Goal: Task Accomplishment & Management: Complete application form

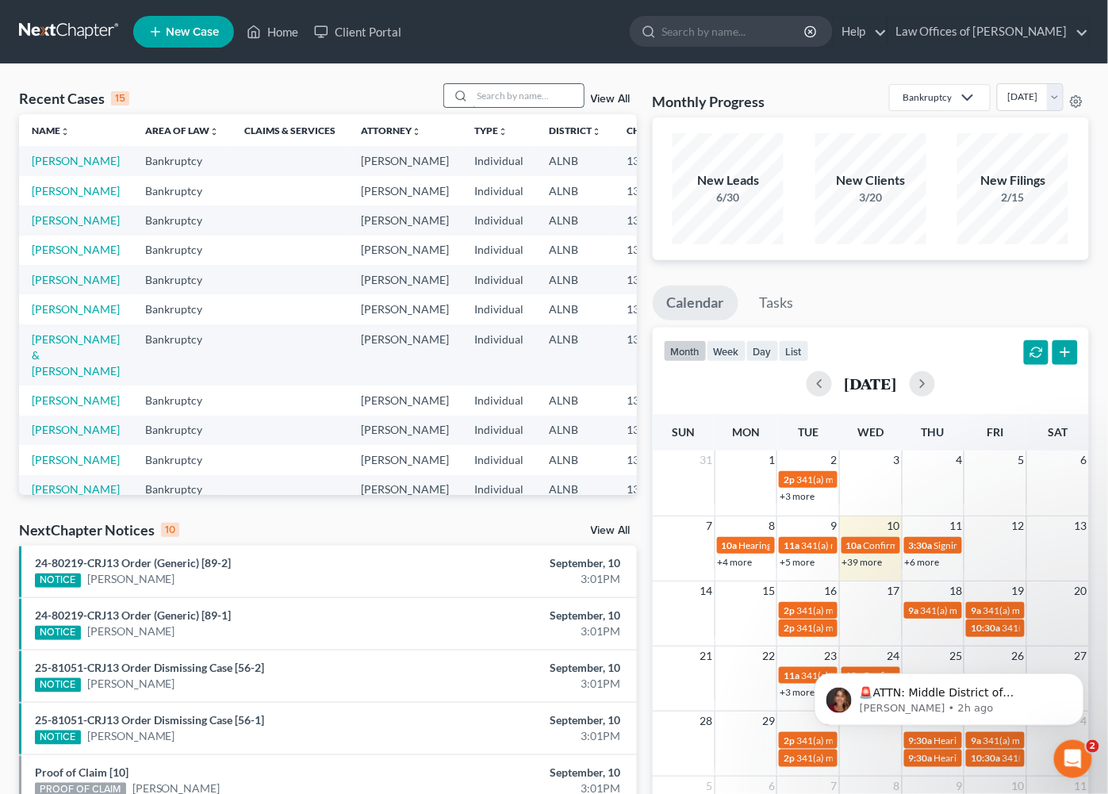
click at [509, 91] on input "search" at bounding box center [528, 95] width 111 height 23
click at [613, 526] on link "View All" at bounding box center [611, 530] width 40 height 11
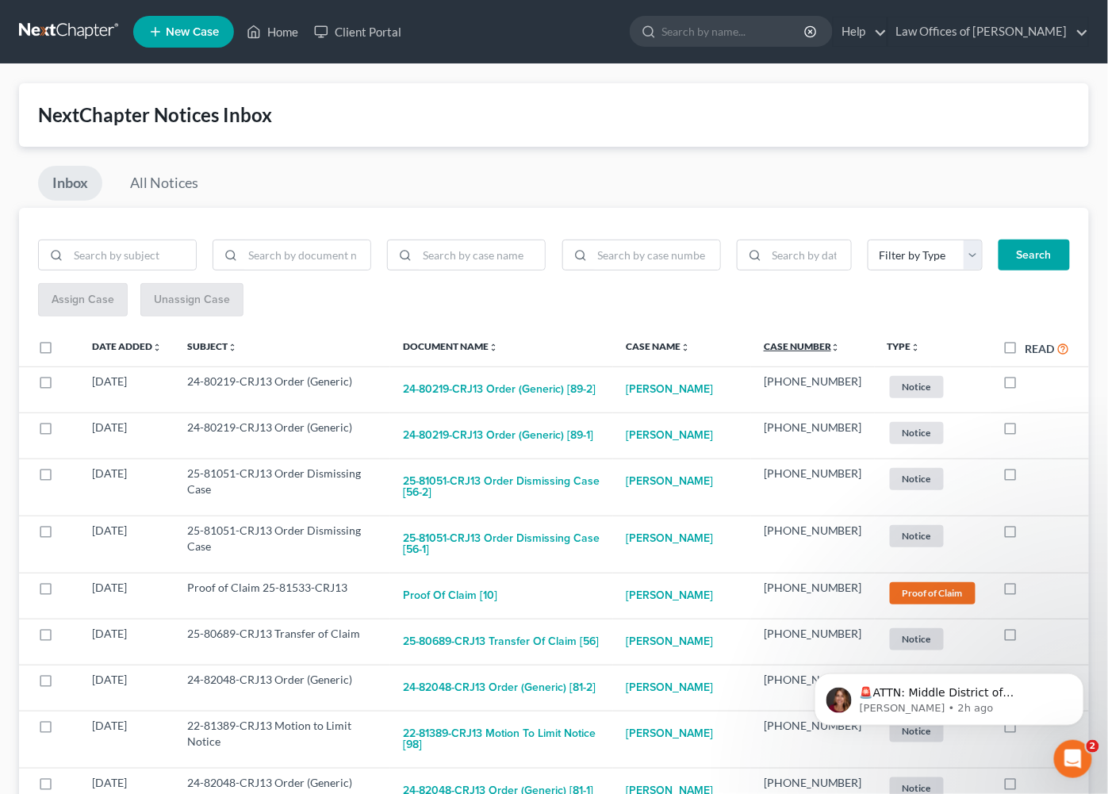
click at [836, 340] on link "Case Number unfold_more expand_more expand_less" at bounding box center [802, 346] width 77 height 12
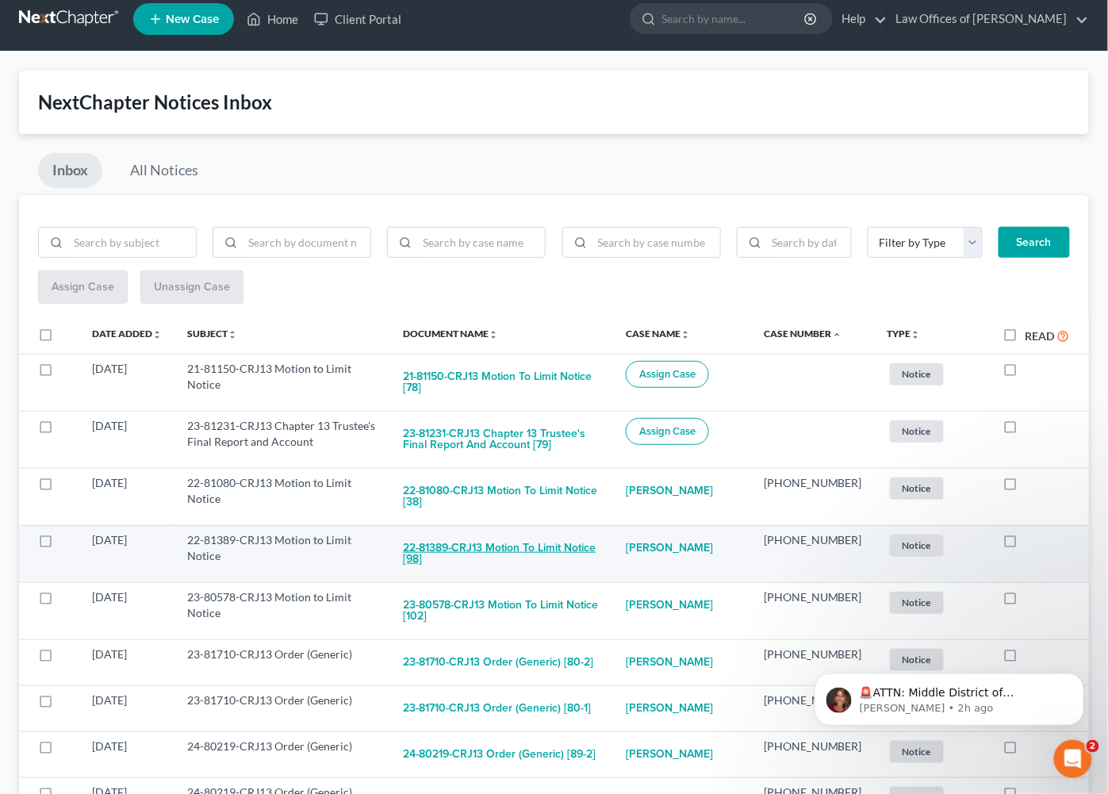
scroll to position [14, 0]
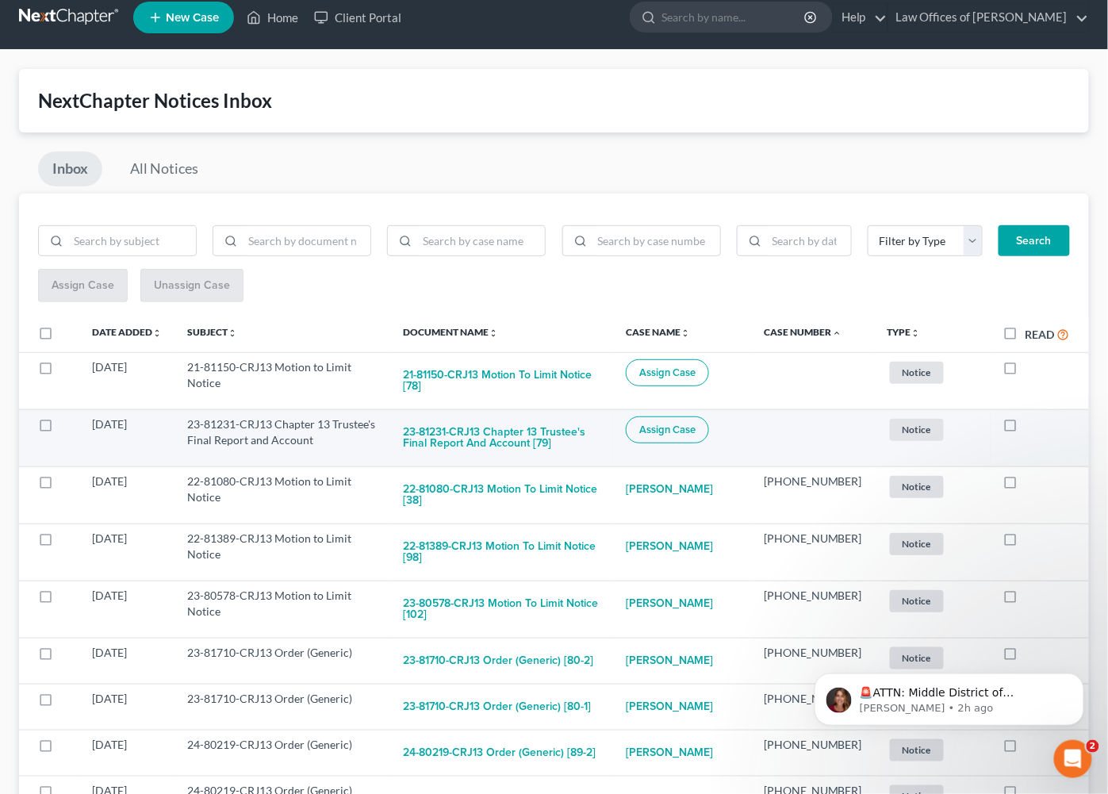
click at [696, 424] on span "Assign Case" at bounding box center [668, 430] width 56 height 13
checkbox input "true"
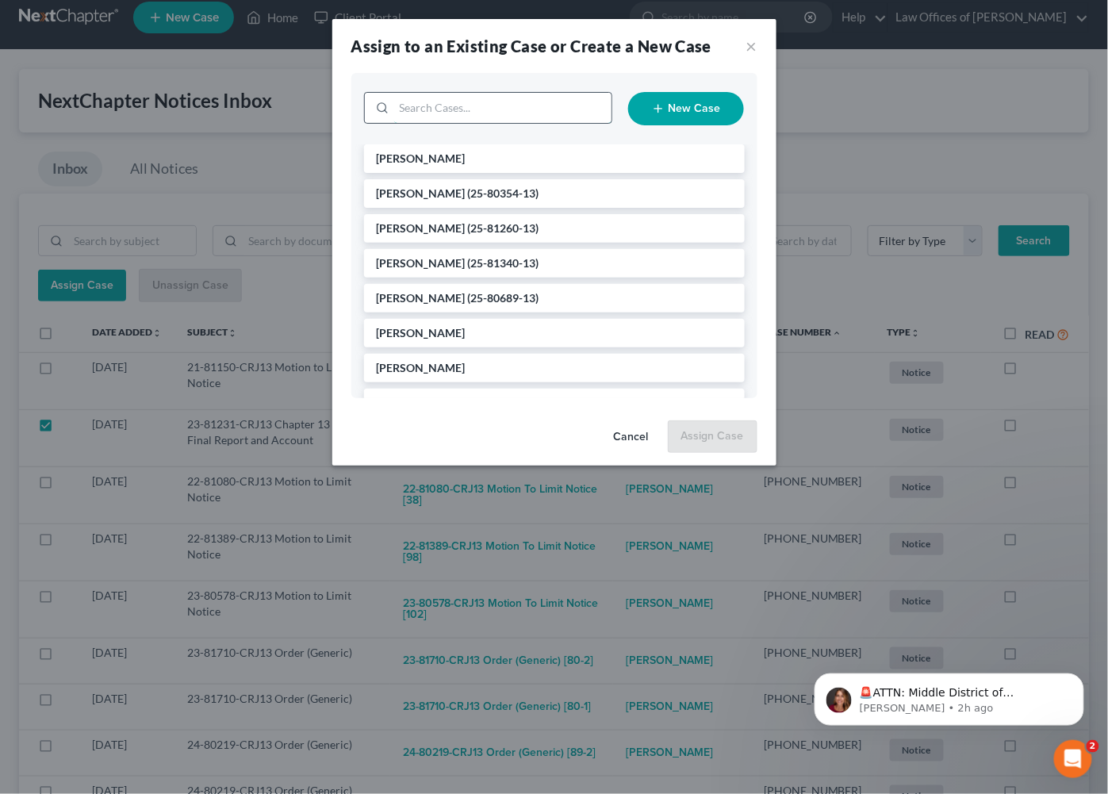
click at [521, 109] on input "search" at bounding box center [502, 108] width 217 height 30
type input "2381231"
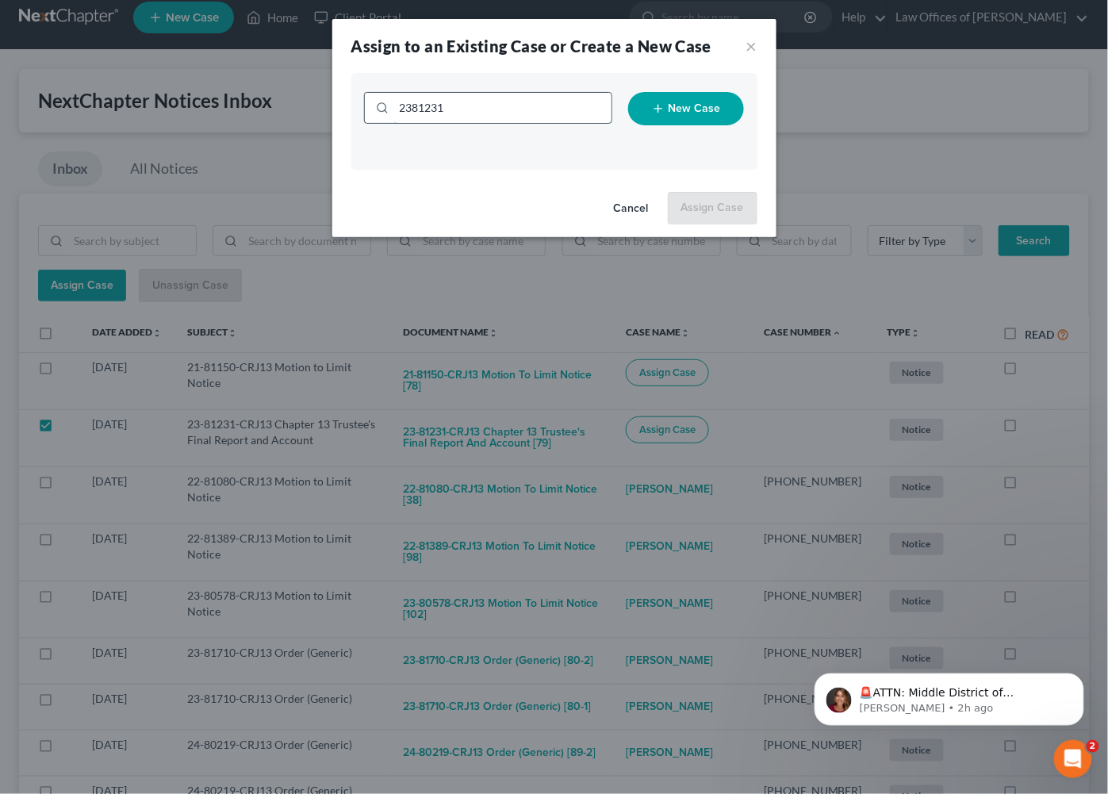
click at [411, 104] on input "2381231" at bounding box center [502, 108] width 217 height 30
type input "23-81231"
click at [662, 206] on button "Cancel" at bounding box center [631, 210] width 60 height 32
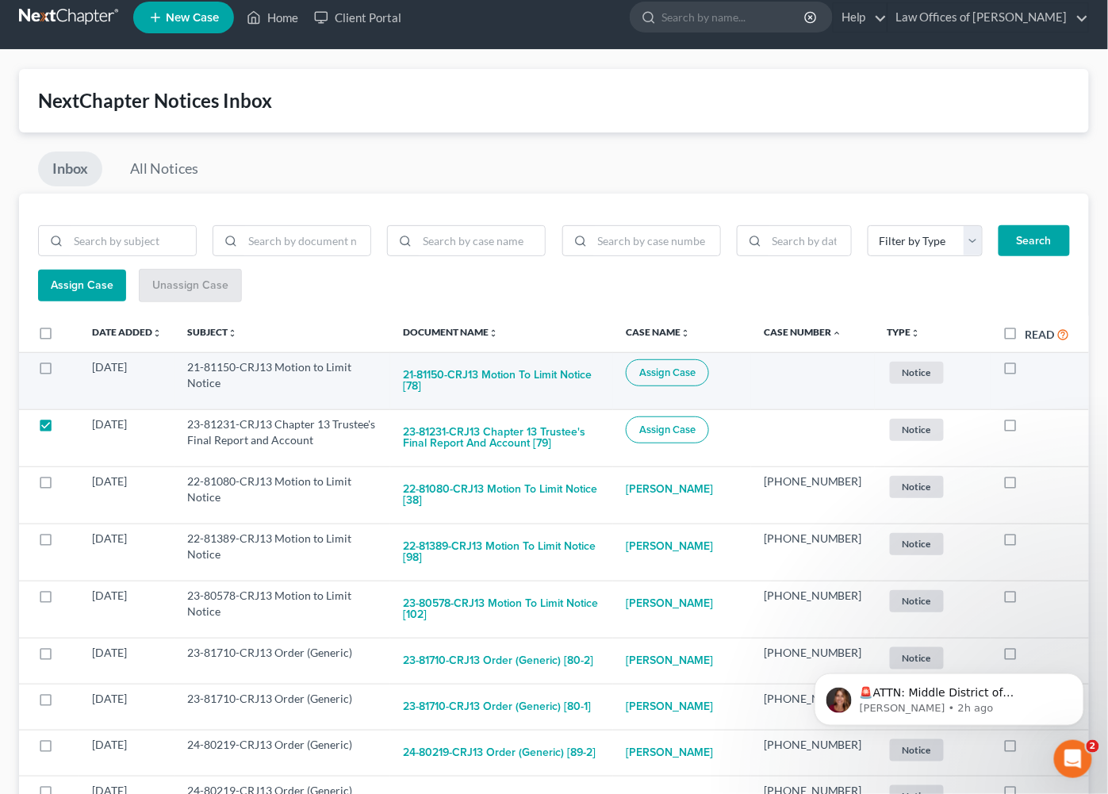
click at [694, 372] on span "Assign Case" at bounding box center [668, 373] width 56 height 13
checkbox input "true"
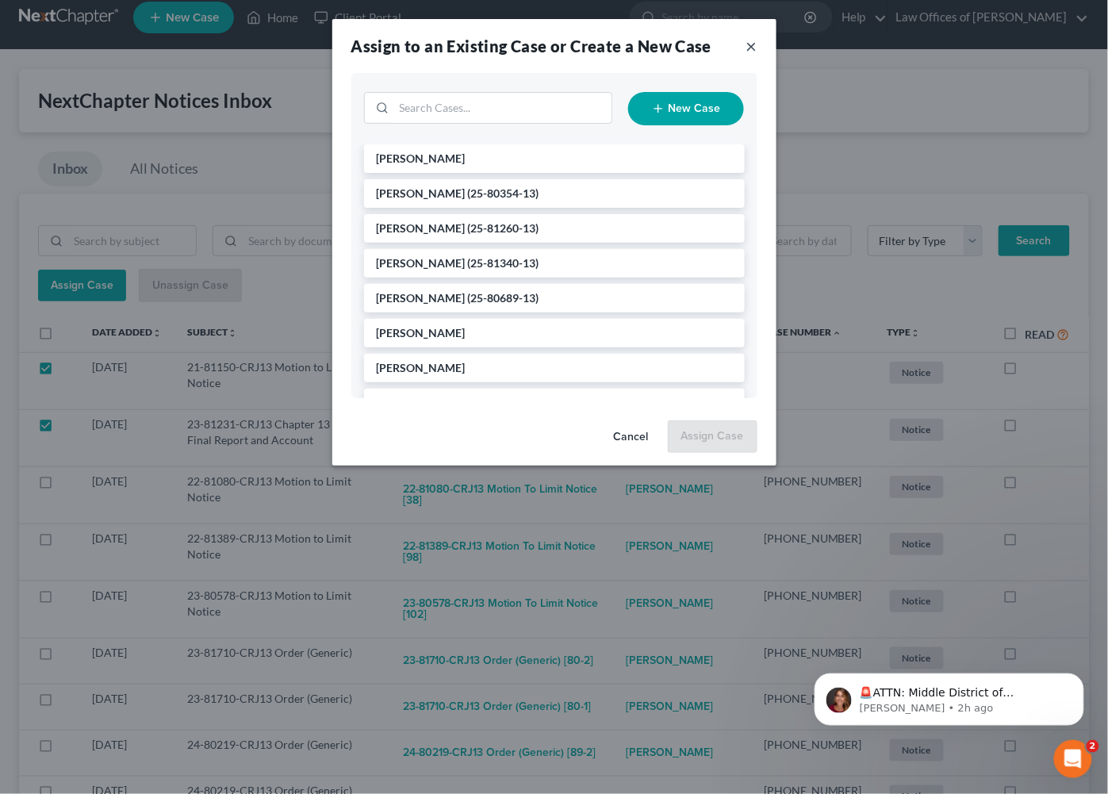
click at [754, 47] on button "×" at bounding box center [752, 45] width 11 height 19
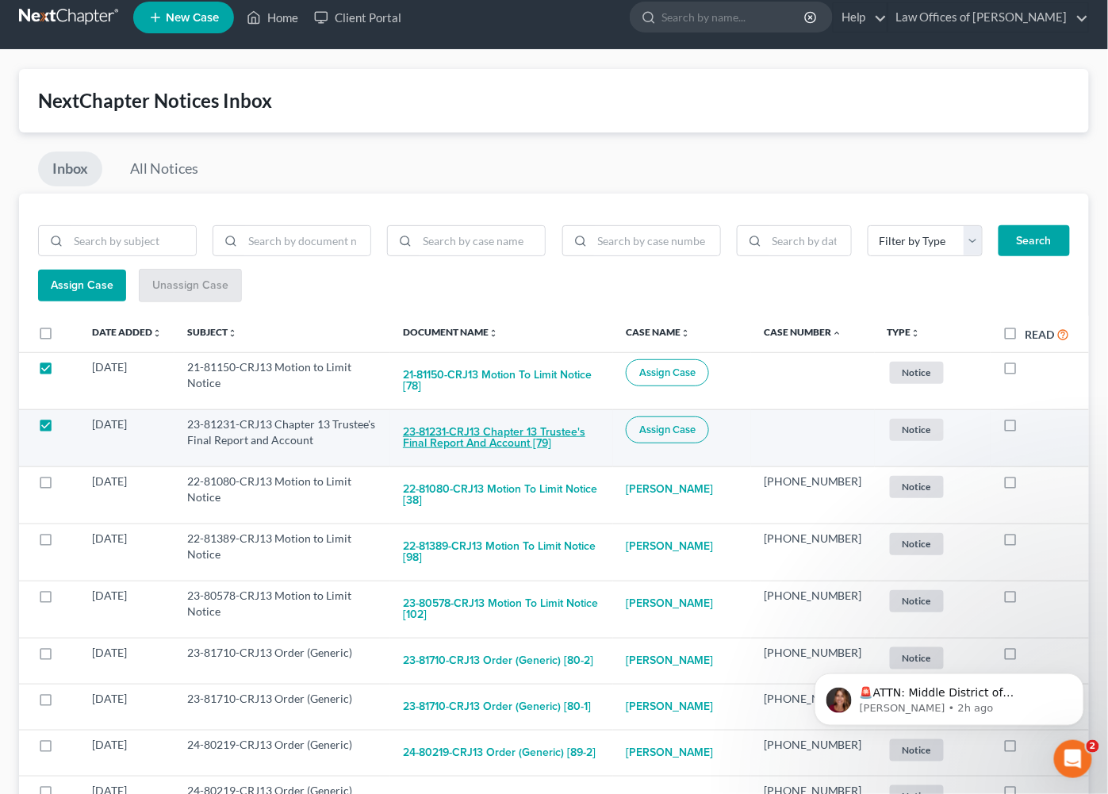
click at [511, 417] on button "23-81231-CRJ13 Chapter 13 Trustee's Final Report and Account [79]" at bounding box center [502, 438] width 198 height 43
checkbox input "true"
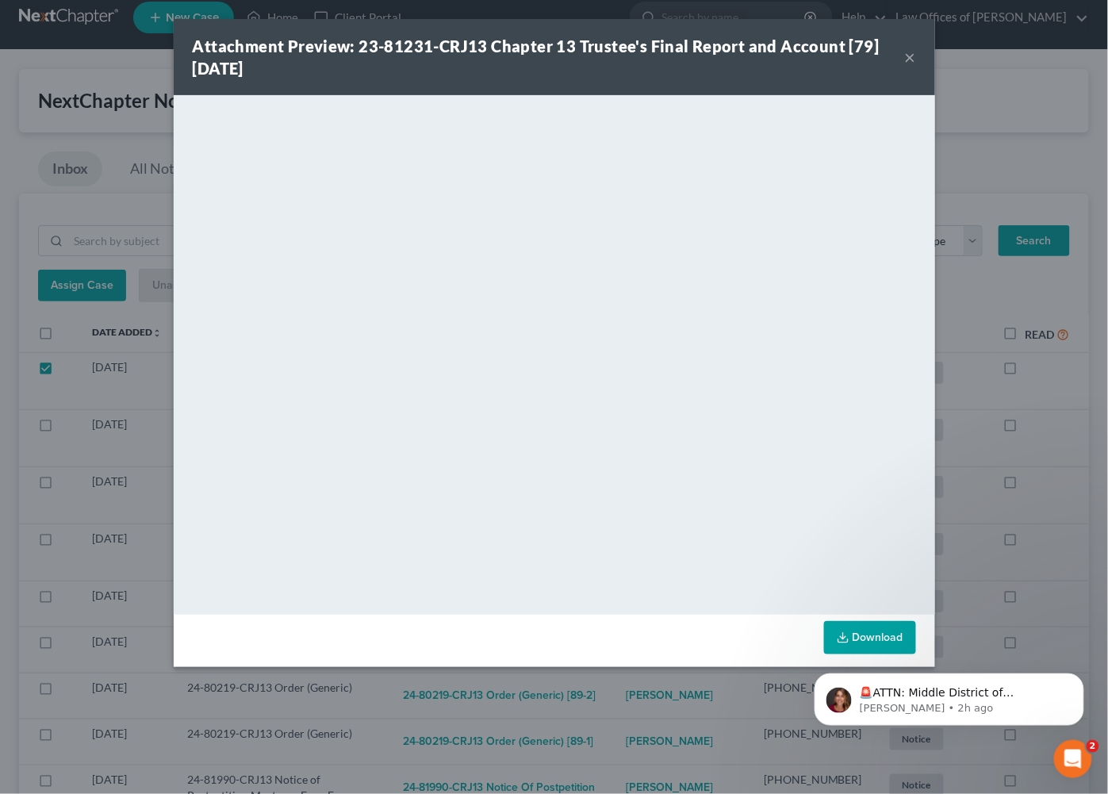
click at [912, 57] on button "×" at bounding box center [910, 57] width 11 height 19
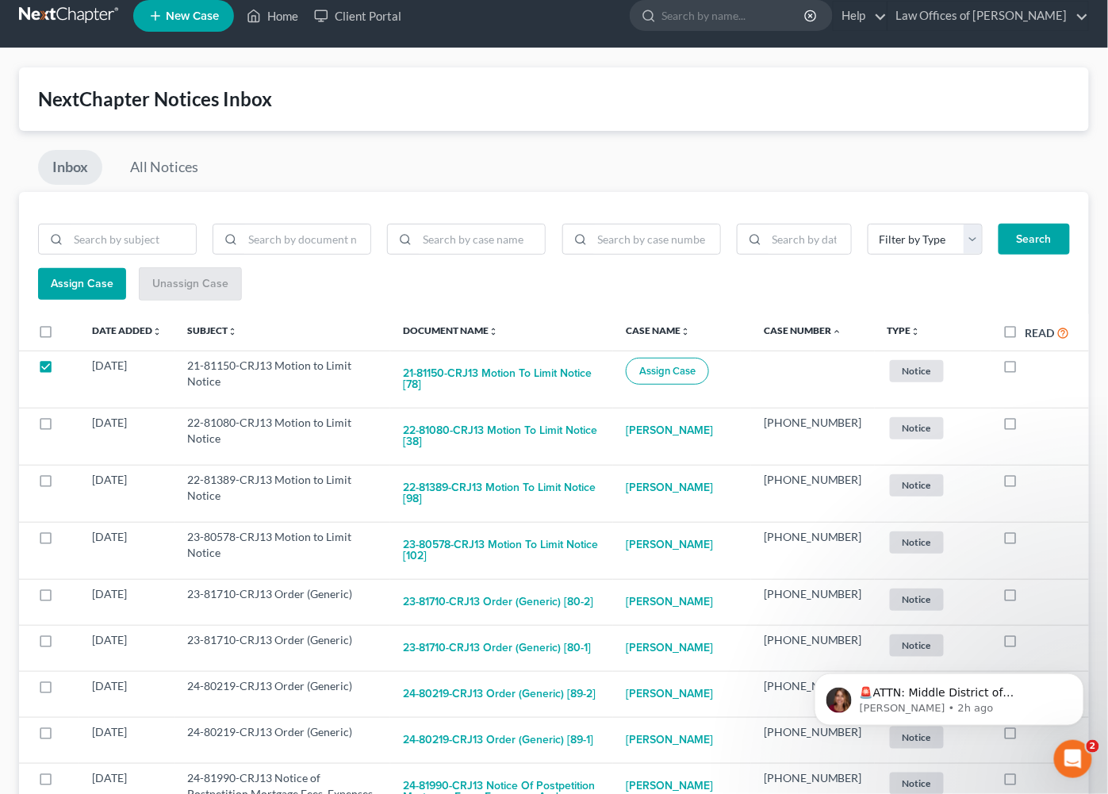
scroll to position [21, 0]
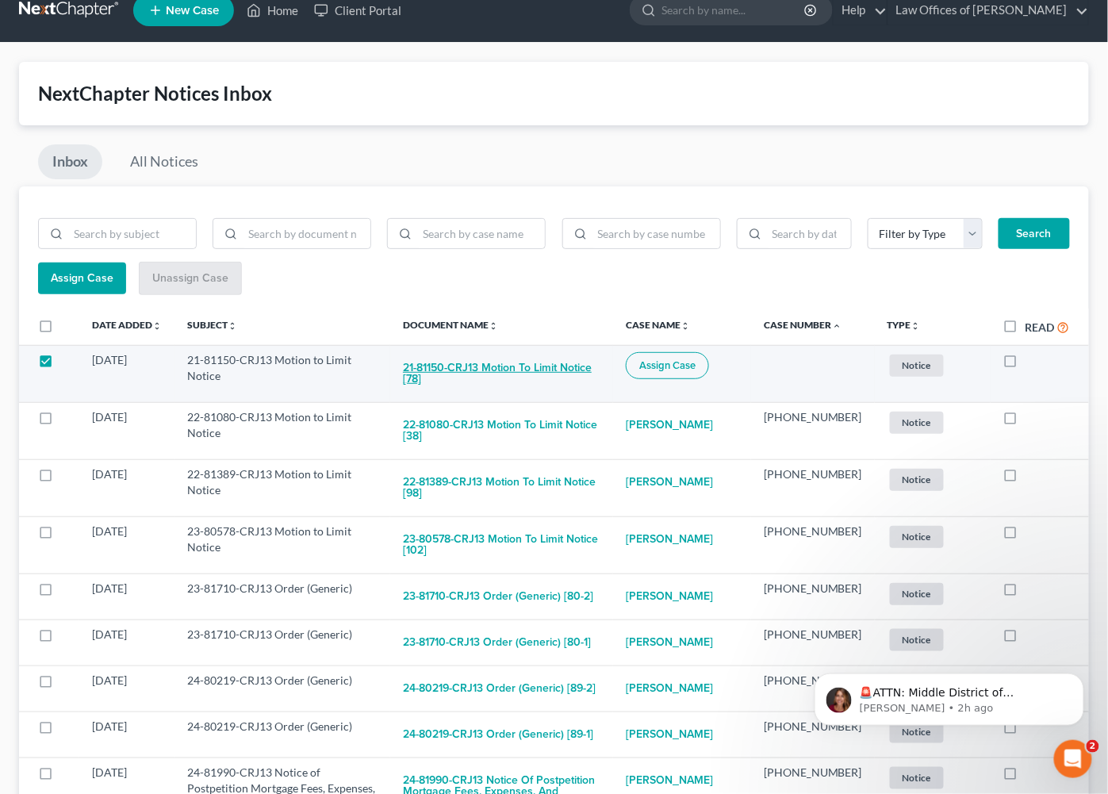
click at [507, 361] on button "21-81150-CRJ13 Motion to Limit Notice [78]" at bounding box center [502, 373] width 198 height 43
checkbox input "true"
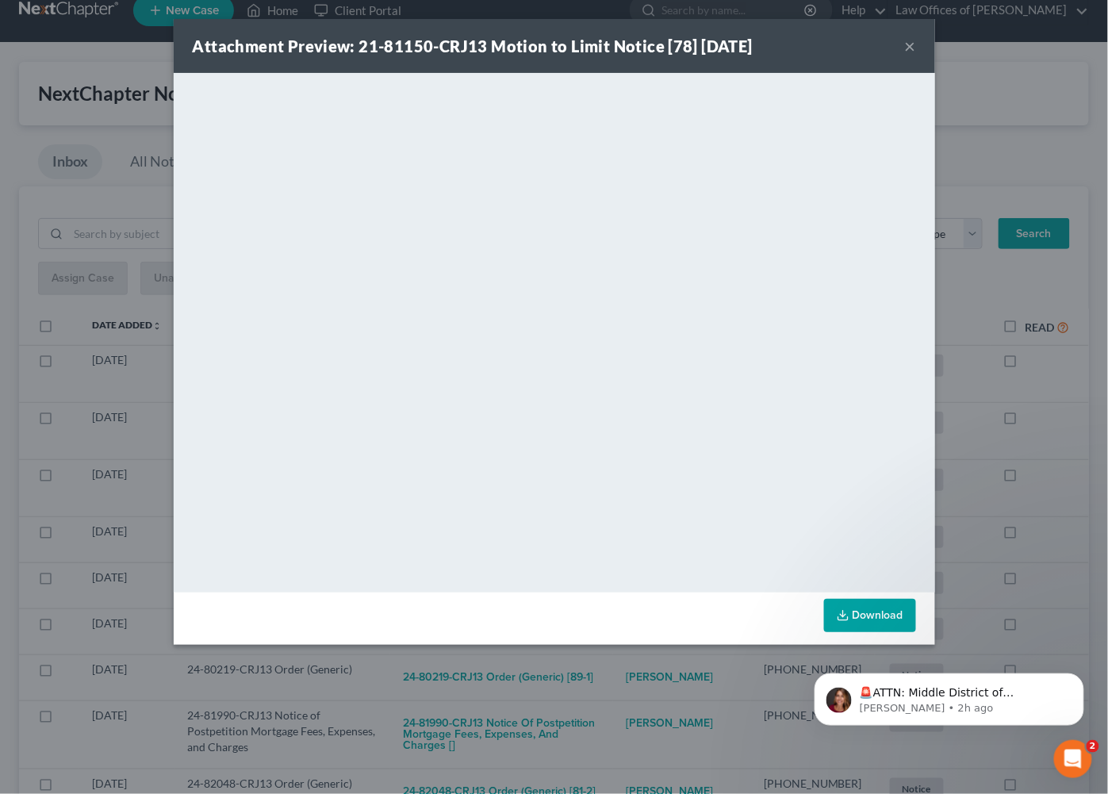
click at [914, 45] on button "×" at bounding box center [910, 45] width 11 height 19
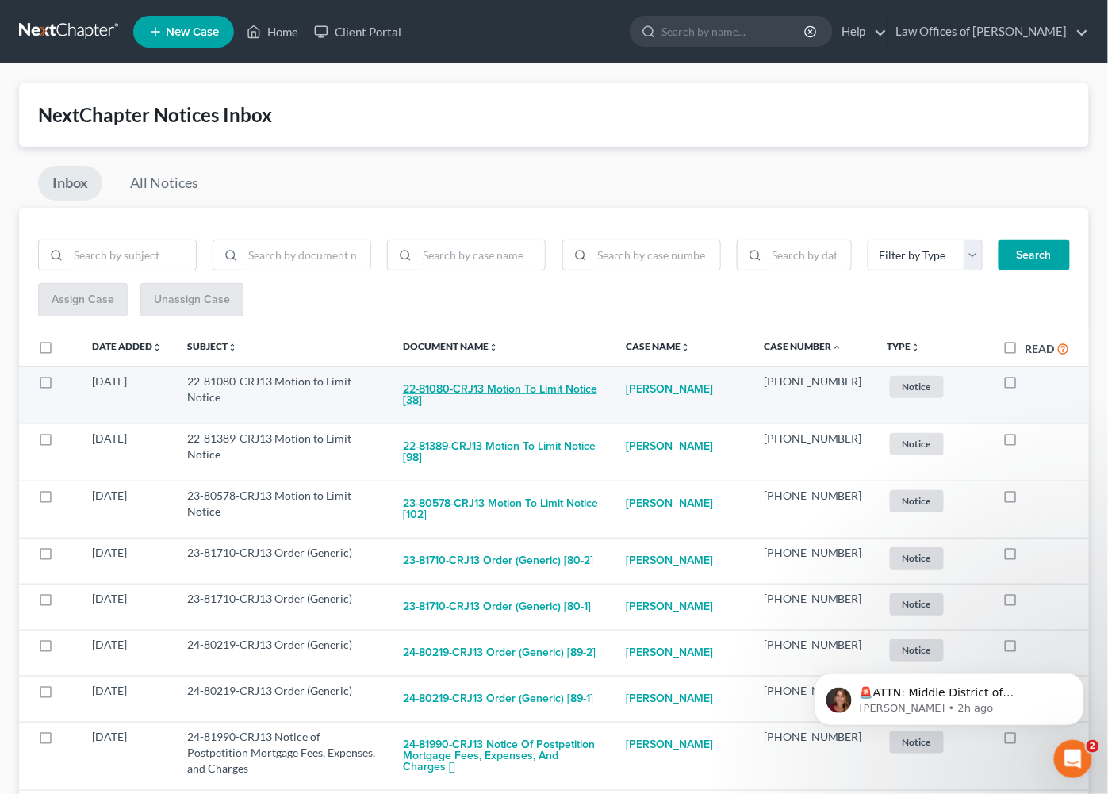
scroll to position [0, 0]
click at [513, 385] on button "22-81080-CRJ13 Motion to Limit Notice [38]" at bounding box center [502, 395] width 198 height 43
checkbox input "true"
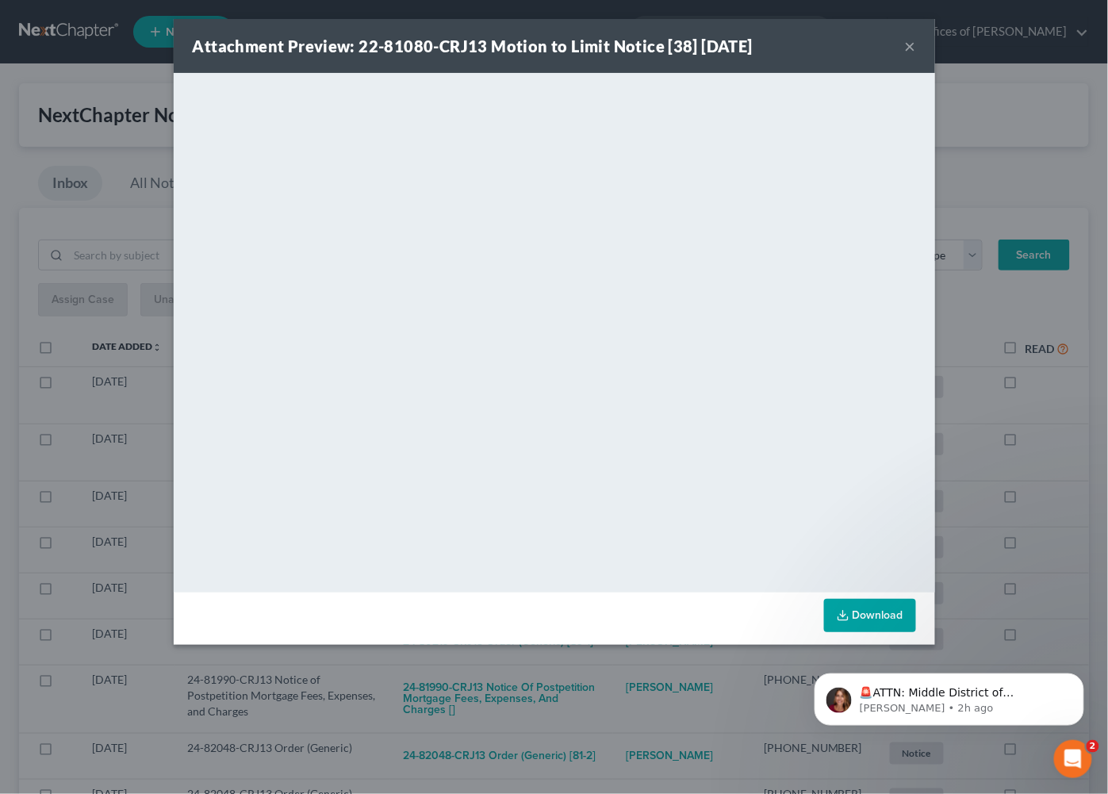
click at [985, 321] on div "Attachment Preview: 22-81080-CRJ13 Motion to Limit Notice [38] 09/10/2025 × <ob…" at bounding box center [554, 397] width 1108 height 794
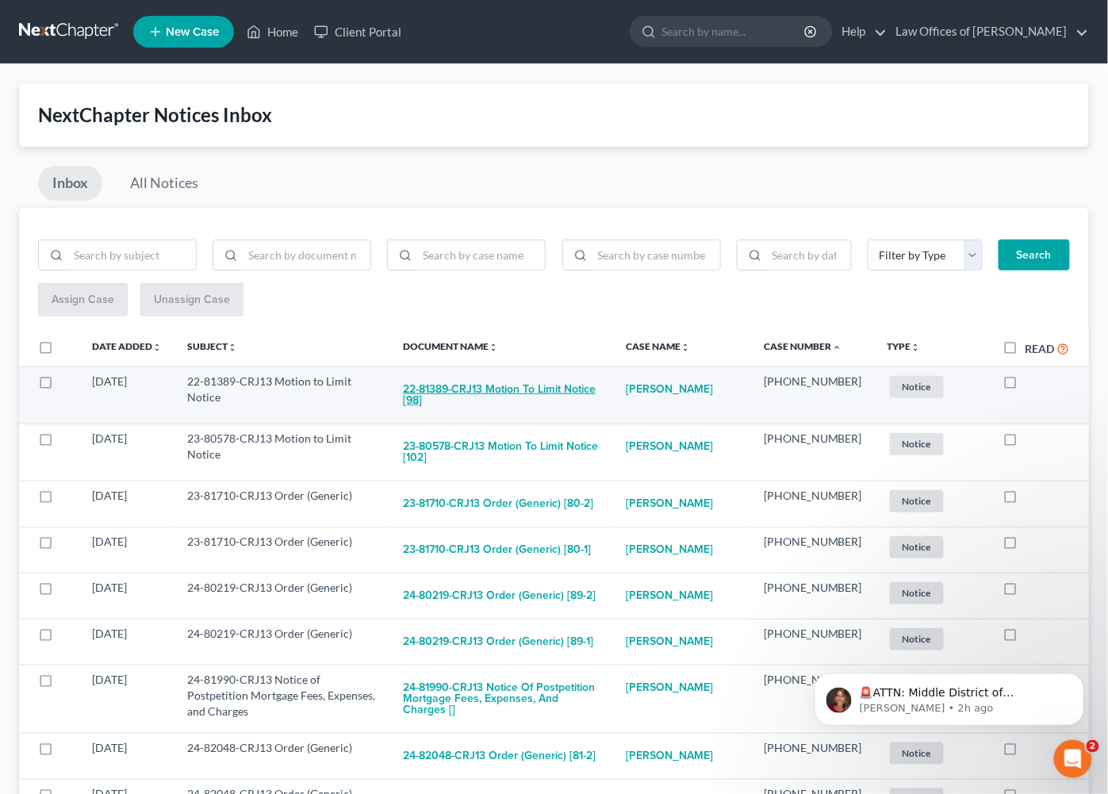
click at [525, 394] on button "22-81389-CRJ13 Motion to Limit Notice [98]" at bounding box center [502, 395] width 198 height 43
checkbox input "true"
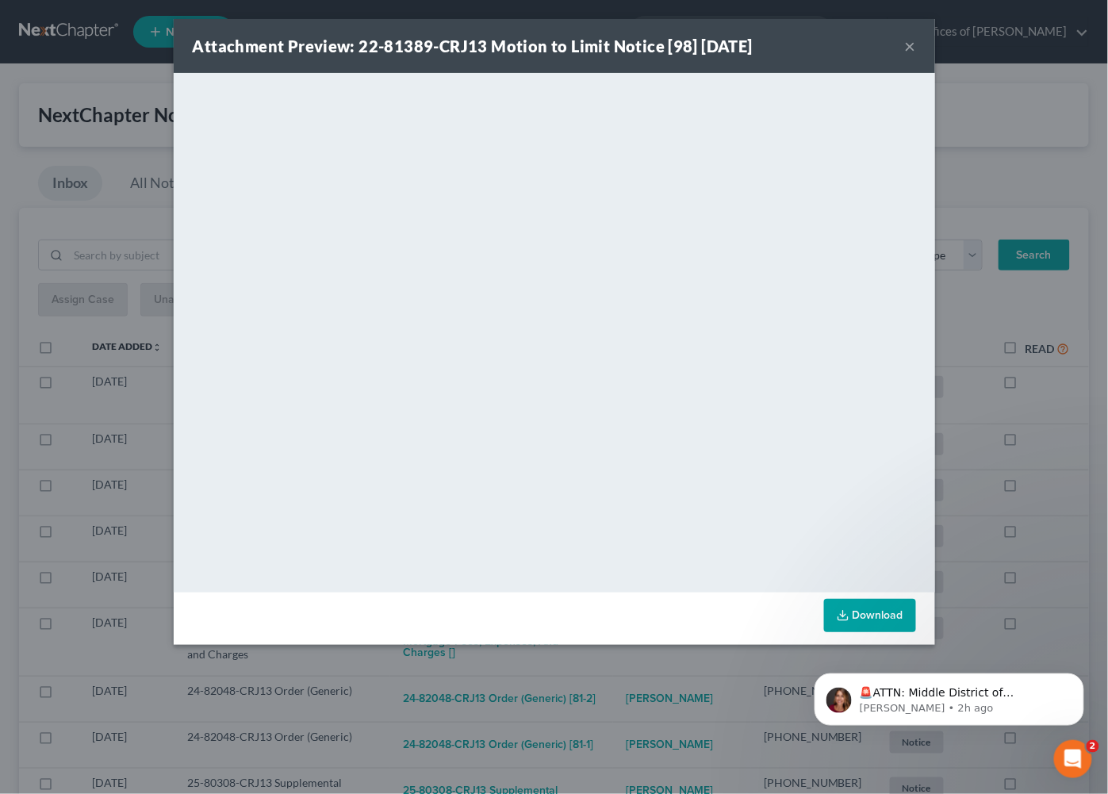
click at [988, 301] on div "Attachment Preview: 22-81389-CRJ13 Motion to Limit Notice [98] 09/10/2025 × <ob…" at bounding box center [554, 397] width 1108 height 794
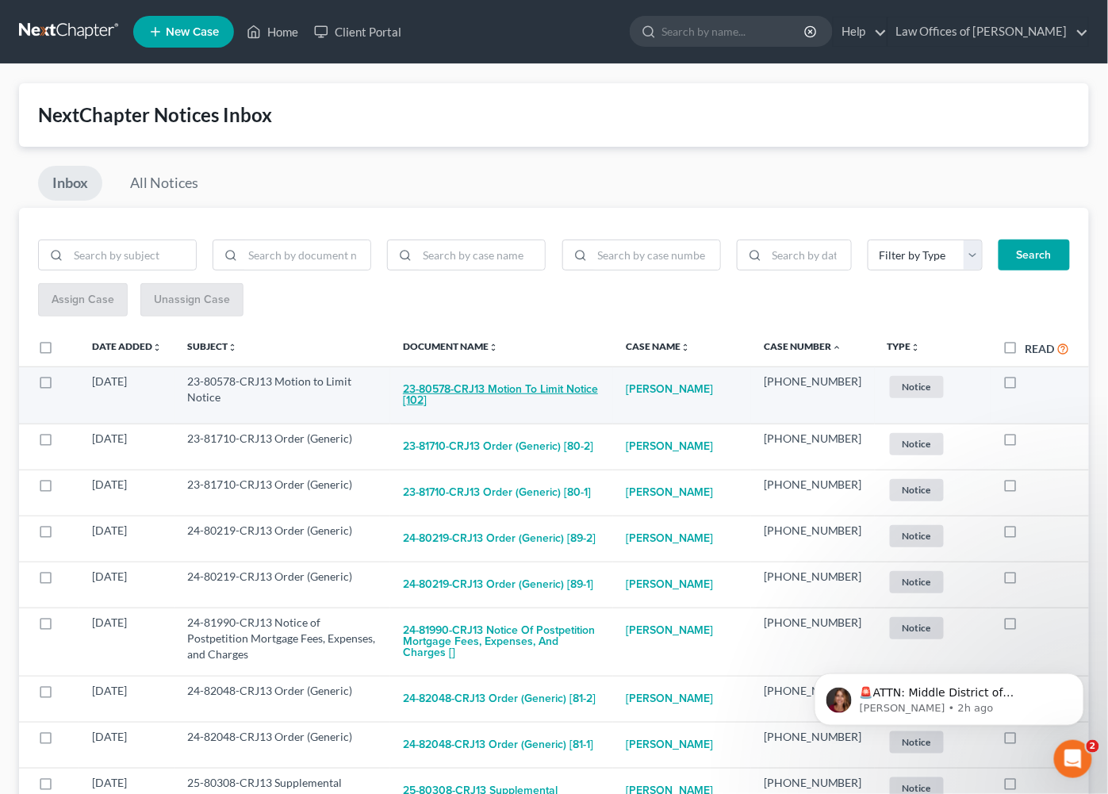
click at [514, 389] on button "23-80578-CRJ13 Motion to Limit Notice [102]" at bounding box center [502, 395] width 198 height 43
checkbox input "true"
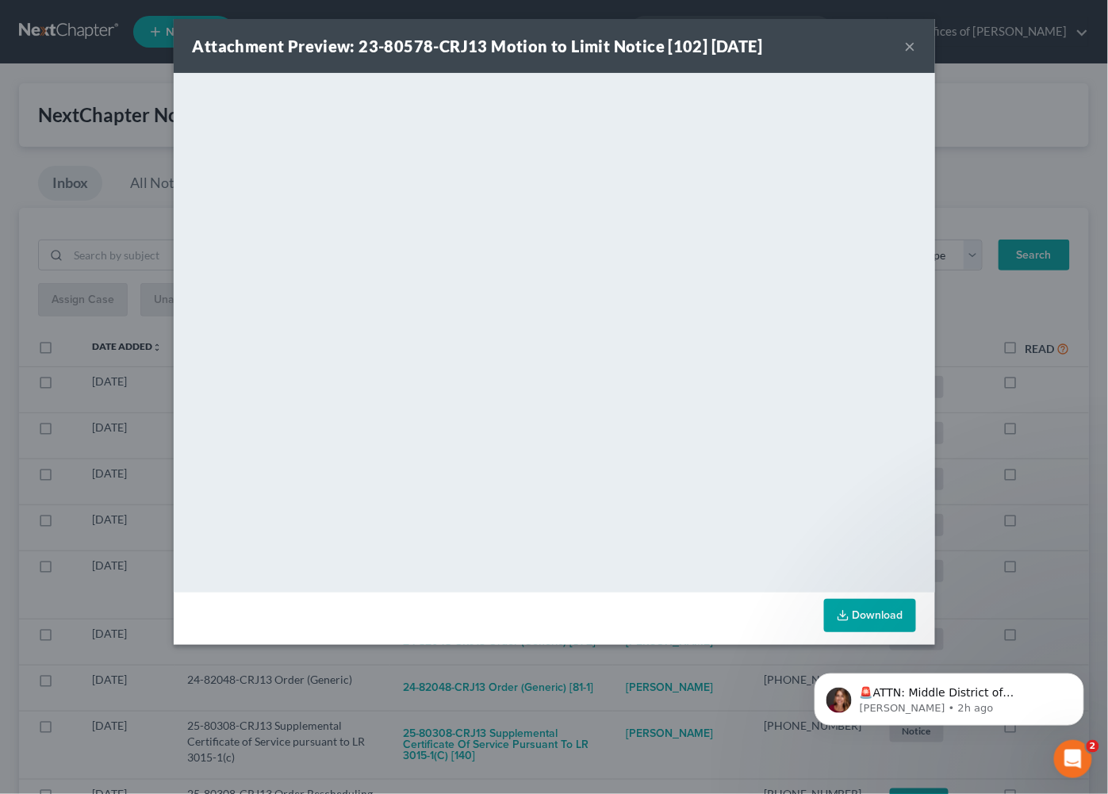
click at [1006, 308] on div "Attachment Preview: 23-80578-CRJ13 Motion to Limit Notice [102] 09/10/2025 × <o…" at bounding box center [554, 397] width 1108 height 794
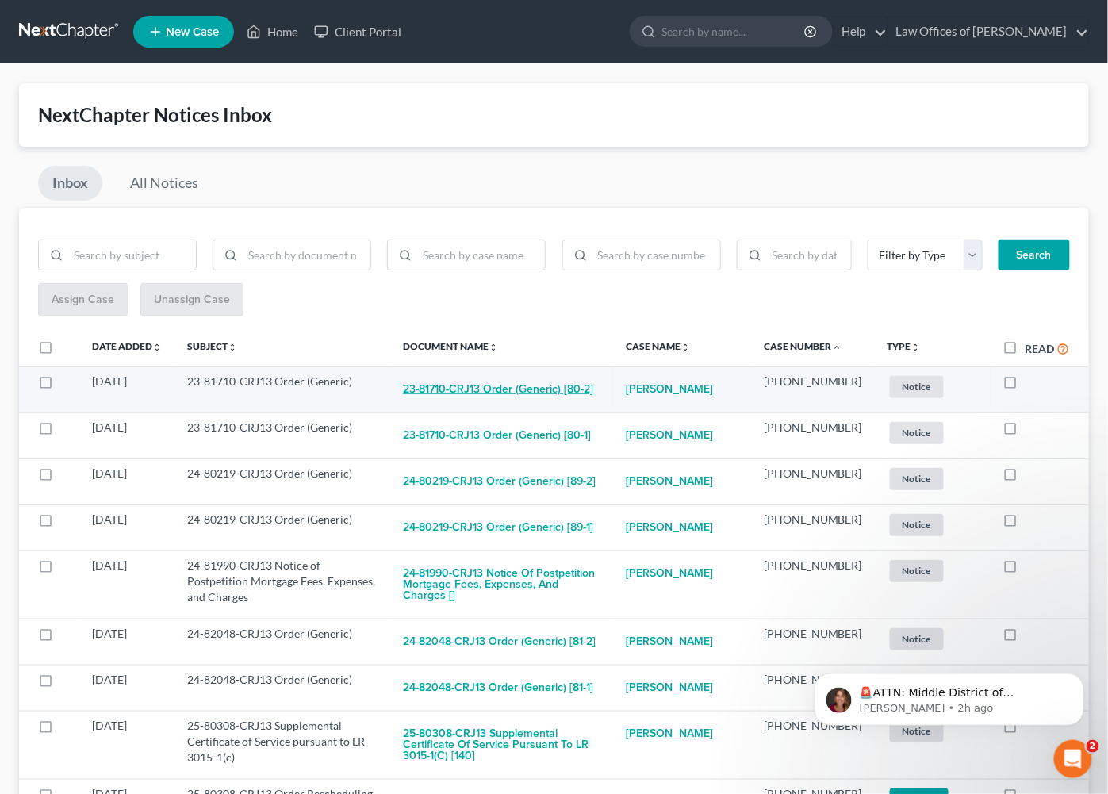
click at [535, 385] on button "23-81710-CRJ13 Order (Generic) [80-2]" at bounding box center [498, 390] width 190 height 32
checkbox input "true"
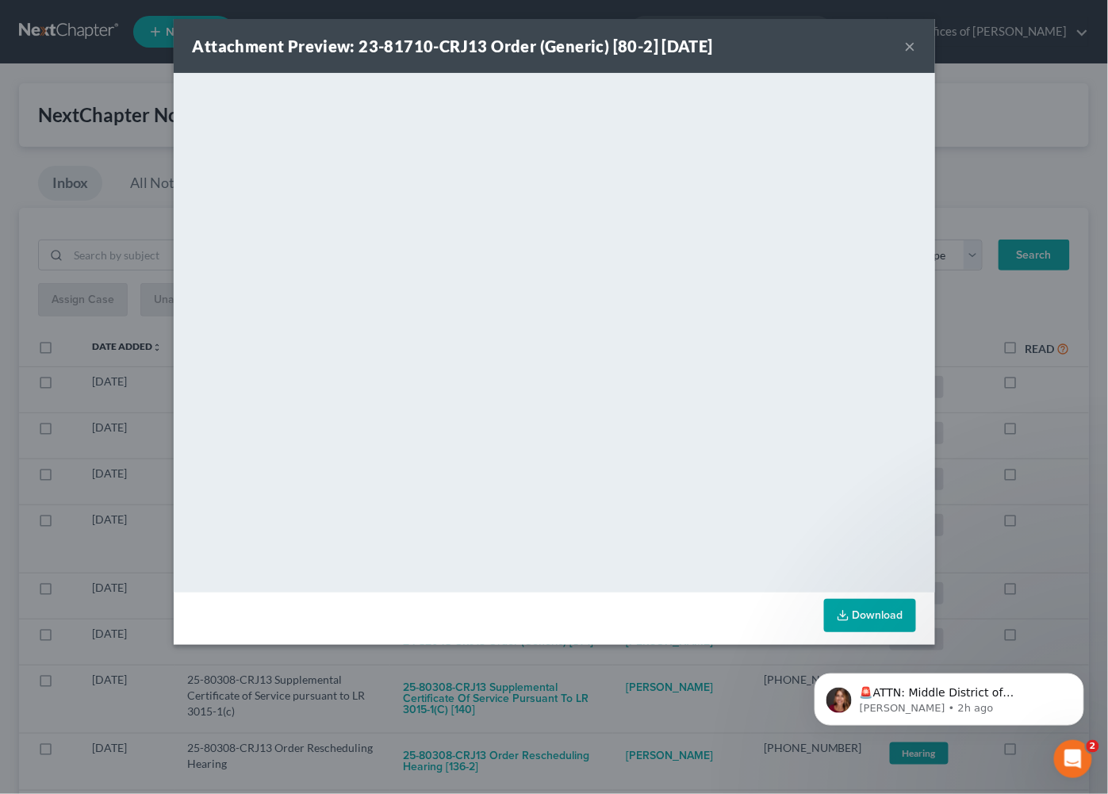
click at [995, 307] on div "Attachment Preview: 23-81710-CRJ13 Order (Generic) [80-2] 09/10/2025 × <object …" at bounding box center [554, 397] width 1108 height 794
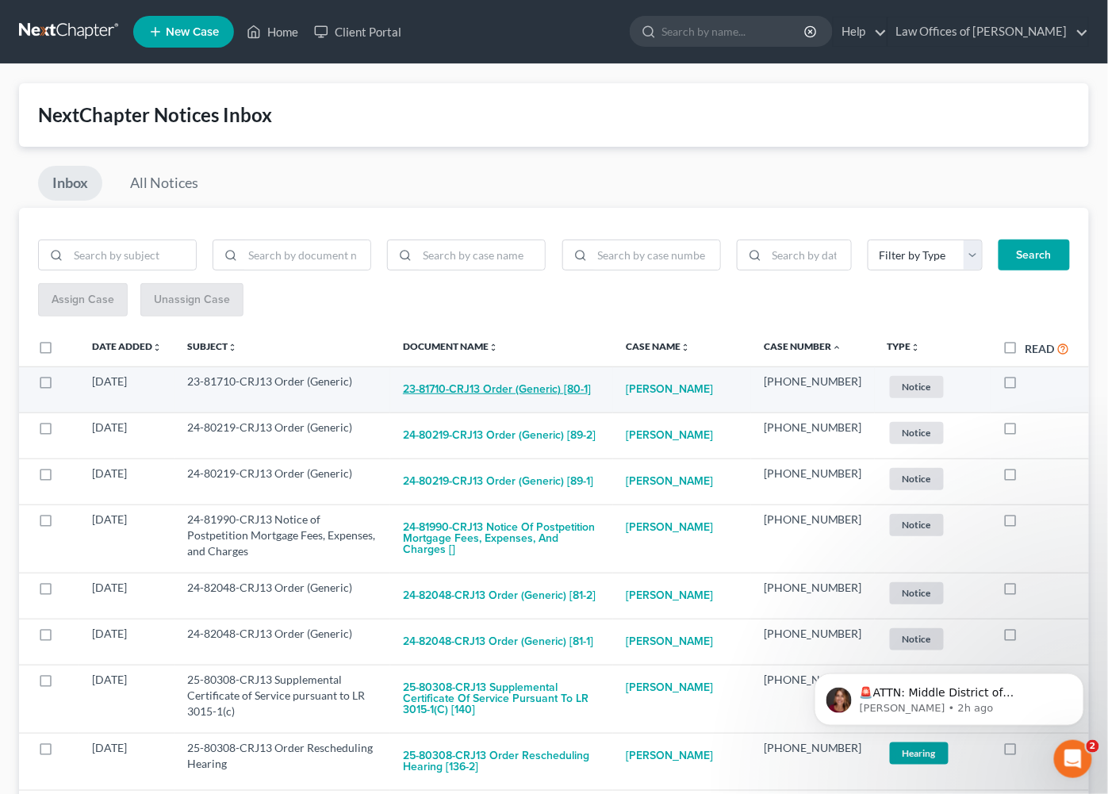
click at [525, 390] on button "23-81710-CRJ13 Order (Generic) [80-1]" at bounding box center [497, 390] width 188 height 32
checkbox input "true"
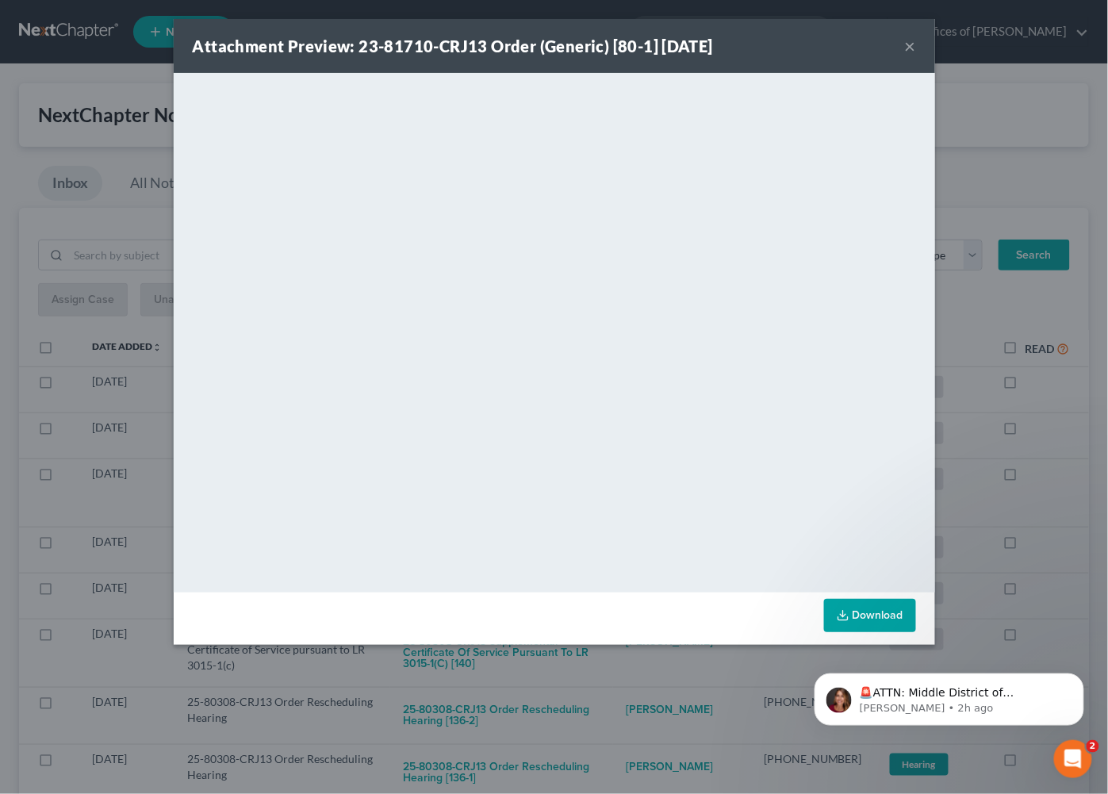
click at [998, 298] on div "Attachment Preview: 23-81710-CRJ13 Order (Generic) [80-1] 09/10/2025 × <object …" at bounding box center [554, 397] width 1108 height 794
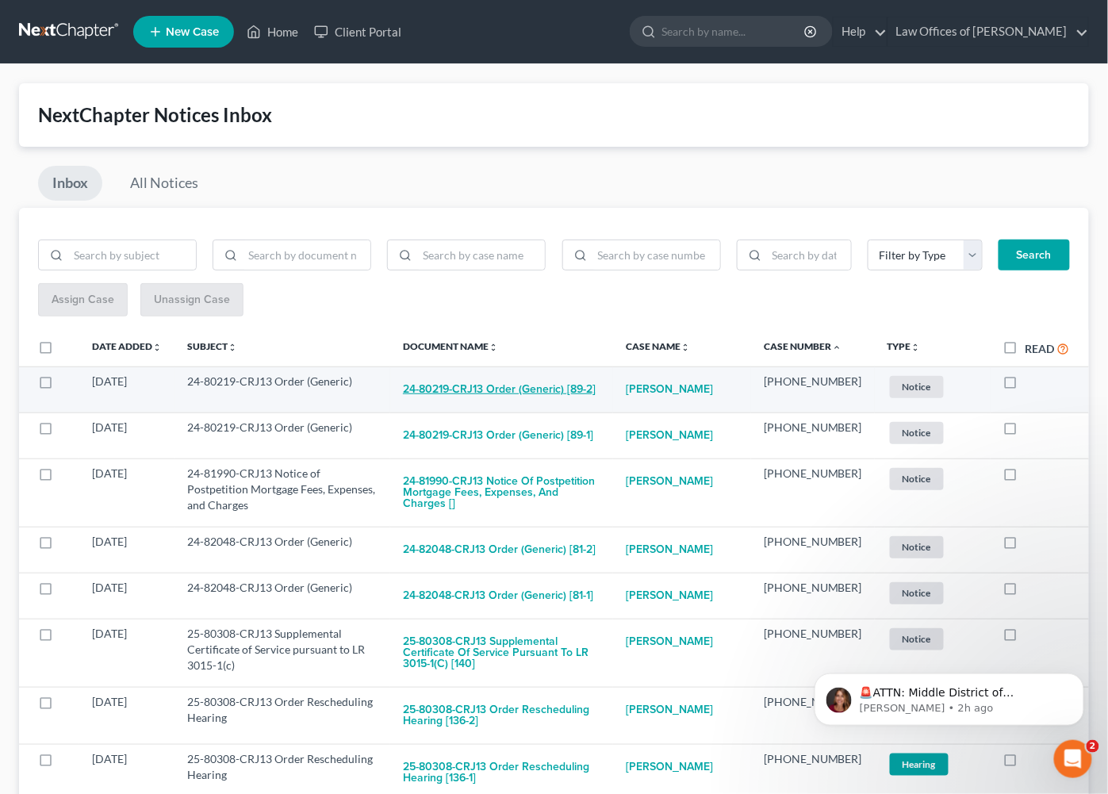
click at [583, 390] on button "24-80219-CRJ13 Order (Generic) [89-2]" at bounding box center [499, 390] width 193 height 32
checkbox input "true"
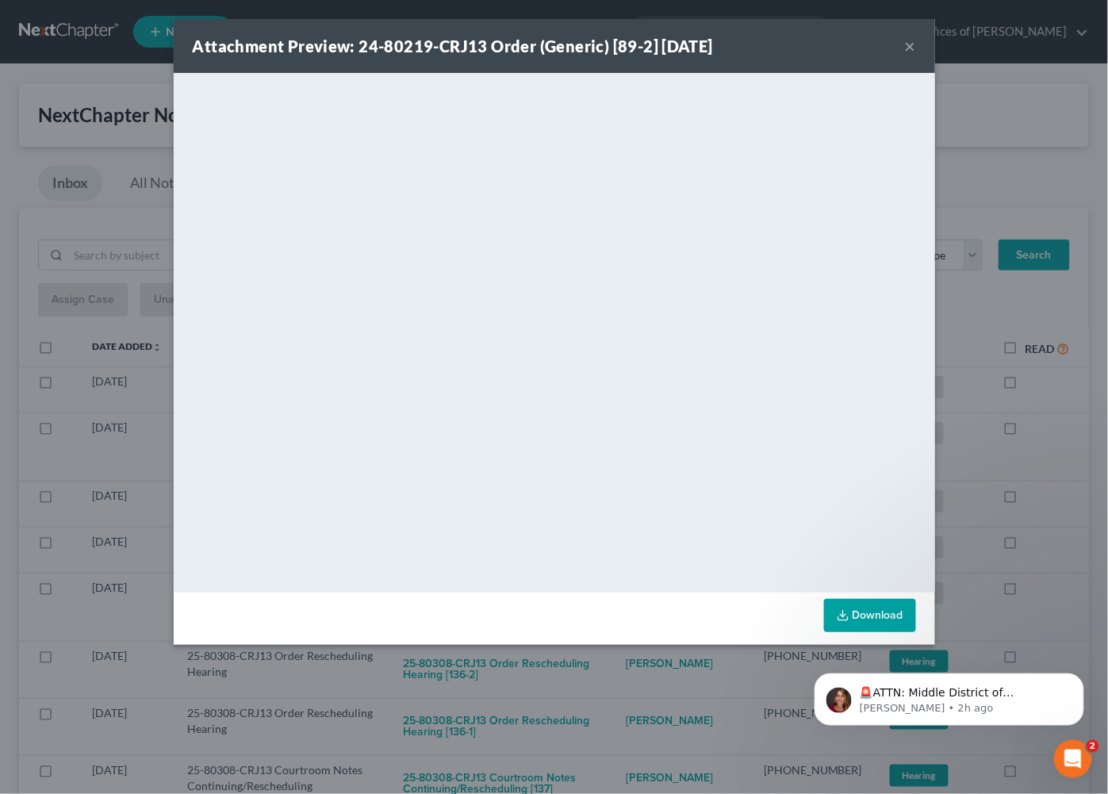
click at [977, 321] on div "Attachment Preview: 24-80219-CRJ13 Order (Generic) [89-2] 09/10/2025 × <object …" at bounding box center [554, 397] width 1108 height 794
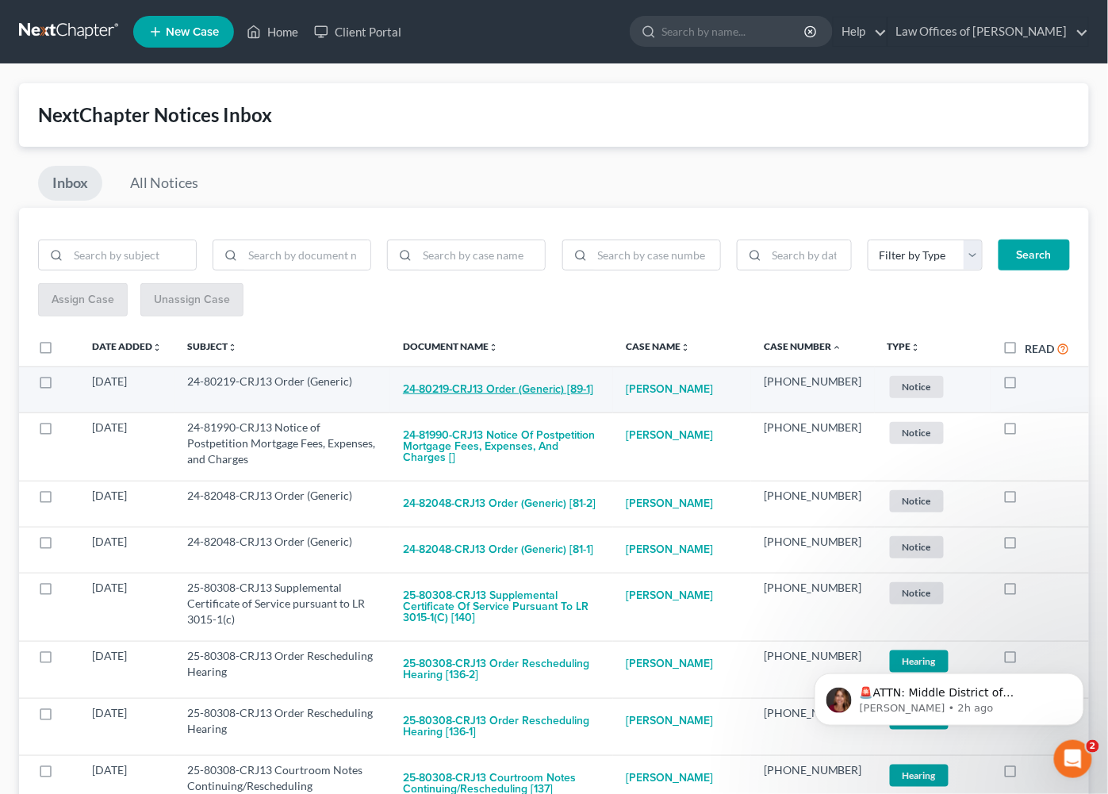
click at [526, 385] on button "24-80219-CRJ13 Order (Generic) [89-1]" at bounding box center [498, 390] width 190 height 32
checkbox input "true"
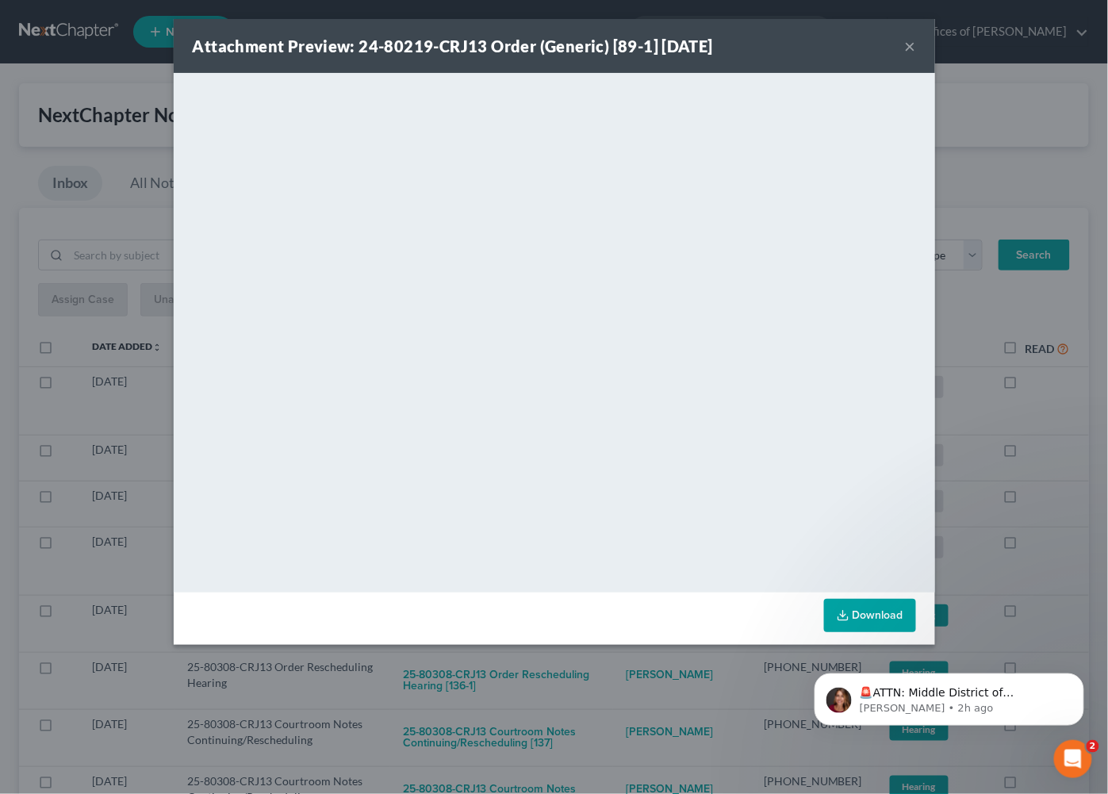
click at [970, 316] on div "Attachment Preview: 24-80219-CRJ13 Order (Generic) [89-1] 09/10/2025 × <object …" at bounding box center [554, 397] width 1108 height 794
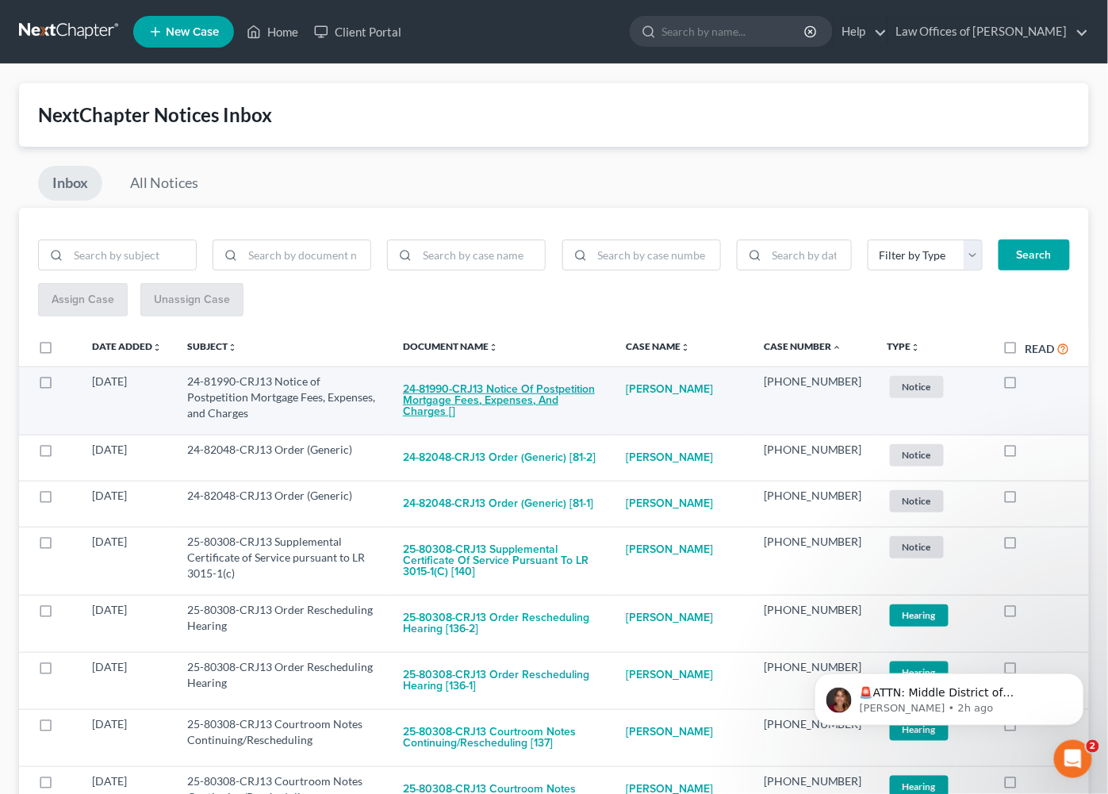
click at [521, 390] on button "24-81990-CRJ13 Notice of Postpetition Mortgage Fees, Expenses, and Charges []" at bounding box center [502, 401] width 198 height 54
checkbox input "true"
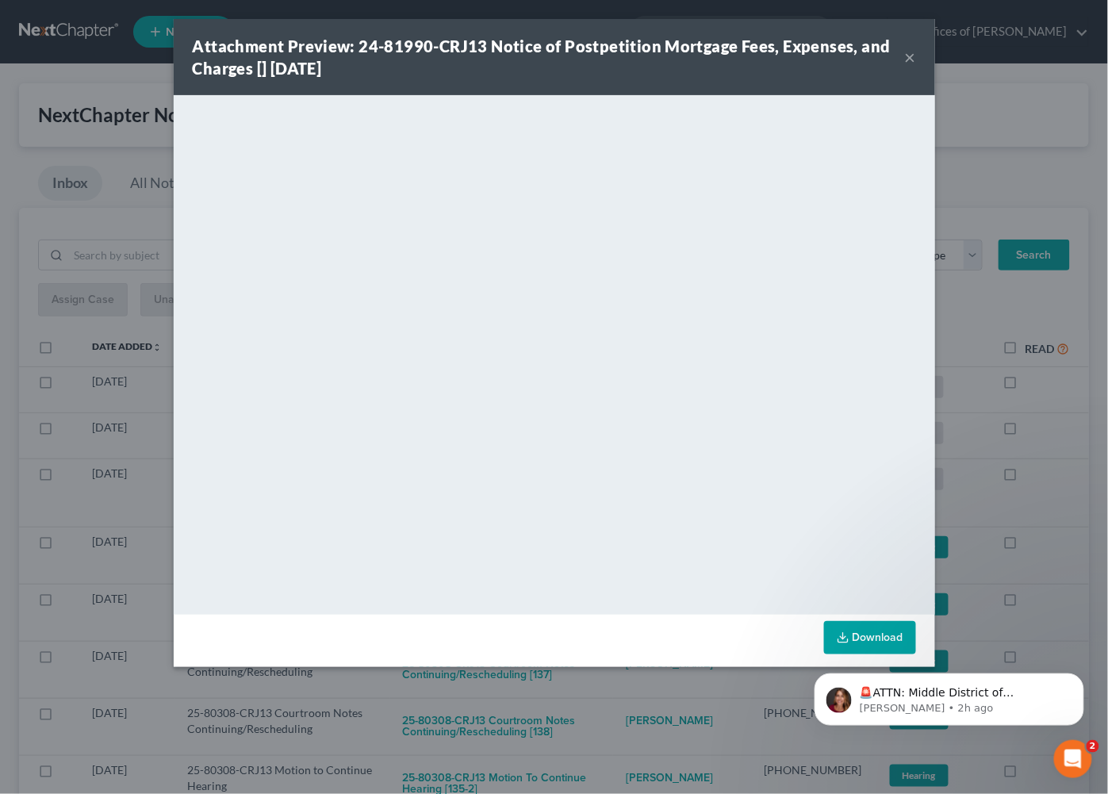
click at [988, 301] on div "Attachment Preview: 24-81990-CRJ13 Notice of Postpetition Mortgage Fees, Expens…" at bounding box center [554, 397] width 1108 height 794
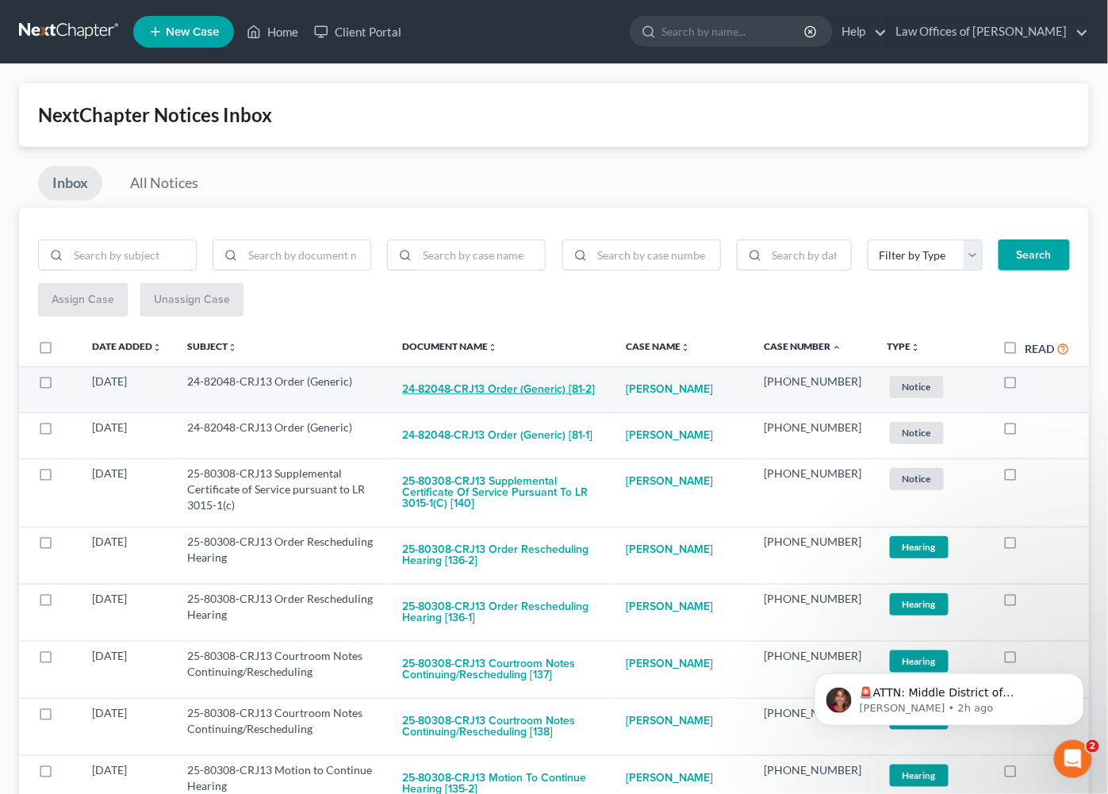
click at [496, 387] on button "24-82048-CRJ13 Order (Generic) [81-2]" at bounding box center [499, 390] width 193 height 32
checkbox input "true"
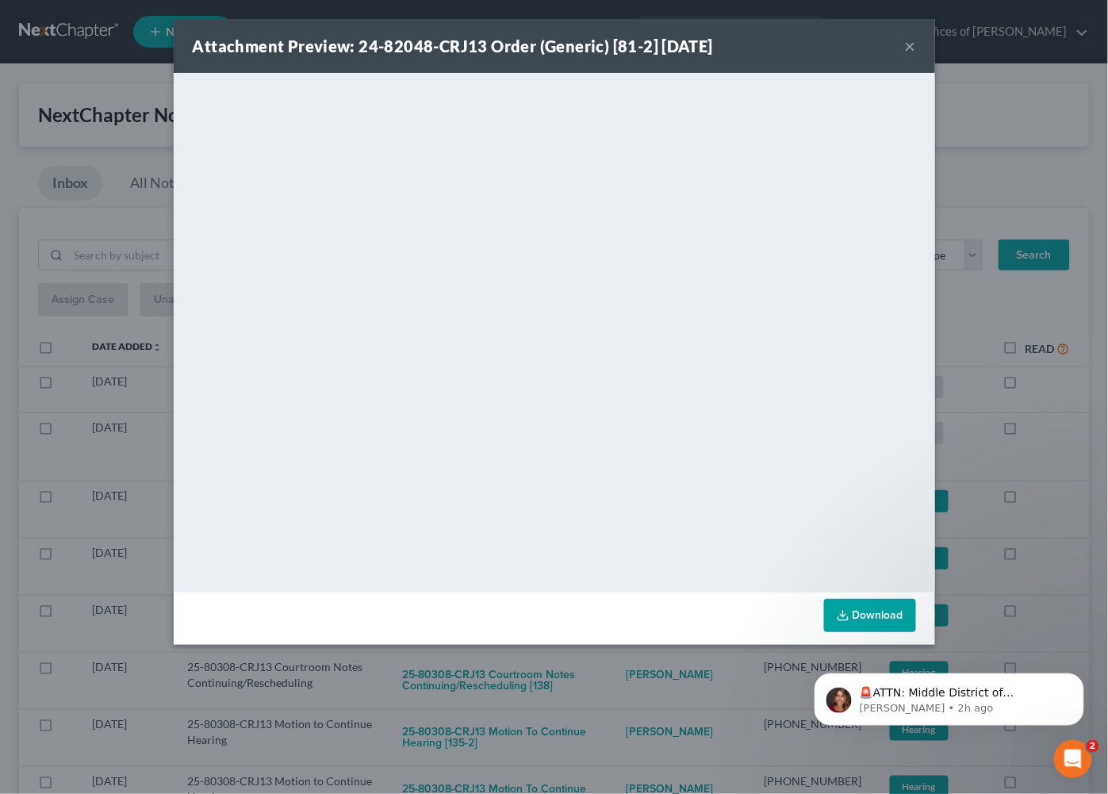
click at [965, 320] on div "Attachment Preview: 24-82048-CRJ13 Order (Generic) [81-2] 09/10/2025 × <object …" at bounding box center [554, 397] width 1108 height 794
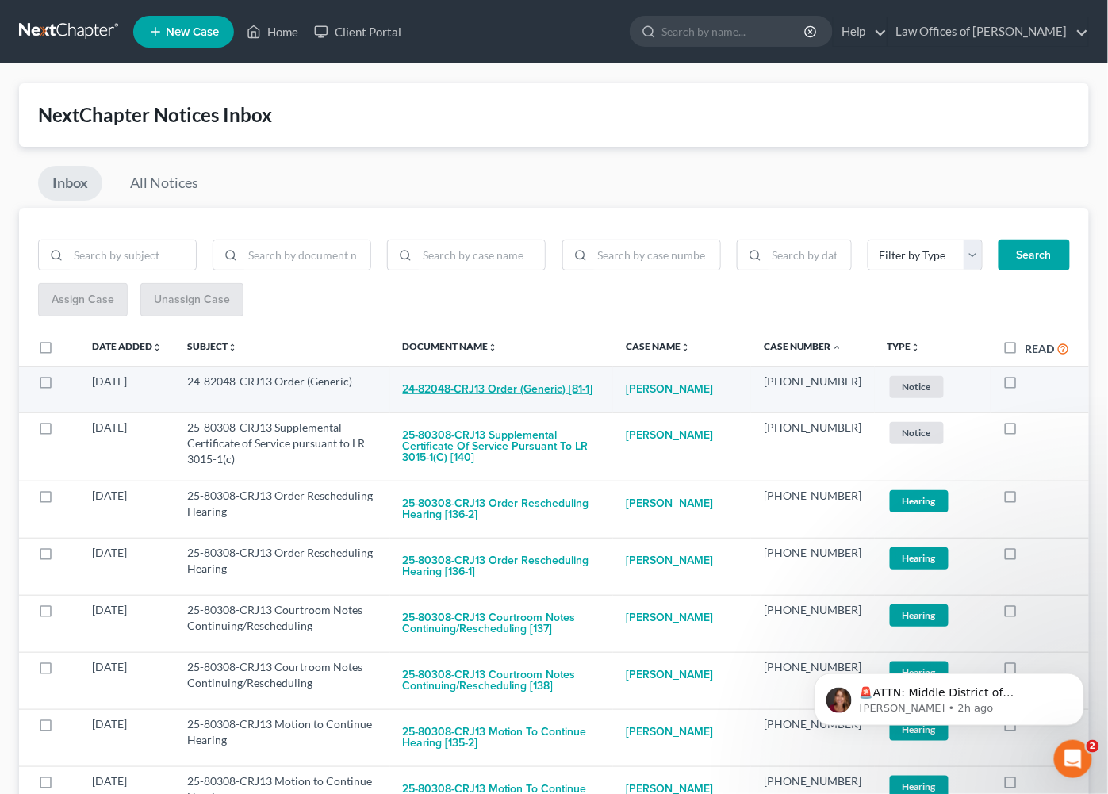
click at [552, 389] on button "24-82048-CRJ13 Order (Generic) [81-1]" at bounding box center [498, 390] width 190 height 32
checkbox input "true"
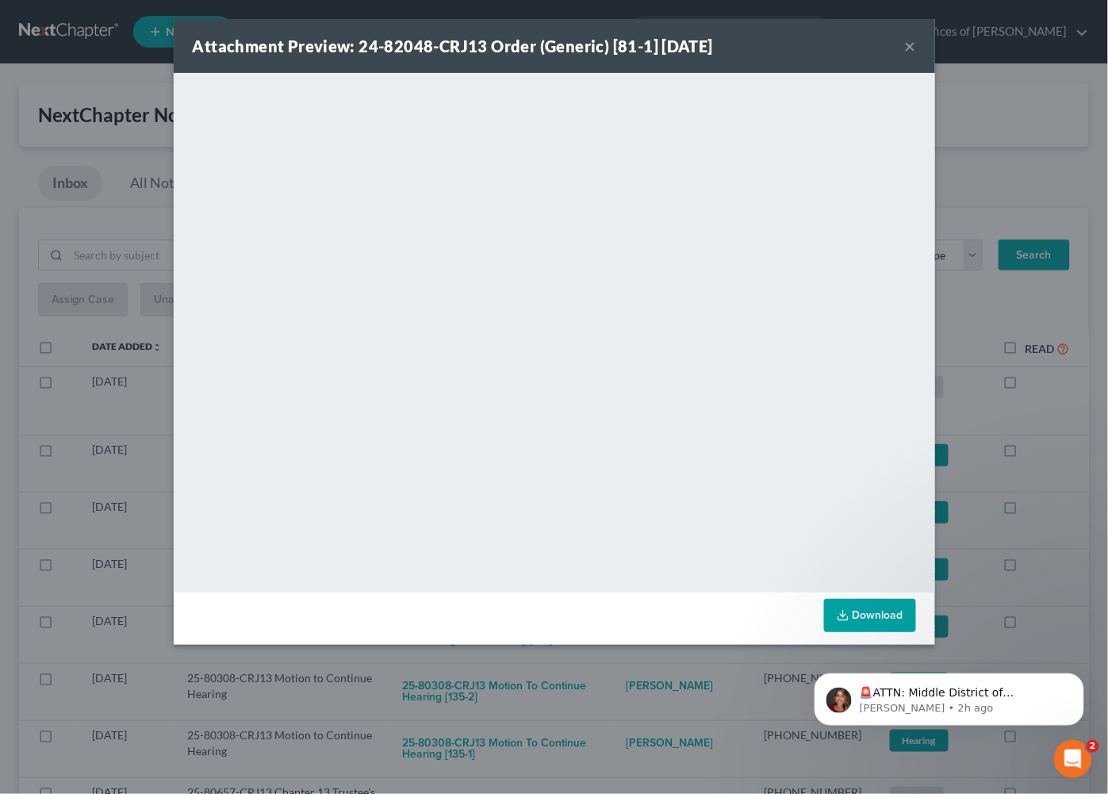
click at [982, 300] on div "Attachment Preview: 24-82048-CRJ13 Order (Generic) [81-1] 09/10/2025 × <object …" at bounding box center [554, 397] width 1108 height 794
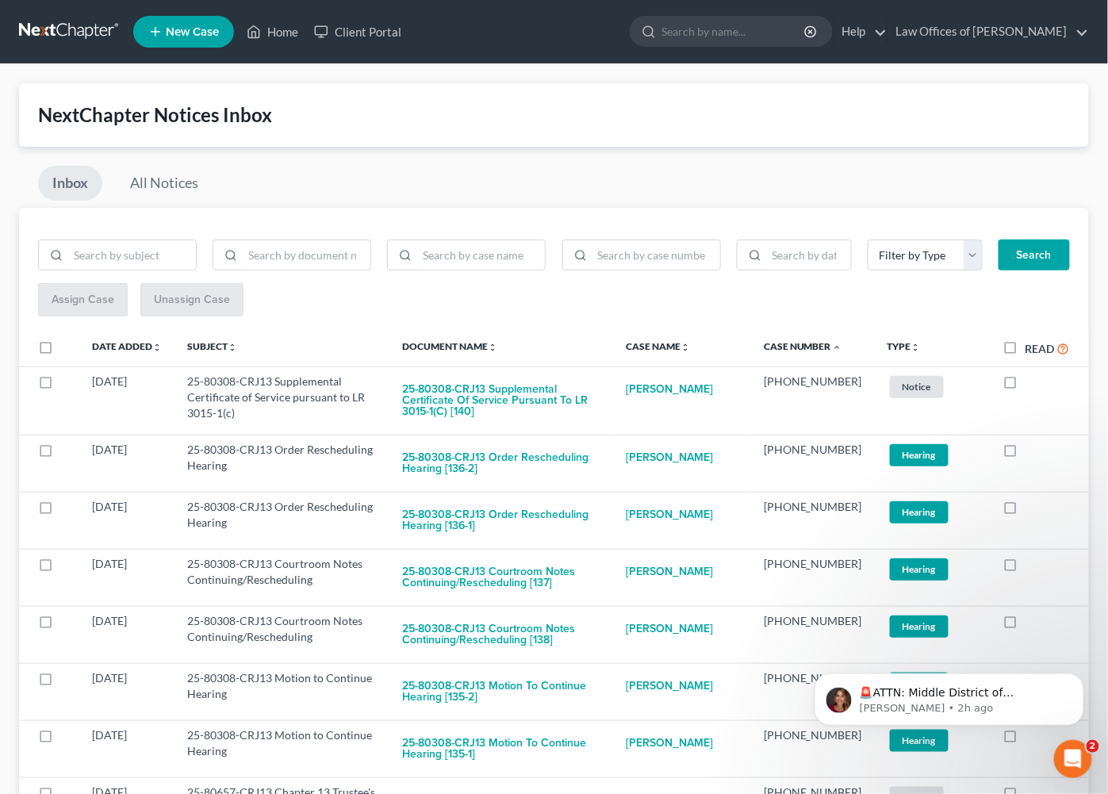
click at [94, 28] on link at bounding box center [70, 31] width 102 height 29
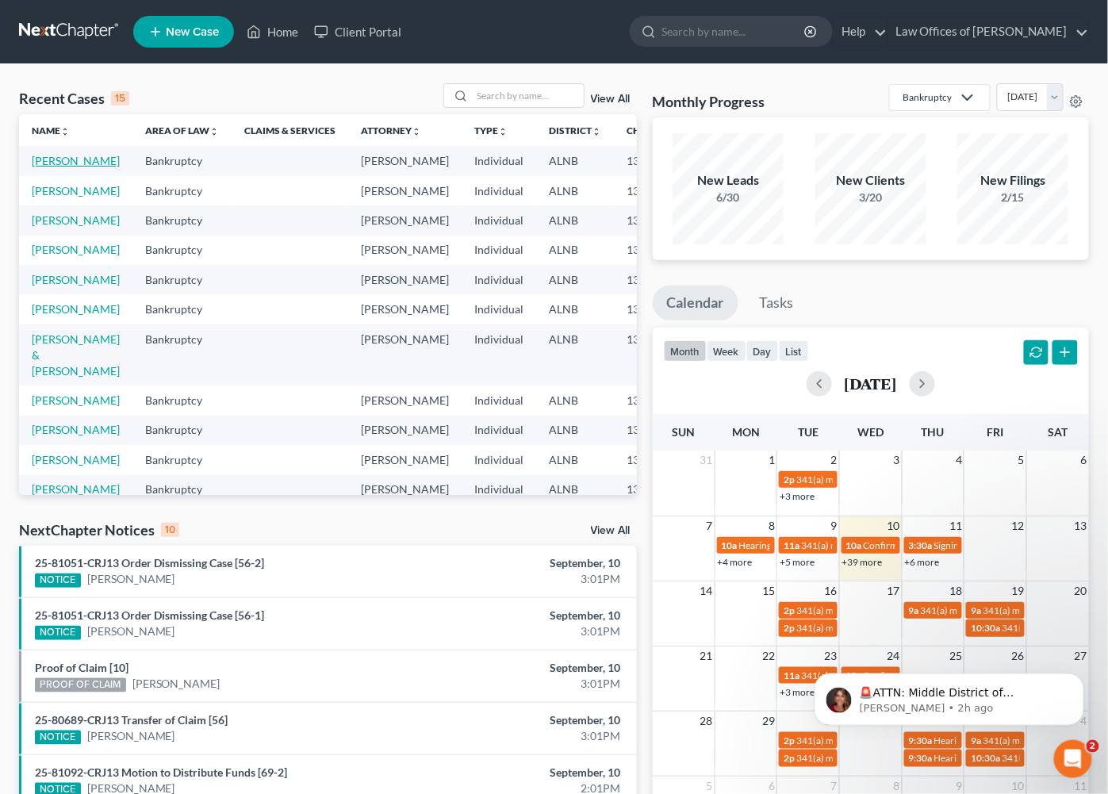
click at [45, 160] on link "[PERSON_NAME]" at bounding box center [76, 160] width 88 height 13
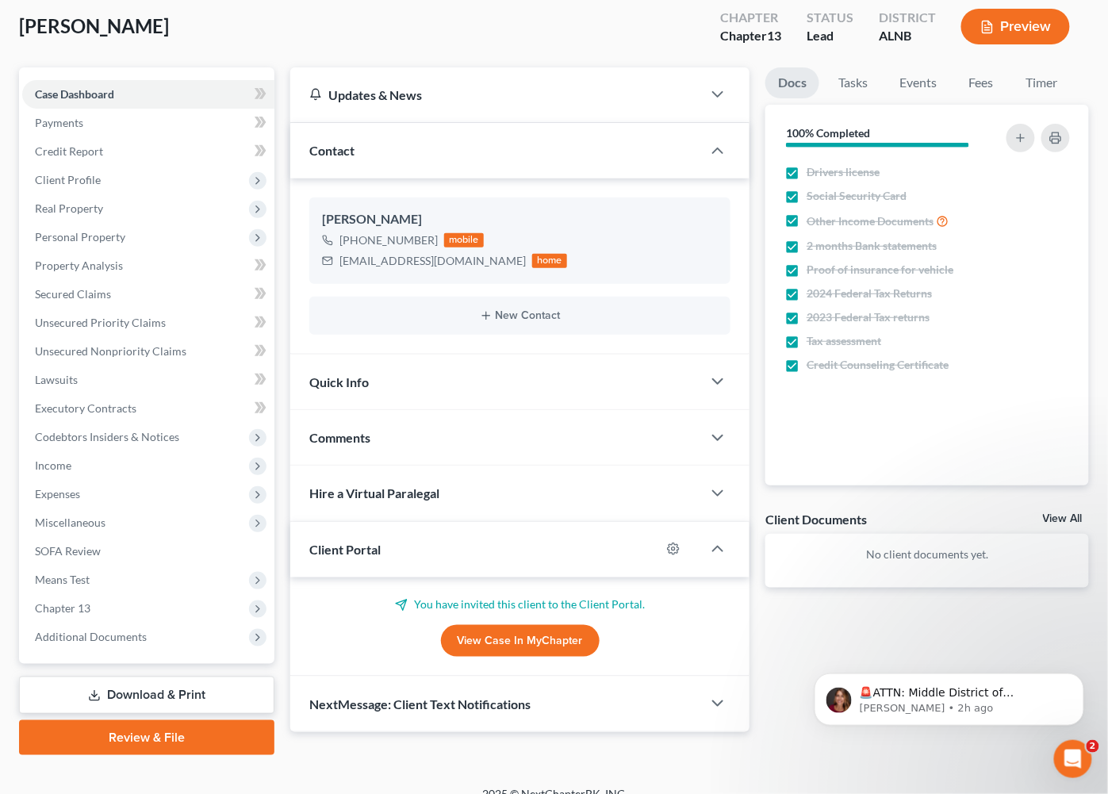
scroll to position [83, 0]
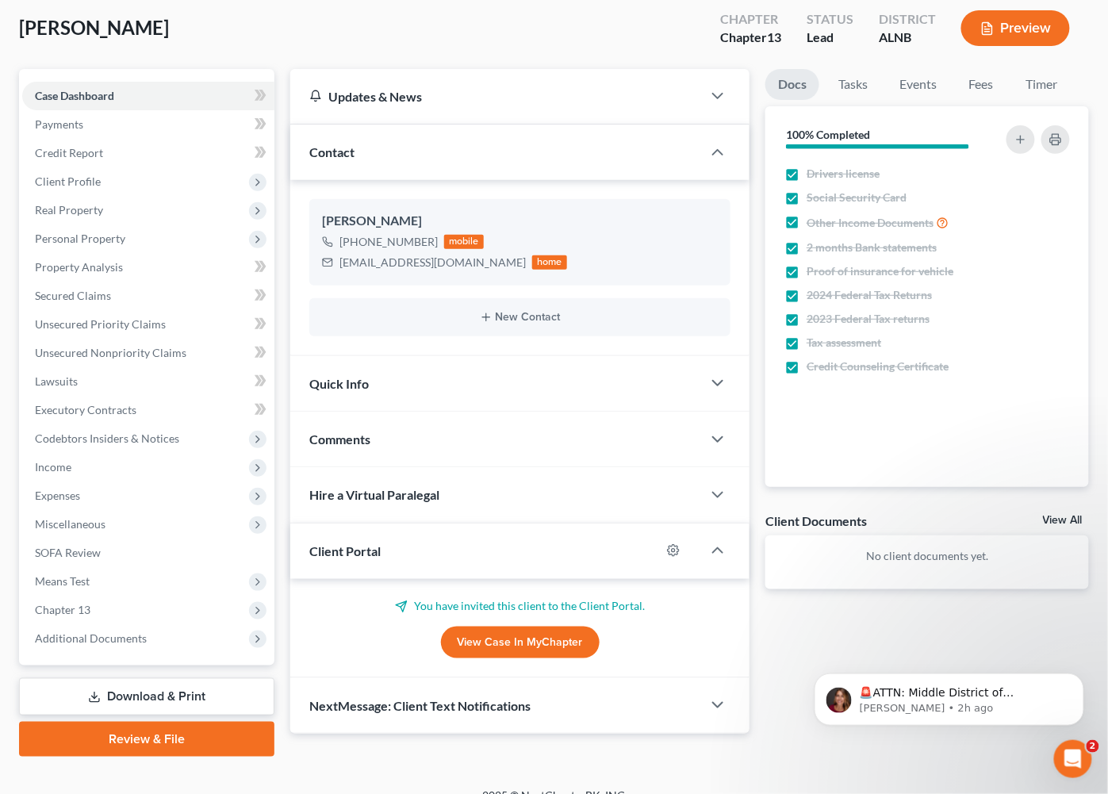
click at [376, 390] on div "Quick Info" at bounding box center [496, 383] width 412 height 55
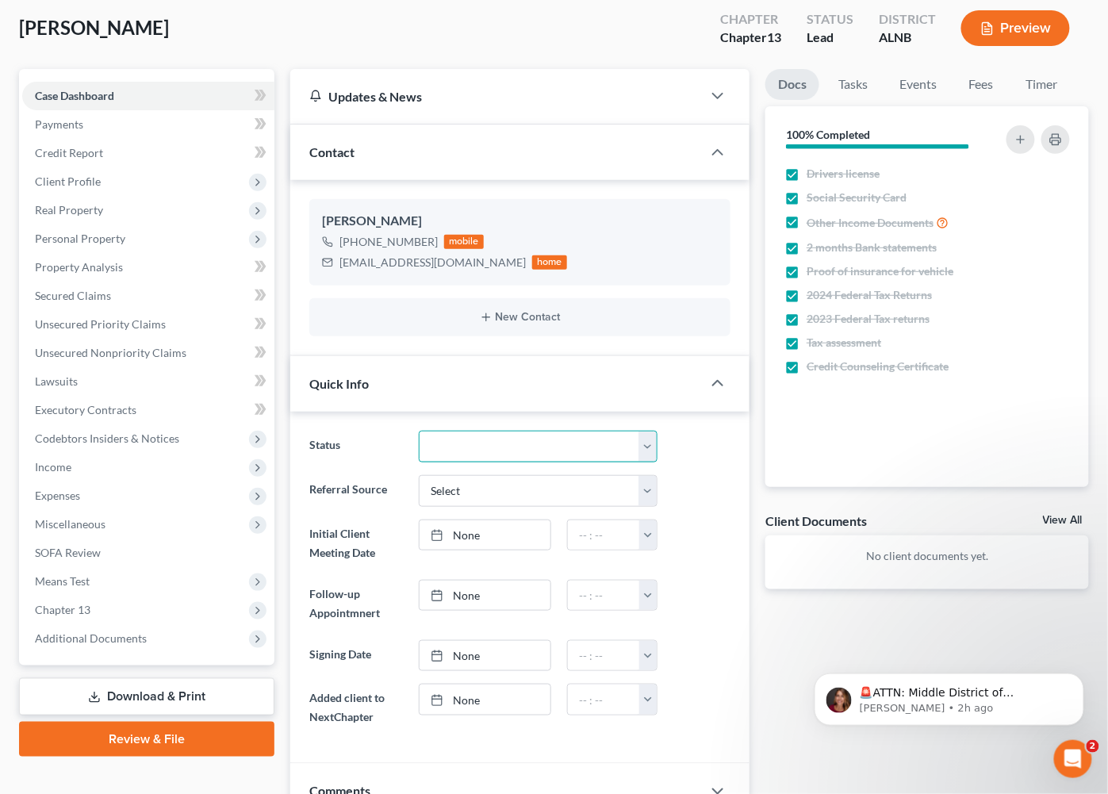
select select "4"
click at [464, 594] on link "None" at bounding box center [485, 596] width 131 height 30
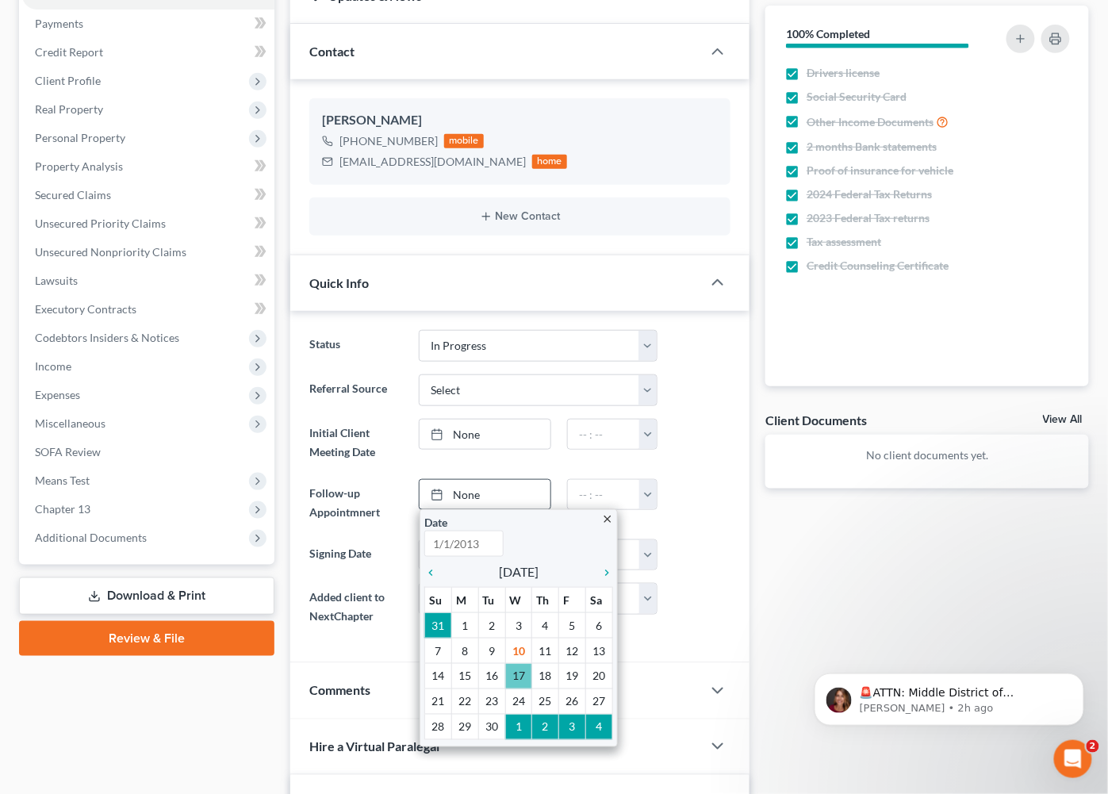
scroll to position [190, 0]
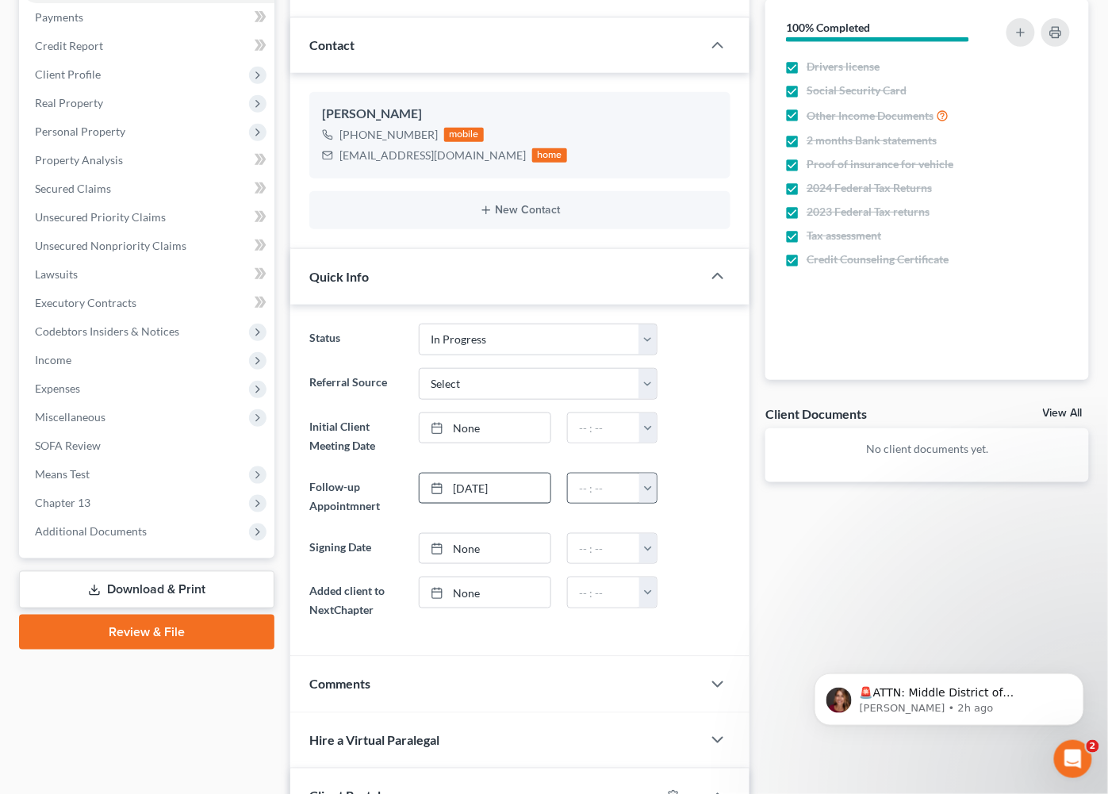
click at [647, 482] on button "button" at bounding box center [648, 489] width 17 height 30
click at [664, 636] on link "2:30pm" at bounding box center [684, 649] width 89 height 27
type input "2:30pm"
click at [494, 551] on link "None" at bounding box center [485, 549] width 131 height 30
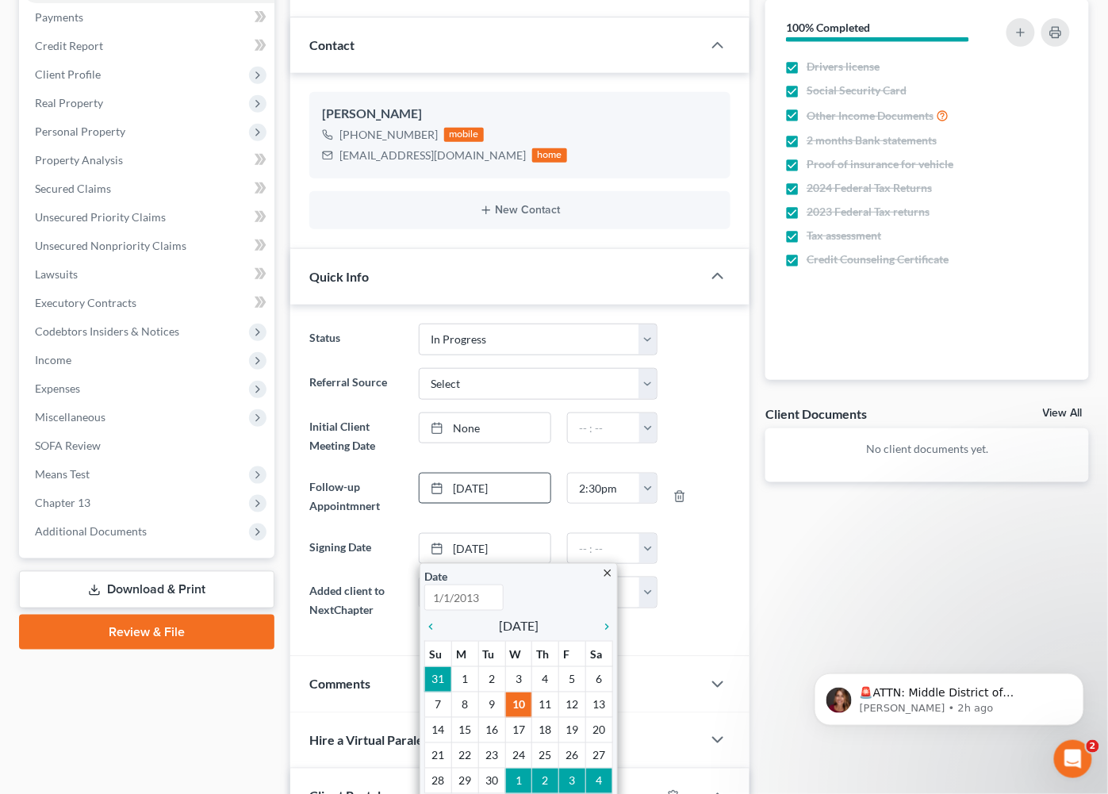
type input "9/10/2025"
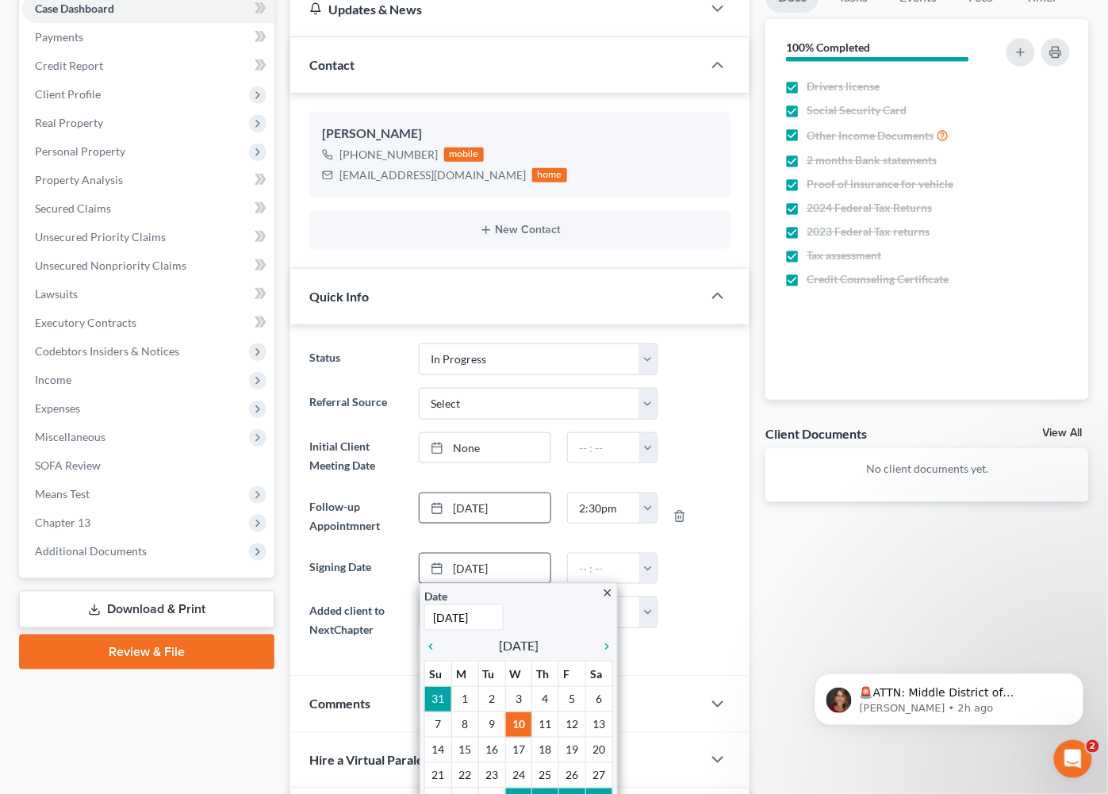
scroll to position [175, 0]
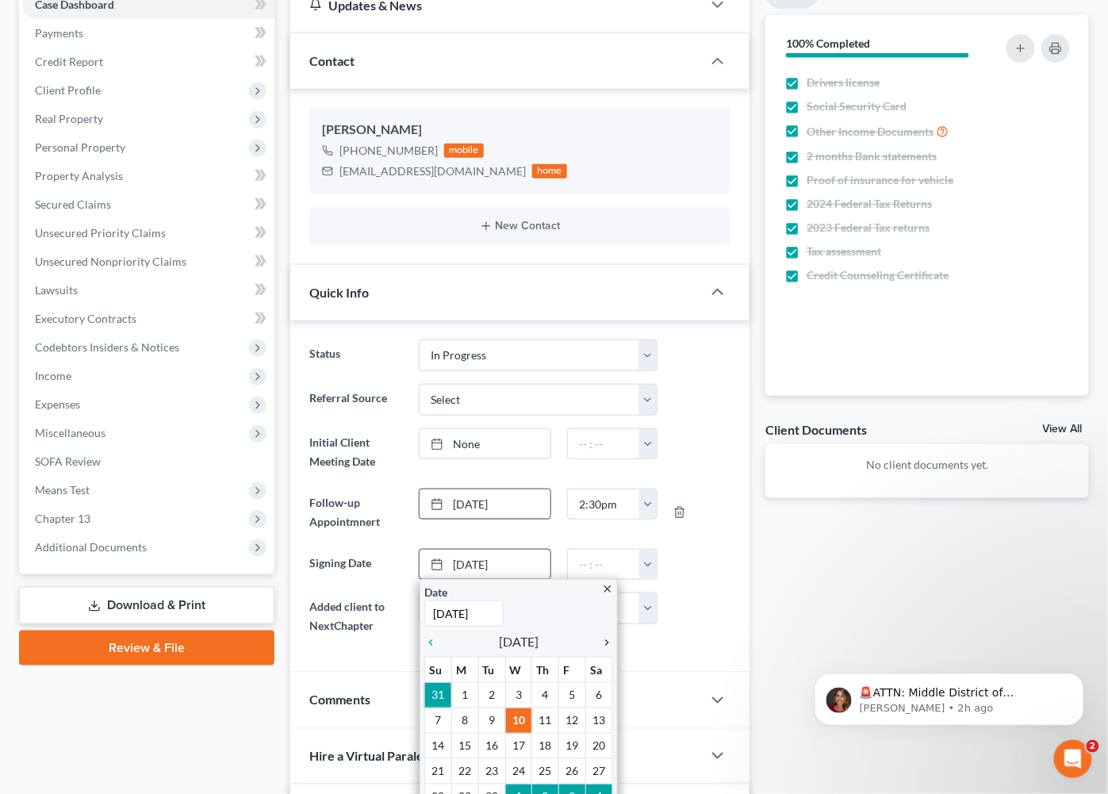
click at [605, 637] on icon "chevron_right" at bounding box center [603, 642] width 21 height 13
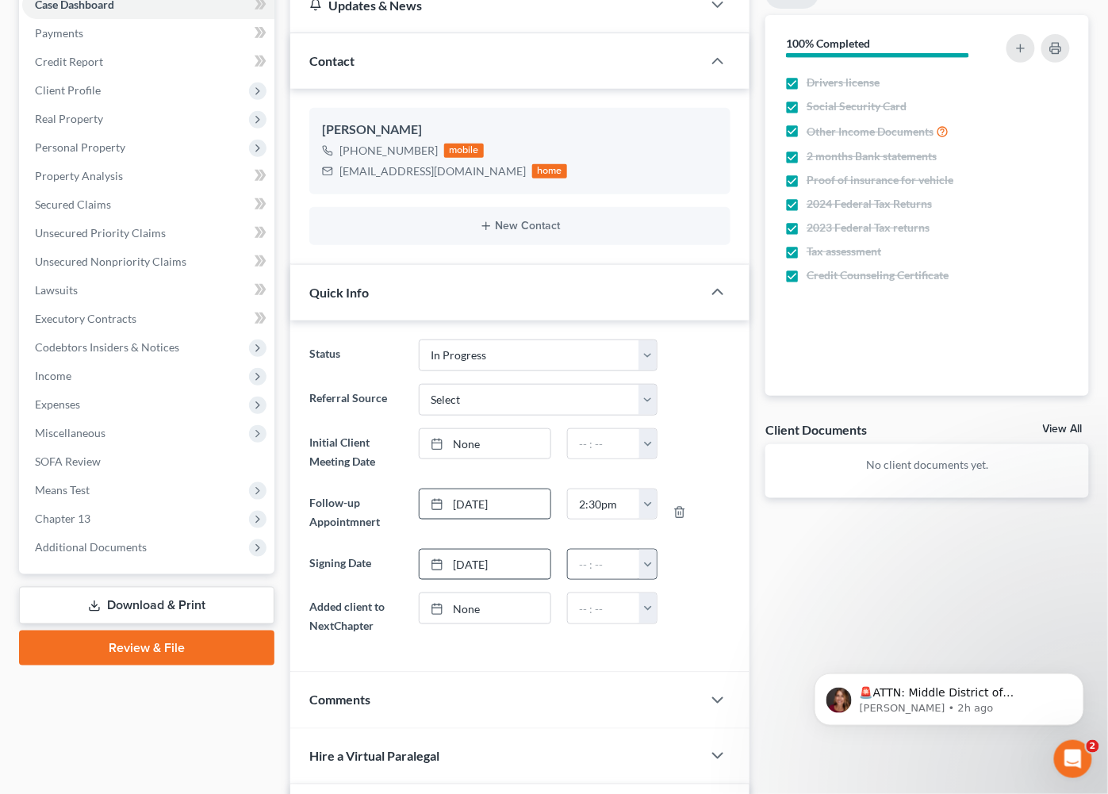
click at [646, 561] on button "button" at bounding box center [648, 565] width 17 height 30
drag, startPoint x: 678, startPoint y: 601, endPoint x: 675, endPoint y: 657, distance: 56.4
click at [678, 653] on link "3:00pm" at bounding box center [684, 666] width 89 height 27
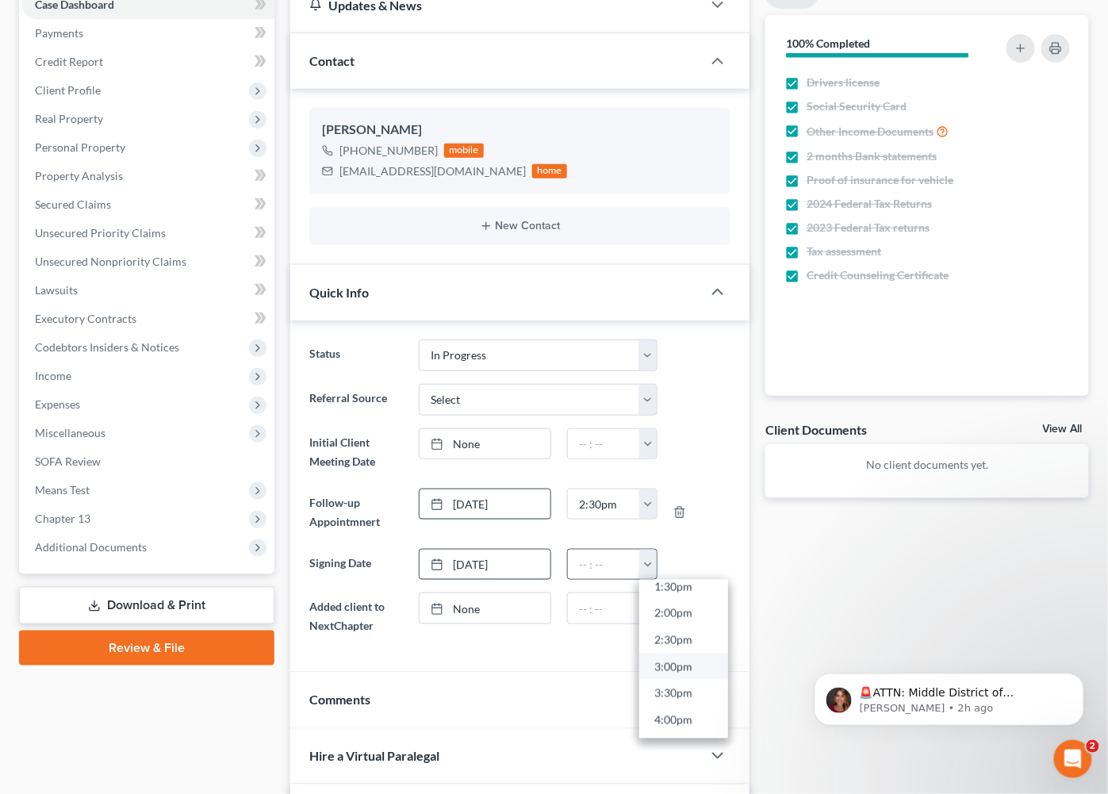
type input "3:00pm"
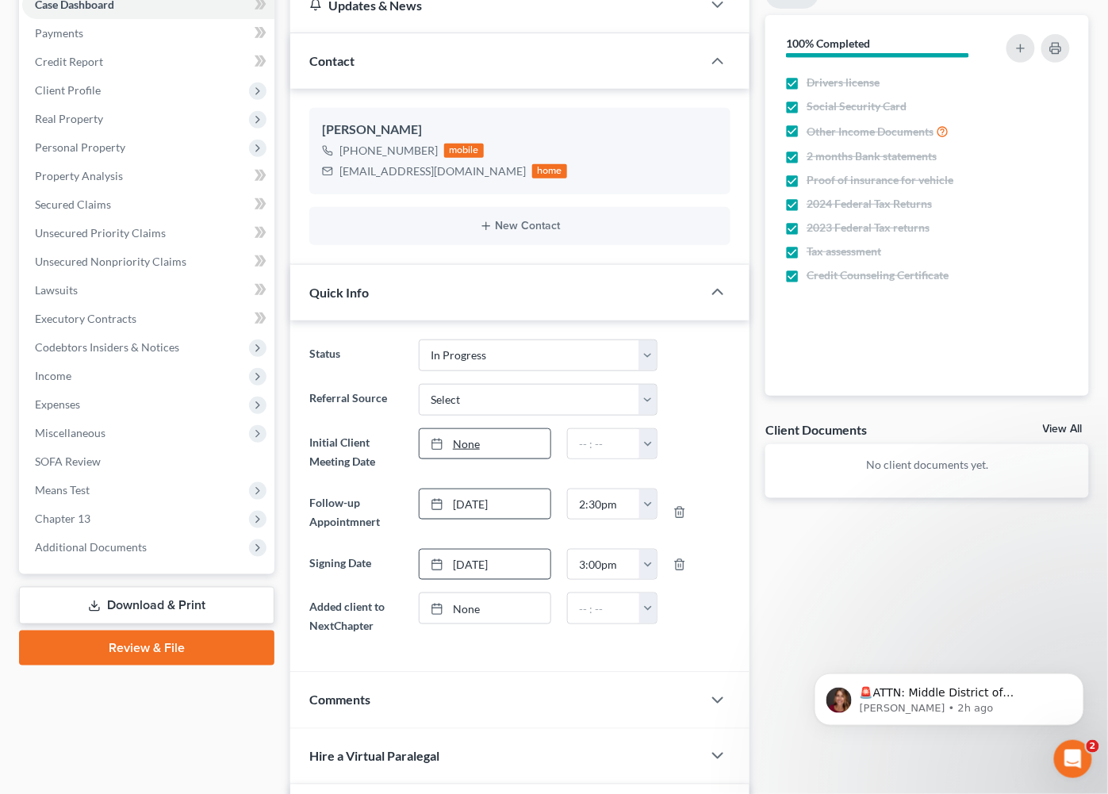
click at [484, 440] on link "None" at bounding box center [485, 444] width 131 height 30
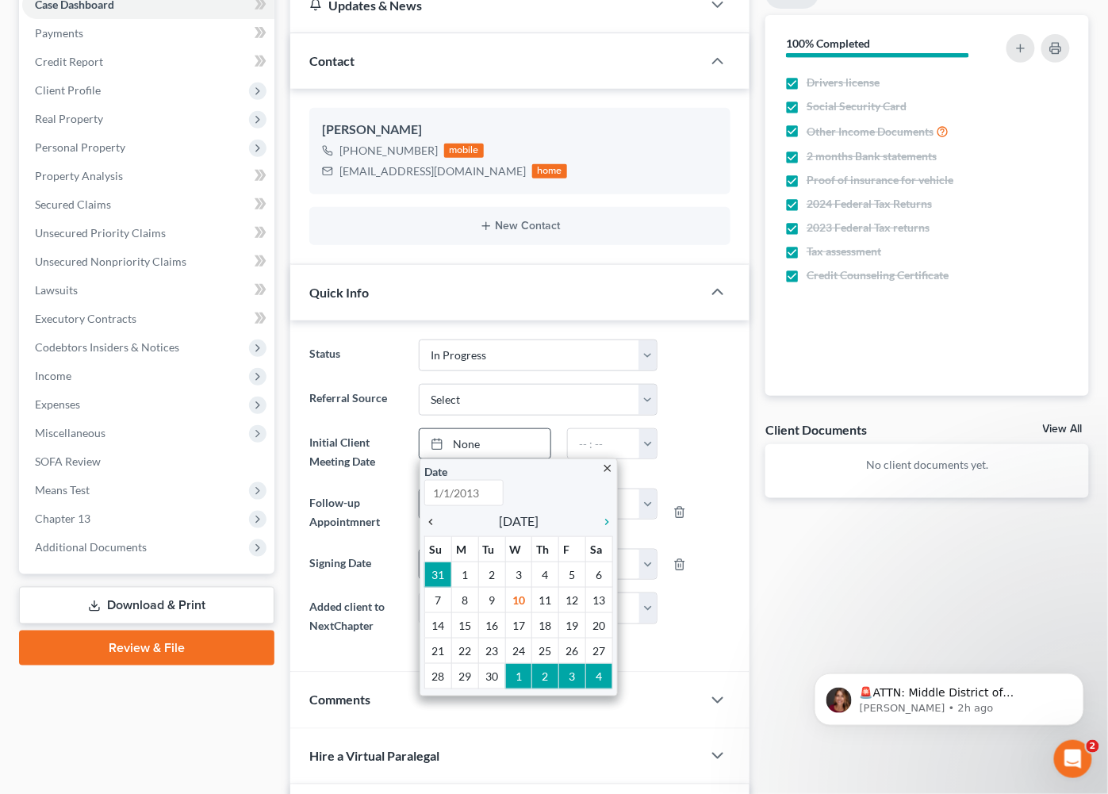
type input "9/10/2025"
click at [427, 521] on icon "chevron_left" at bounding box center [435, 522] width 21 height 13
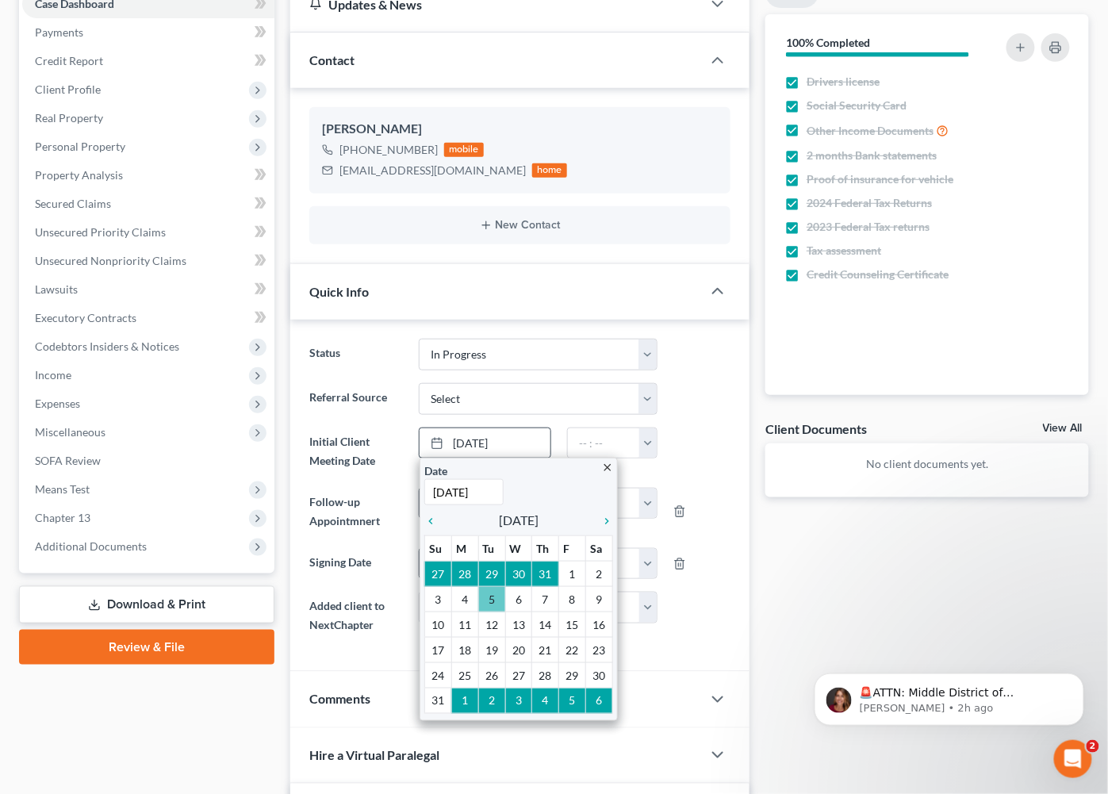
scroll to position [177, 0]
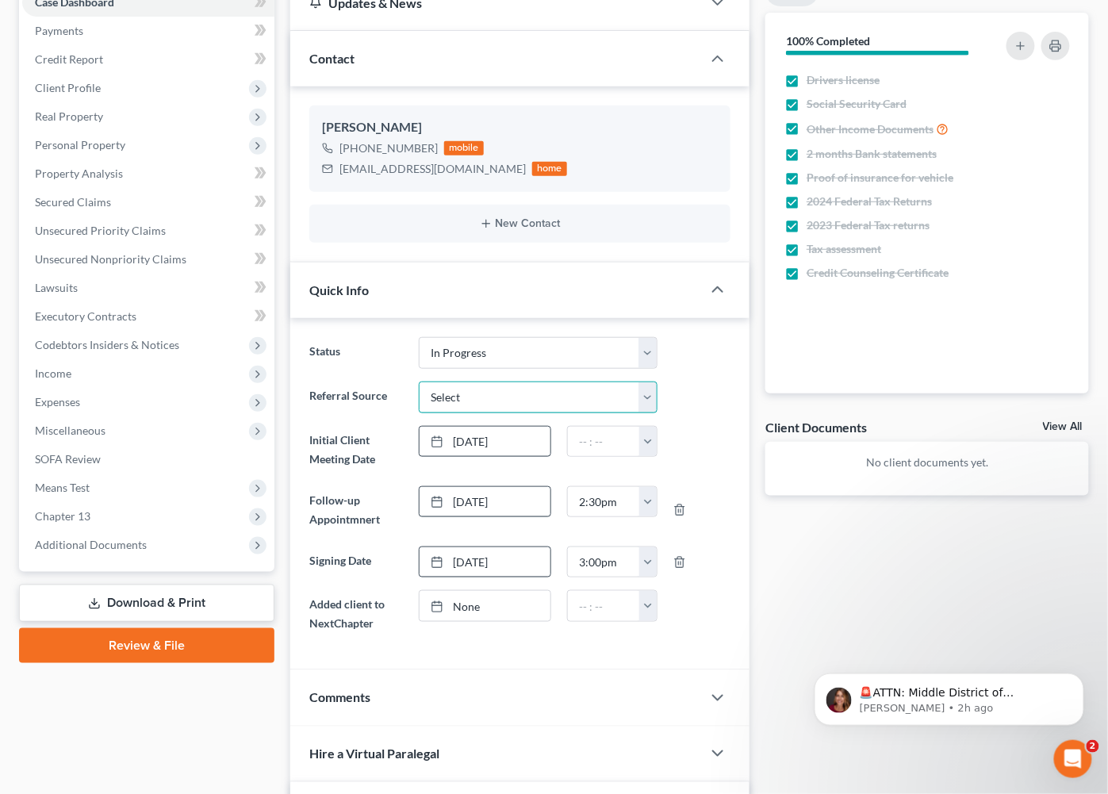
select select "4"
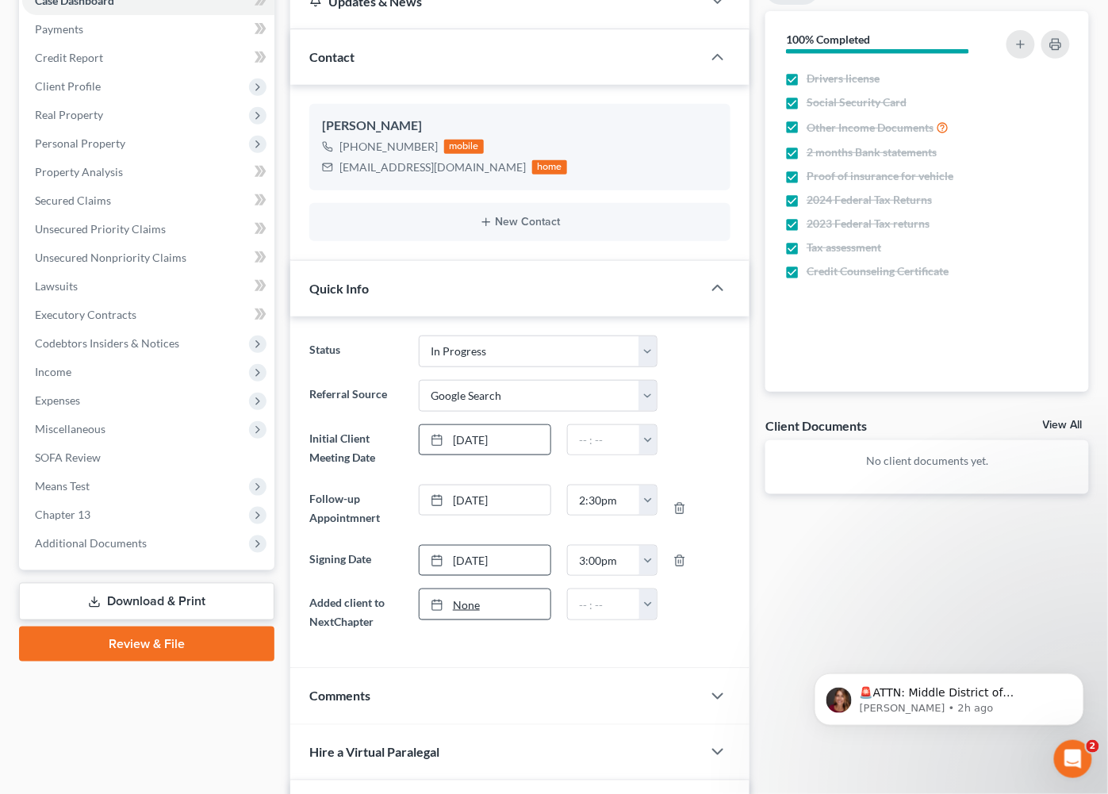
click at [494, 595] on link "None" at bounding box center [485, 605] width 131 height 30
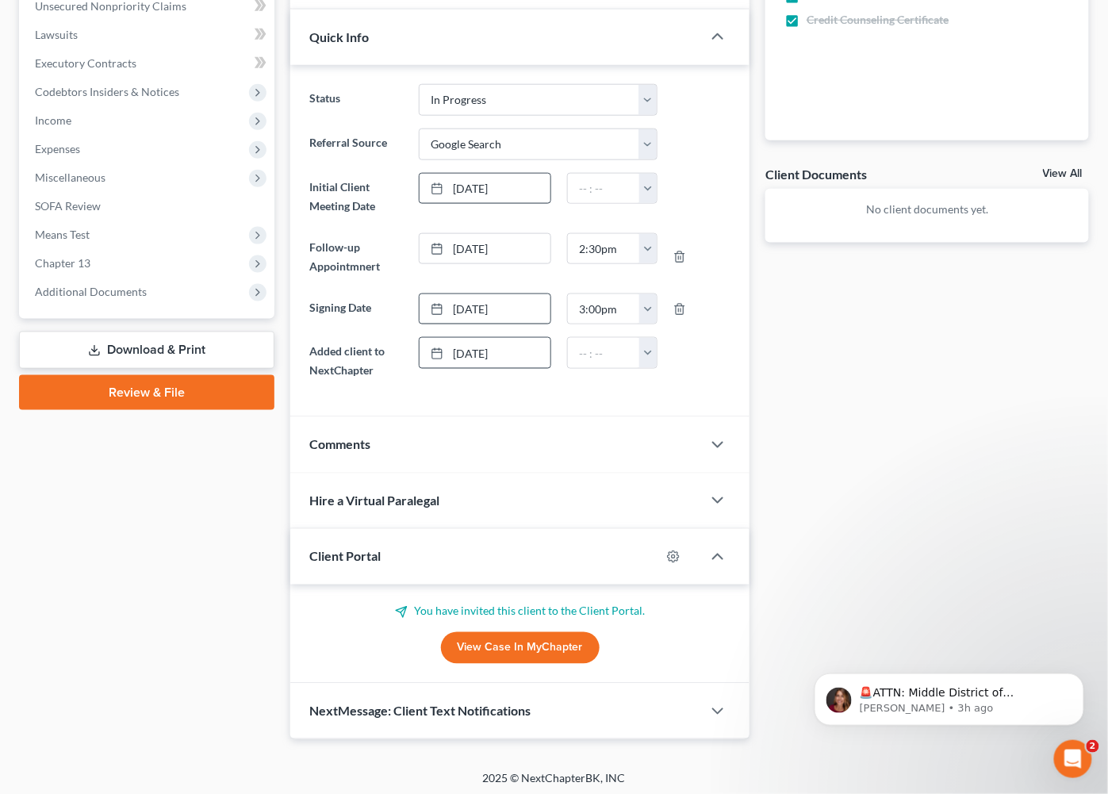
scroll to position [429, 0]
click at [499, 636] on link "View Case in MyChapter" at bounding box center [520, 649] width 159 height 32
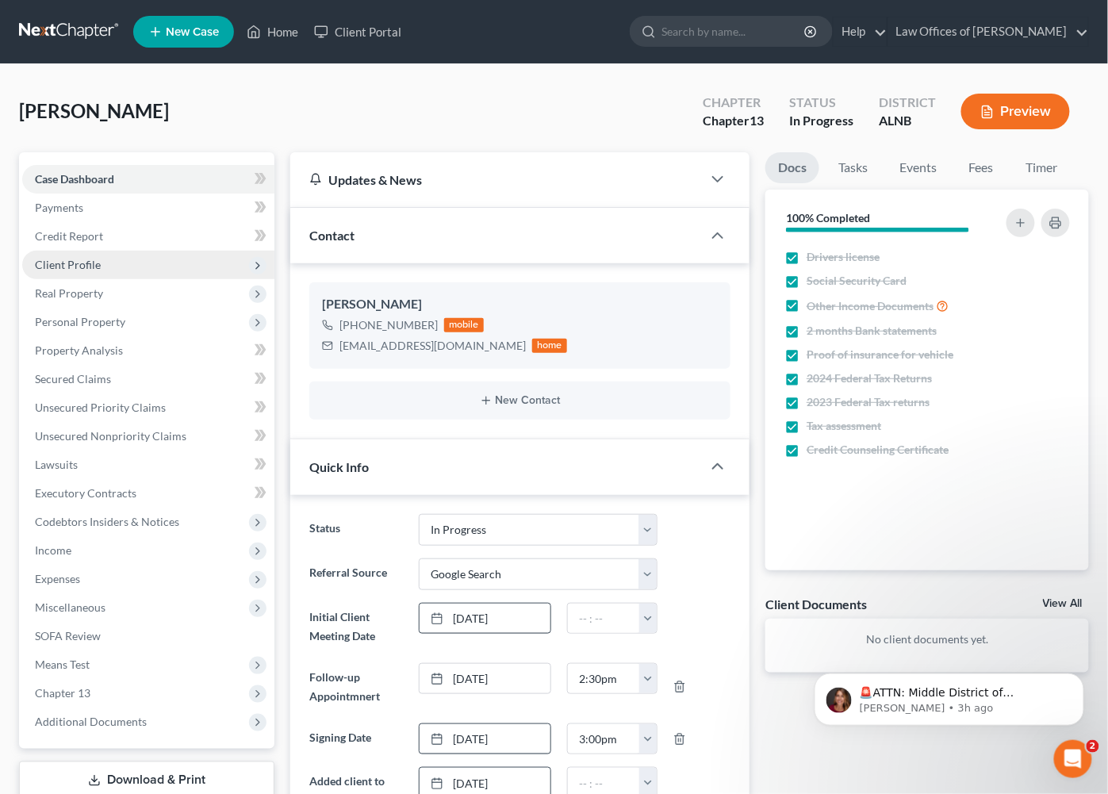
scroll to position [0, 0]
click at [67, 265] on span "Client Profile" at bounding box center [68, 264] width 66 height 13
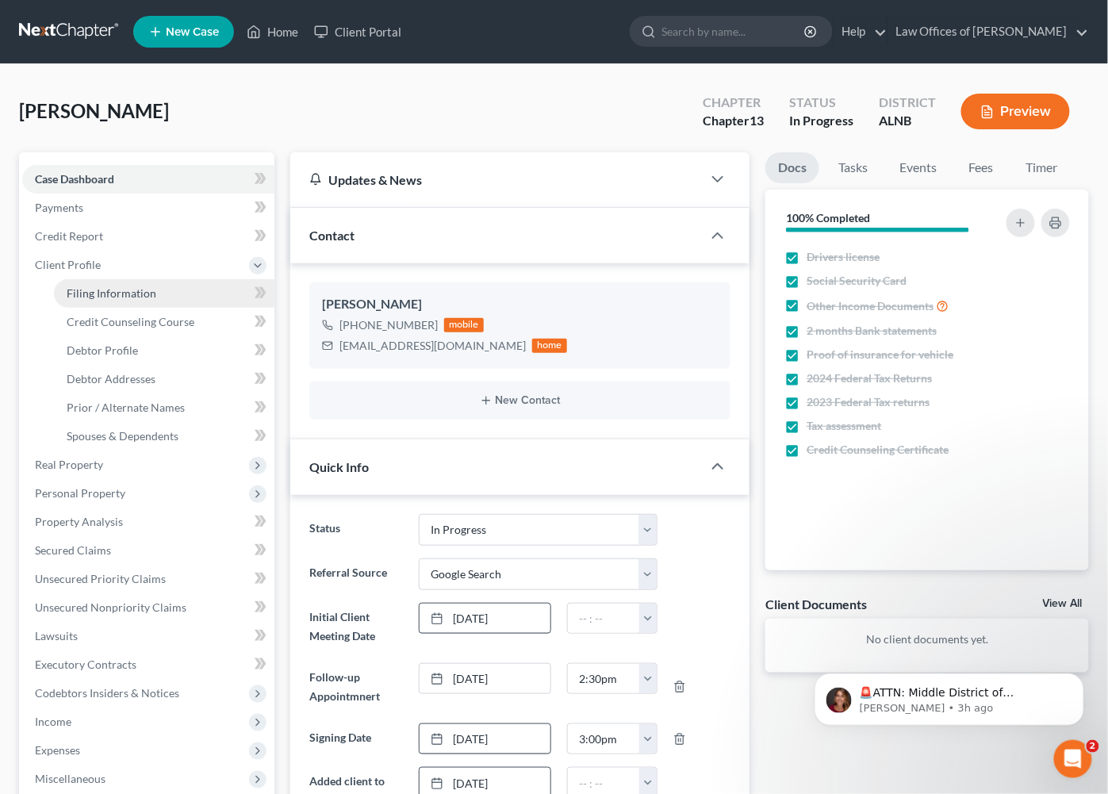
click at [124, 286] on span "Filing Information" at bounding box center [112, 292] width 90 height 13
select select "1"
select select "0"
select select "3"
select select "0"
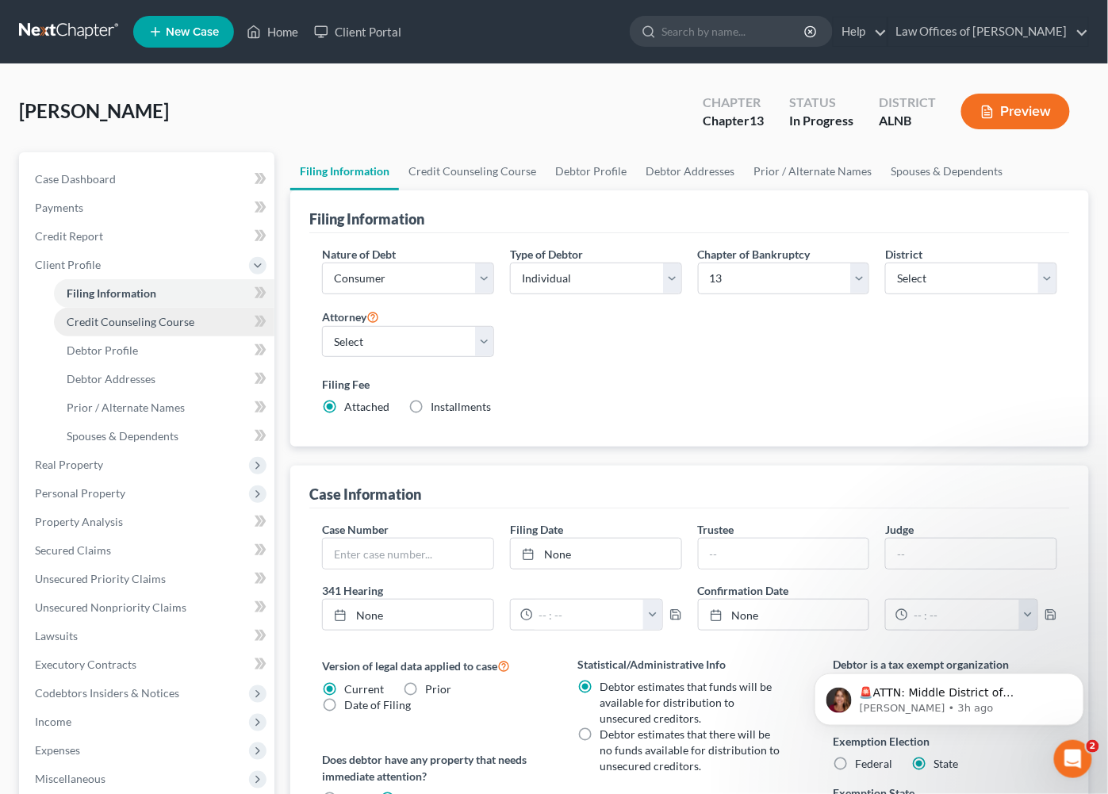
click at [104, 317] on span "Credit Counseling Course" at bounding box center [131, 321] width 128 height 13
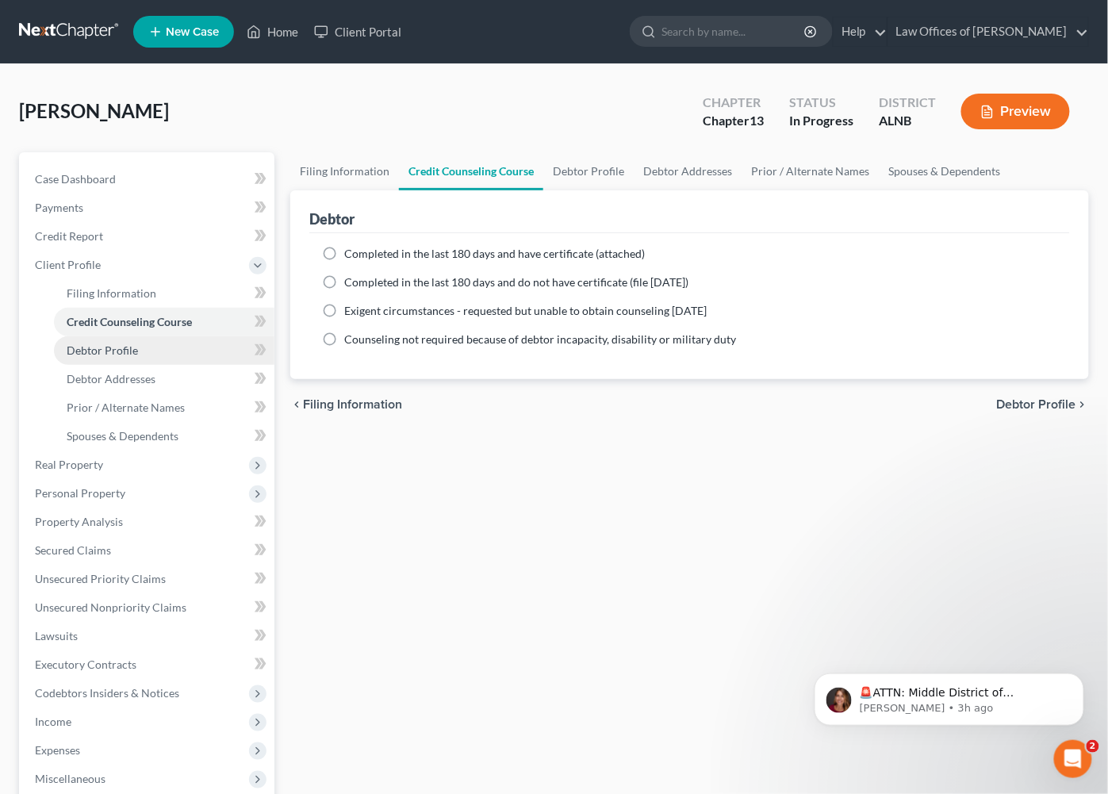
click at [213, 340] on link "Debtor Profile" at bounding box center [164, 350] width 221 height 29
select select "0"
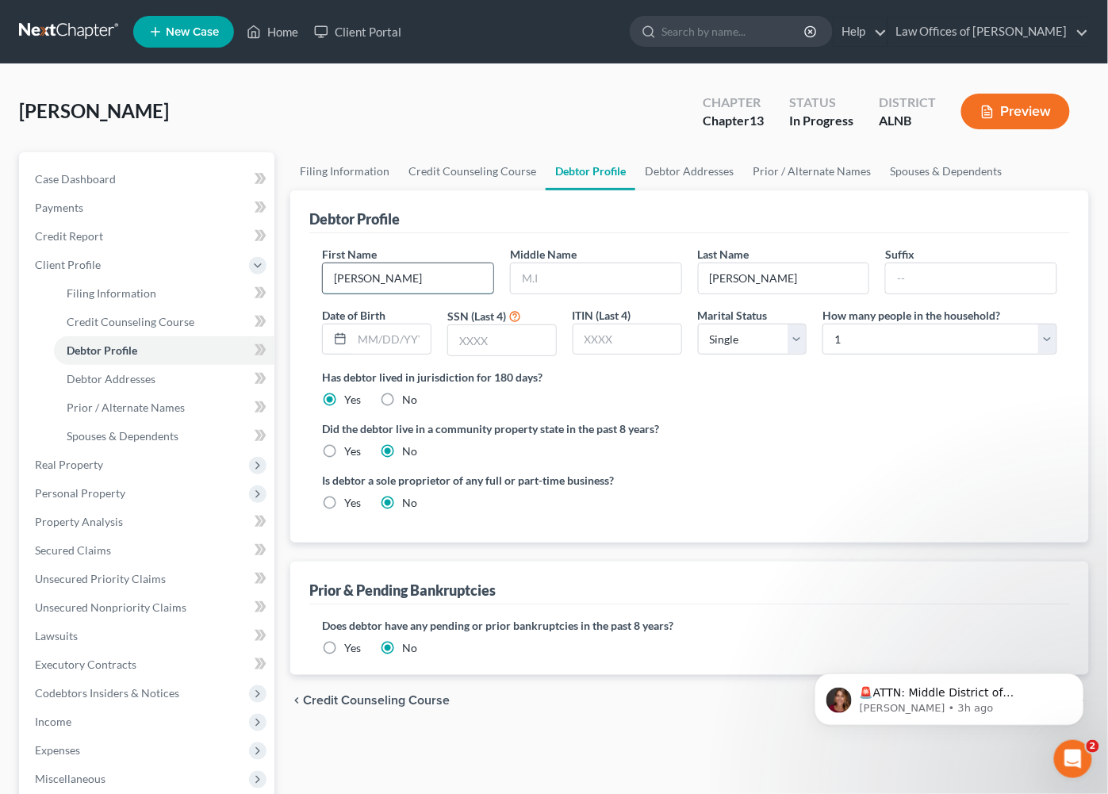
click at [401, 281] on input "Ron" at bounding box center [408, 278] width 171 height 30
type input "Ronald"
type input "Bernell"
type input "03/01/57"
type input "6305"
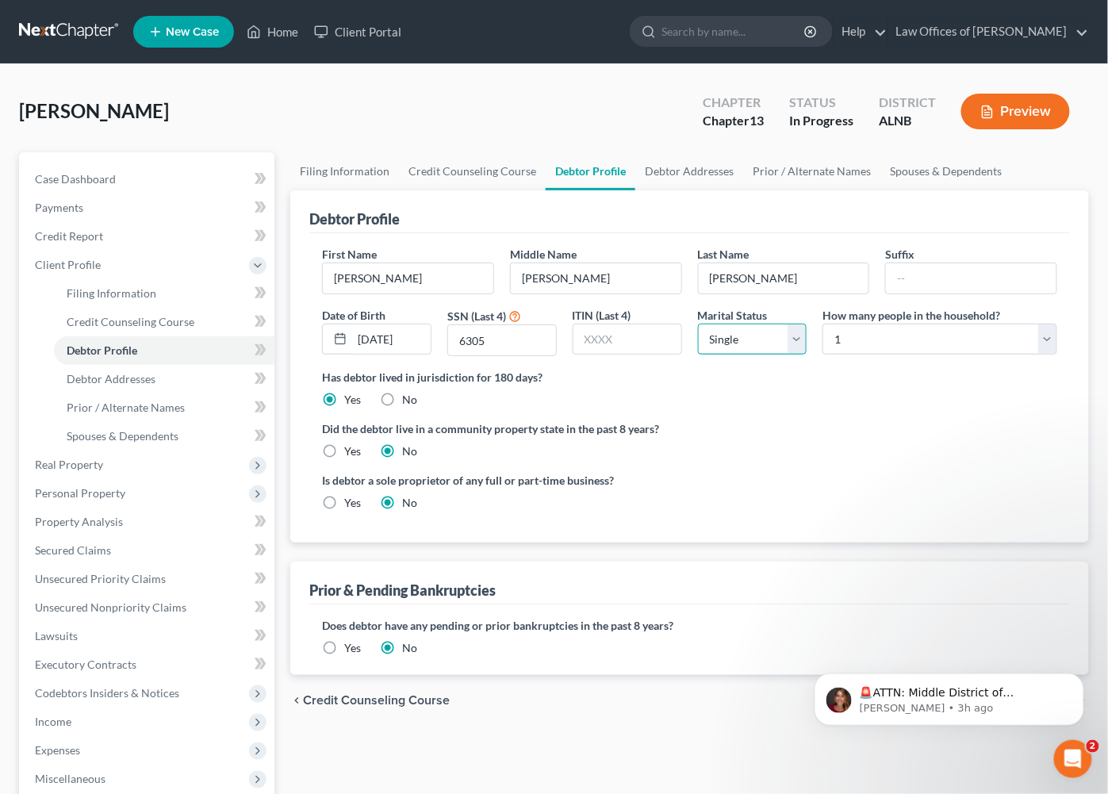
select select "1"
click at [113, 288] on span "Filing Information" at bounding box center [112, 292] width 90 height 13
select select "1"
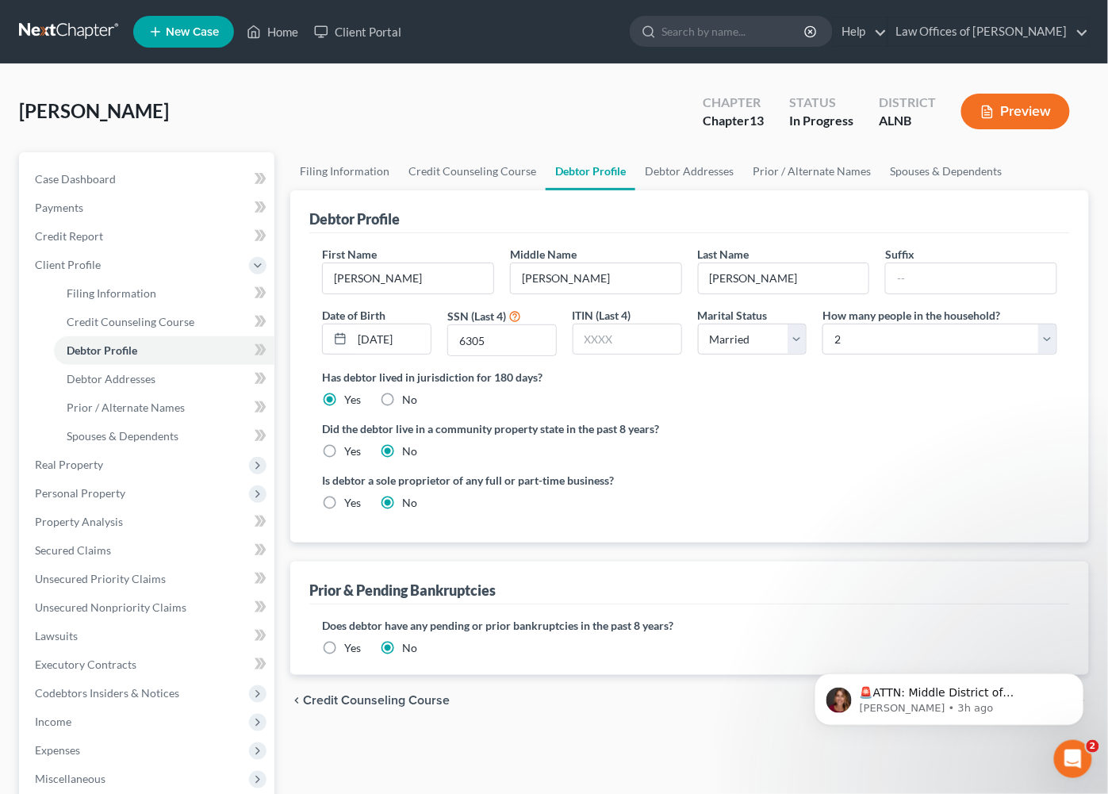
select select "0"
select select "3"
select select "1"
select select "0"
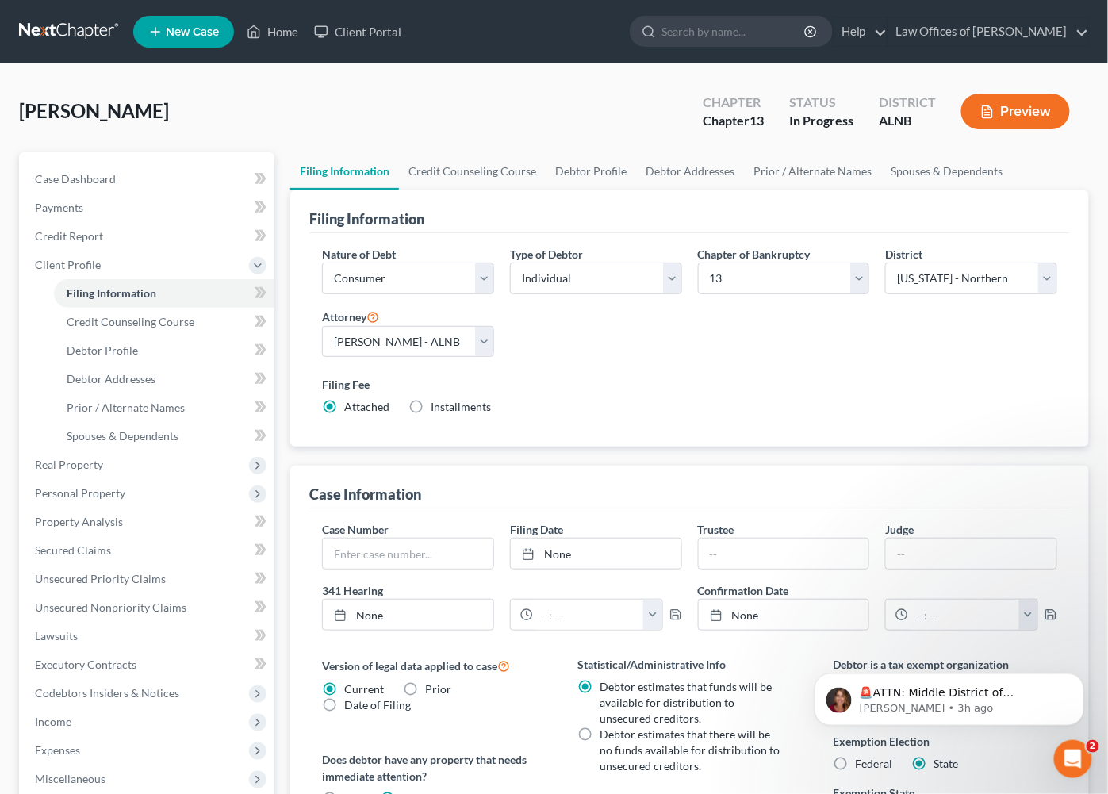
scroll to position [2, 0]
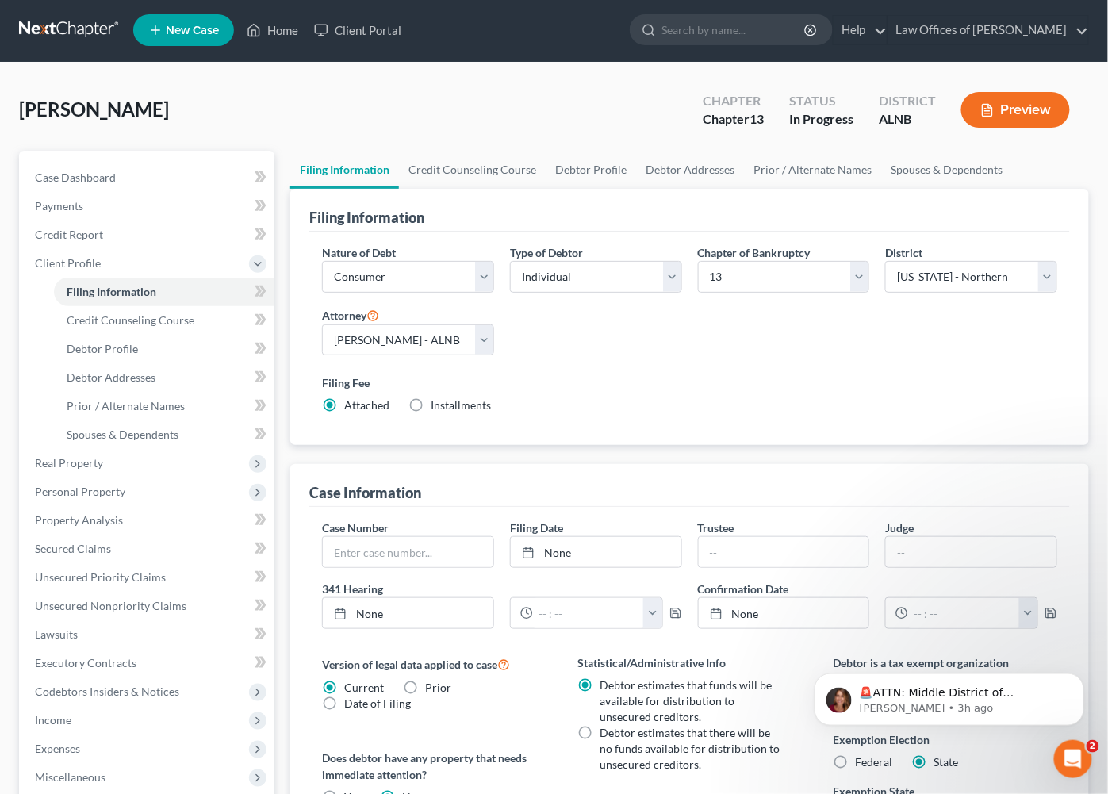
click at [504, 281] on div "Type of Debtor Select Individual Joint" at bounding box center [596, 274] width 188 height 61
select select "1"
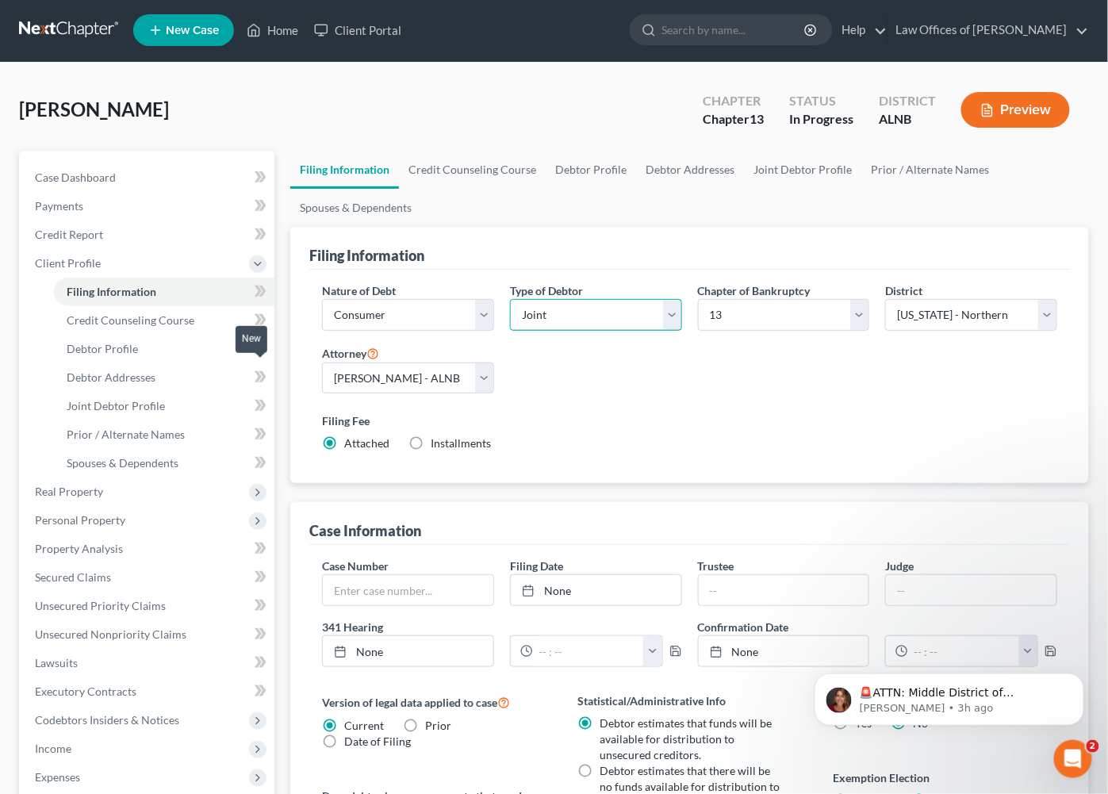
scroll to position [2, 1]
click at [109, 399] on span "Joint Debtor Profile" at bounding box center [116, 405] width 98 height 13
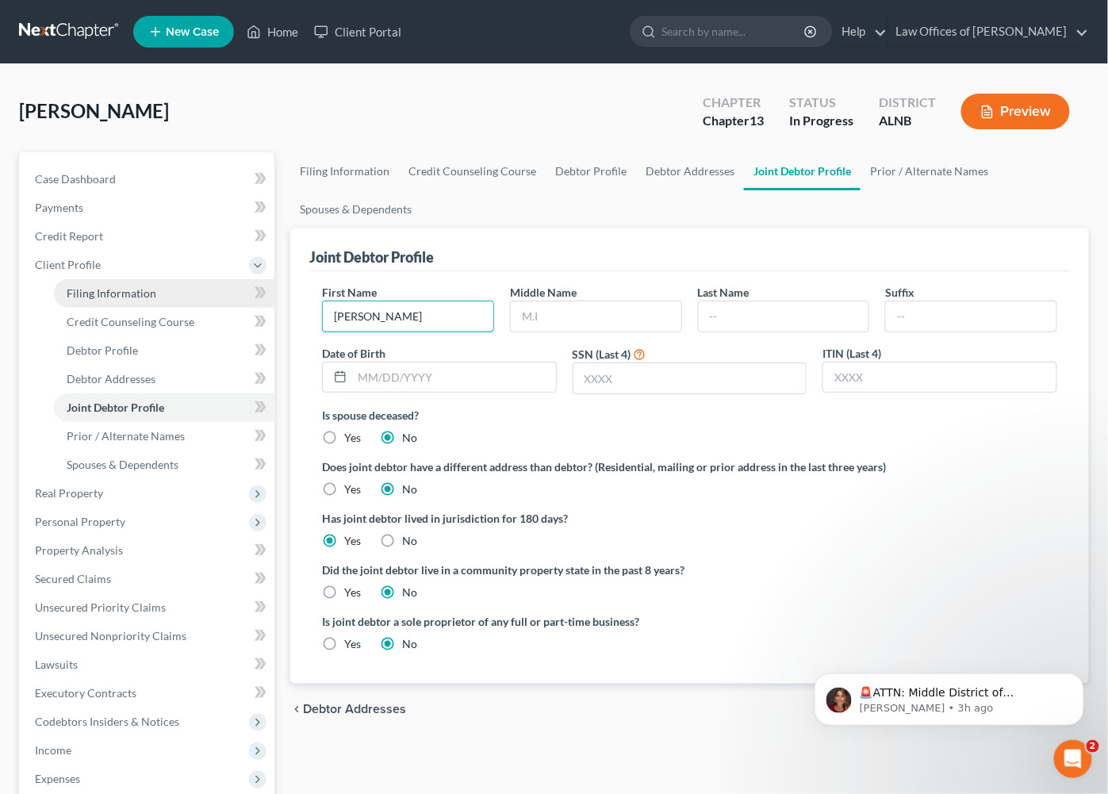
type input "Sharon"
type input "Elaine"
type input "Loney"
type input "10/22/1947"
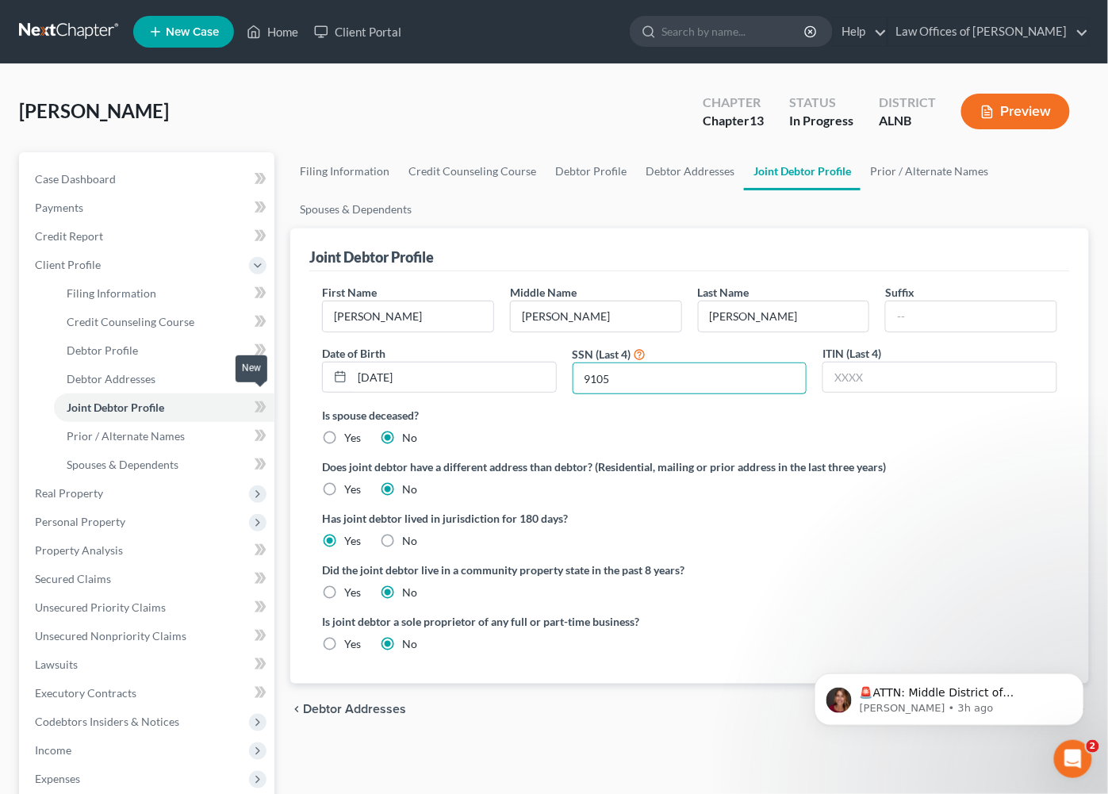
type input "9105"
click at [255, 400] on icon at bounding box center [261, 408] width 12 height 20
click at [152, 378] on link "Debtor Addresses" at bounding box center [164, 379] width 221 height 29
select select "0"
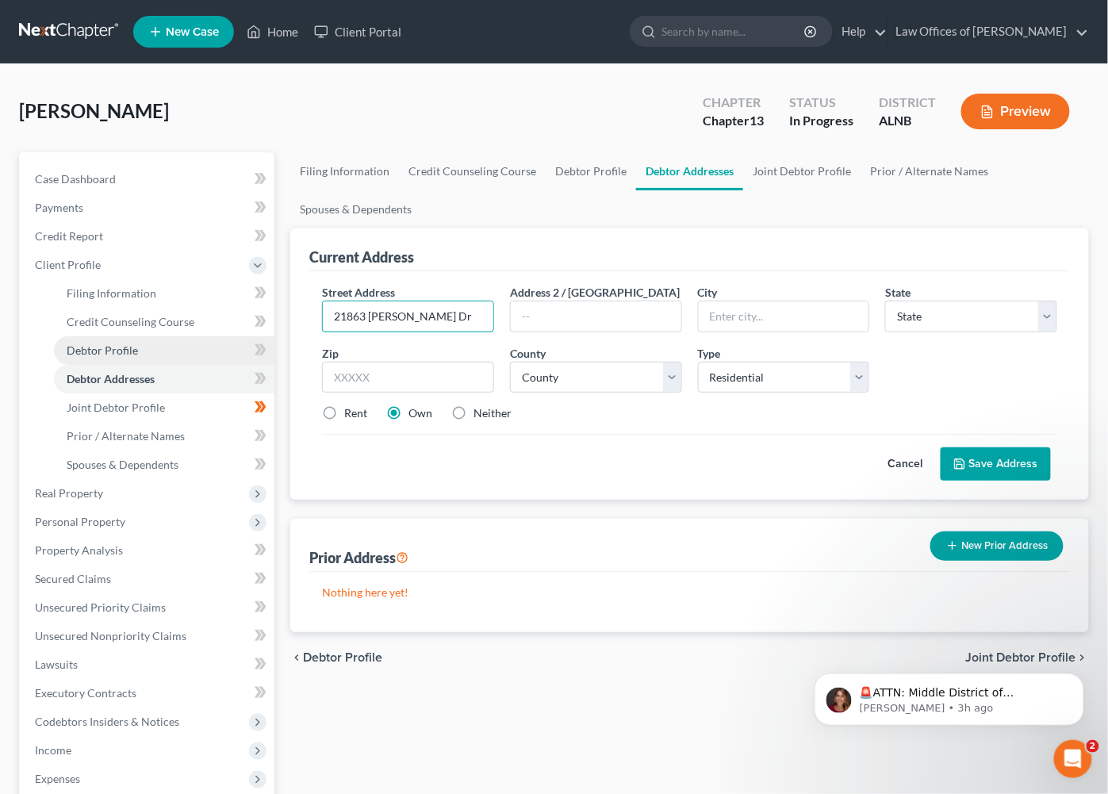
type input "21863 Davine Dr"
type input "35620"
type input "Elkmont"
select select "0"
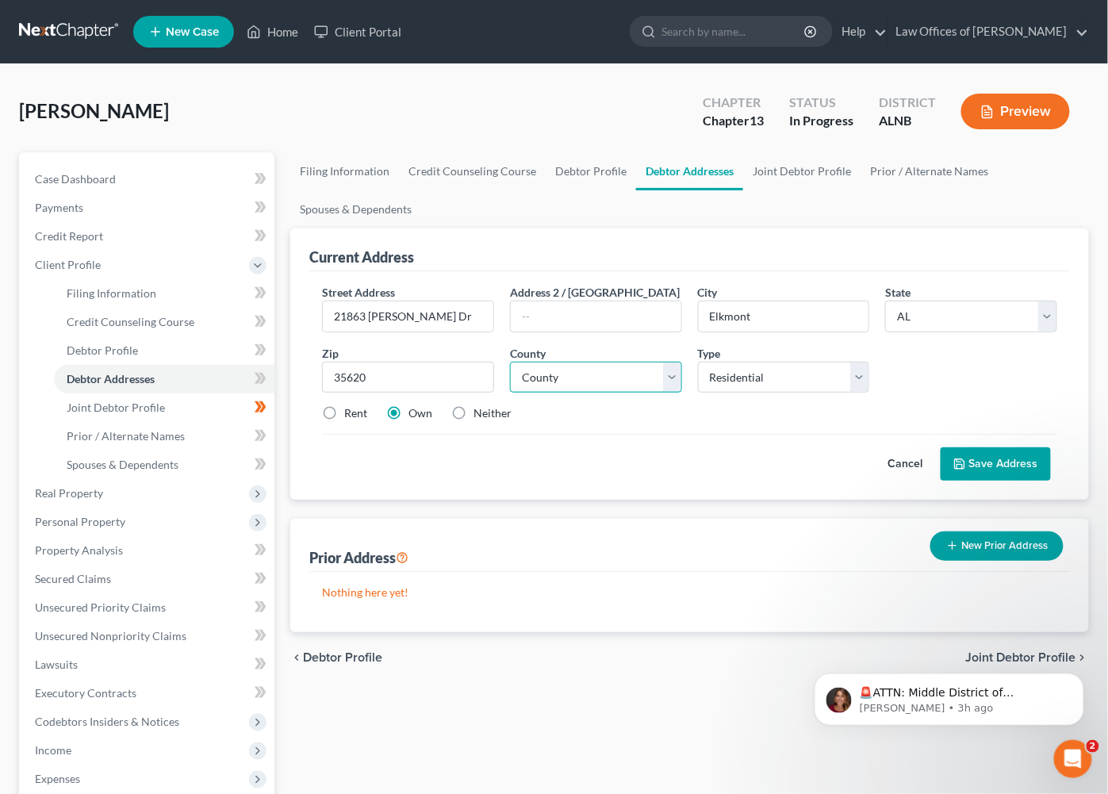
scroll to position [240, 0]
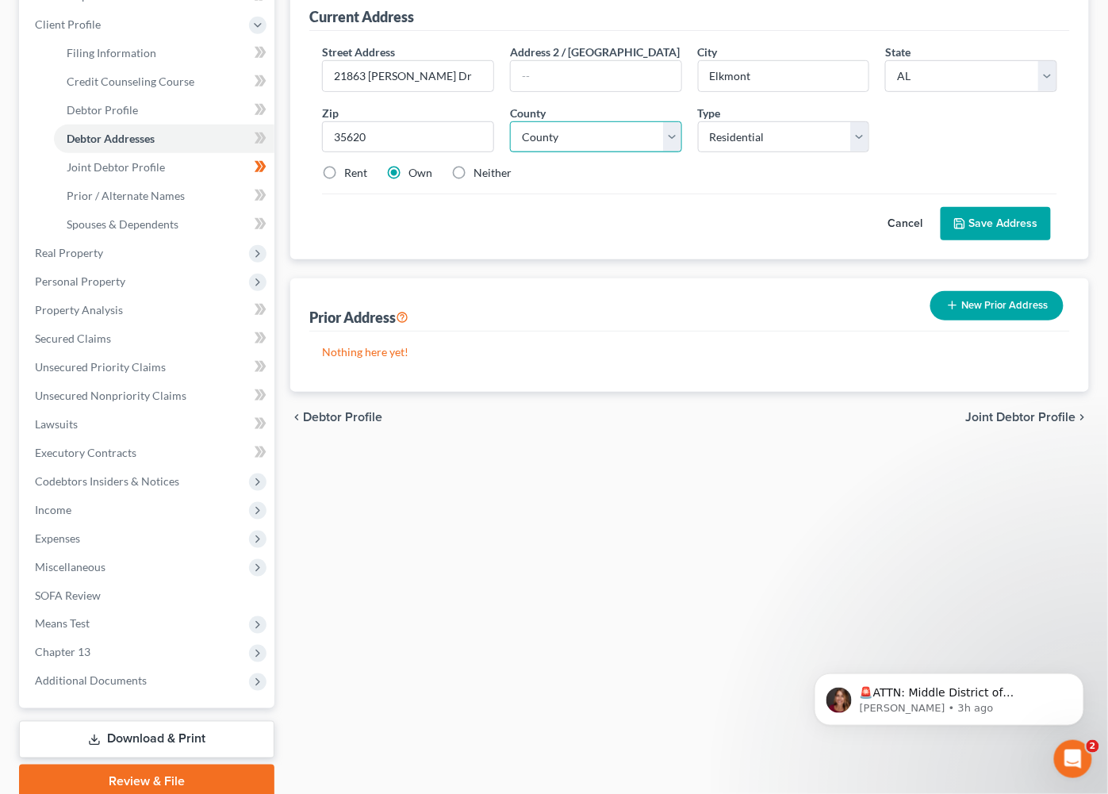
select select "41"
click at [1012, 225] on button "Save Address" at bounding box center [996, 223] width 110 height 33
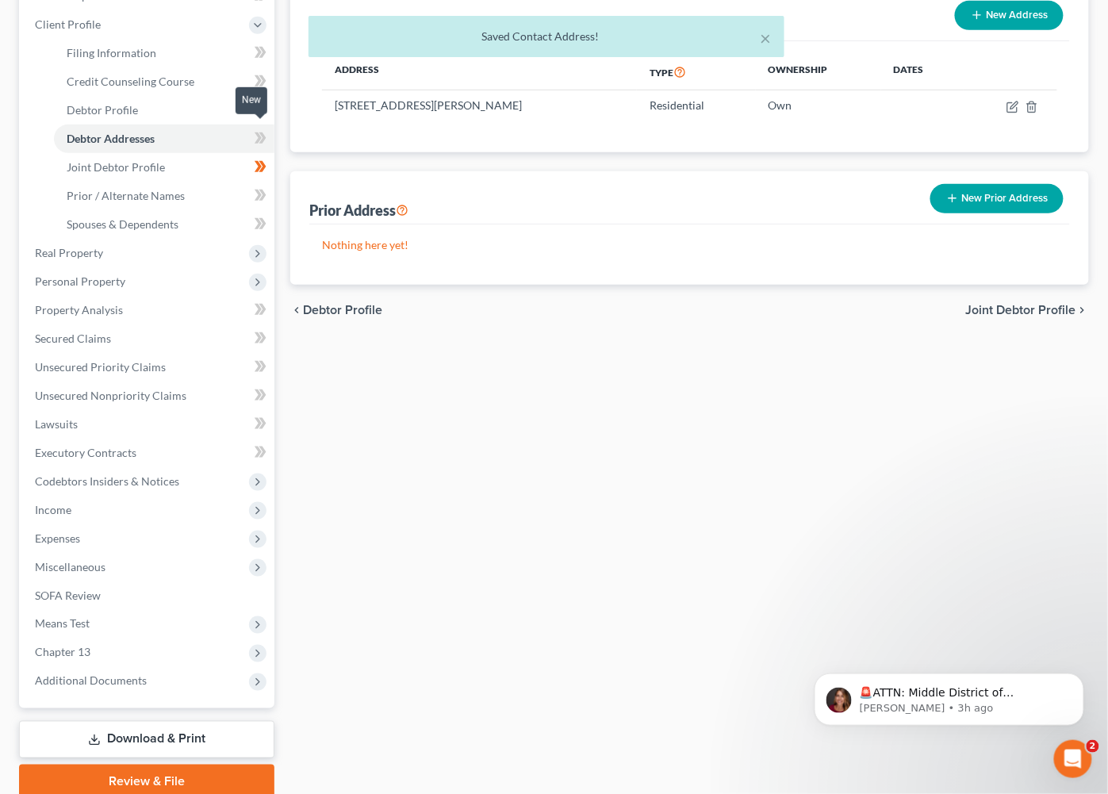
click at [263, 133] on icon at bounding box center [262, 138] width 7 height 11
click at [263, 190] on icon at bounding box center [262, 195] width 7 height 11
click at [221, 216] on link "Spouses & Dependents" at bounding box center [164, 224] width 221 height 29
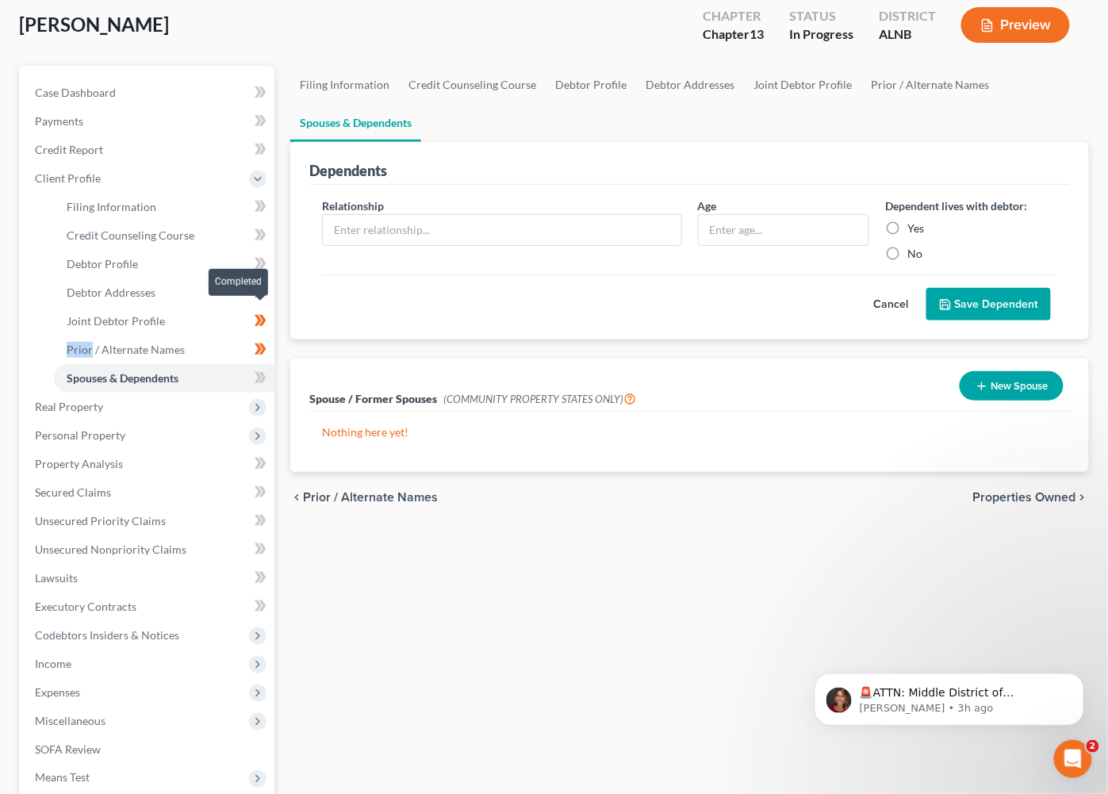
scroll to position [87, 0]
click at [262, 371] on icon at bounding box center [262, 376] width 7 height 11
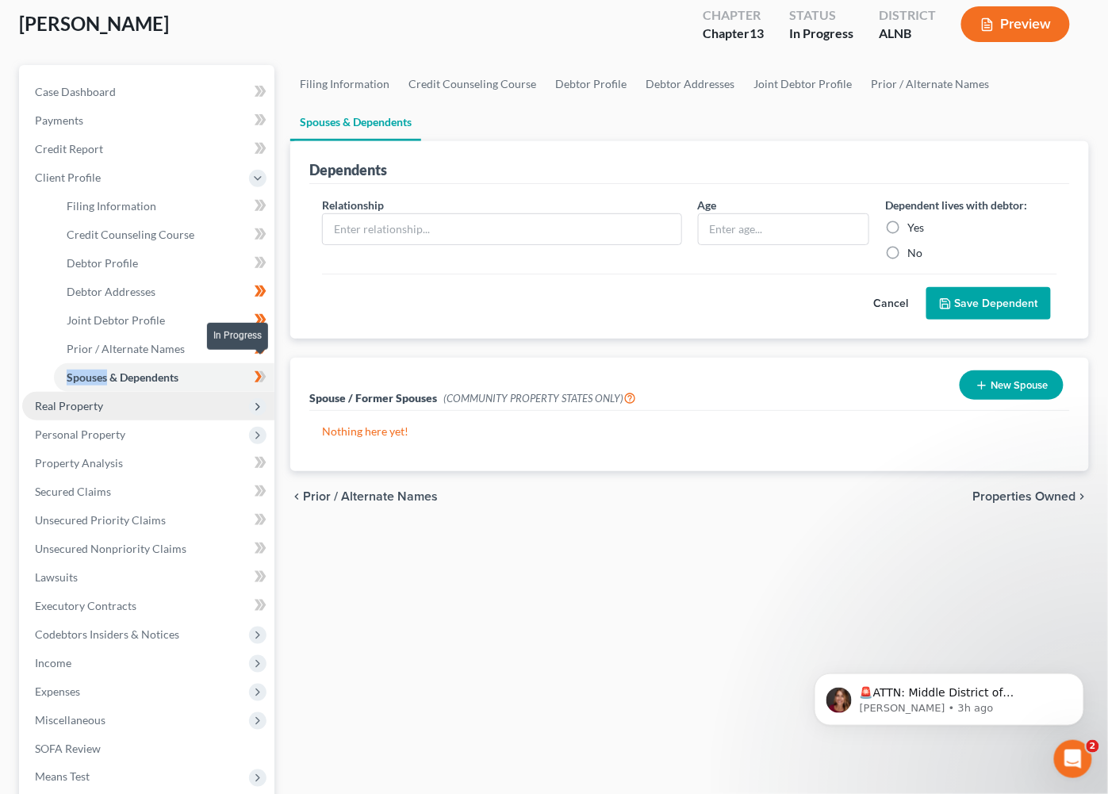
drag, startPoint x: 262, startPoint y: 369, endPoint x: 186, endPoint y: 403, distance: 82.7
click at [262, 371] on icon at bounding box center [262, 376] width 7 height 11
click at [186, 403] on span "Real Property" at bounding box center [148, 406] width 252 height 29
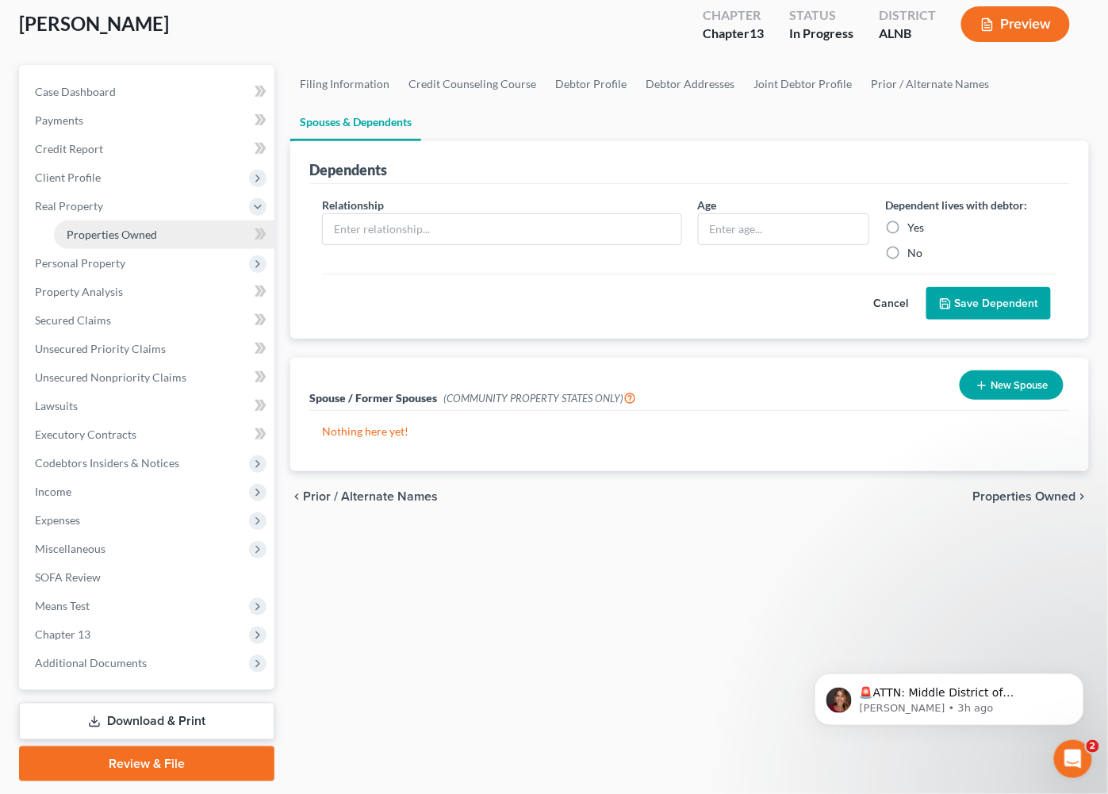
click at [113, 229] on span "Properties Owned" at bounding box center [112, 234] width 90 height 13
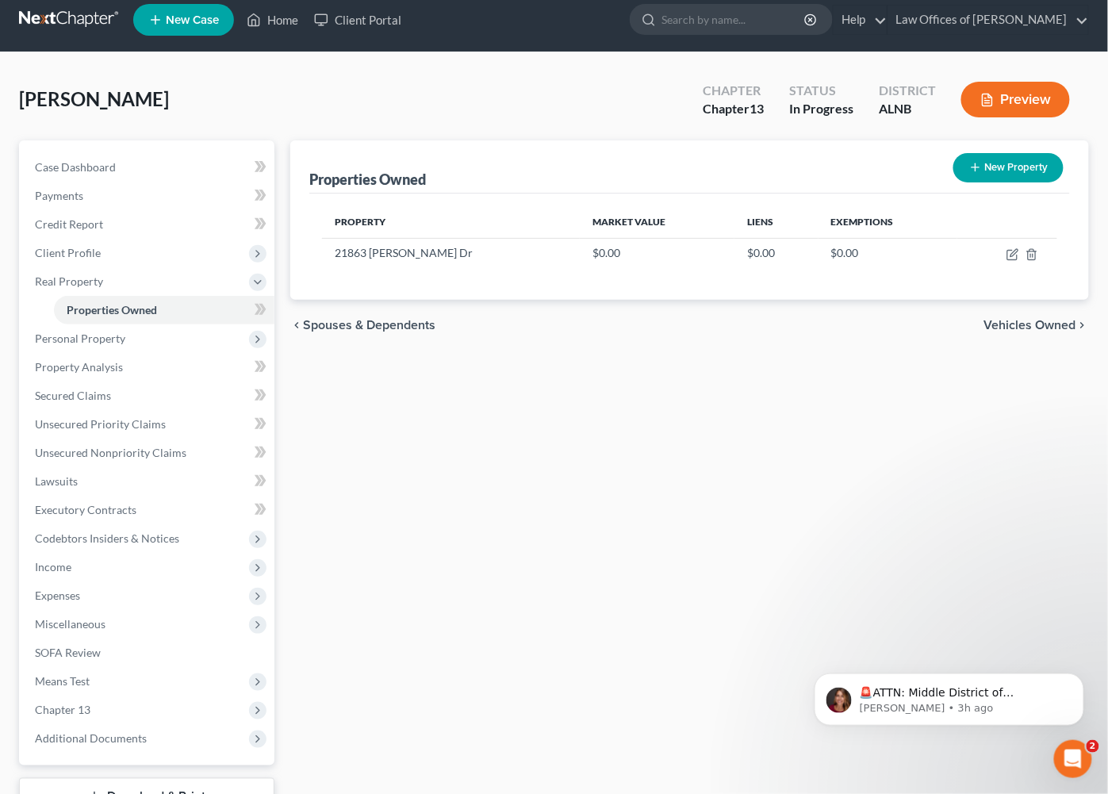
scroll to position [12, 0]
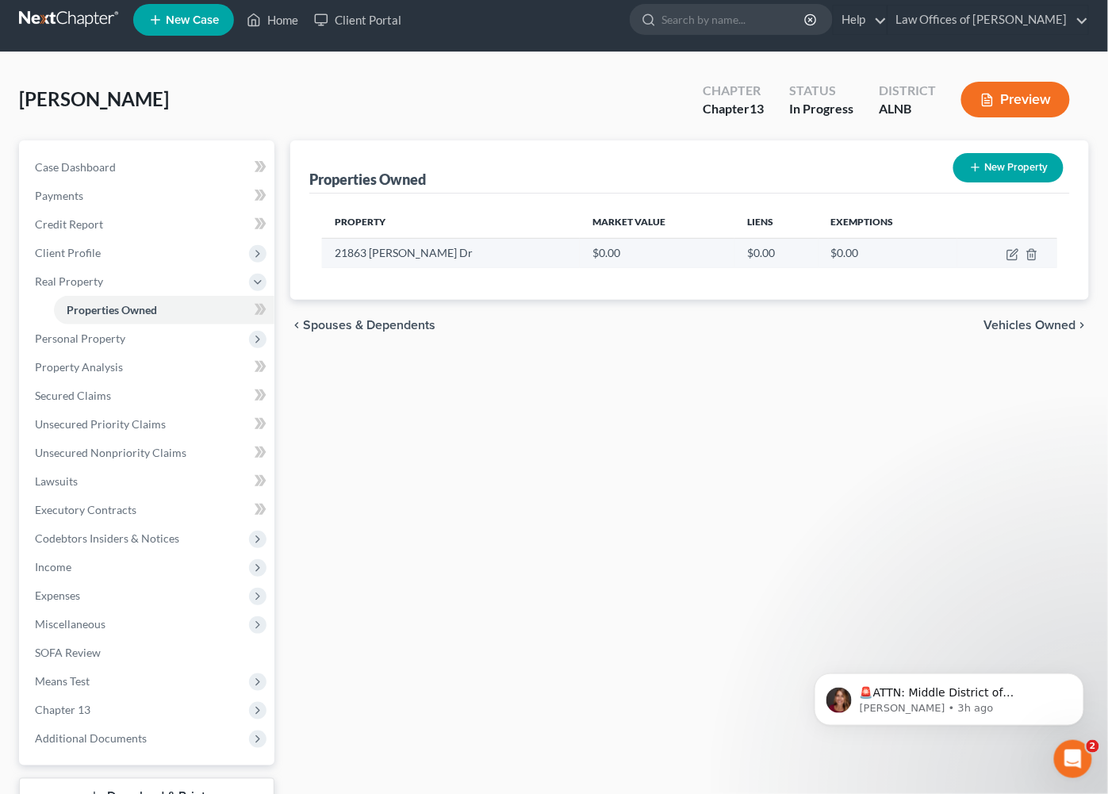
click at [1023, 250] on td at bounding box center [1008, 253] width 100 height 30
click at [1014, 250] on icon "button" at bounding box center [1014, 252] width 7 height 7
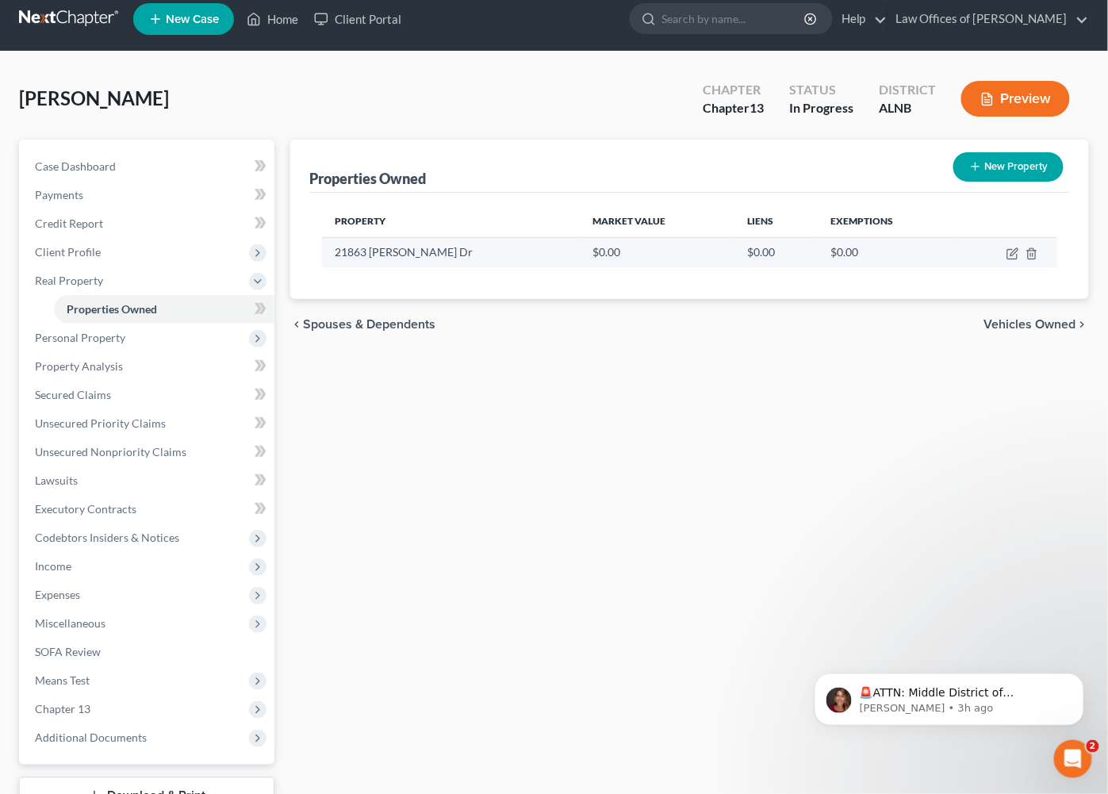
scroll to position [13, 0]
click at [1012, 249] on icon "button" at bounding box center [1013, 254] width 13 height 13
select select "0"
select select "41"
select select "0"
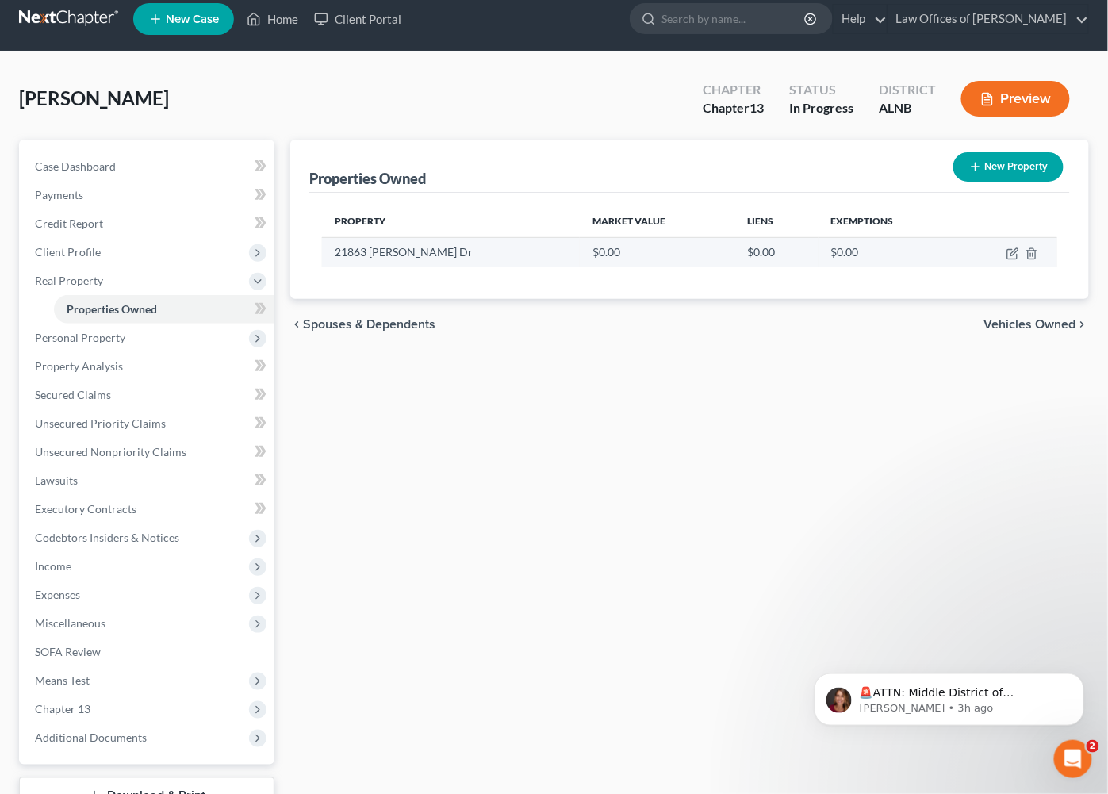
select select "41"
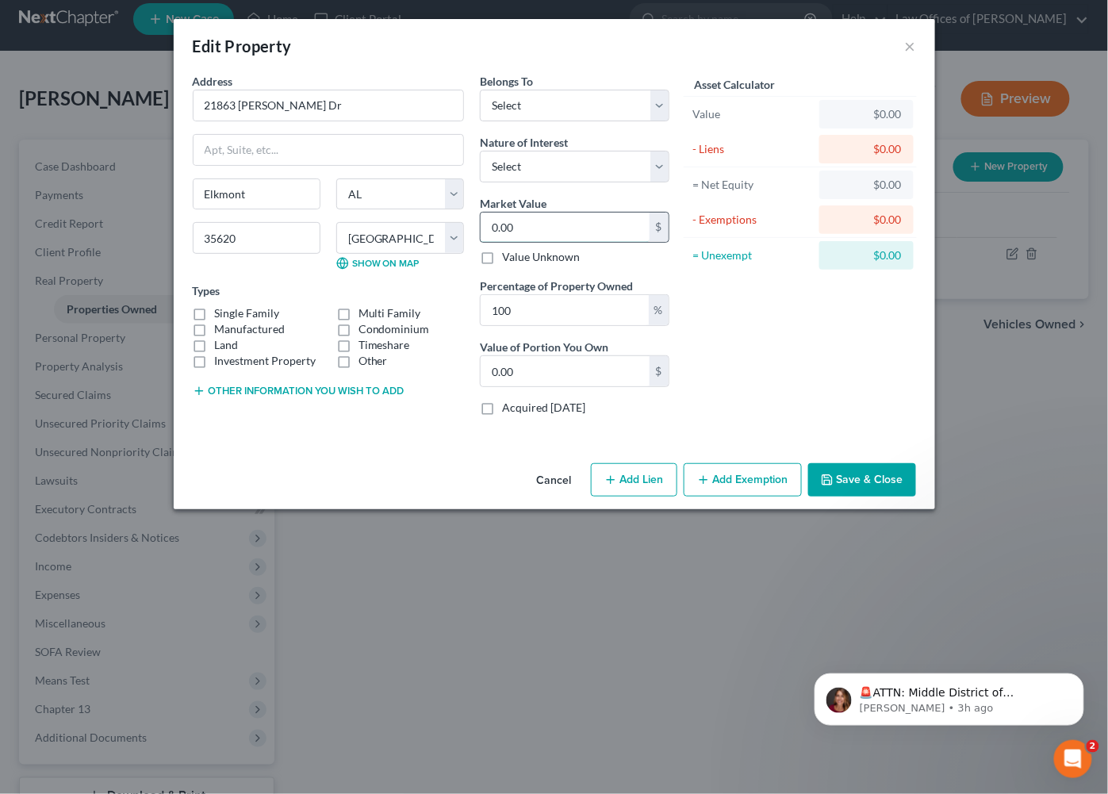
click at [491, 234] on input "0.00" at bounding box center [565, 228] width 169 height 30
select select "1"
select select "2"
click at [230, 309] on label "Single Family" at bounding box center [247, 313] width 65 height 16
click at [230, 309] on input "Single Family" at bounding box center [226, 310] width 10 height 10
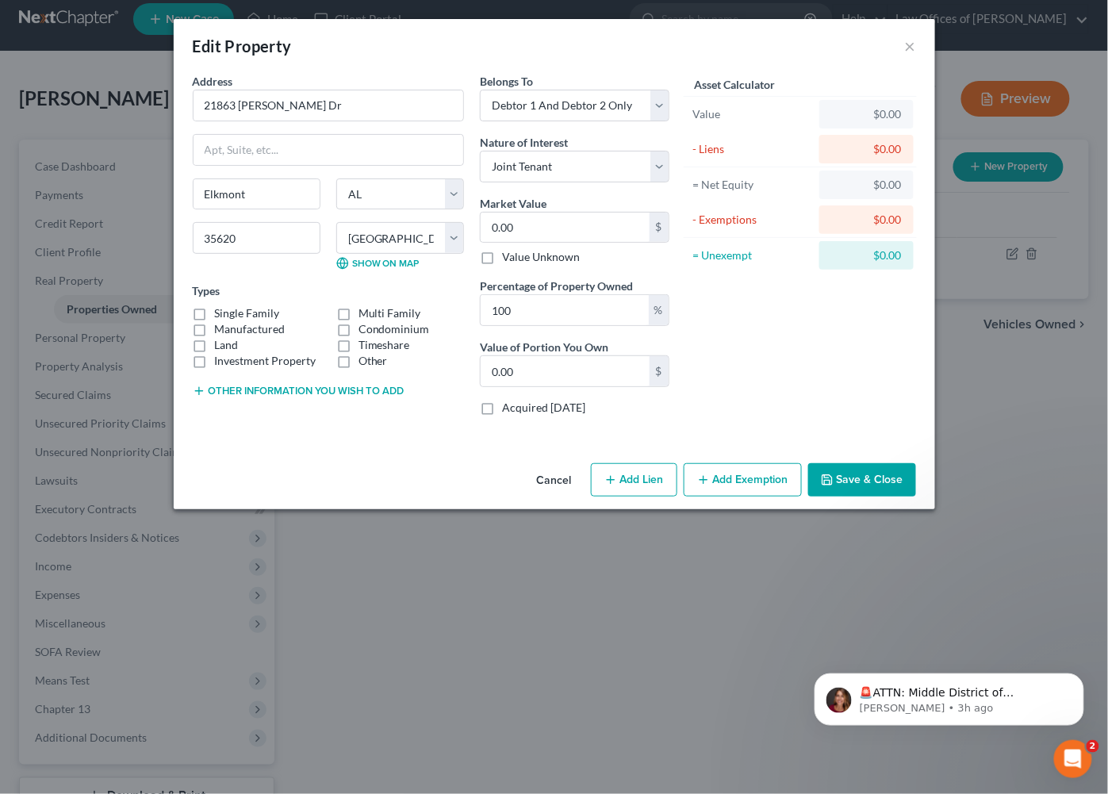
click at [215, 307] on label "Single Family" at bounding box center [247, 313] width 65 height 16
click at [221, 307] on input "Single Family" at bounding box center [226, 310] width 10 height 10
click at [215, 309] on label "Single Family" at bounding box center [247, 313] width 65 height 16
click at [221, 309] on input "Single Family" at bounding box center [226, 310] width 10 height 10
click at [215, 309] on label "Single Family" at bounding box center [247, 313] width 65 height 16
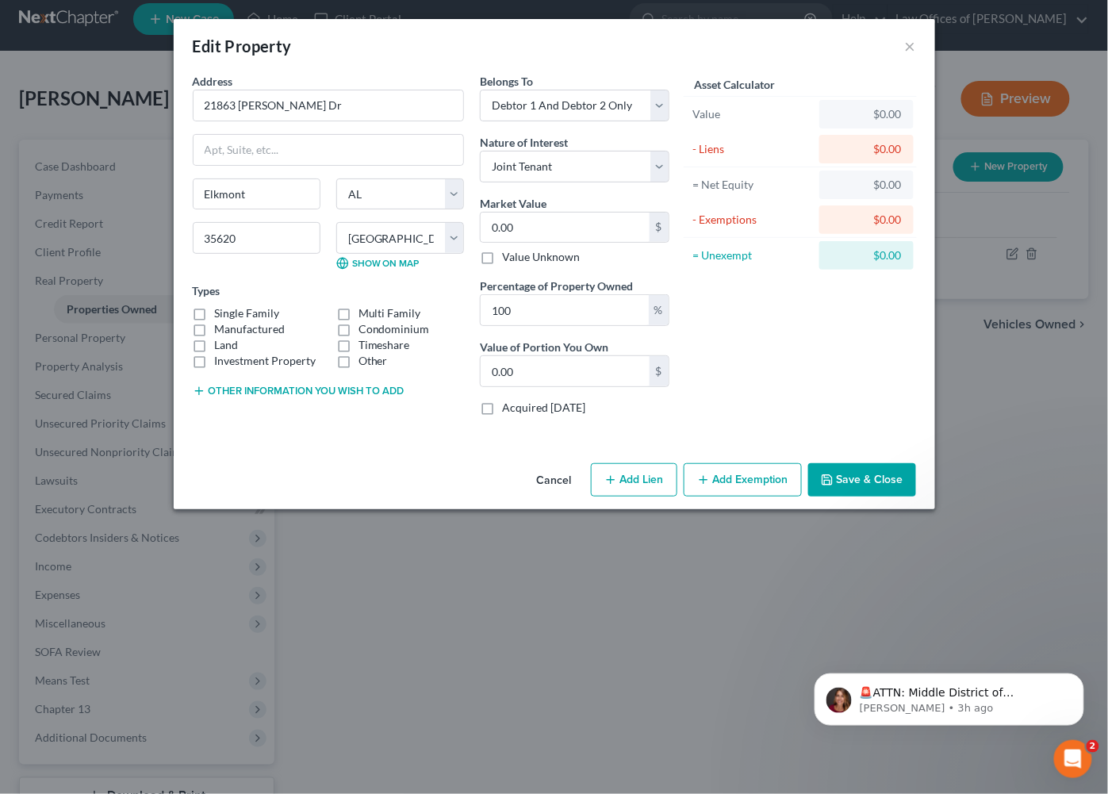
click at [221, 309] on input "Single Family" at bounding box center [226, 310] width 10 height 10
click at [215, 311] on label "Single Family" at bounding box center [247, 313] width 65 height 16
click at [221, 311] on input "Single Family" at bounding box center [226, 310] width 10 height 10
click at [215, 313] on label "Single Family" at bounding box center [247, 313] width 65 height 16
click at [221, 313] on input "Single Family" at bounding box center [226, 310] width 10 height 10
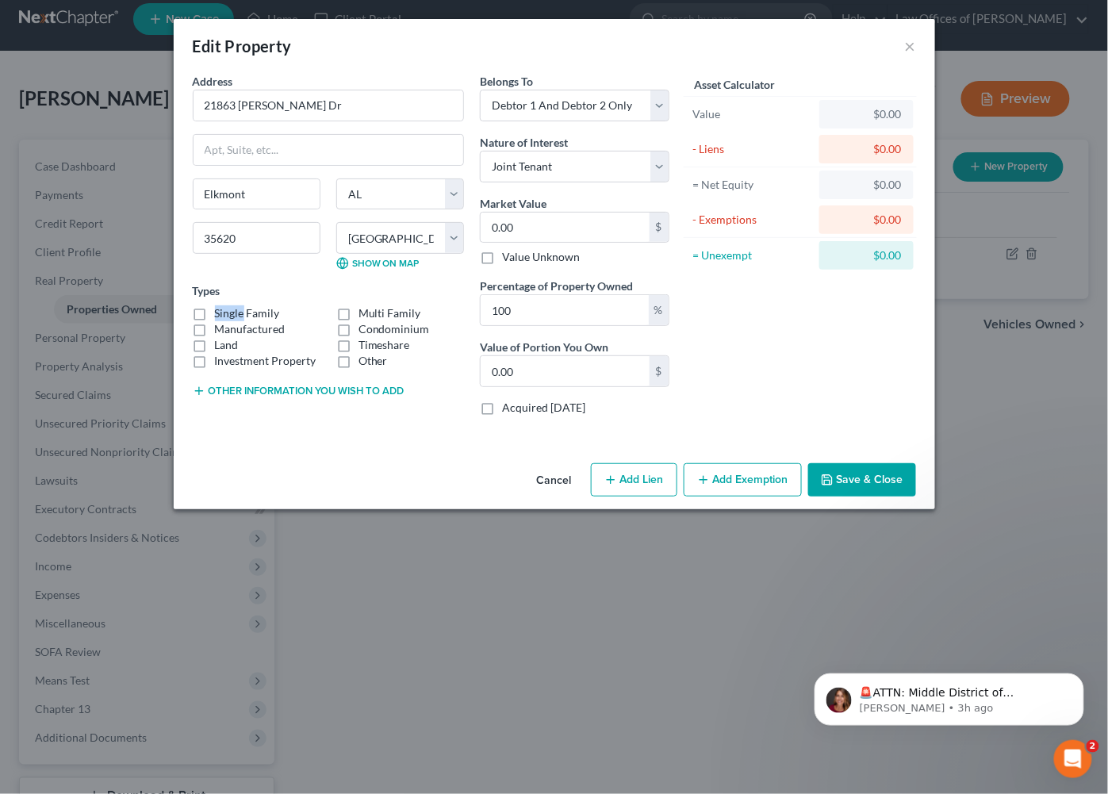
click at [215, 313] on label "Single Family" at bounding box center [247, 313] width 65 height 16
click at [221, 313] on input "Single Family" at bounding box center [226, 310] width 10 height 10
checkbox input "true"
click at [199, 334] on div "Single Family Multi Family Manufactured Condominium Land Timeshare Investment P…" at bounding box center [328, 336] width 287 height 63
click at [215, 337] on label "Land" at bounding box center [227, 345] width 24 height 16
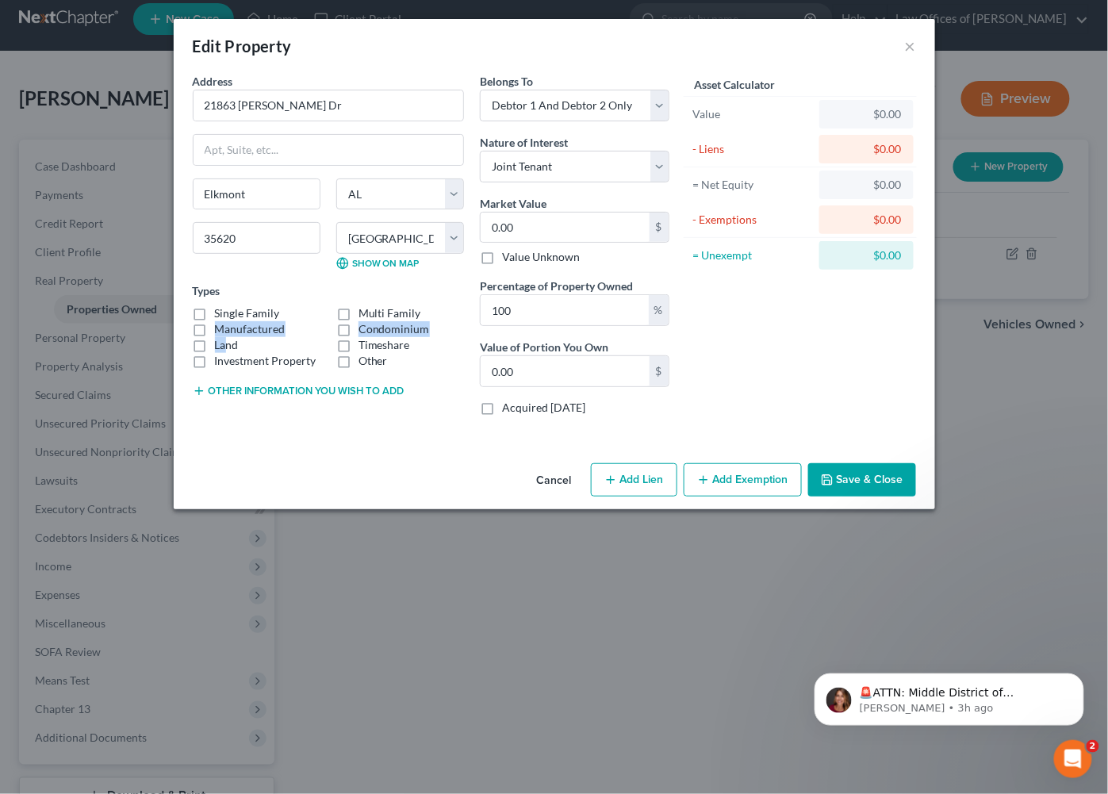
click at [221, 337] on input "Land" at bounding box center [226, 342] width 10 height 10
checkbox input "true"
click at [215, 323] on label "Manufactured" at bounding box center [250, 329] width 71 height 16
click at [221, 323] on input "Manufactured" at bounding box center [226, 326] width 10 height 10
checkbox input "true"
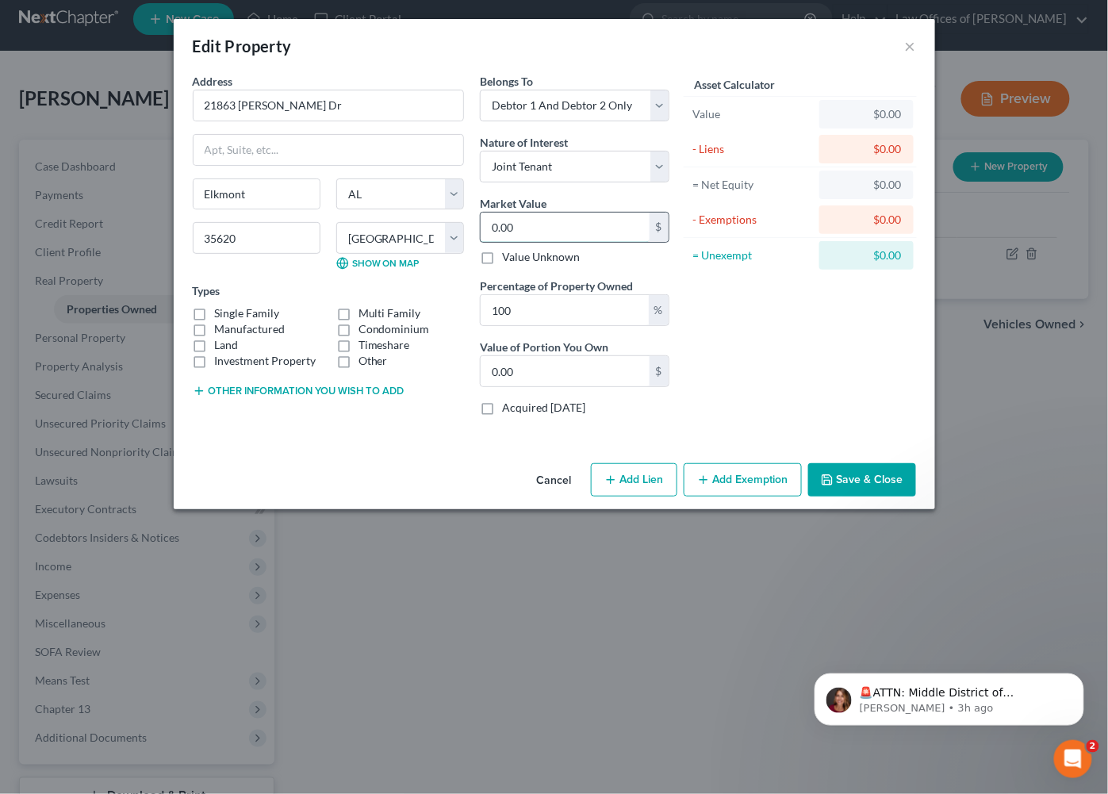
click at [542, 231] on input "0.00" at bounding box center [565, 228] width 169 height 30
type input "1"
type input "1.00"
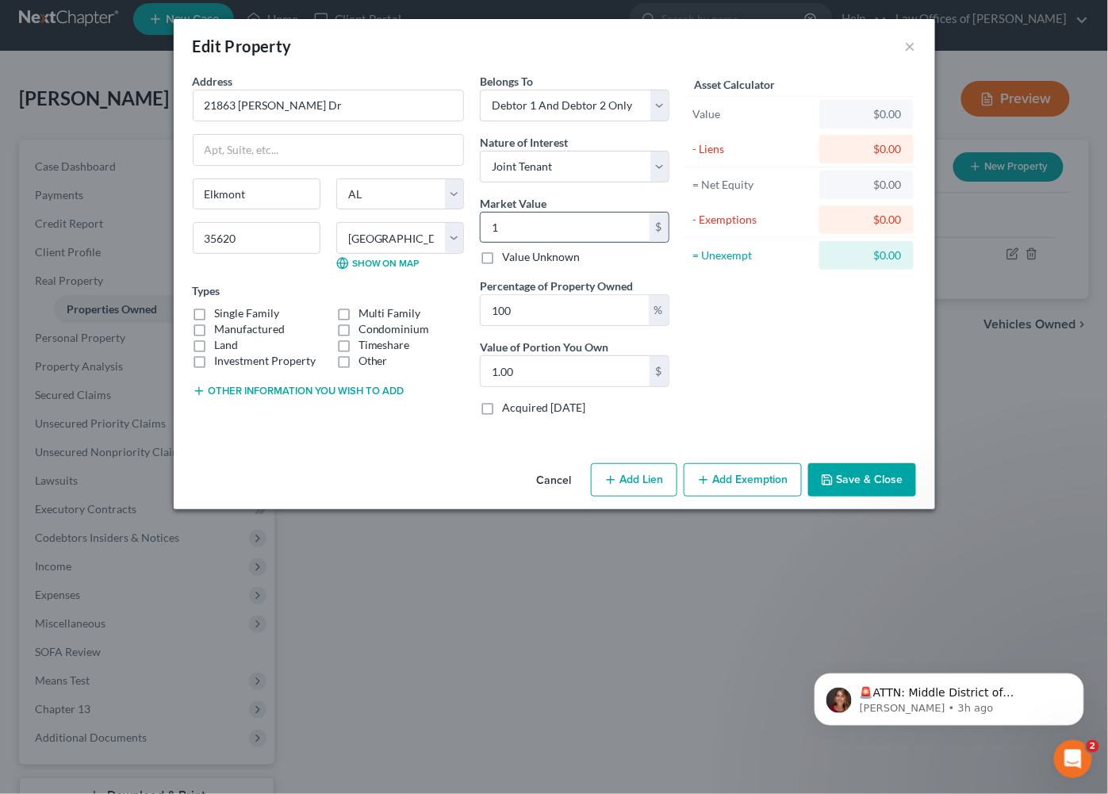
type input "14"
type input "14.00"
type input "140"
type input "140.00"
type input "1404"
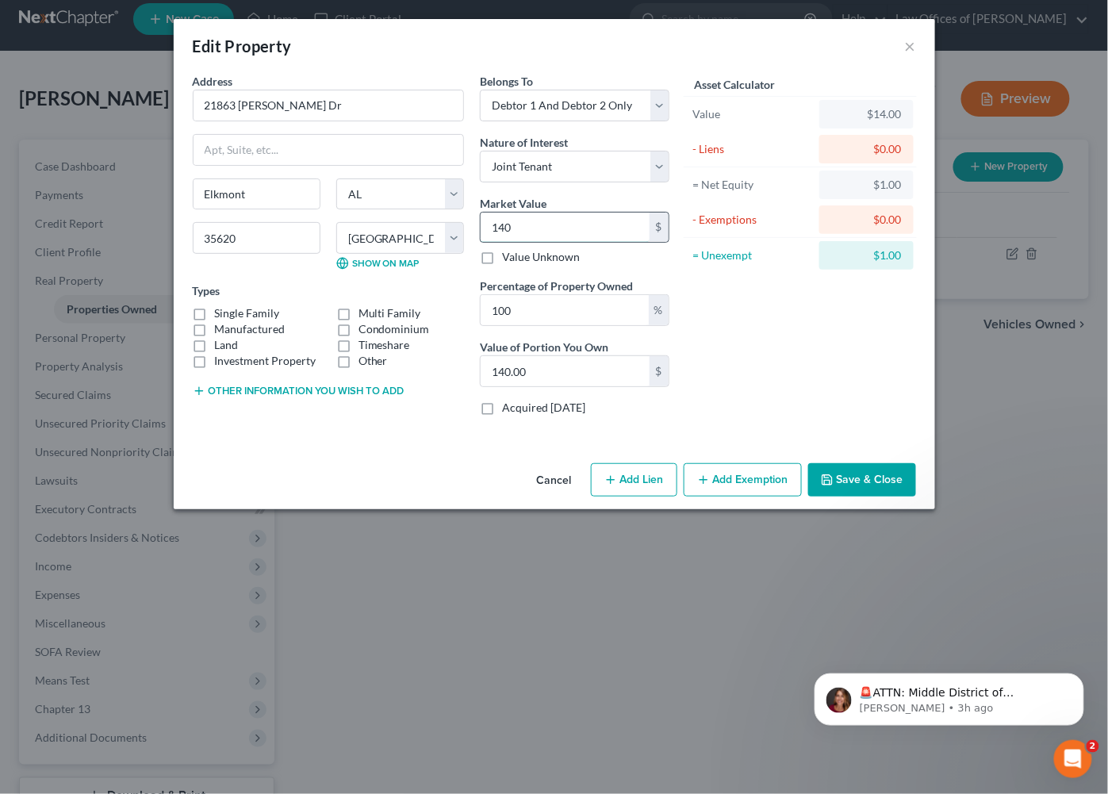
type input "1,404.00"
type input "14040"
type input "14,040.00"
type input "14,0400"
type input "140,400.00"
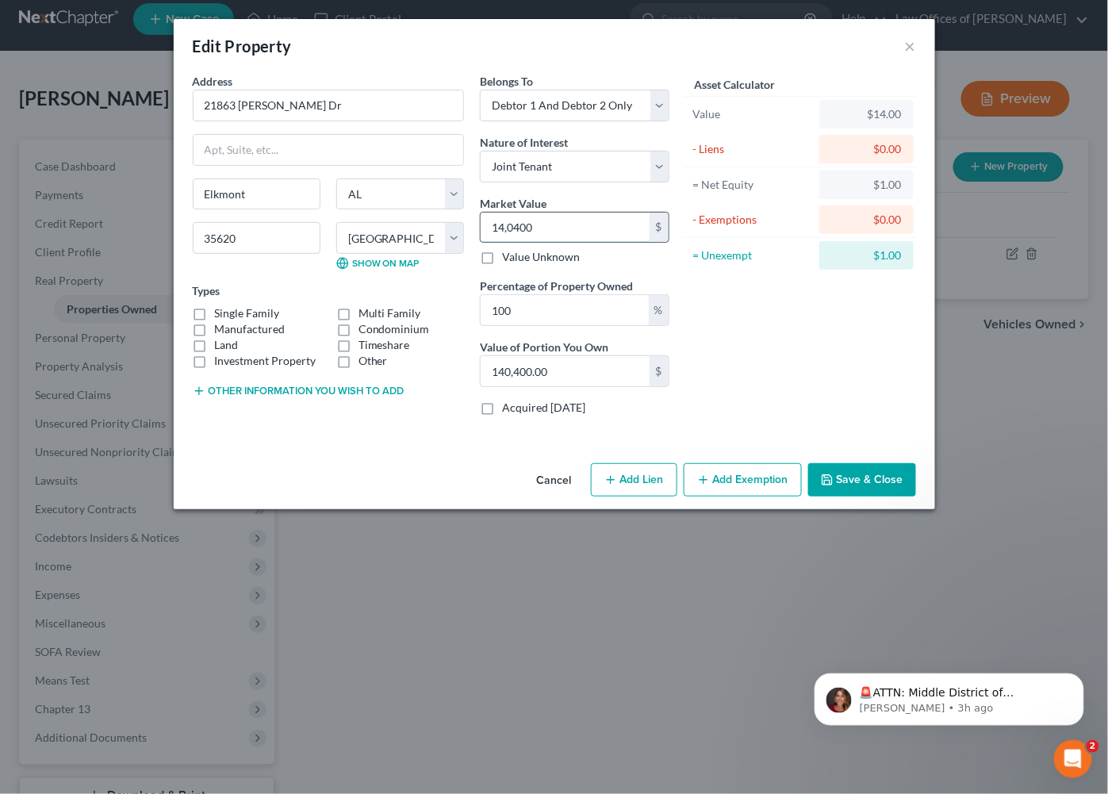
type input "140,400"
click at [215, 310] on label "Single Family" at bounding box center [247, 313] width 65 height 16
click at [221, 310] on input "Single Family" at bounding box center [226, 310] width 10 height 10
click at [215, 310] on label "Single Family" at bounding box center [247, 313] width 65 height 16
click at [221, 310] on input "Single Family" at bounding box center [226, 310] width 10 height 10
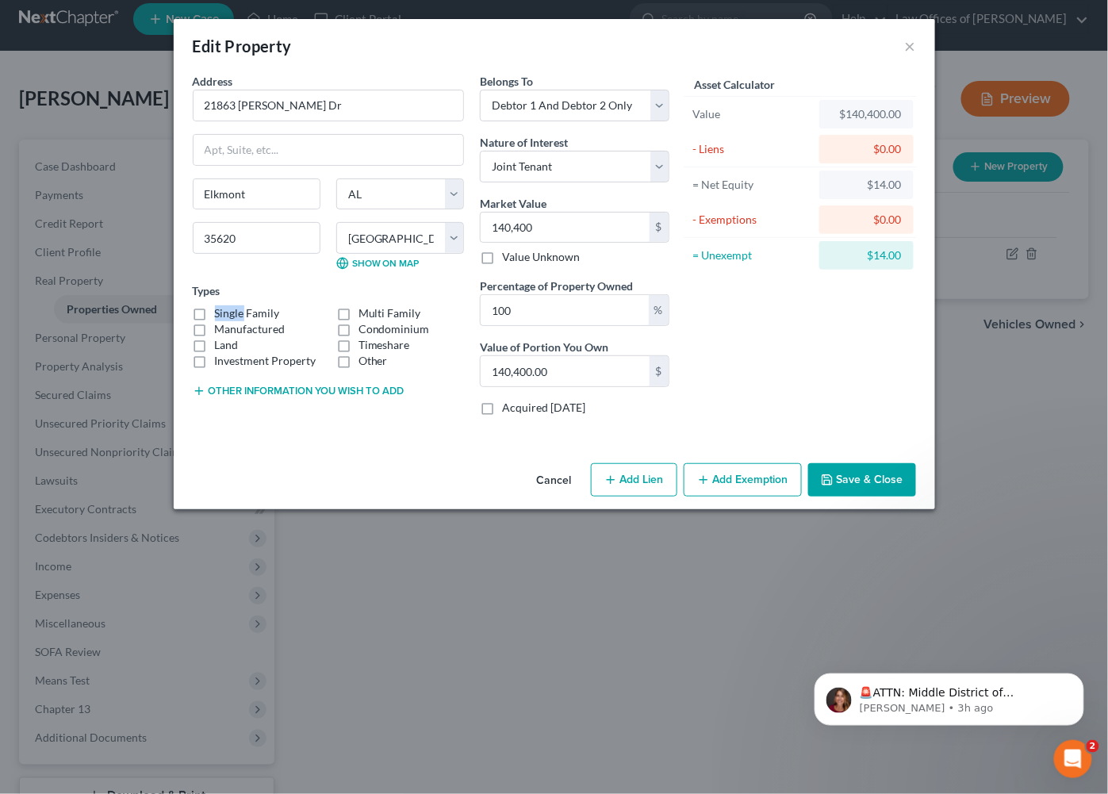
checkbox input "true"
click at [628, 478] on button "Add Lien" at bounding box center [634, 479] width 86 height 33
select select "2"
select select "0"
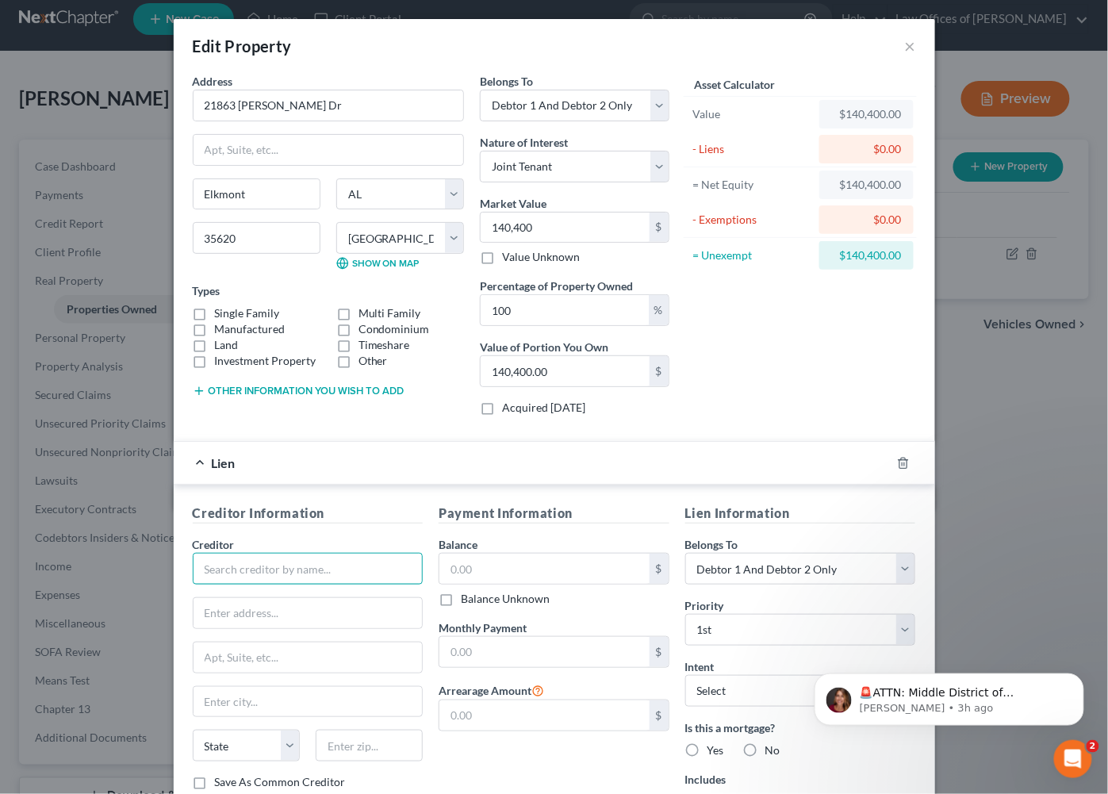
click at [336, 567] on input "text" at bounding box center [308, 569] width 231 height 32
type input "Nationstar Mortgage LLC d/b/a Mr. Cooper"
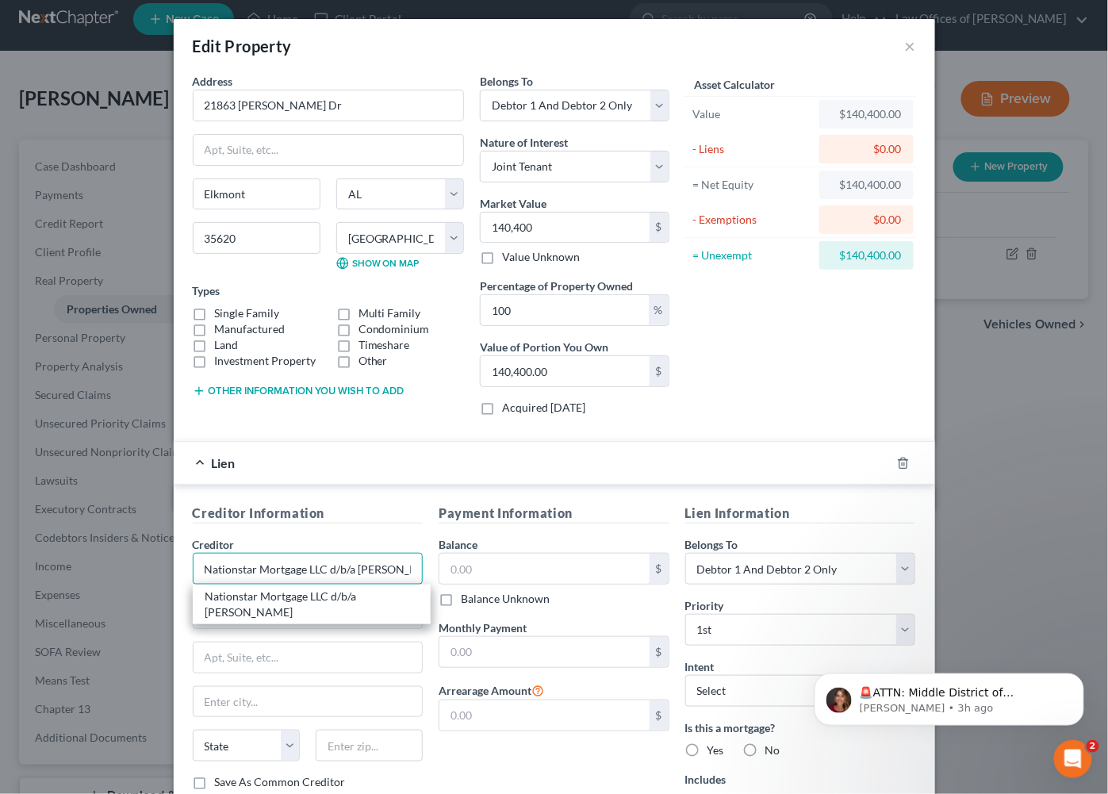
type input "Bankruptcy Department"
type input "PO Box 619096"
type input "Dallas"
select select "45"
type input "75261"
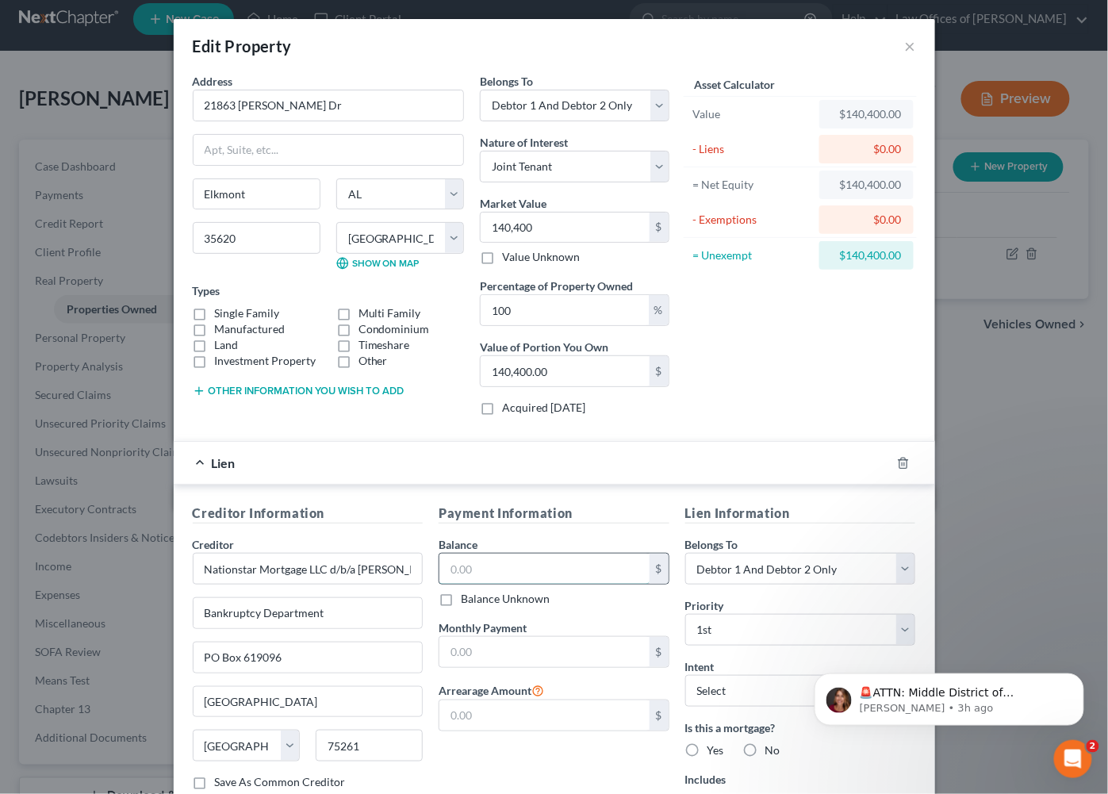
click at [525, 574] on input "text" at bounding box center [545, 569] width 210 height 30
type input "220,000"
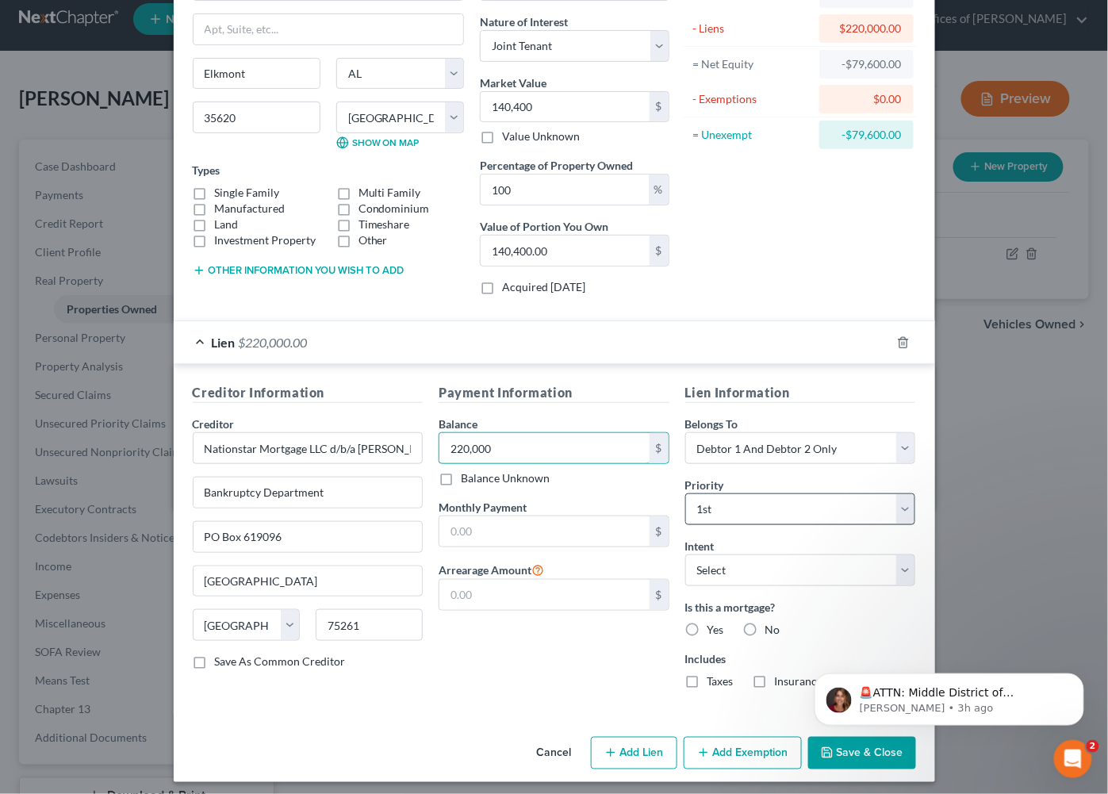
scroll to position [121, 0]
select select "2"
click at [708, 622] on label "Yes" at bounding box center [716, 630] width 17 height 16
click at [714, 622] on input "Yes" at bounding box center [719, 627] width 10 height 10
radio input "true"
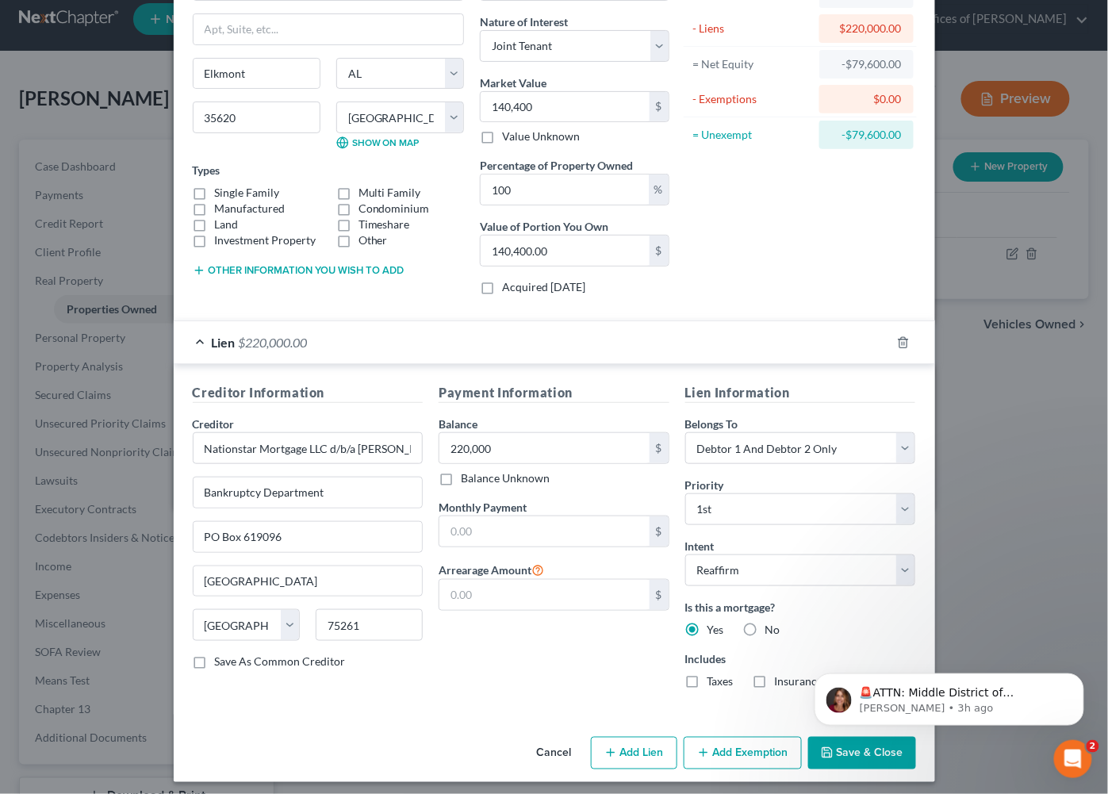
click at [708, 675] on label "Taxes" at bounding box center [721, 682] width 26 height 16
click at [714, 675] on input "Taxes" at bounding box center [719, 679] width 10 height 10
checkbox input "true"
click at [774, 679] on div "Insurance" at bounding box center [788, 682] width 71 height 16
click at [775, 678] on label "Insurance" at bounding box center [799, 682] width 48 height 16
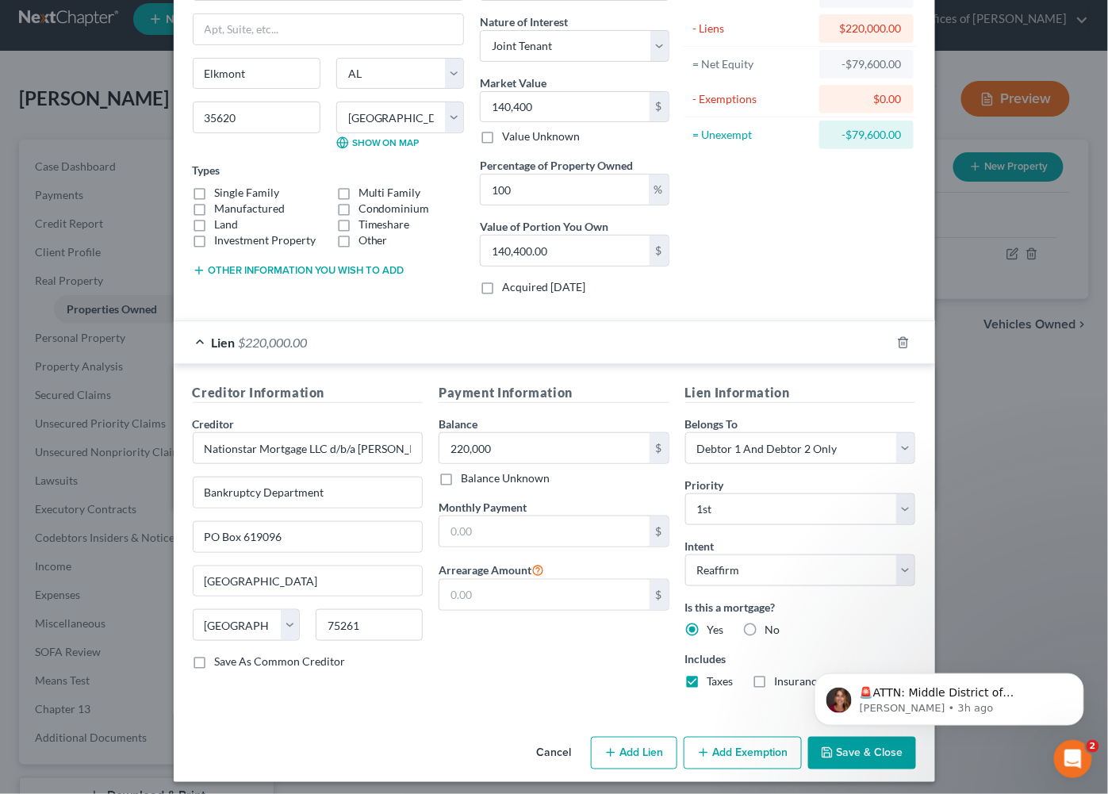
click at [782, 678] on input "Insurance" at bounding box center [787, 679] width 10 height 10
checkbox input "true"
click at [528, 533] on input "text" at bounding box center [545, 532] width 210 height 30
type input "1,418"
click at [847, 747] on html "🚨ATTN: Middle District of Florida The court has added a new Credit Counseling F…" at bounding box center [948, 695] width 317 height 111
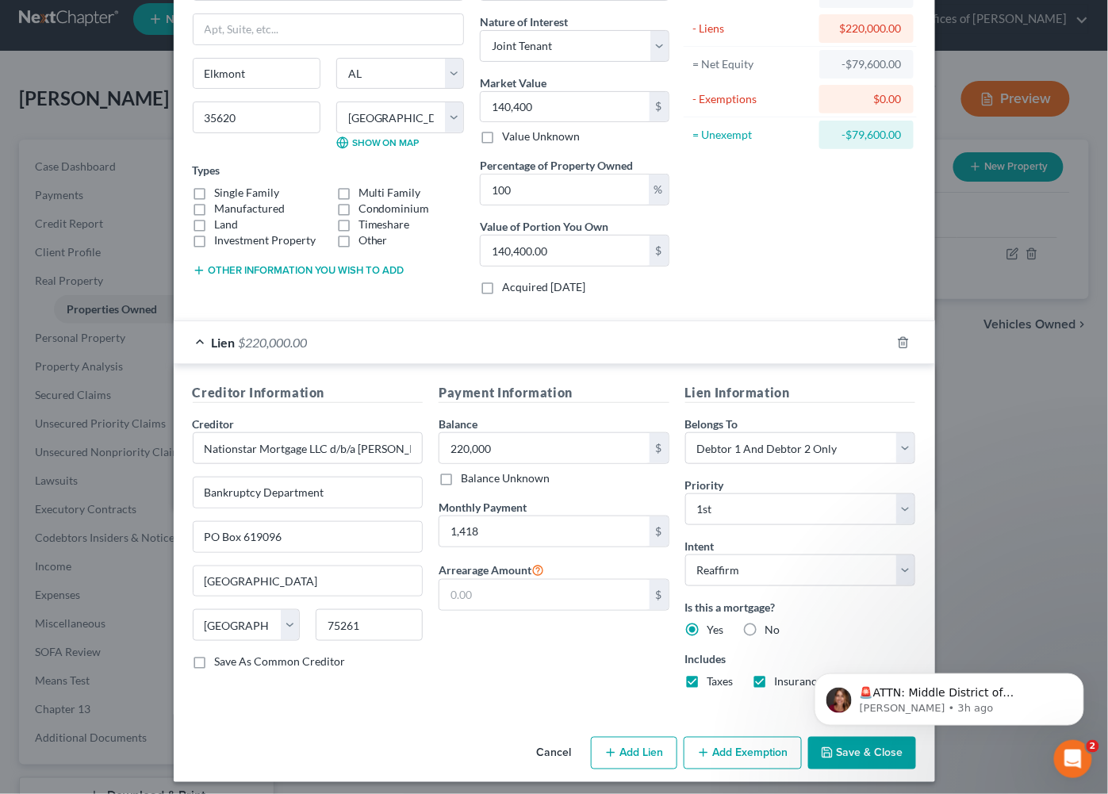
click at [847, 747] on html "🚨ATTN: Middle District of Florida The court has added a new Credit Counseling F…" at bounding box center [948, 695] width 317 height 111
click at [866, 738] on body "🚨ATTN: Middle District of Florida The court has added a new Credit Counseling F…" at bounding box center [949, 695] width 305 height 98
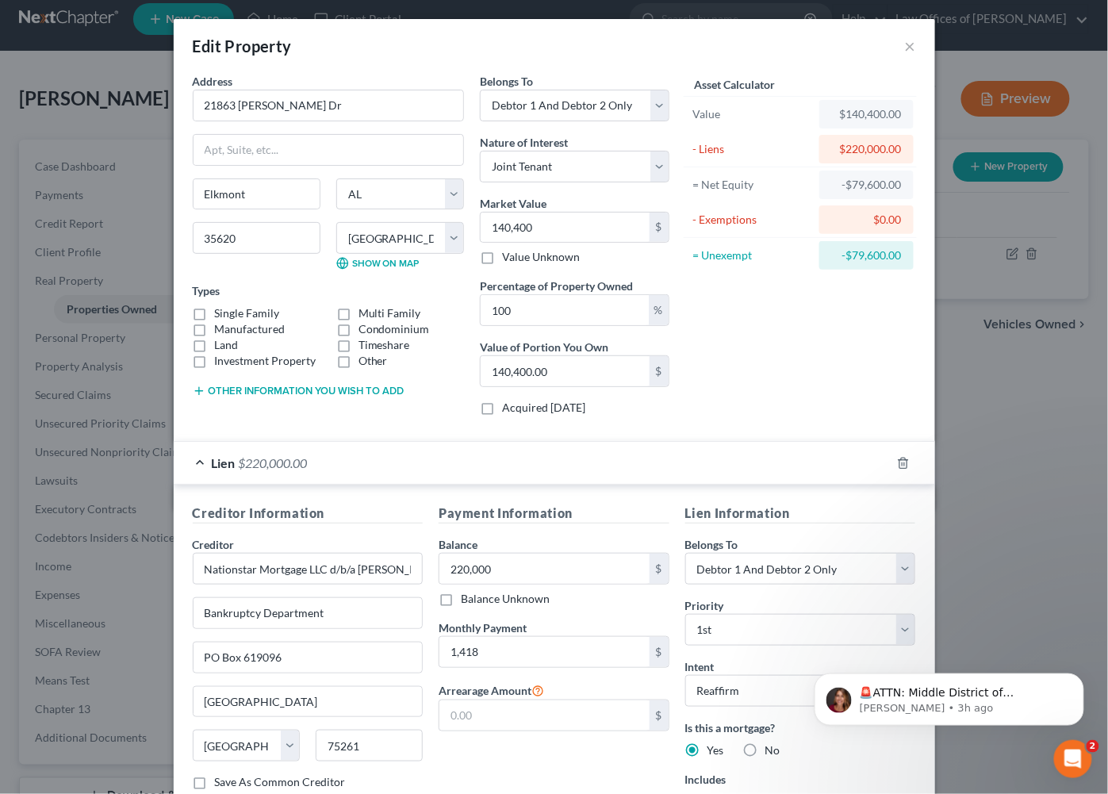
scroll to position [-1, 0]
click at [410, 405] on div "Address * 21863 Davine Dr Elkmont State AL AK AR AZ CA CO CT DE DC FL GA GU HI …" at bounding box center [328, 250] width 287 height 355
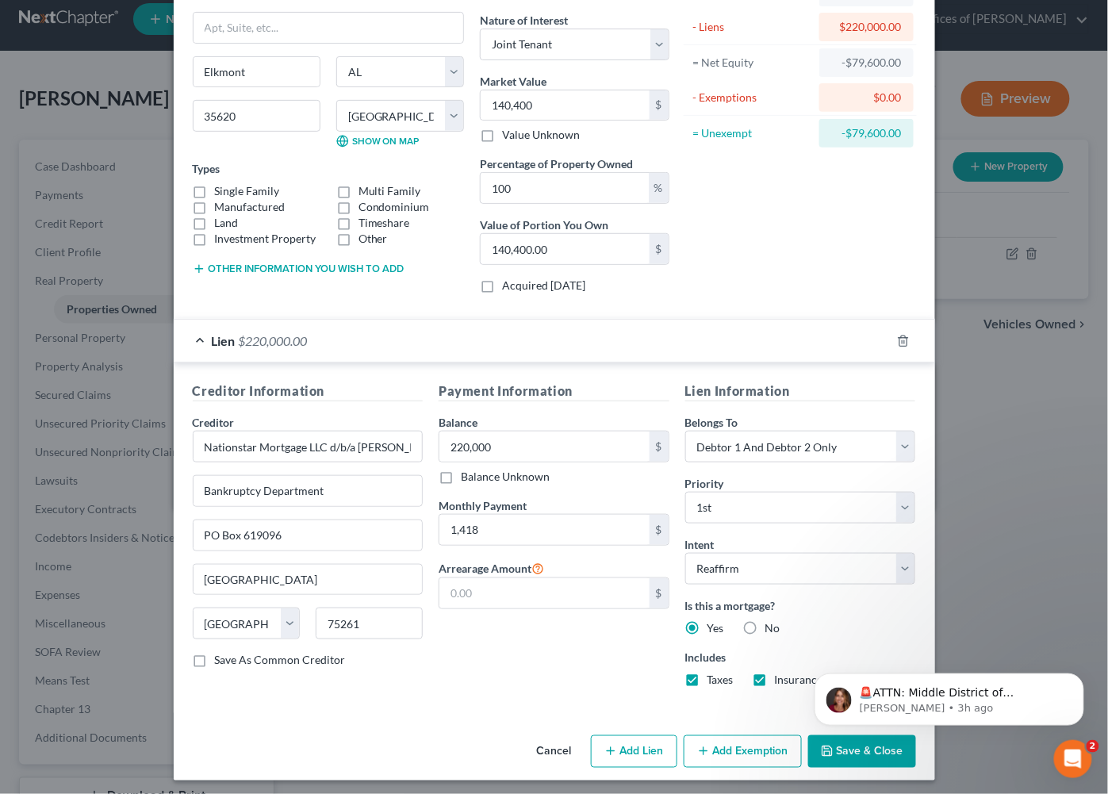
scroll to position [121, 0]
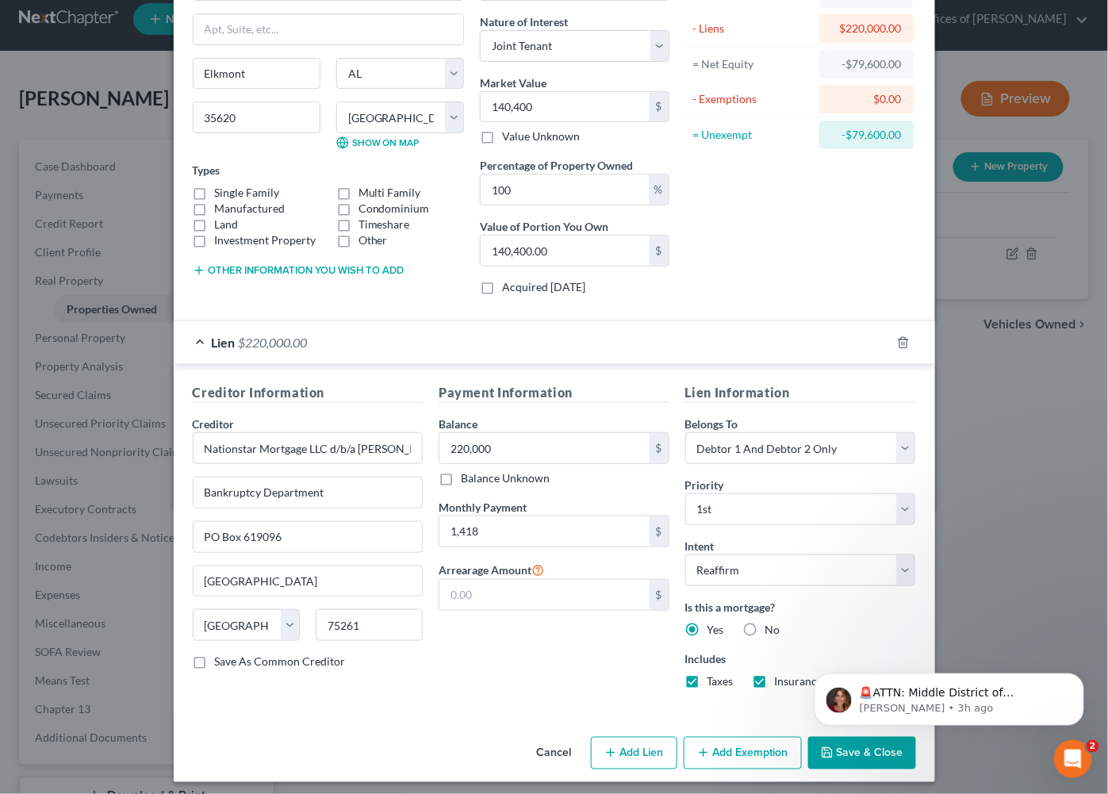
click at [755, 737] on button "Add Exemption" at bounding box center [743, 753] width 118 height 33
select select "2"
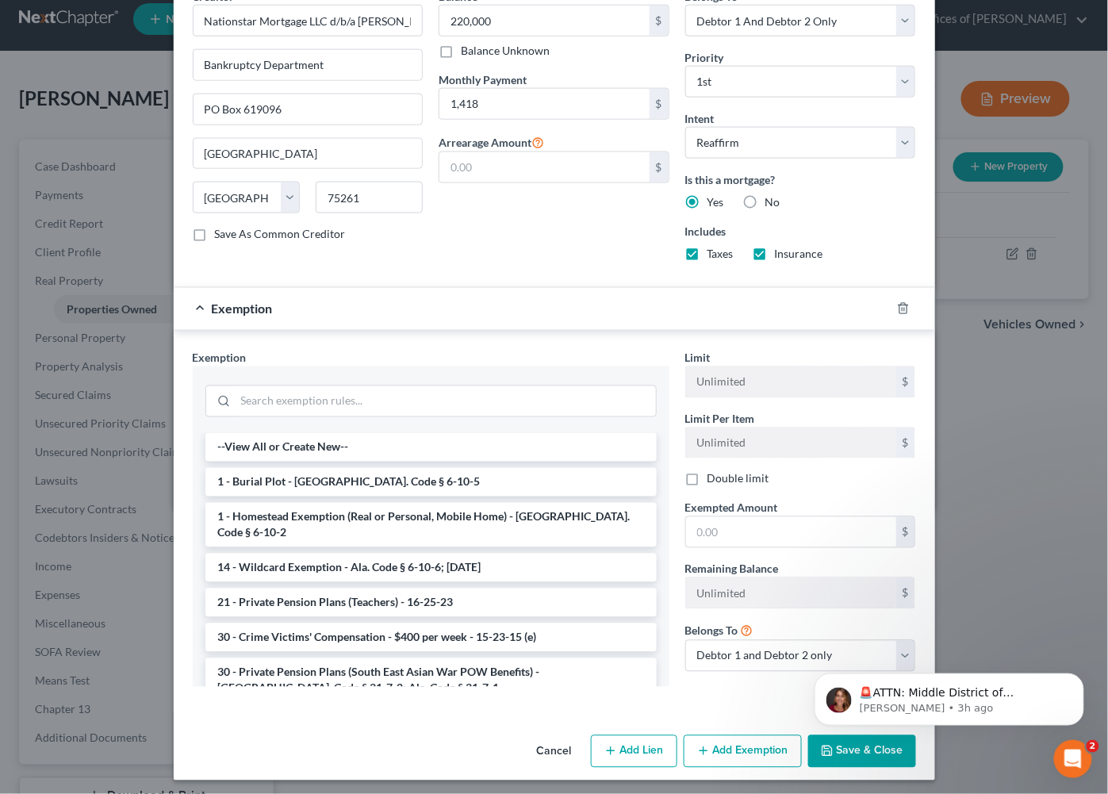
scroll to position [547, 0]
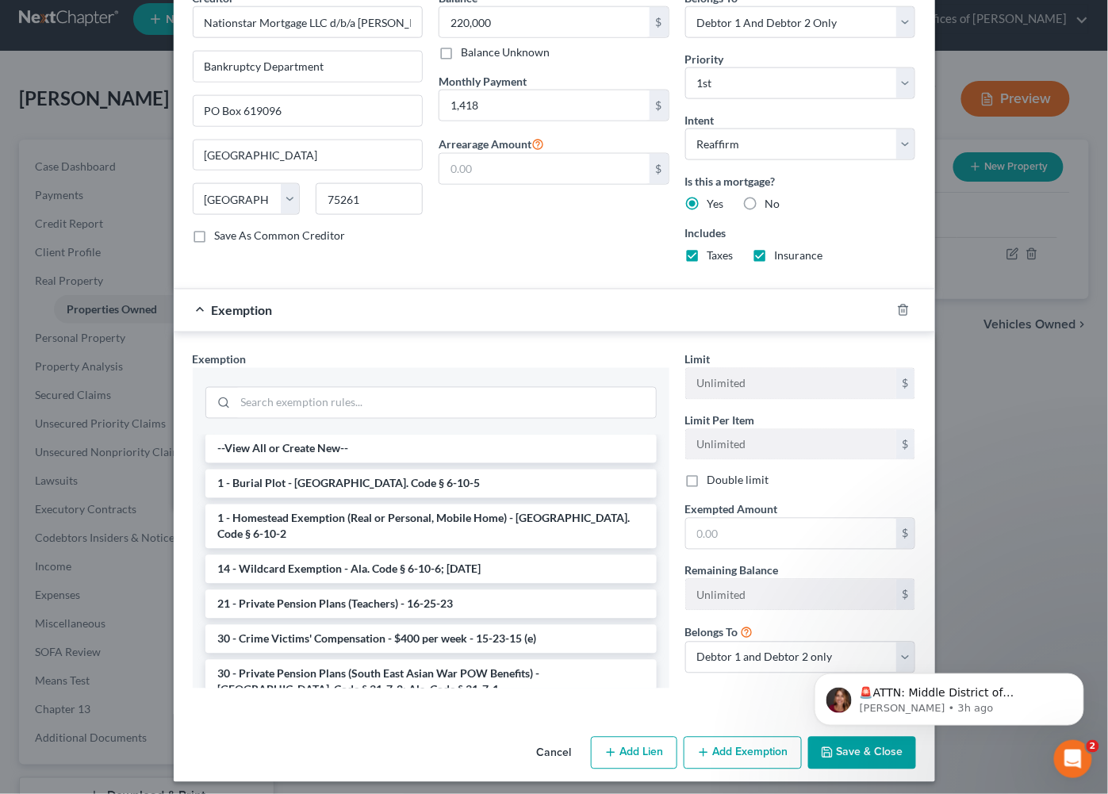
click at [833, 743] on body "🚨ATTN: Middle District of Florida The court has added a new Credit Counseling F…" at bounding box center [949, 695] width 305 height 98
click at [1076, 750] on icon "Open Intercom Messenger" at bounding box center [1071, 757] width 26 height 26
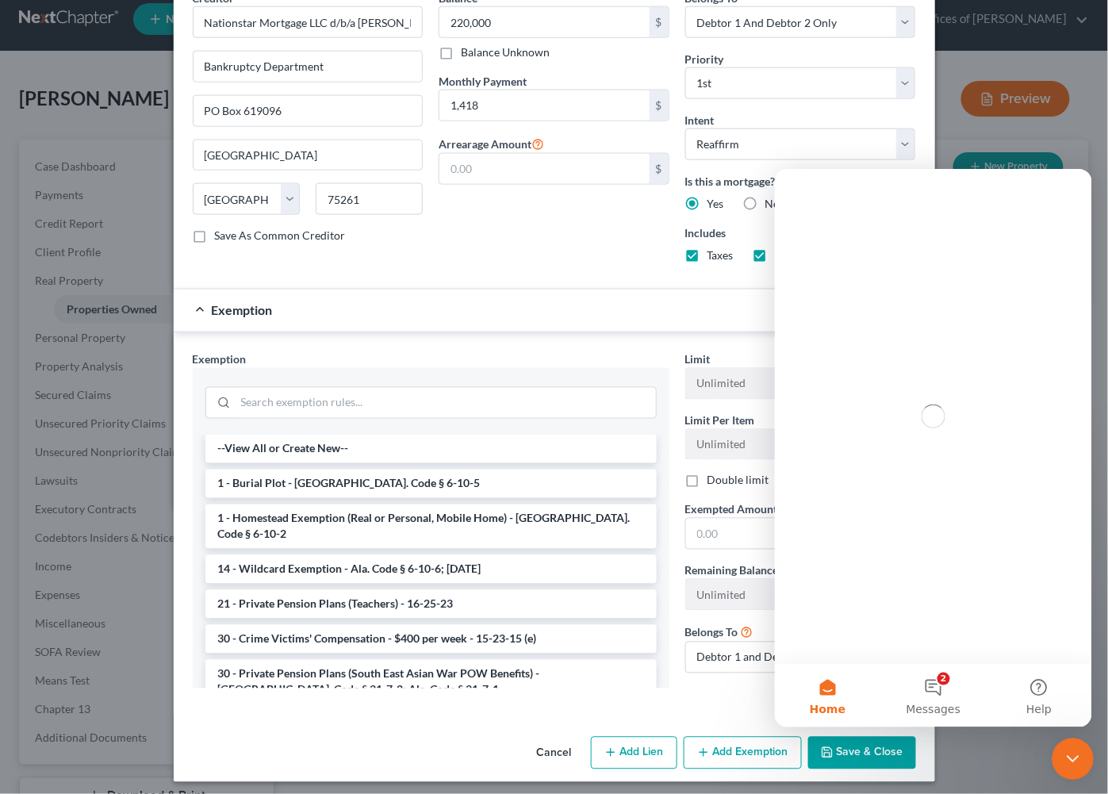
scroll to position [0, 0]
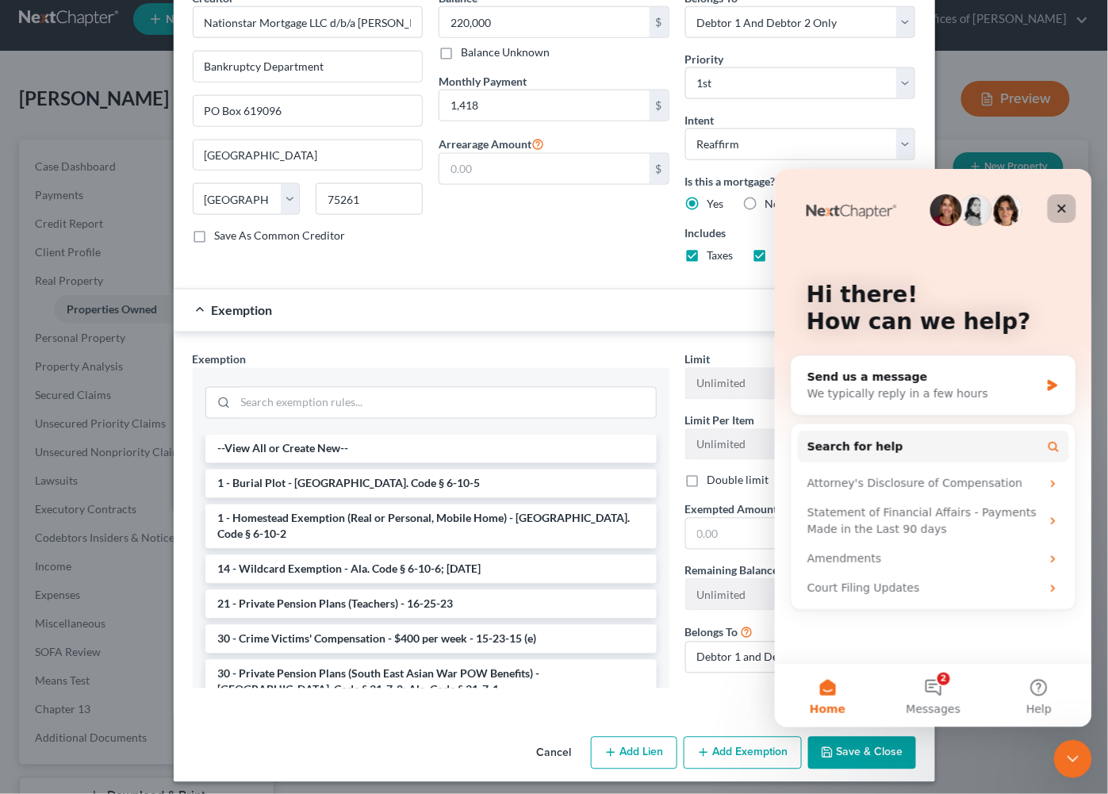
click at [1064, 211] on icon "Close" at bounding box center [1062, 208] width 9 height 9
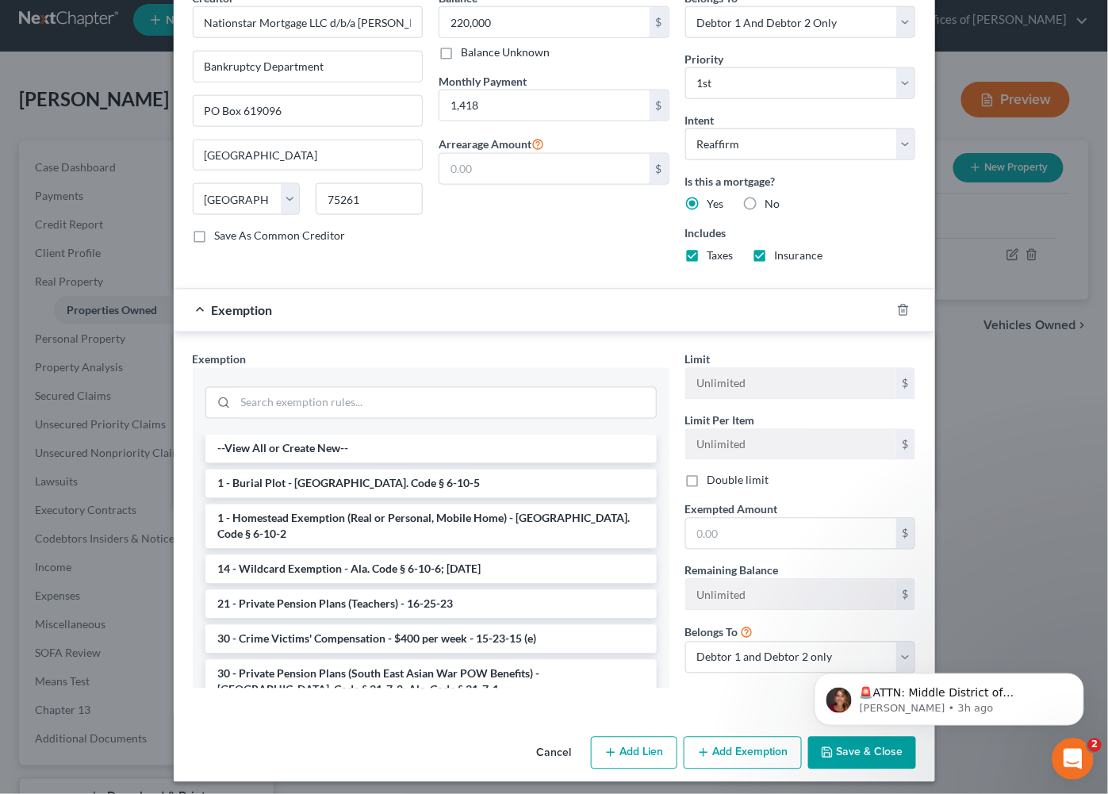
click at [1077, 741] on div "Open Intercom Messenger" at bounding box center [1070, 757] width 52 height 52
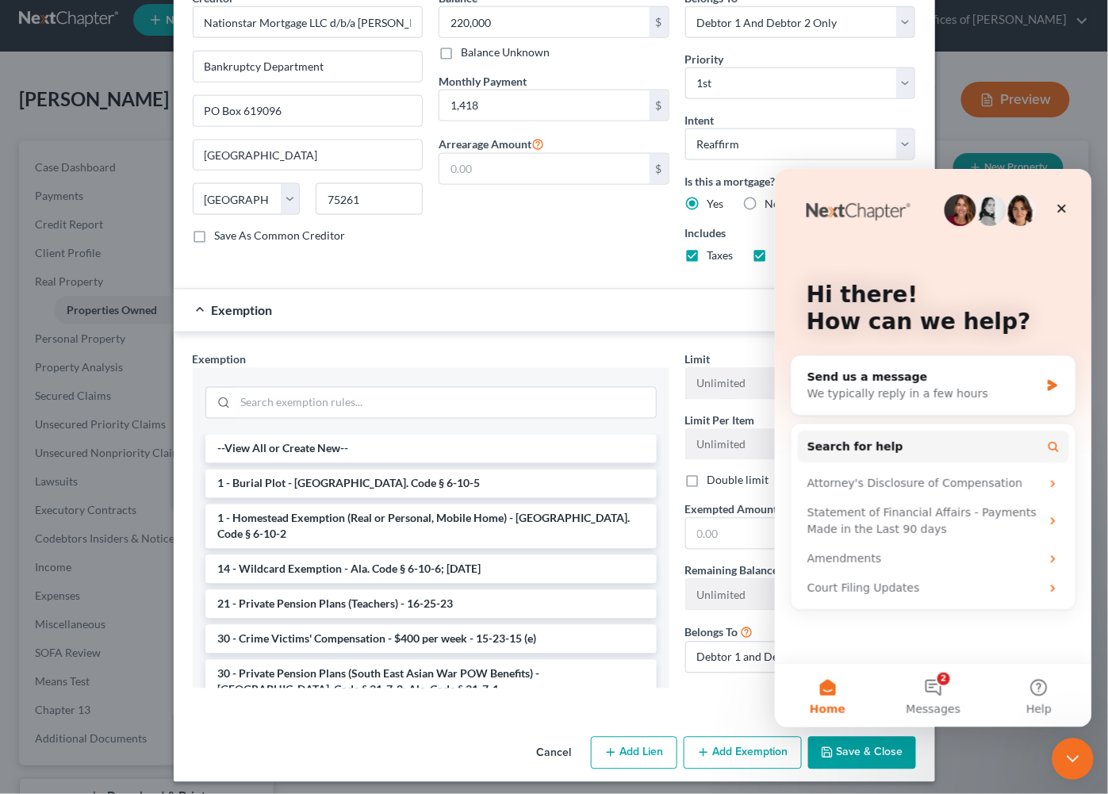
click at [1068, 755] on icon "Close Intercom Messenger" at bounding box center [1070, 756] width 19 height 19
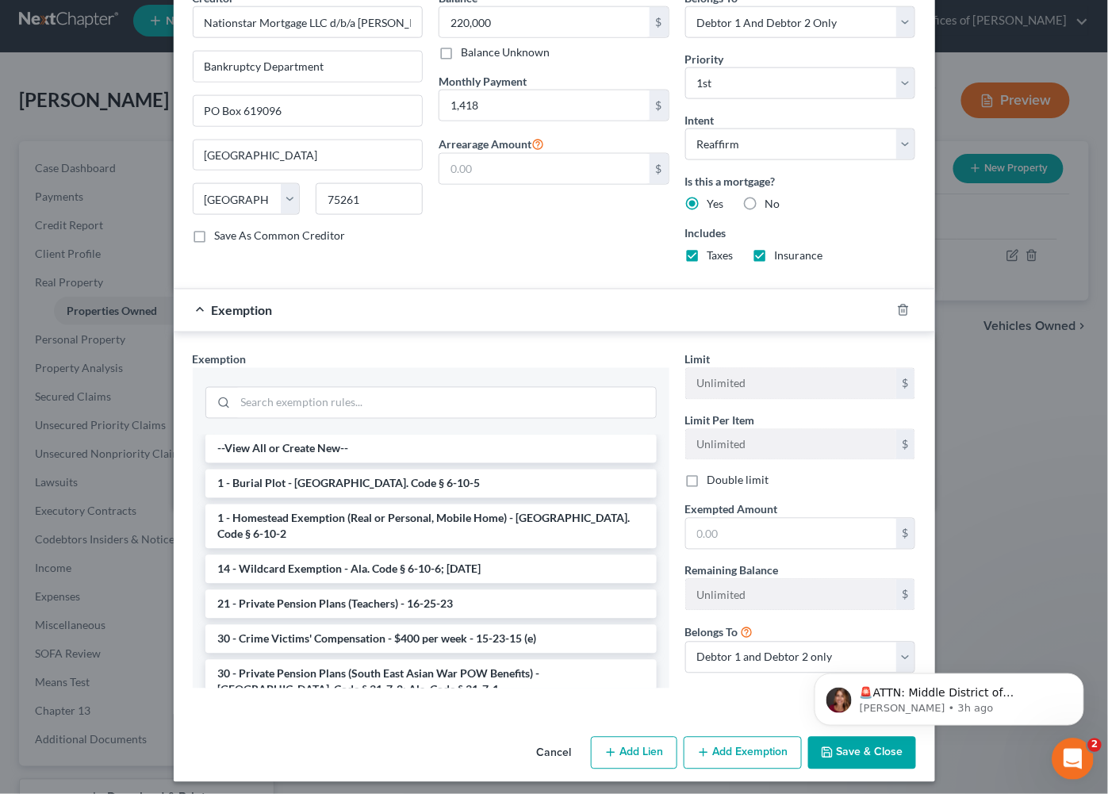
click at [1068, 755] on icon "Open Intercom Messenger" at bounding box center [1071, 757] width 26 height 26
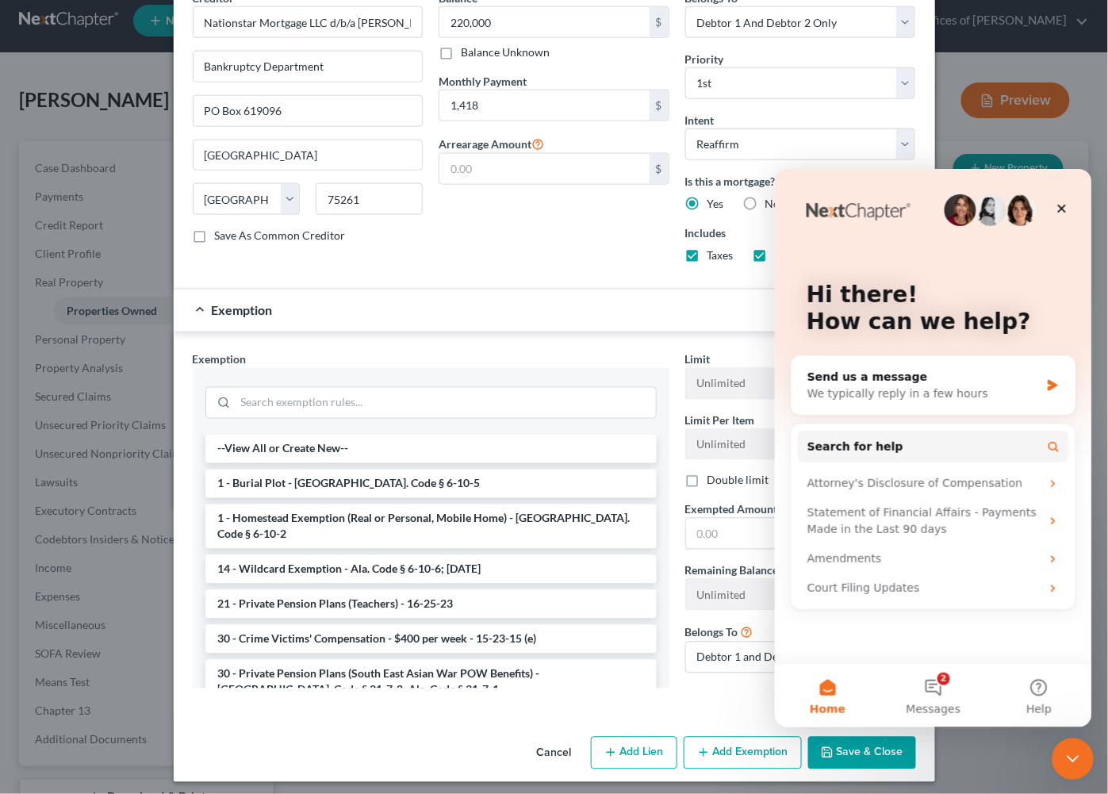
click at [1068, 755] on icon "Close Intercom Messenger" at bounding box center [1070, 756] width 19 height 19
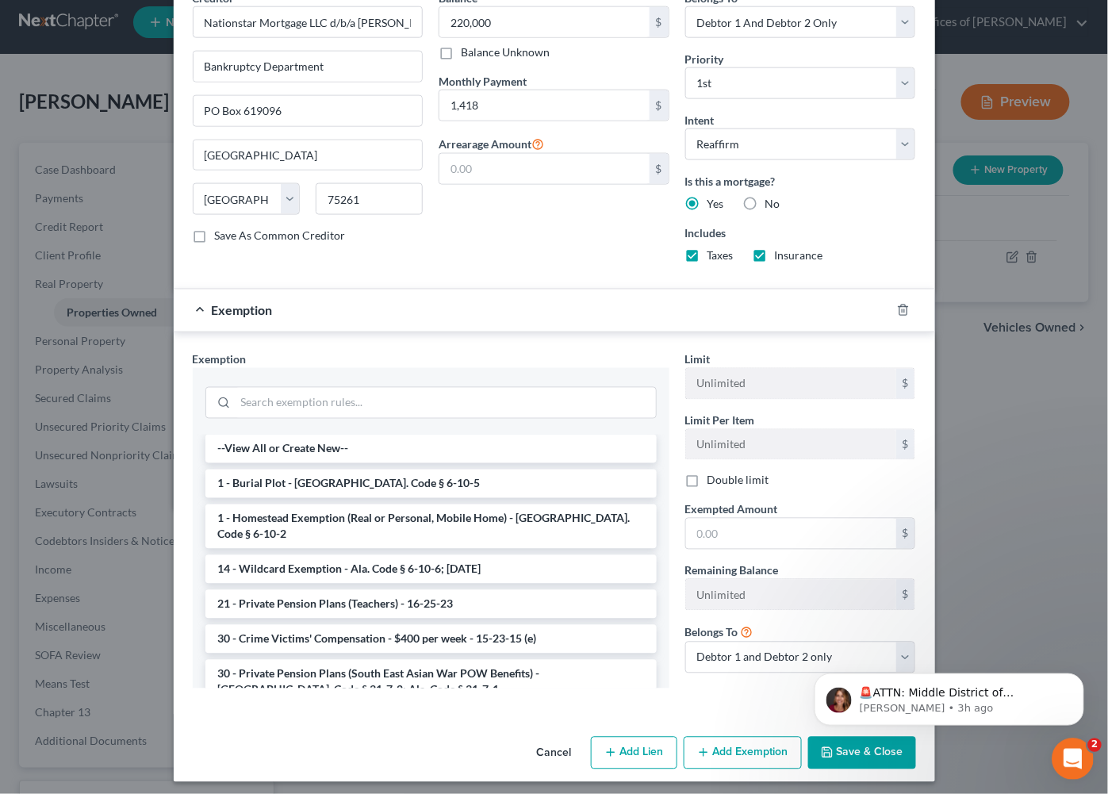
click at [1074, 759] on icon "Open Intercom Messenger" at bounding box center [1071, 757] width 26 height 26
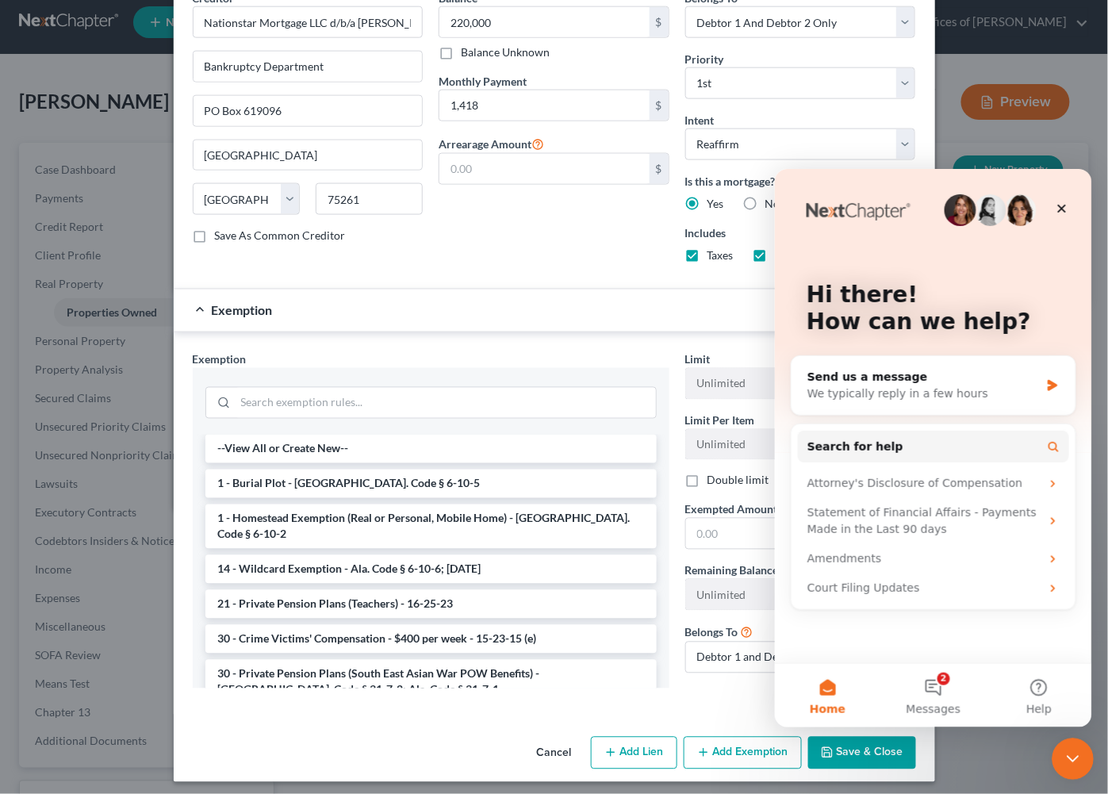
click at [1073, 759] on icon "Close Intercom Messenger" at bounding box center [1070, 756] width 19 height 19
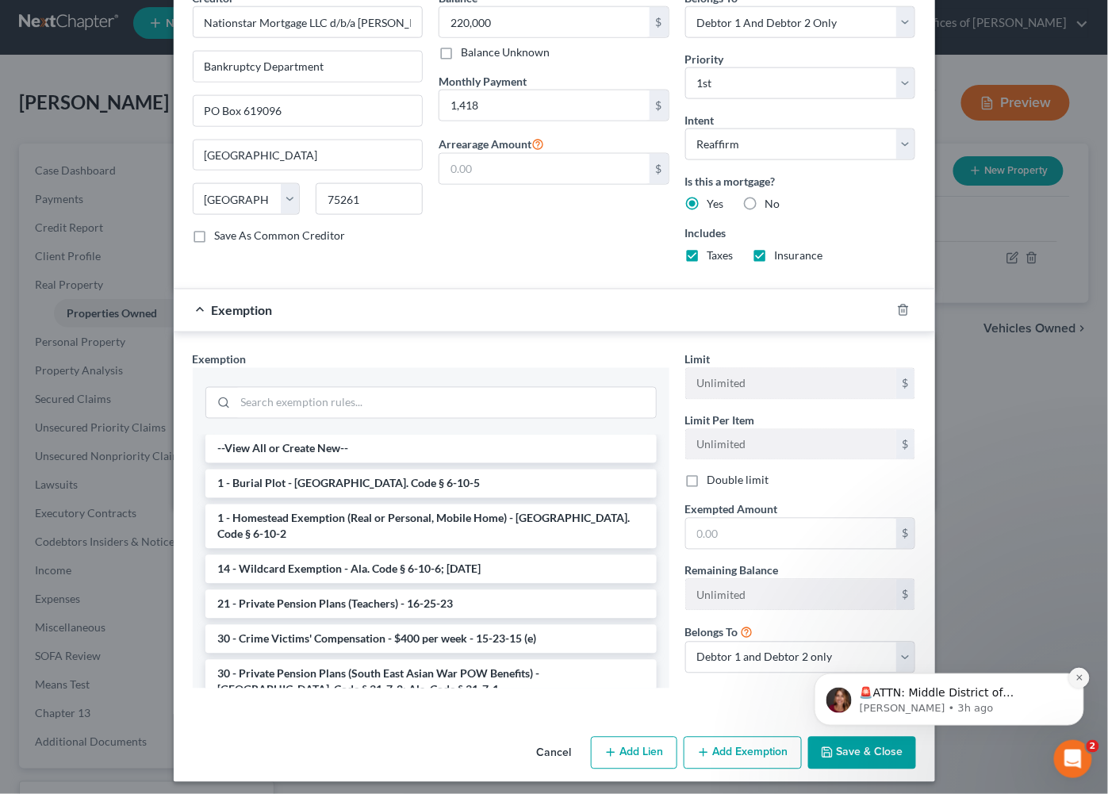
click at [1073, 680] on button "Dismiss notification" at bounding box center [1079, 677] width 21 height 21
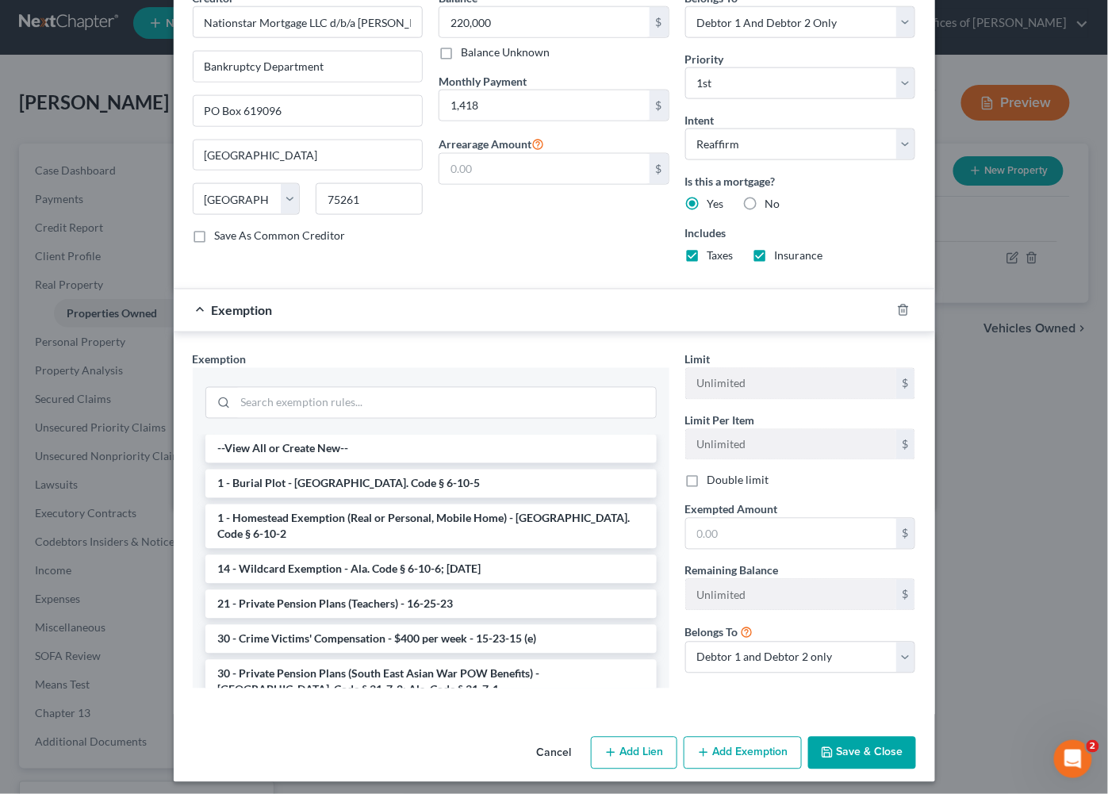
click at [847, 751] on button "Save & Close" at bounding box center [863, 753] width 108 height 33
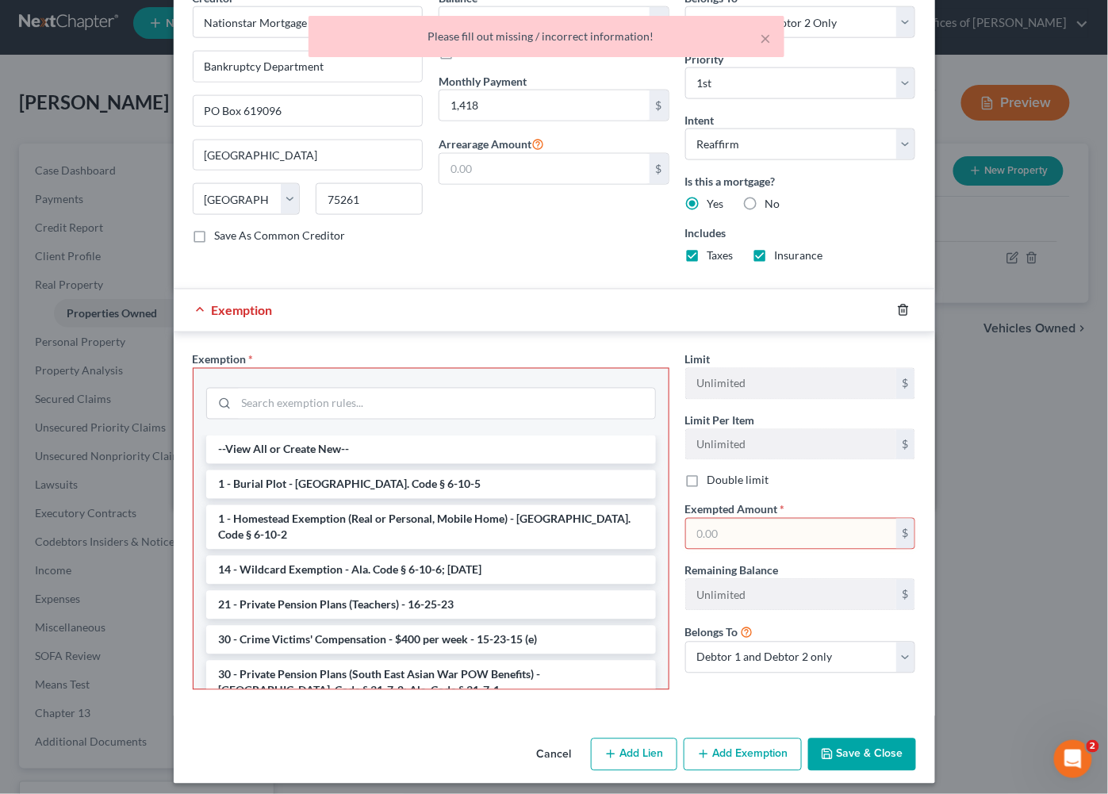
click at [908, 304] on icon "button" at bounding box center [903, 310] width 13 height 13
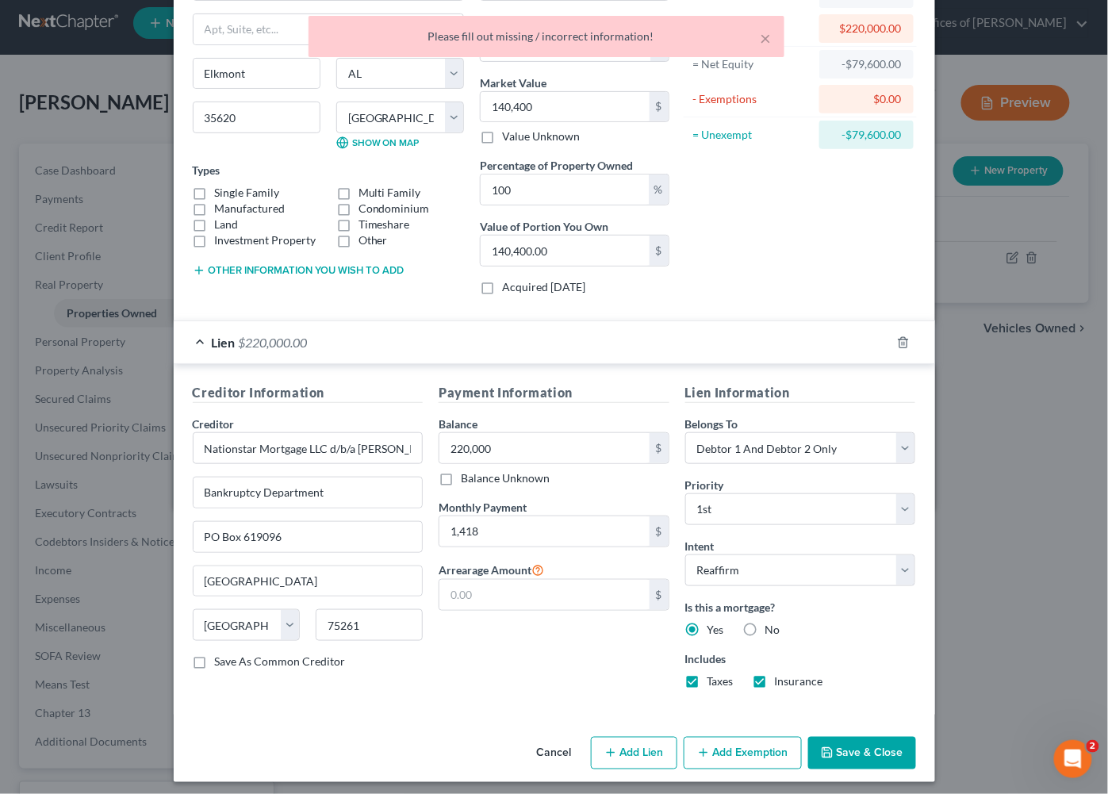
click at [870, 754] on button "Save & Close" at bounding box center [863, 753] width 108 height 33
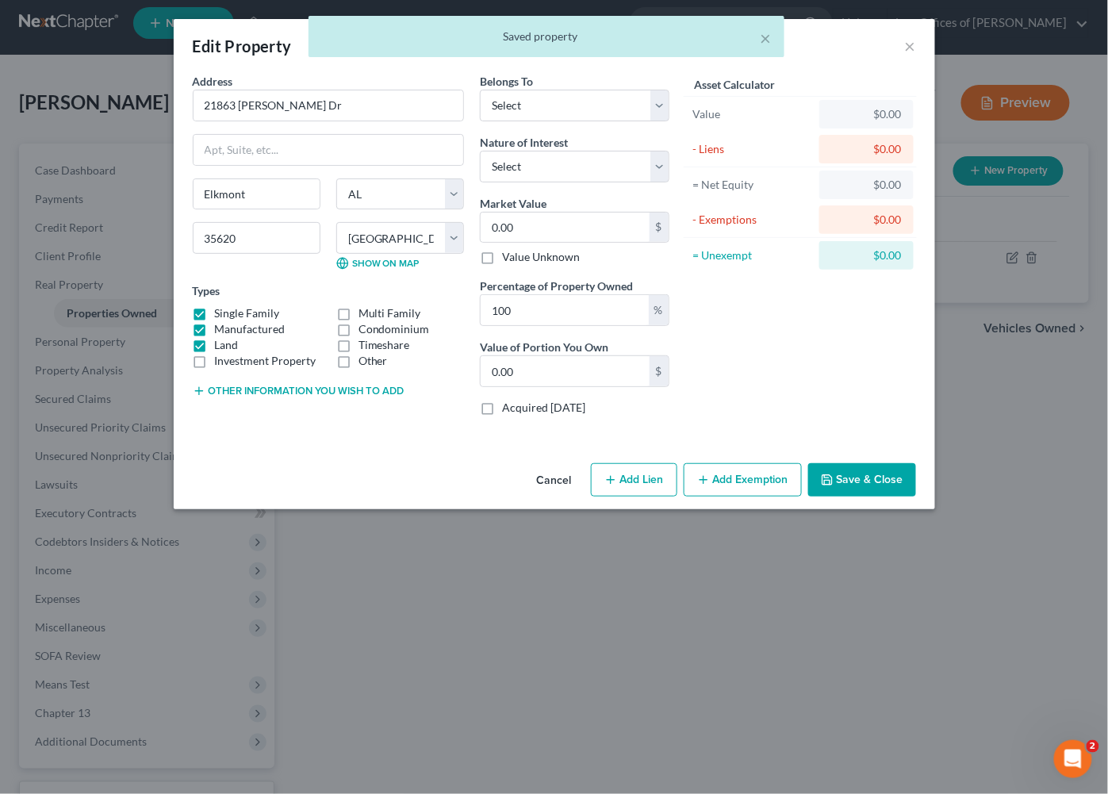
click at [881, 487] on button "Save & Close" at bounding box center [863, 479] width 108 height 33
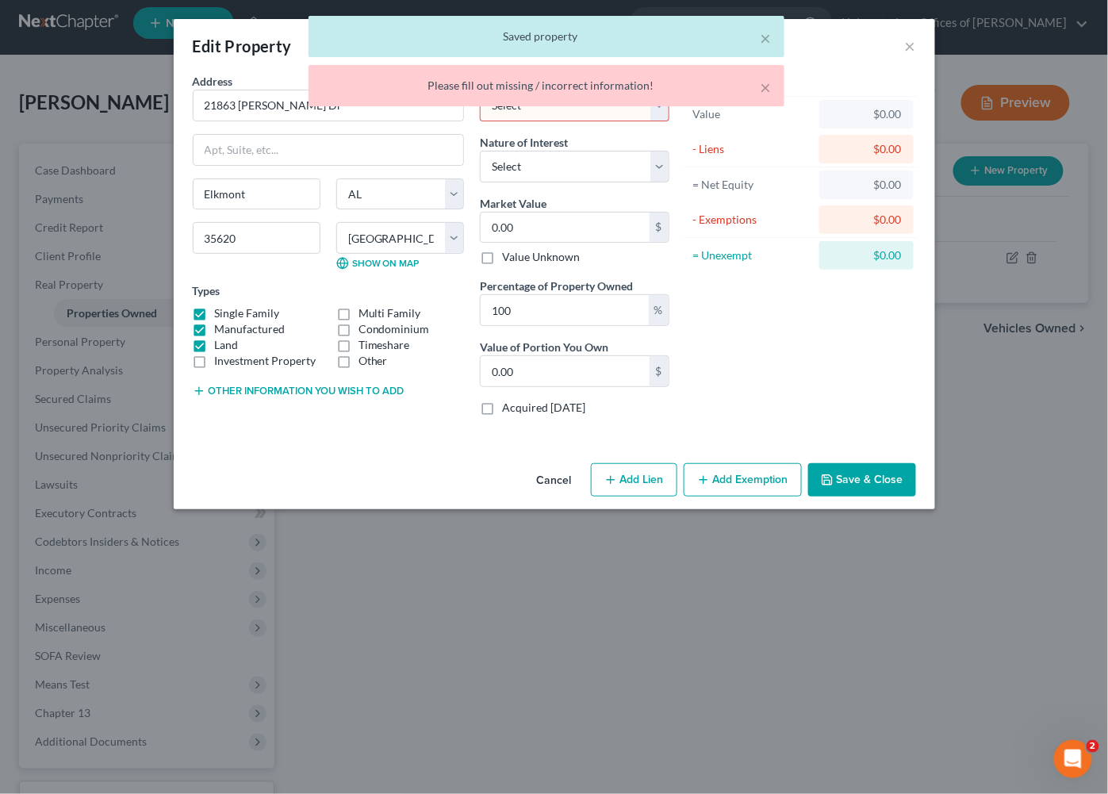
click at [575, 122] on div "Belongs To * Select Debtor 1 Only Debtor 2 Only Debtor 1 And Debtor 2 Only At L…" at bounding box center [575, 250] width 206 height 355
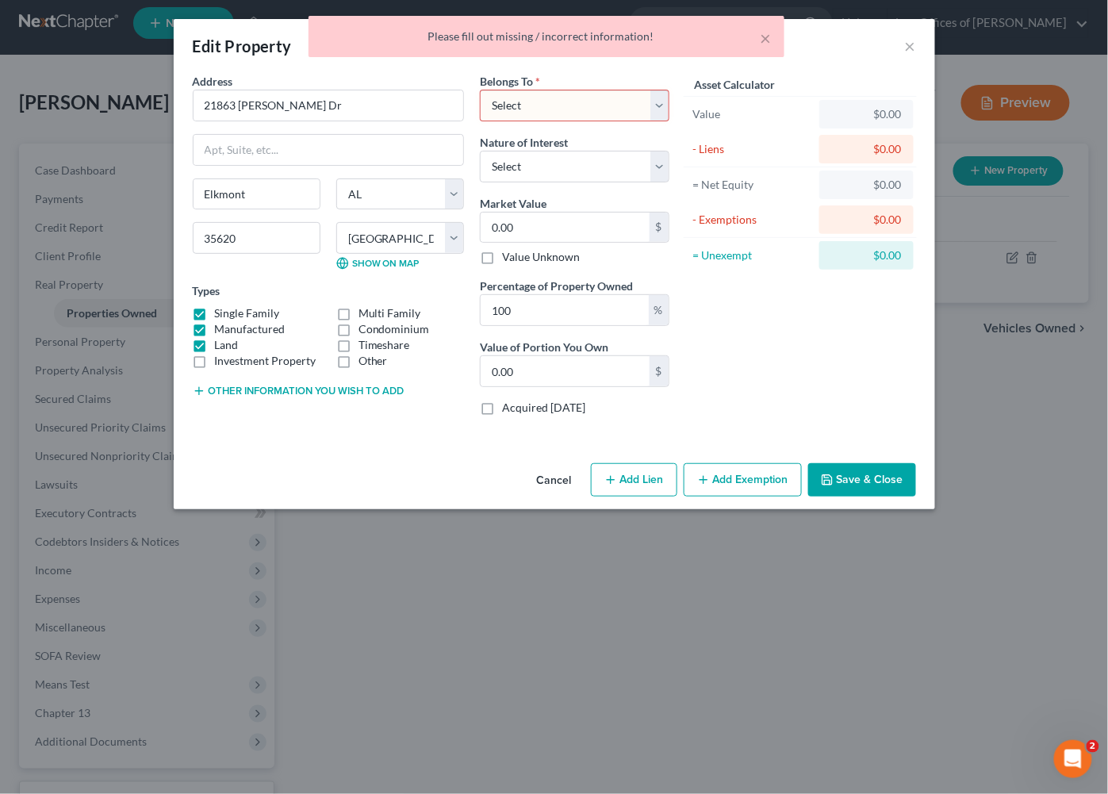
select select "2"
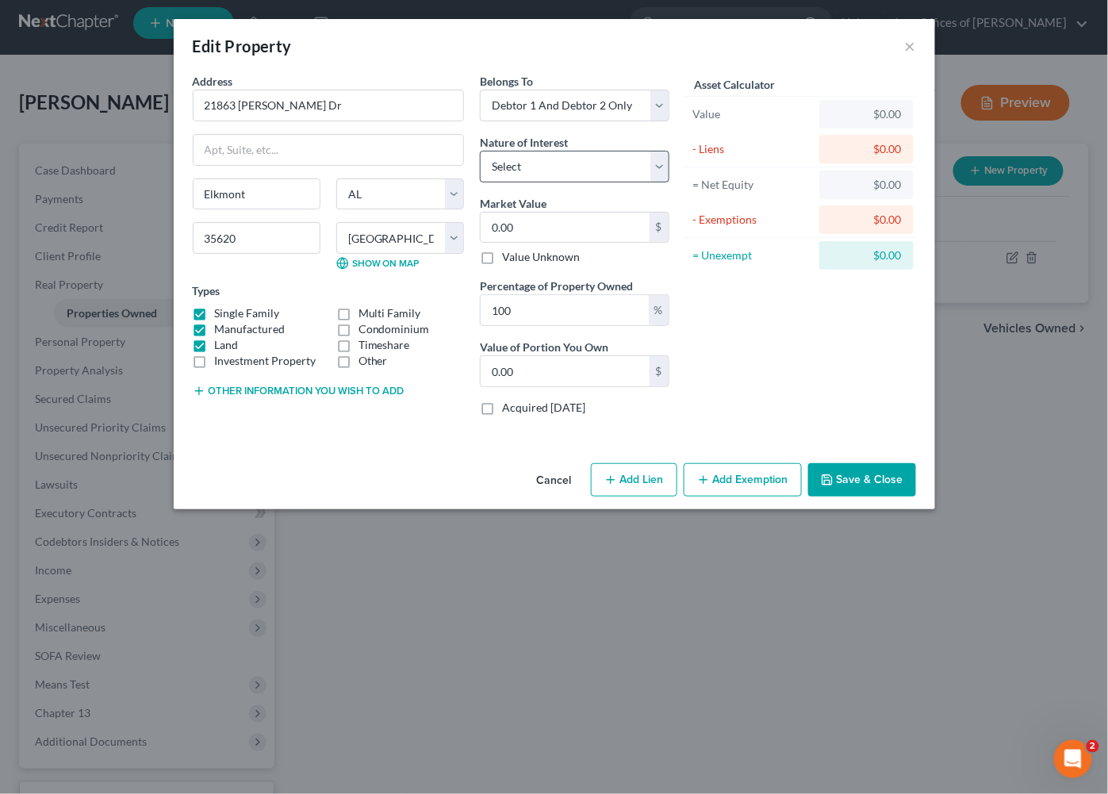
drag, startPoint x: 854, startPoint y: 472, endPoint x: 599, endPoint y: 176, distance: 390.5
click at [599, 176] on div "Edit Property × Address * 21863 Davine Dr Elkmont State AL AK AR AZ CA CO CT DE…" at bounding box center [555, 264] width 762 height 490
select select "1"
click at [219, 326] on label "Manufactured" at bounding box center [250, 329] width 71 height 16
click at [221, 326] on input "Manufactured" at bounding box center [226, 326] width 10 height 10
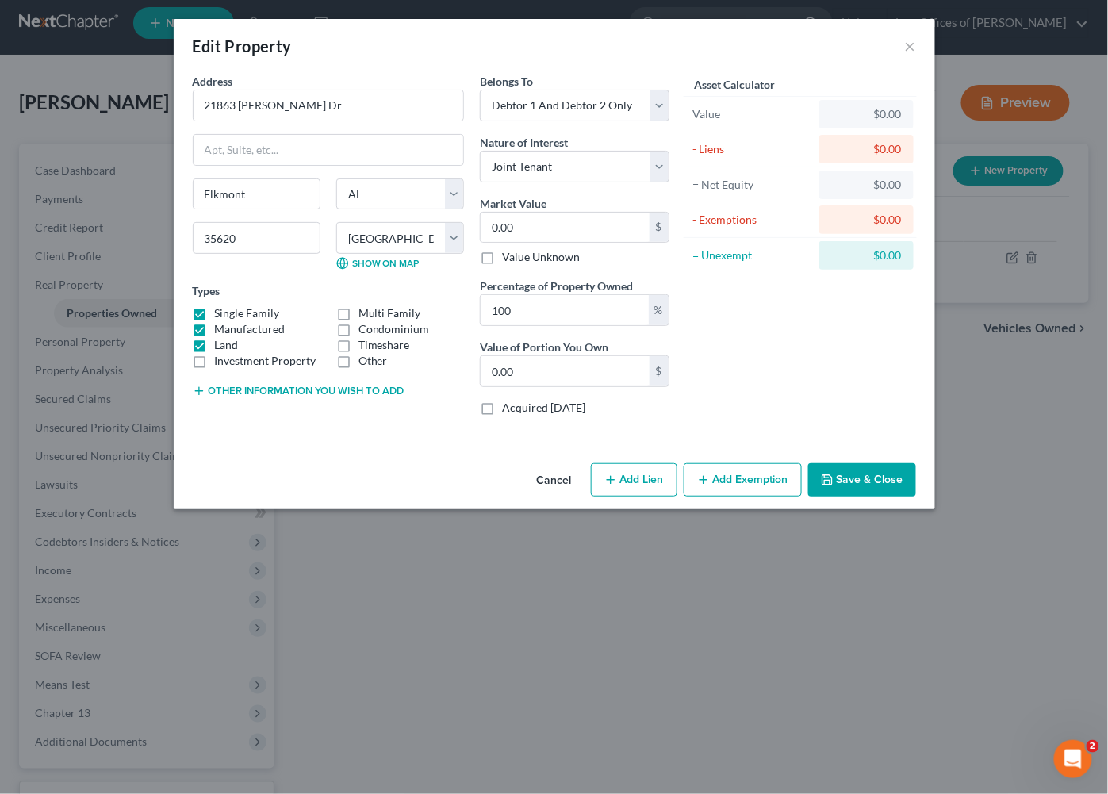
checkbox input "false"
click at [866, 483] on button "Save & Close" at bounding box center [863, 479] width 108 height 33
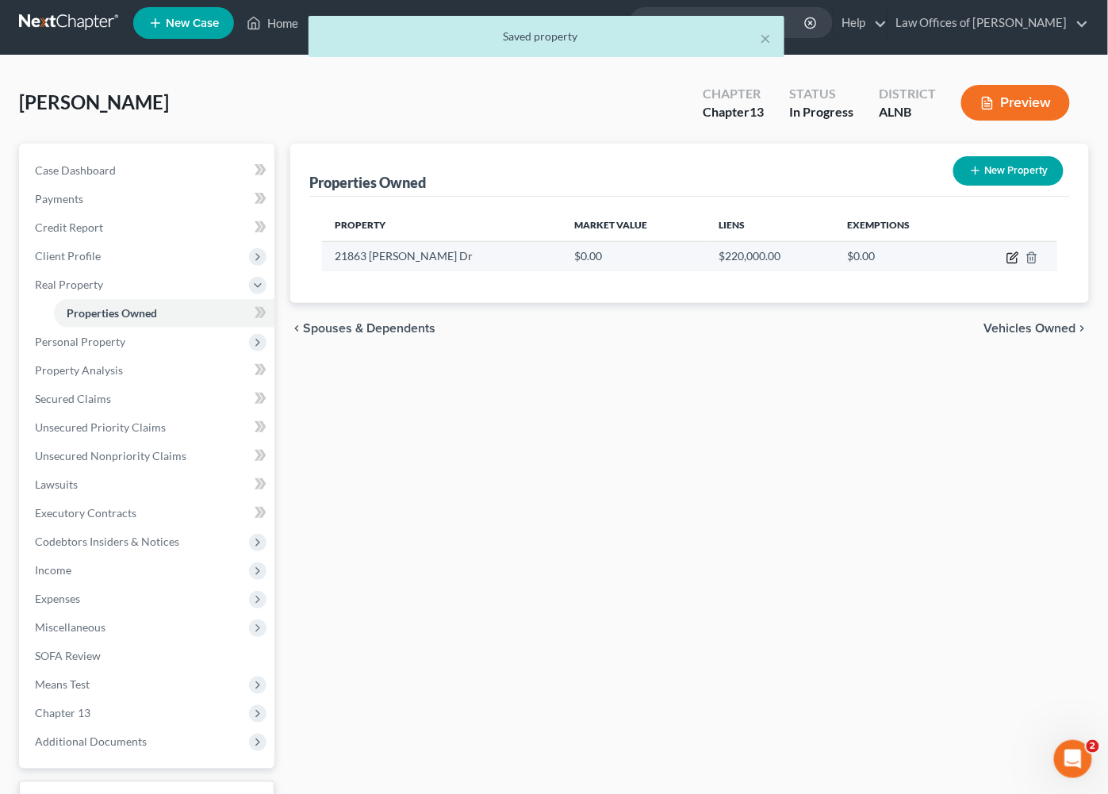
click at [1018, 252] on icon "button" at bounding box center [1014, 255] width 7 height 7
select select "0"
select select "41"
select select "2"
select select "1"
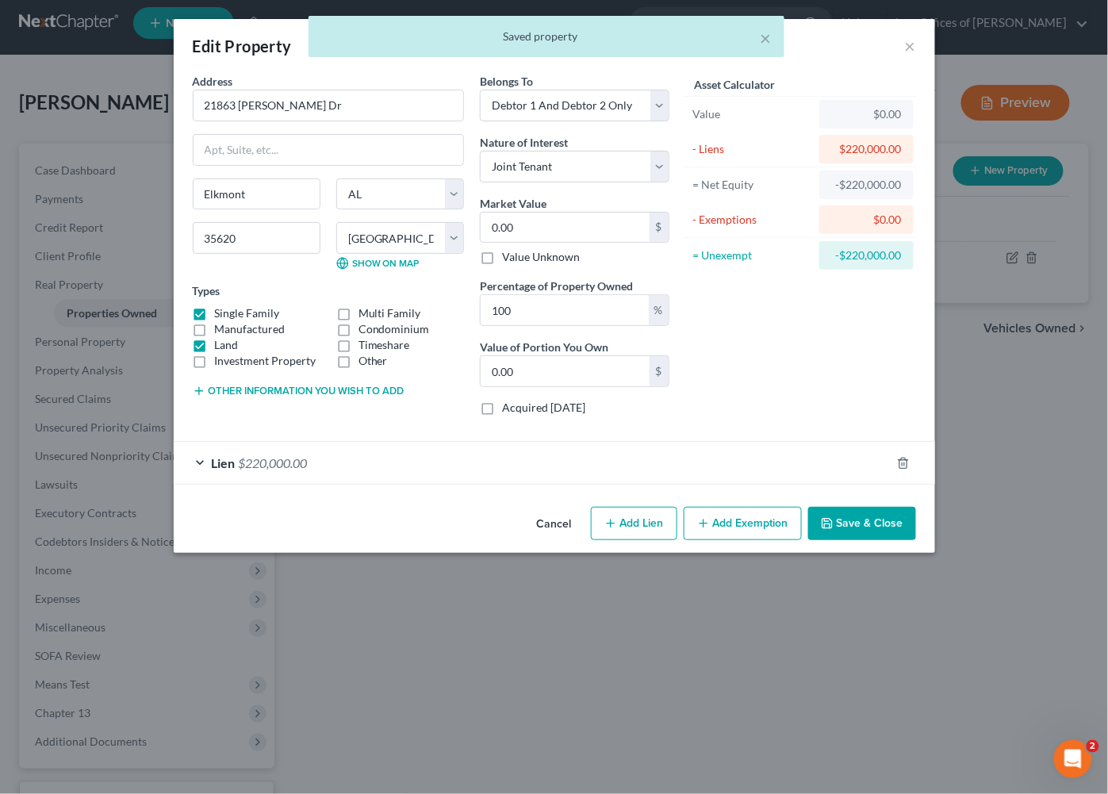
click at [522, 244] on div "Market Value 0.00 $ Value Unknown" at bounding box center [575, 230] width 190 height 71
click at [537, 229] on input "0.00" at bounding box center [565, 228] width 169 height 30
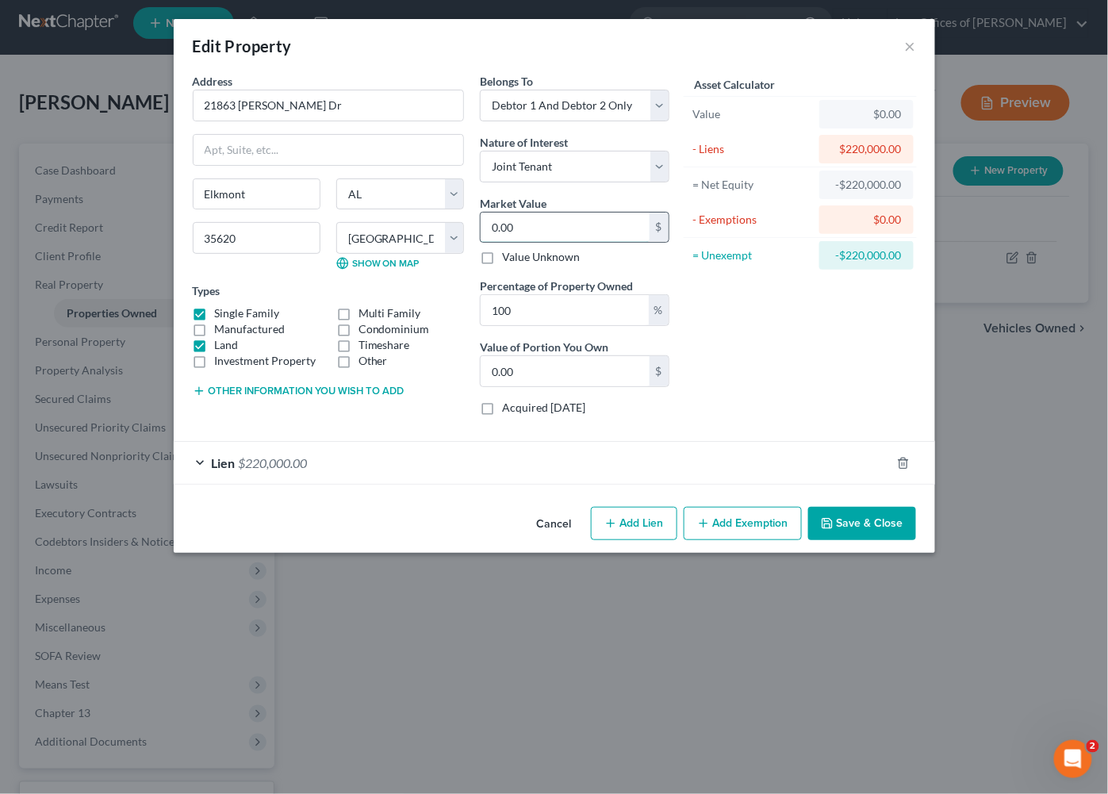
type input "1"
type input "1.00"
type input "14"
type input "14.00"
type input "140"
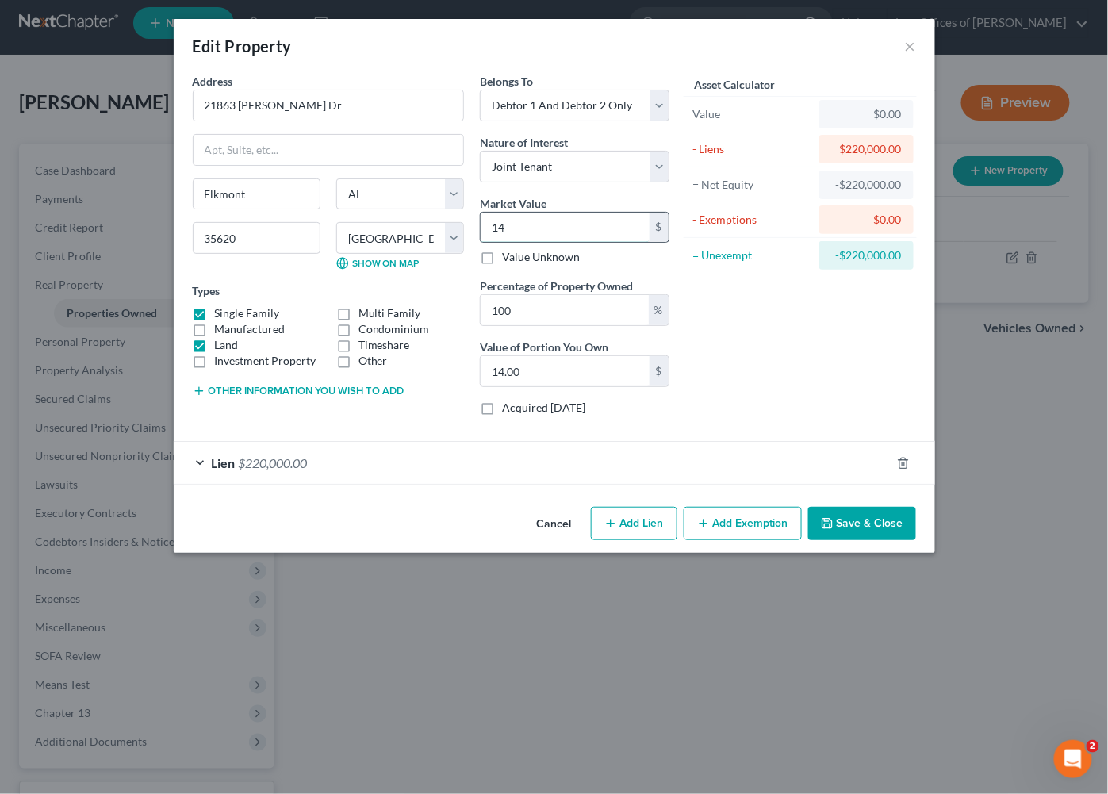
type input "140.00"
type input "1404"
type input "1,404.00"
type input "1,4040"
type input "14,040.00"
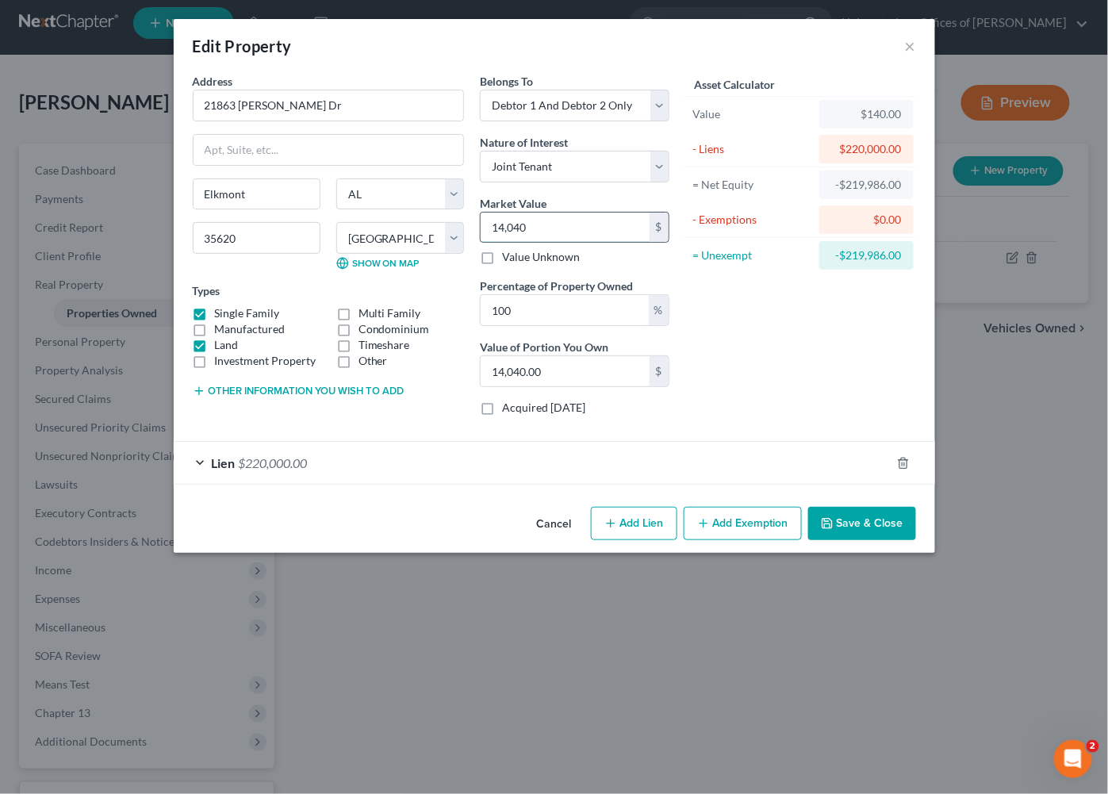
type input "14,0400"
type input "140,400.00"
type input "140,400"
click at [845, 520] on button "Save & Close" at bounding box center [863, 523] width 108 height 33
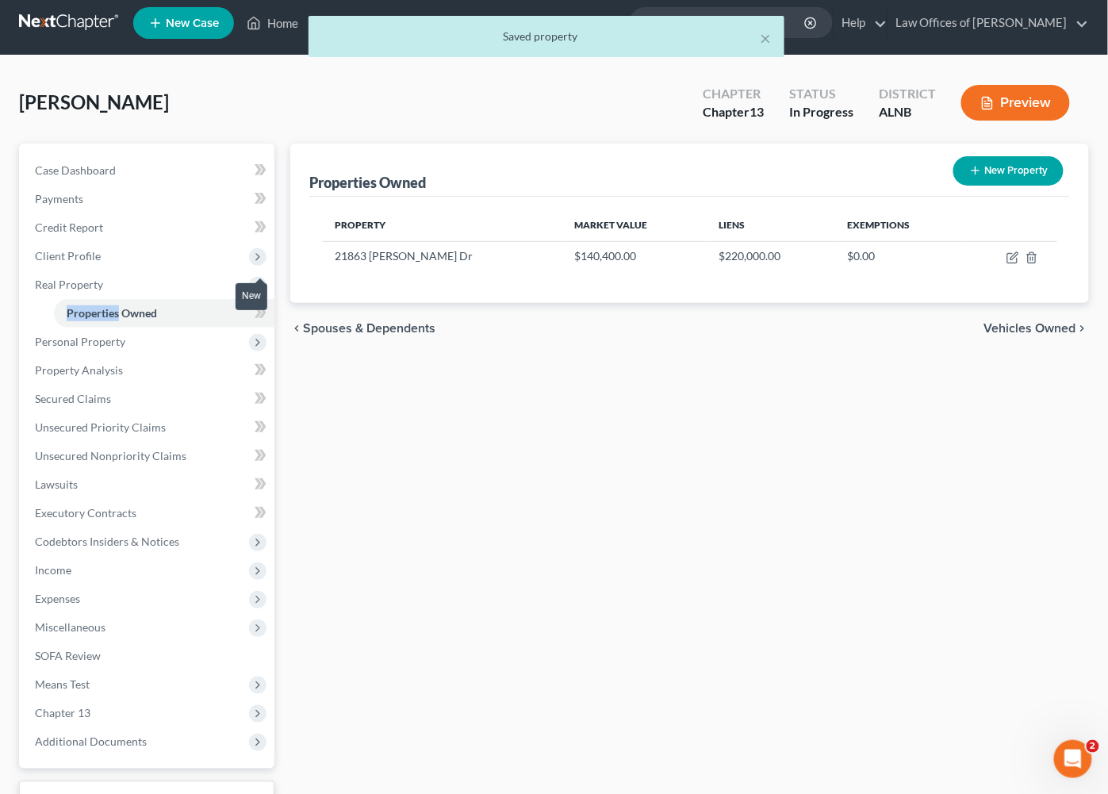
click at [256, 305] on body "Home New Case Client Portal Law Offices of Joseph G. Pleva plevalaw@gmail.com M…" at bounding box center [554, 455] width 1108 height 929
click at [252, 314] on span at bounding box center [261, 315] width 28 height 24
click at [166, 356] on link "Property Analysis" at bounding box center [148, 370] width 252 height 29
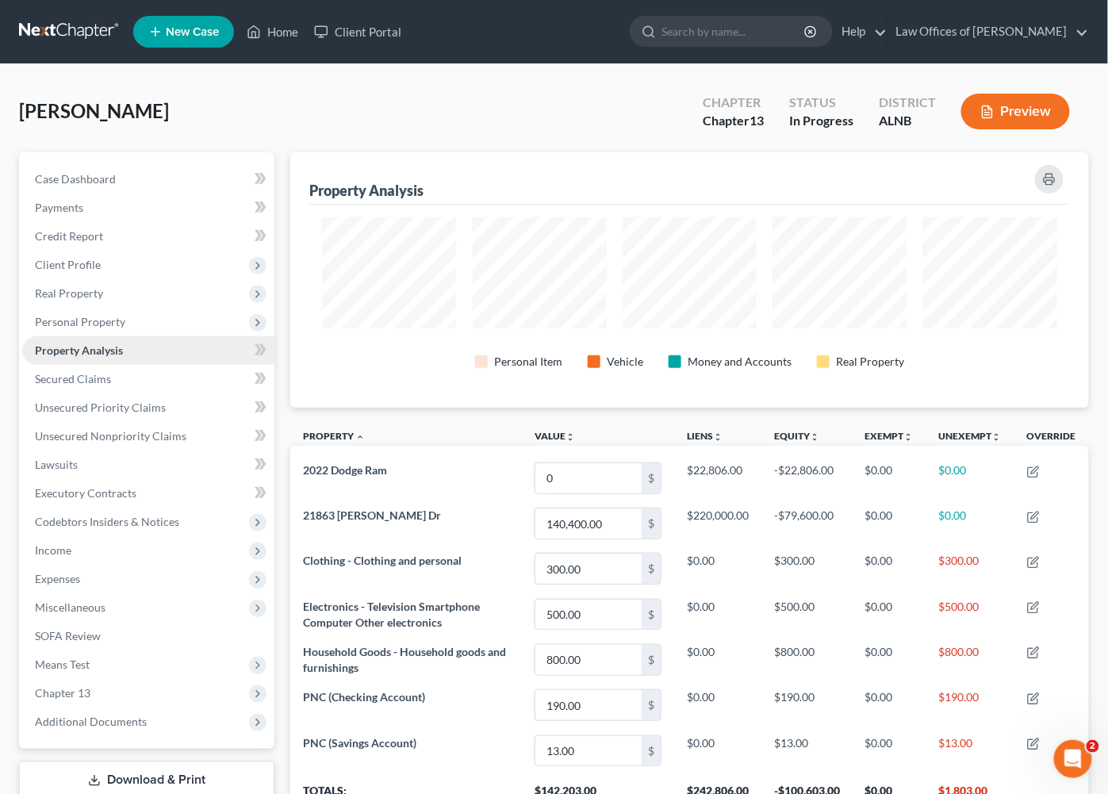
click at [177, 342] on link "Property Analysis" at bounding box center [148, 350] width 252 height 29
click at [182, 300] on span "Real Property" at bounding box center [148, 293] width 252 height 29
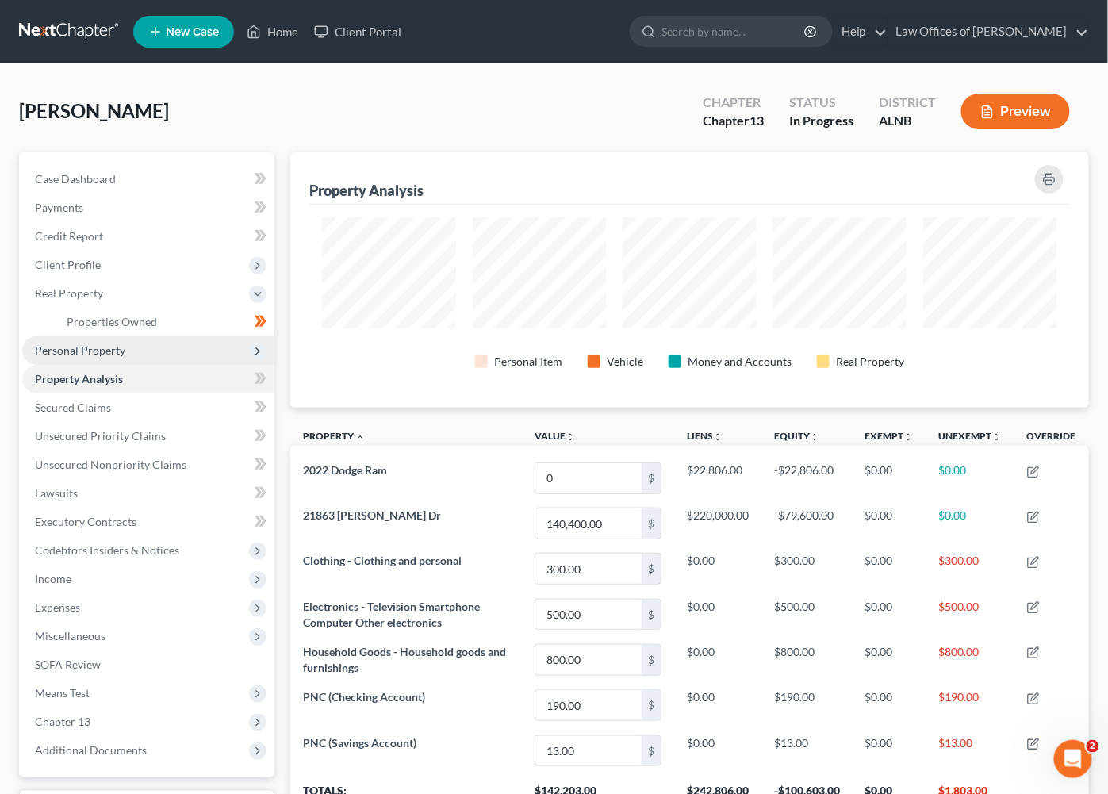
click at [144, 346] on span "Personal Property" at bounding box center [148, 350] width 252 height 29
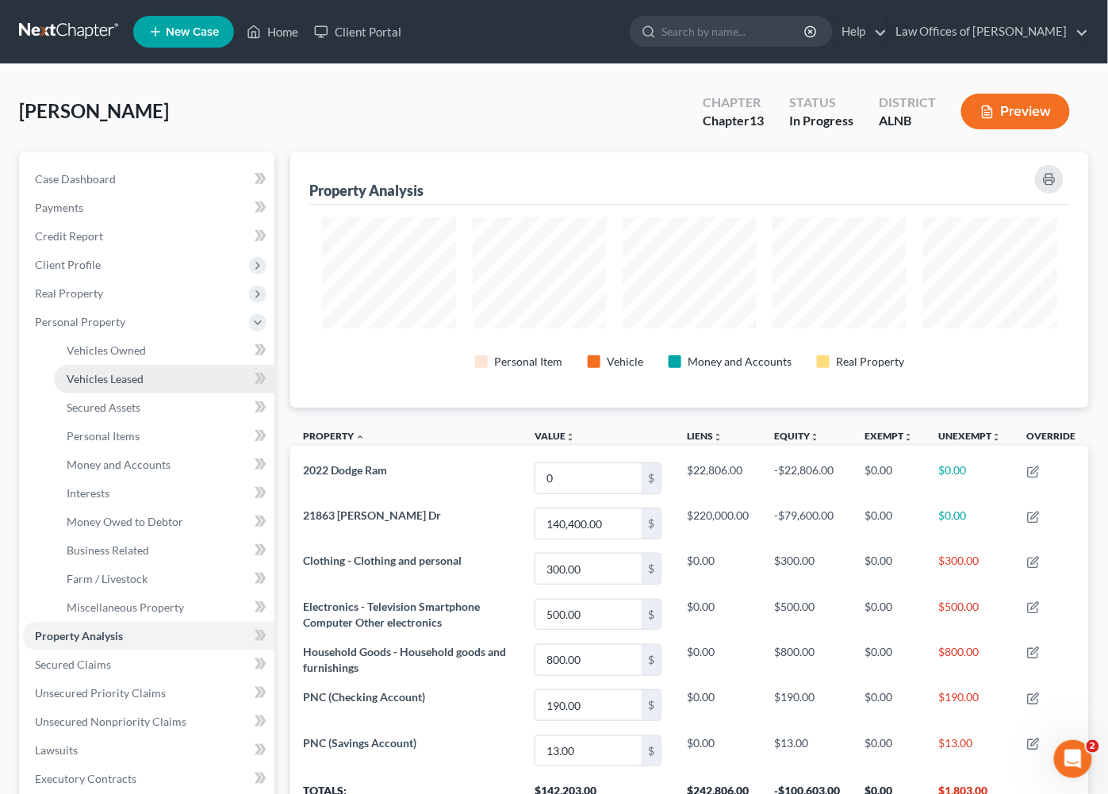
click at [140, 365] on link "Vehicles Leased" at bounding box center [164, 379] width 221 height 29
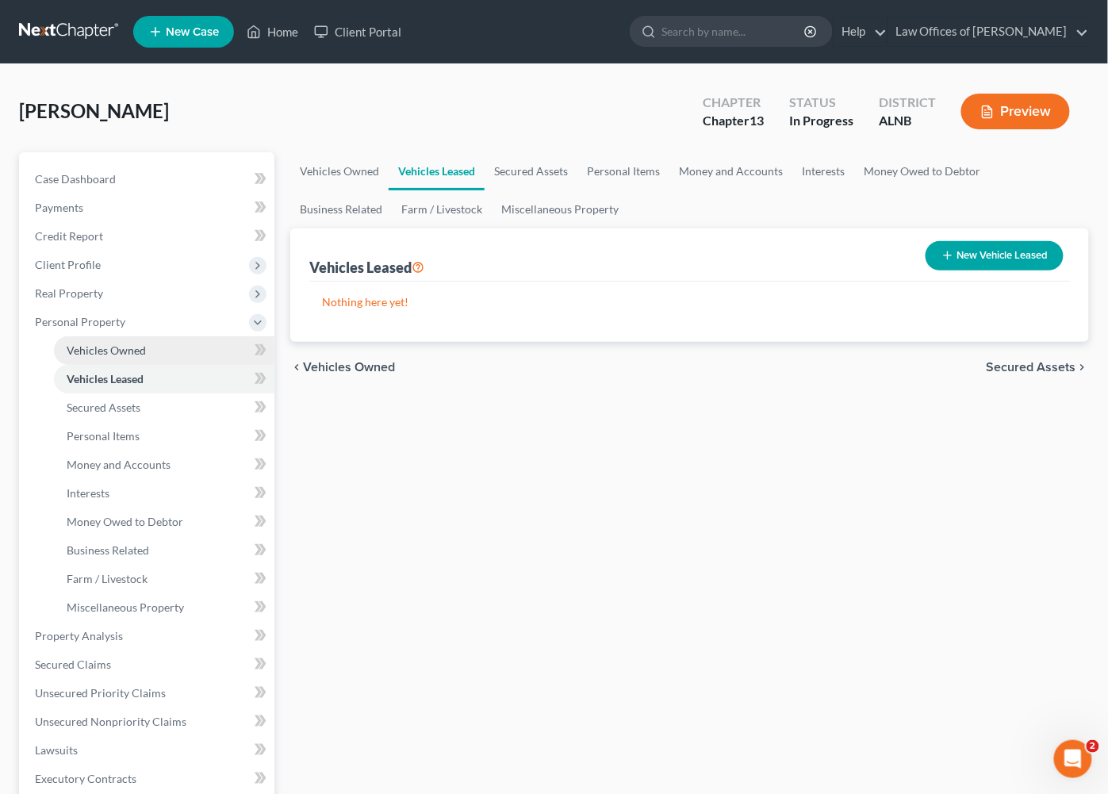
click at [149, 346] on link "Vehicles Owned" at bounding box center [164, 350] width 221 height 29
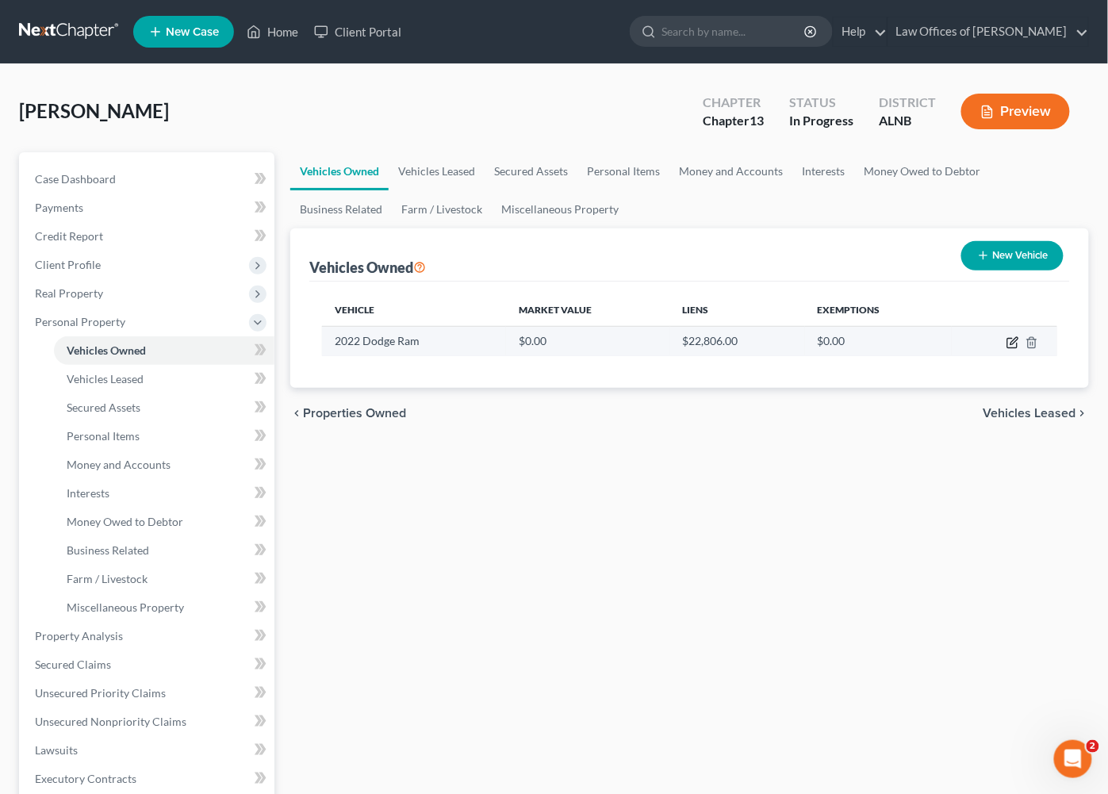
click at [1012, 344] on icon "button" at bounding box center [1013, 342] width 13 height 13
select select "0"
select select "4"
select select "0"
select select "2"
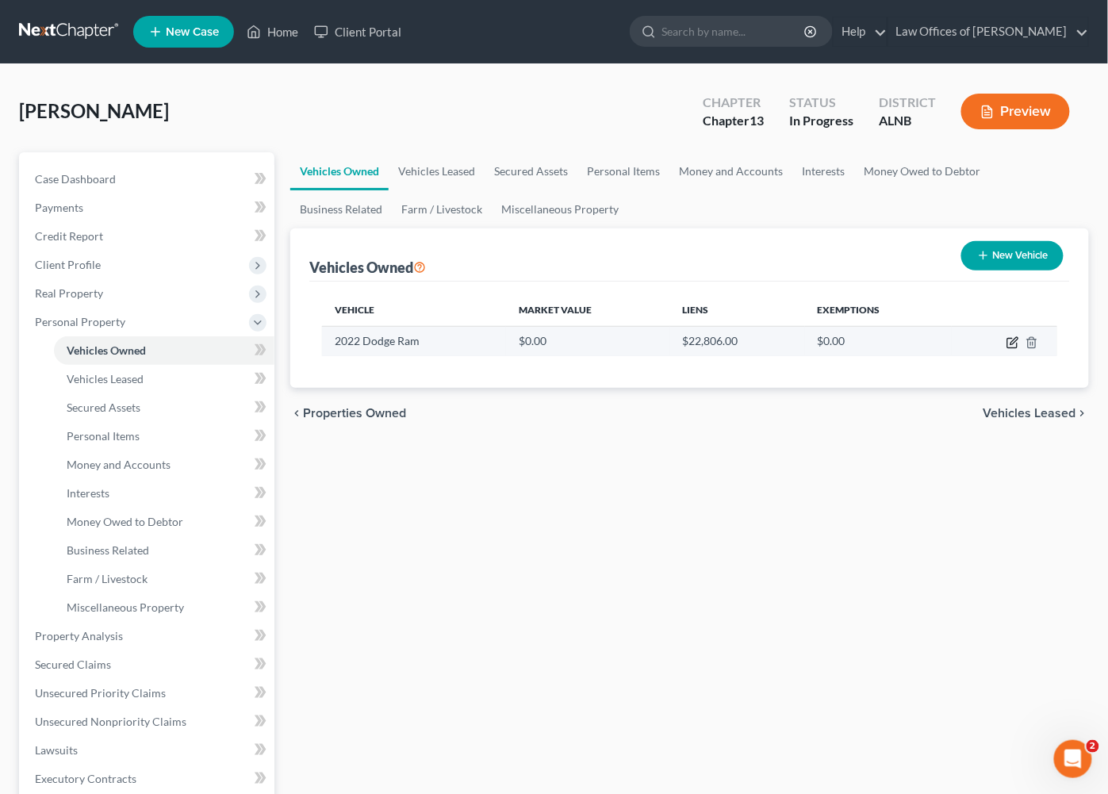
select select "39"
select select "2"
select select "0"
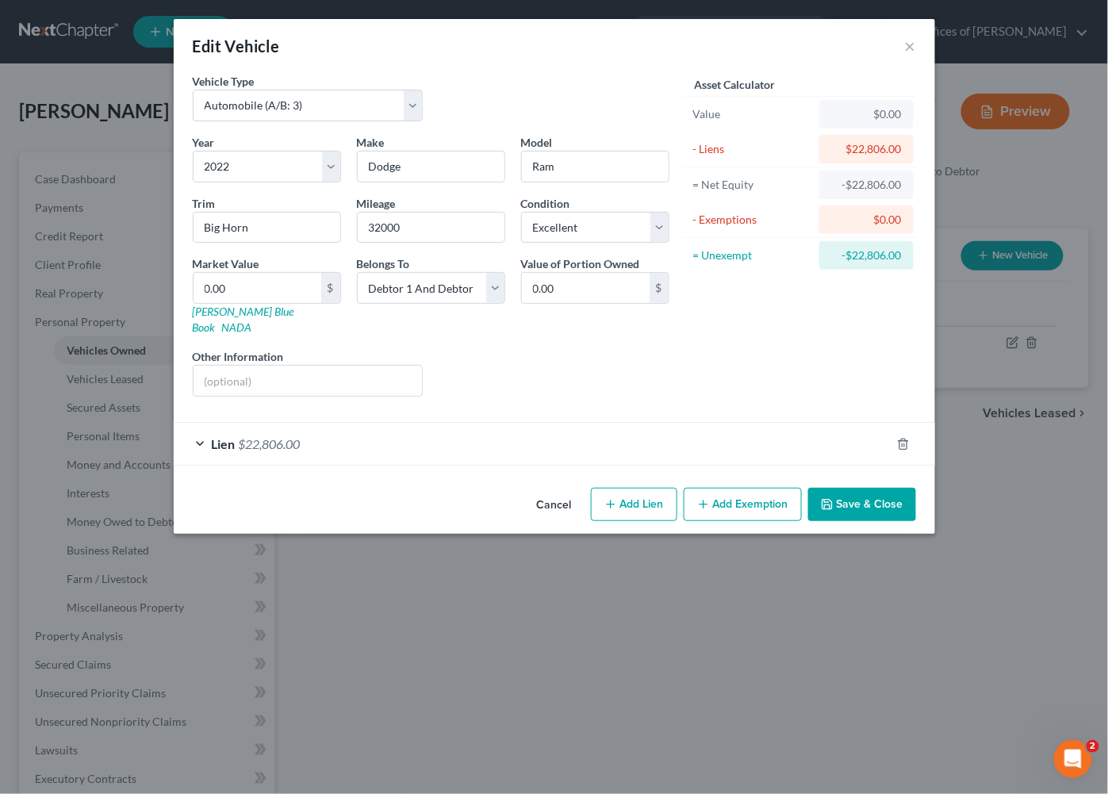
click at [366, 423] on div "Lien $22,806.00" at bounding box center [532, 444] width 717 height 42
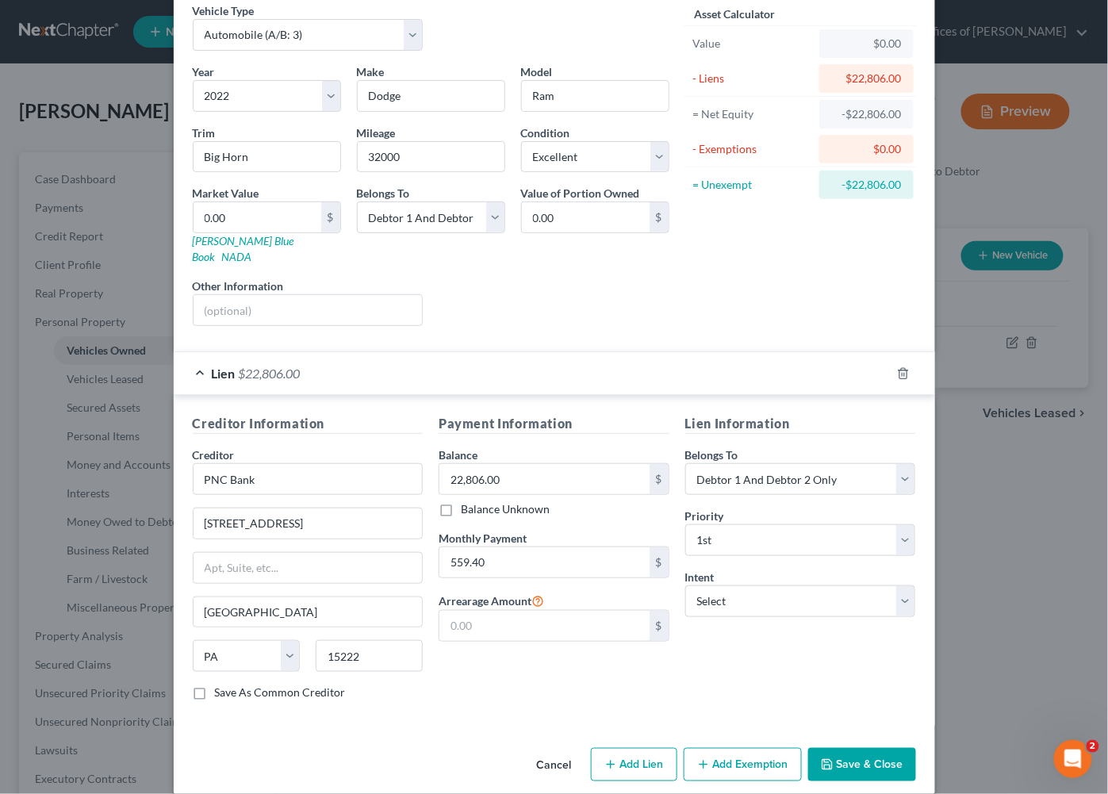
scroll to position [69, 0]
click at [900, 755] on button "Save & Close" at bounding box center [863, 766] width 108 height 33
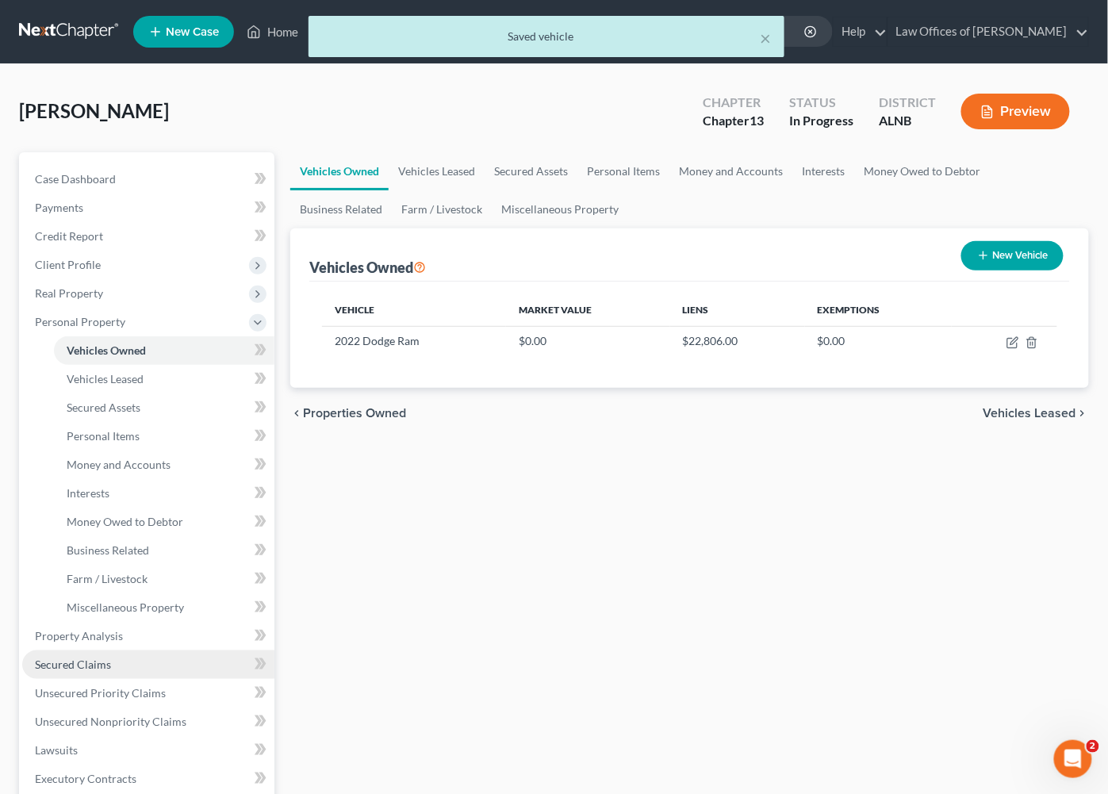
click at [138, 656] on link "Secured Claims" at bounding box center [148, 665] width 252 height 29
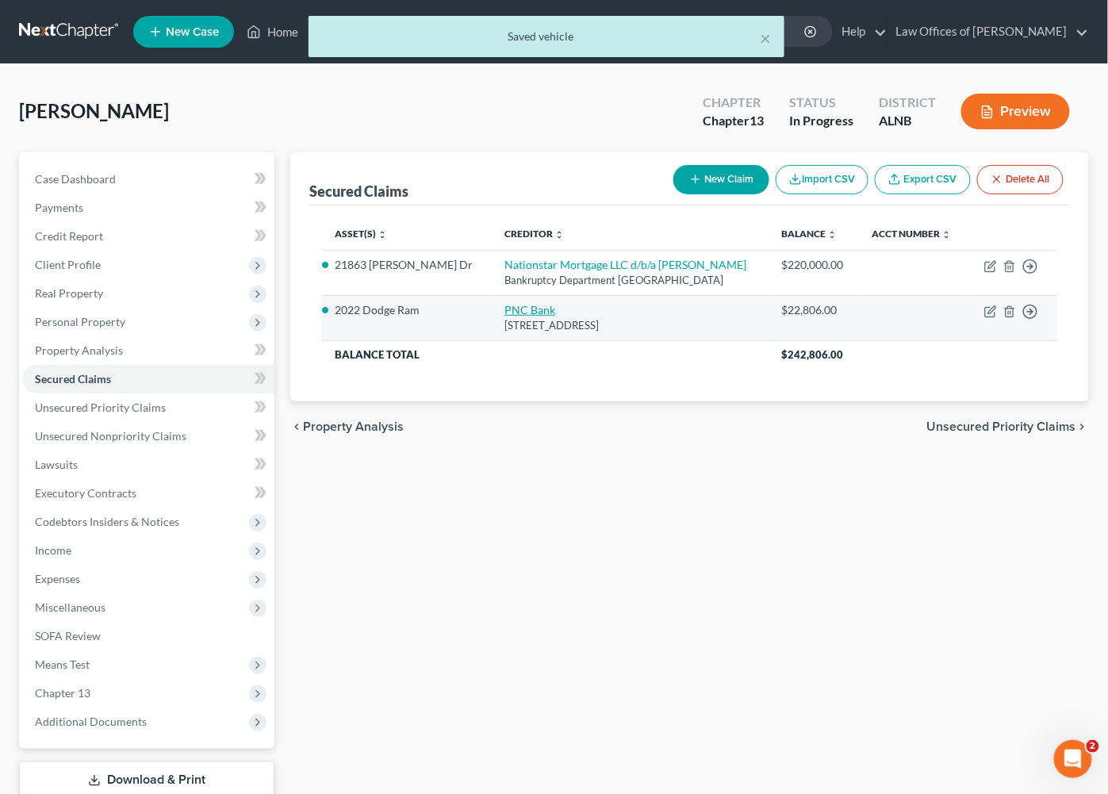
click at [505, 309] on link "PNC Bank" at bounding box center [530, 309] width 51 height 13
select select "39"
select select "2"
select select "0"
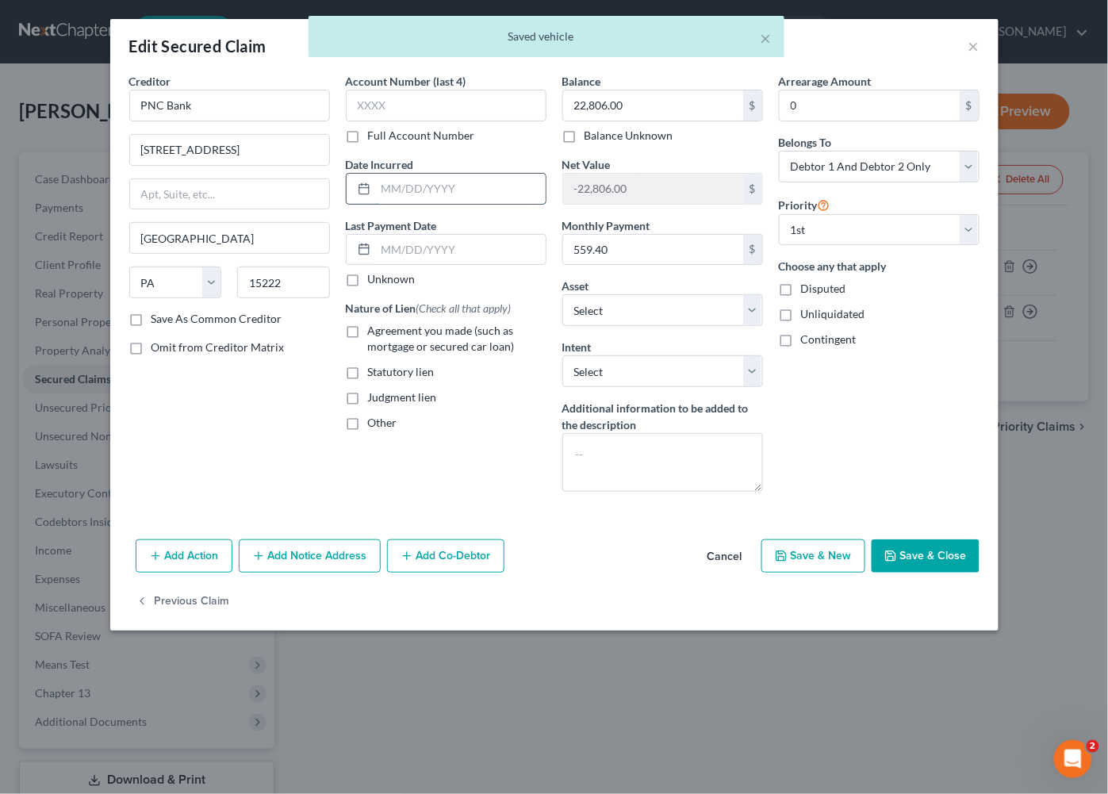
click at [437, 181] on input "text" at bounding box center [461, 189] width 170 height 30
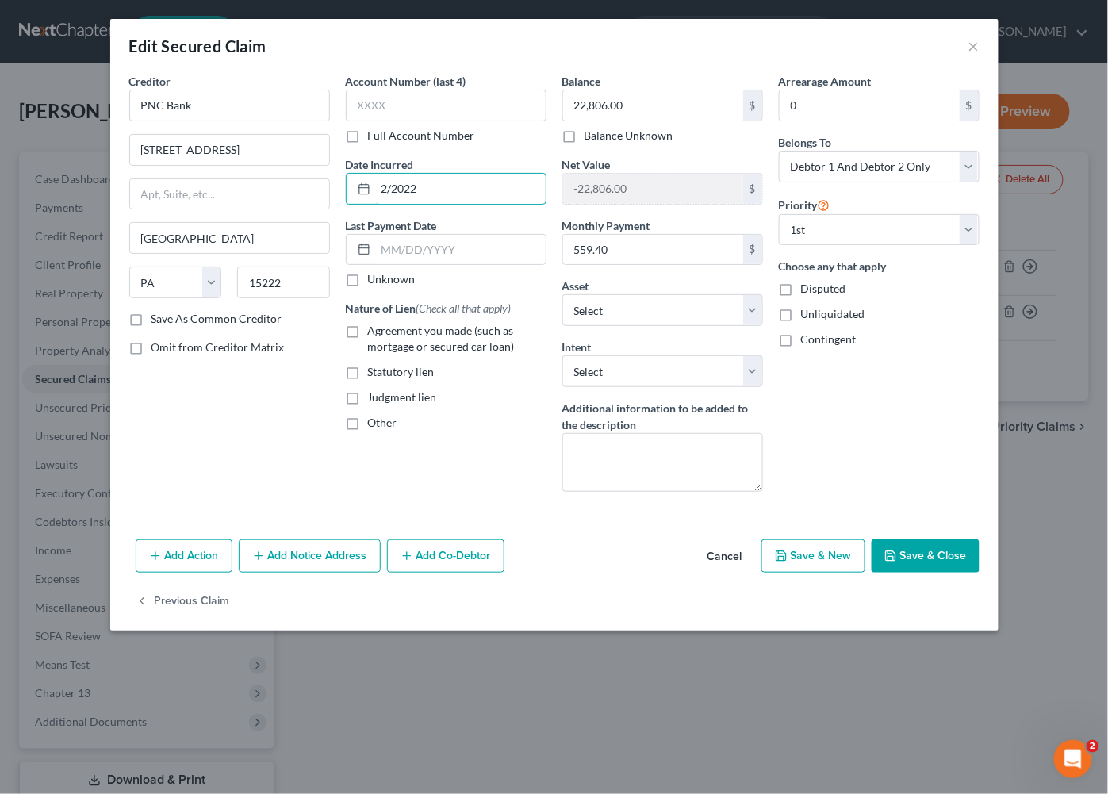
type input "2/2022"
click at [889, 541] on button "Save & Close" at bounding box center [926, 556] width 108 height 33
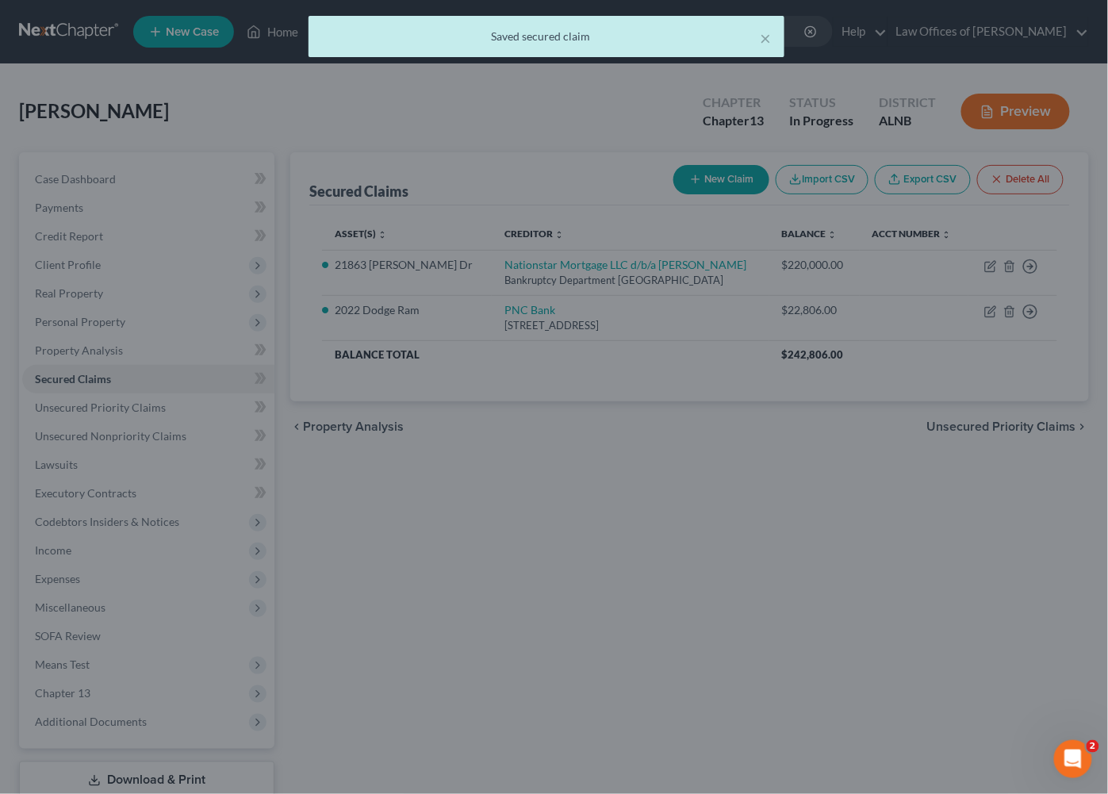
select select "3"
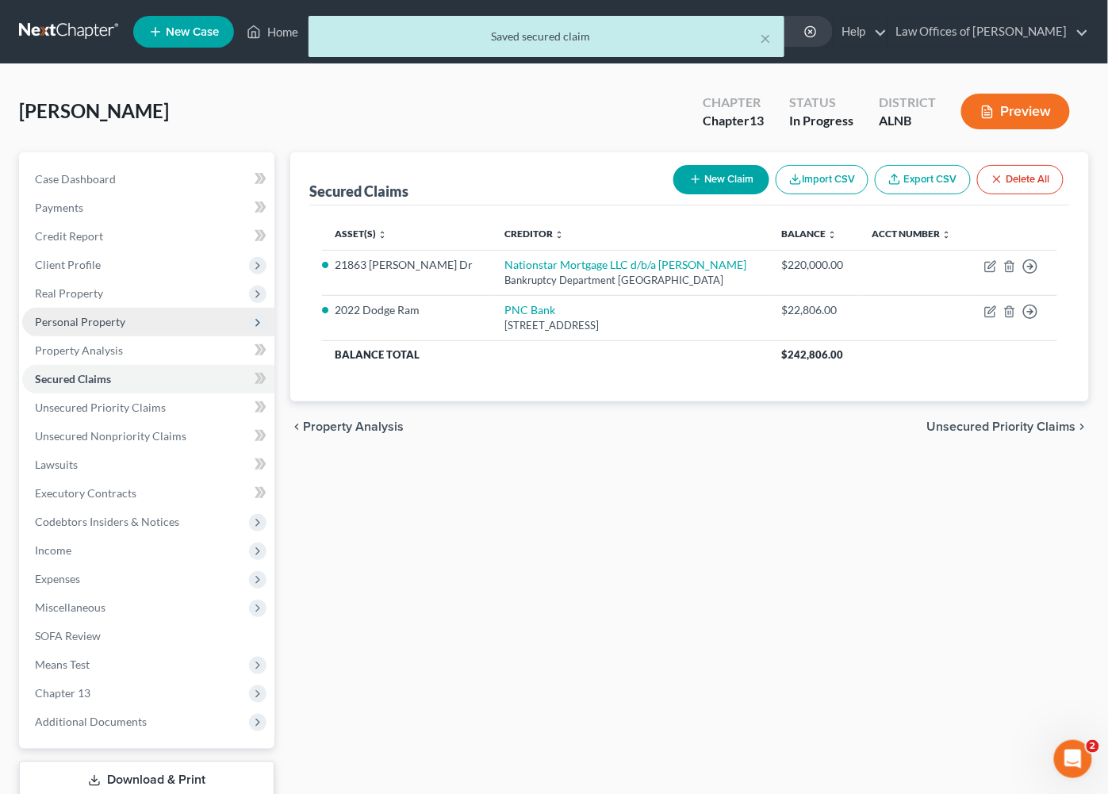
click at [83, 308] on span "Personal Property" at bounding box center [148, 322] width 252 height 29
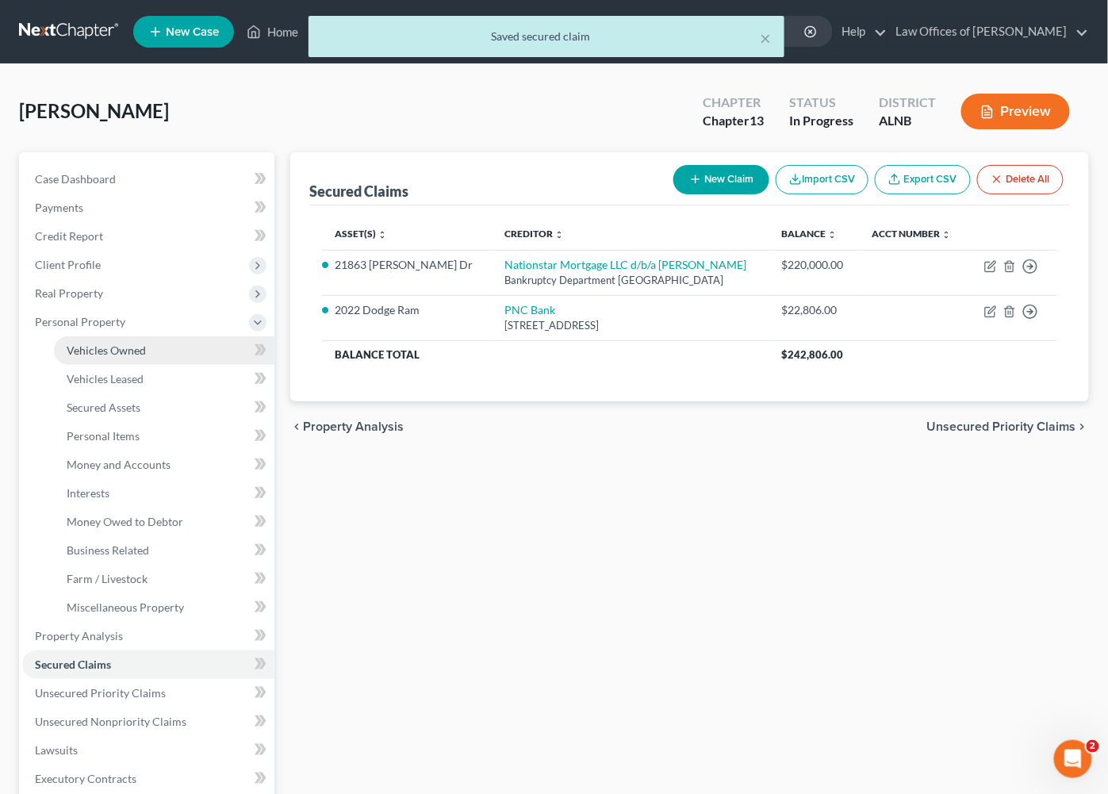
click at [83, 344] on span "Vehicles Owned" at bounding box center [106, 350] width 79 height 13
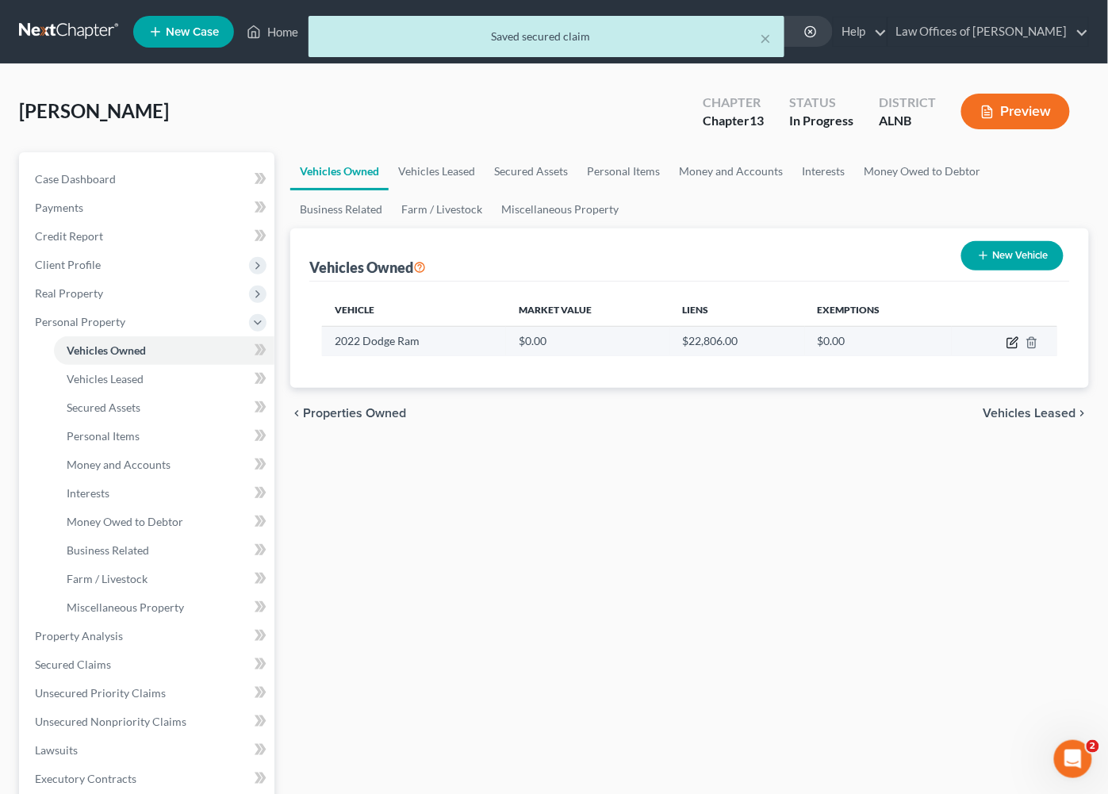
click at [1013, 339] on icon "button" at bounding box center [1013, 342] width 13 height 13
select select "0"
select select "4"
select select "0"
select select "2"
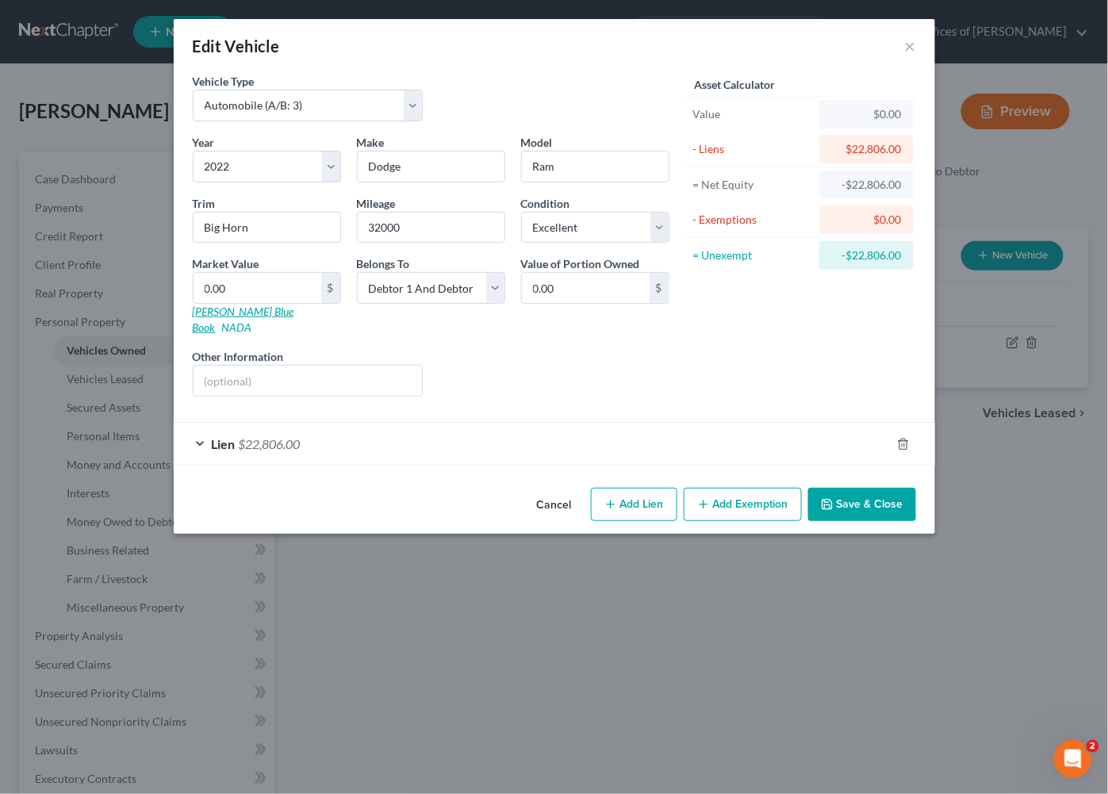
click at [245, 313] on link "[PERSON_NAME] Blue Book" at bounding box center [244, 319] width 102 height 29
click at [252, 321] on link "NADA" at bounding box center [237, 327] width 30 height 13
click at [255, 229] on input "Big Horn" at bounding box center [267, 228] width 147 height 30
click at [252, 294] on input "0.00" at bounding box center [258, 288] width 128 height 30
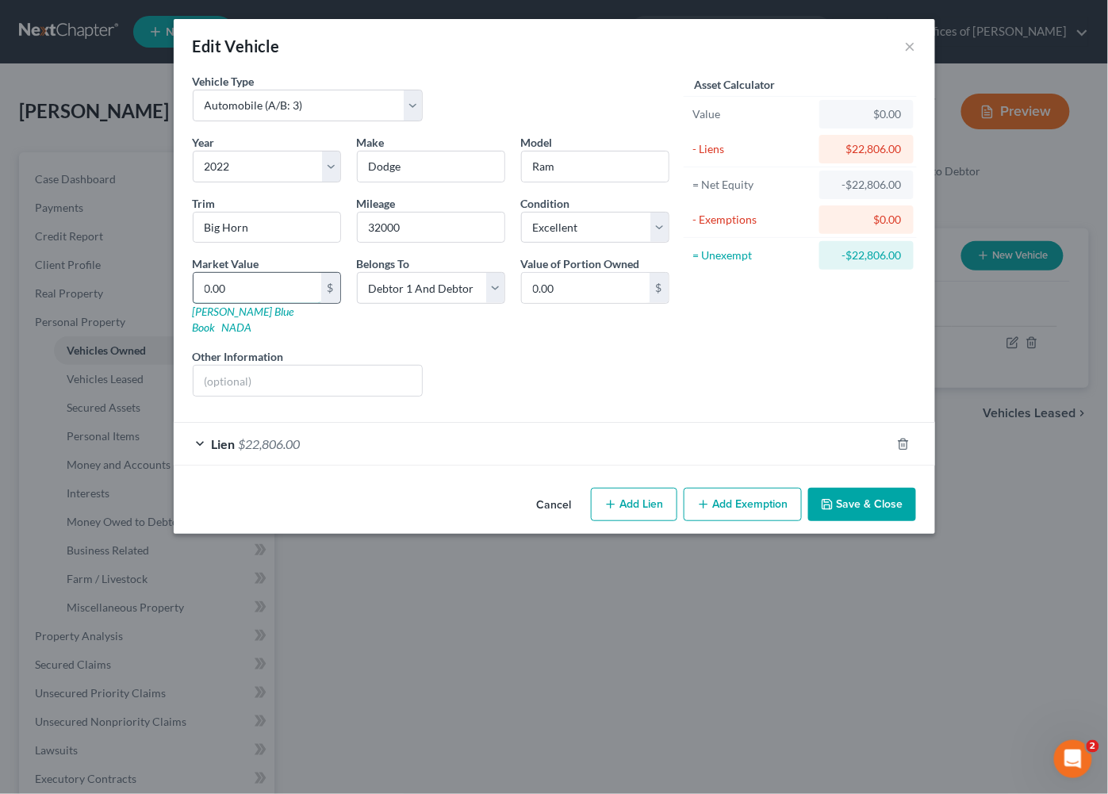
type input "3"
type input "3.00"
type input "30"
type input "30.00"
type input "300"
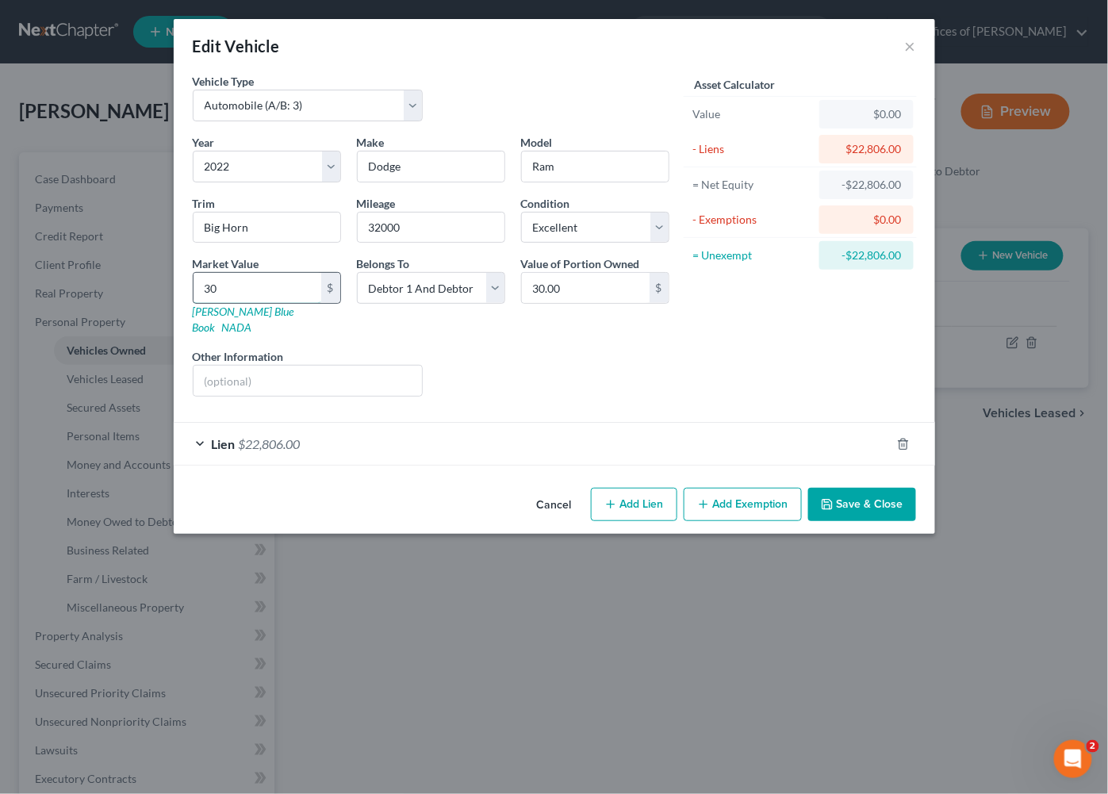
type input "300.00"
type input "3000"
type input "3,000.00"
type input "3,0000"
type input "30,000.00"
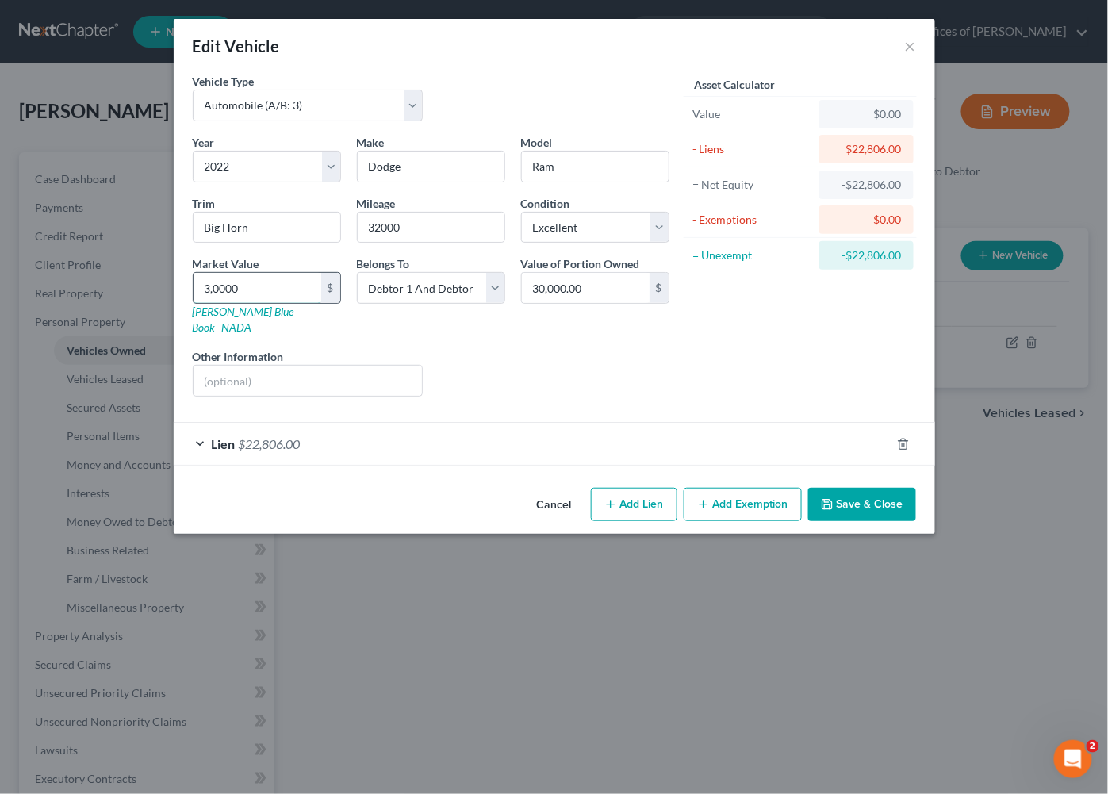
type input "30,000"
click at [713, 488] on button "Add Exemption" at bounding box center [743, 504] width 118 height 33
select select "2"
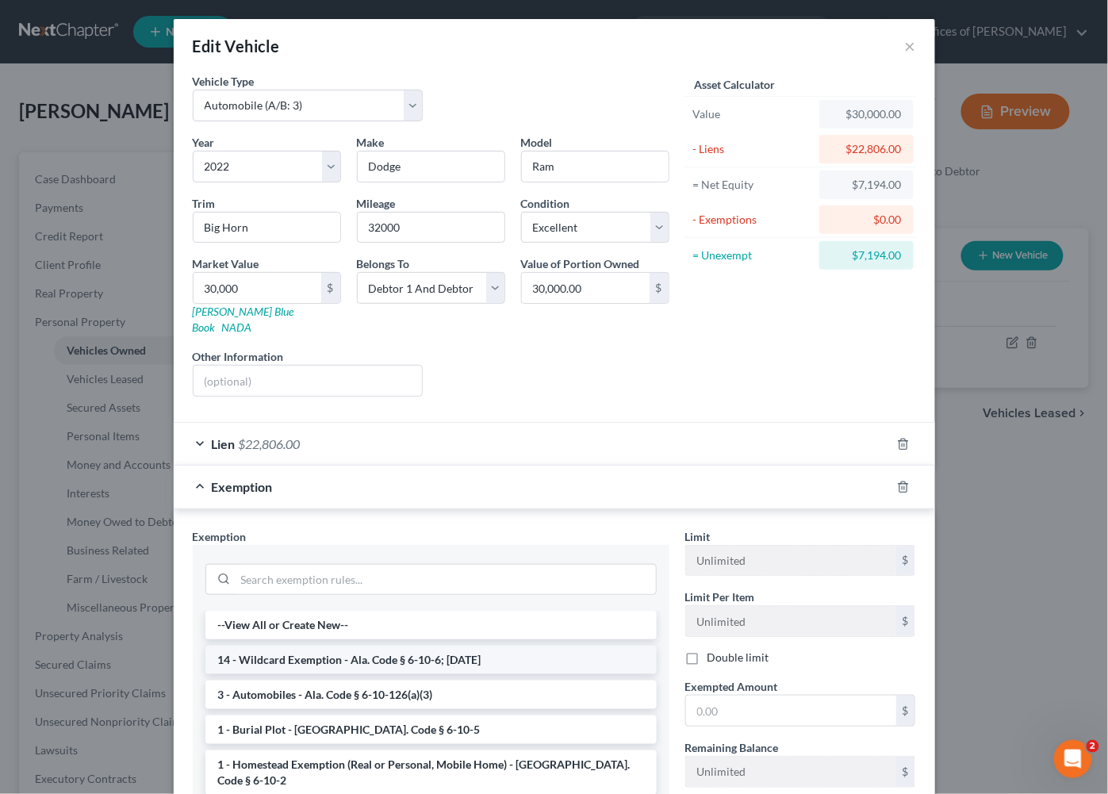
click at [366, 646] on li "14 - Wildcard Exemption - Ala. Code § 6-10-6; 6-10-12" at bounding box center [431, 660] width 451 height 29
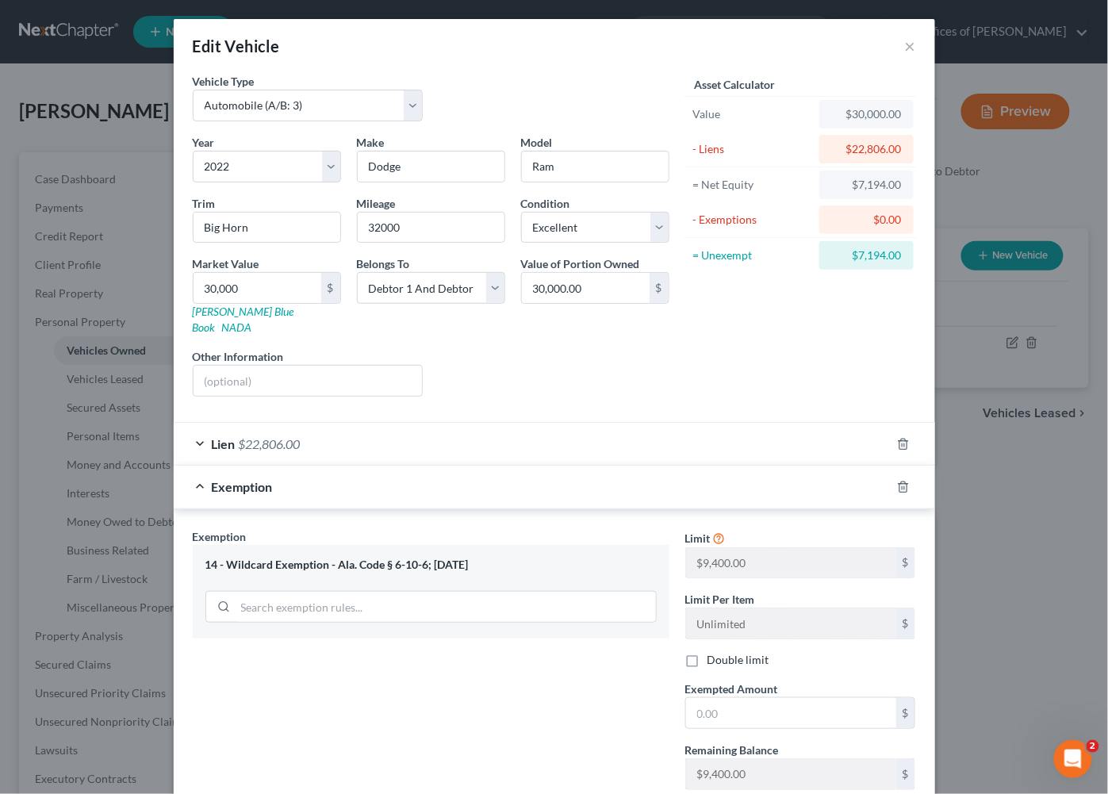
click at [713, 652] on label "Double limit" at bounding box center [739, 660] width 62 height 16
click at [714, 652] on input "Double limit" at bounding box center [719, 657] width 10 height 10
checkbox input "true"
click at [747, 698] on input "text" at bounding box center [791, 713] width 210 height 30
click at [244, 290] on input "30,000" at bounding box center [258, 288] width 128 height 30
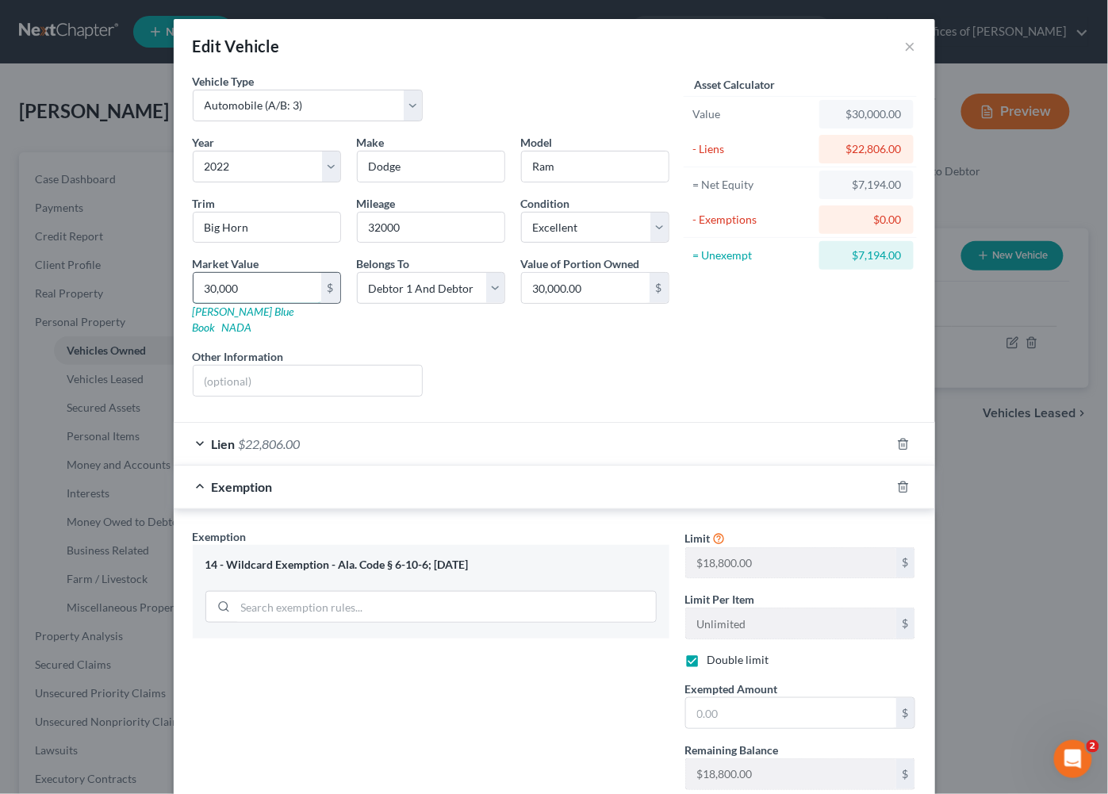
click at [244, 290] on input "30,000" at bounding box center [258, 288] width 128 height 30
type input "3"
type input "3.00"
type input "35"
type input "35.00"
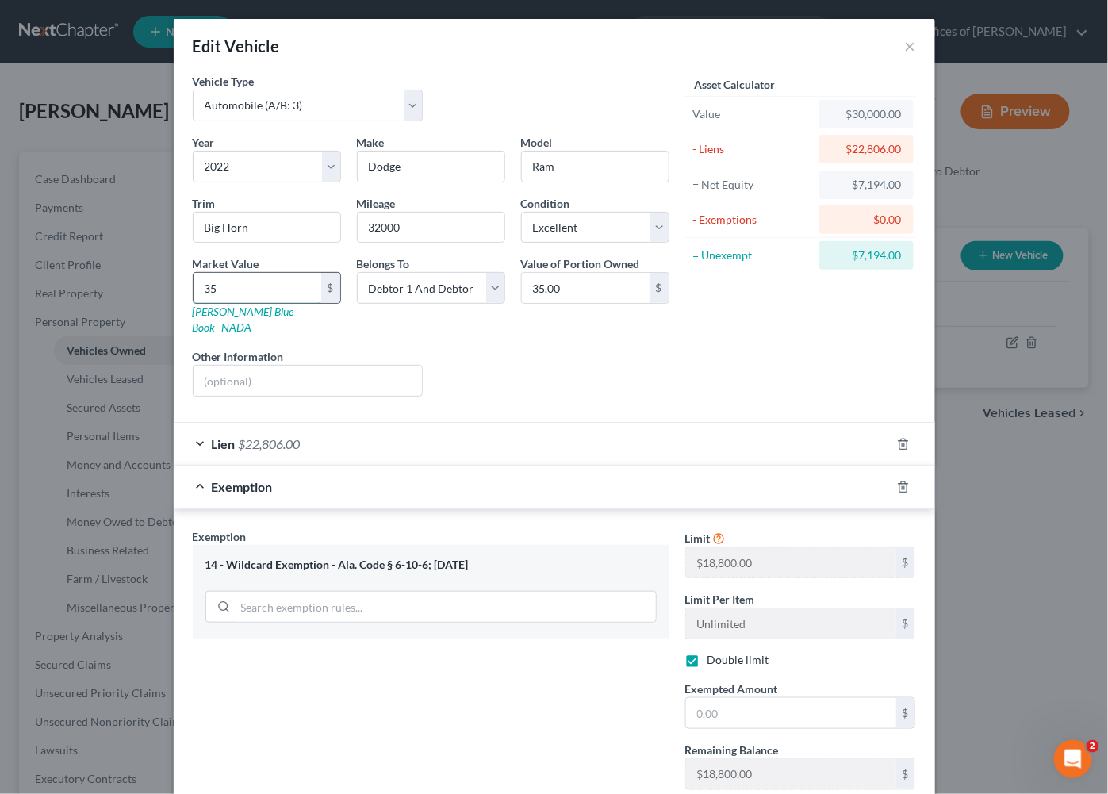
type input "350"
type input "350.00"
type input "3500"
type input "3,500.00"
type input "3,5000"
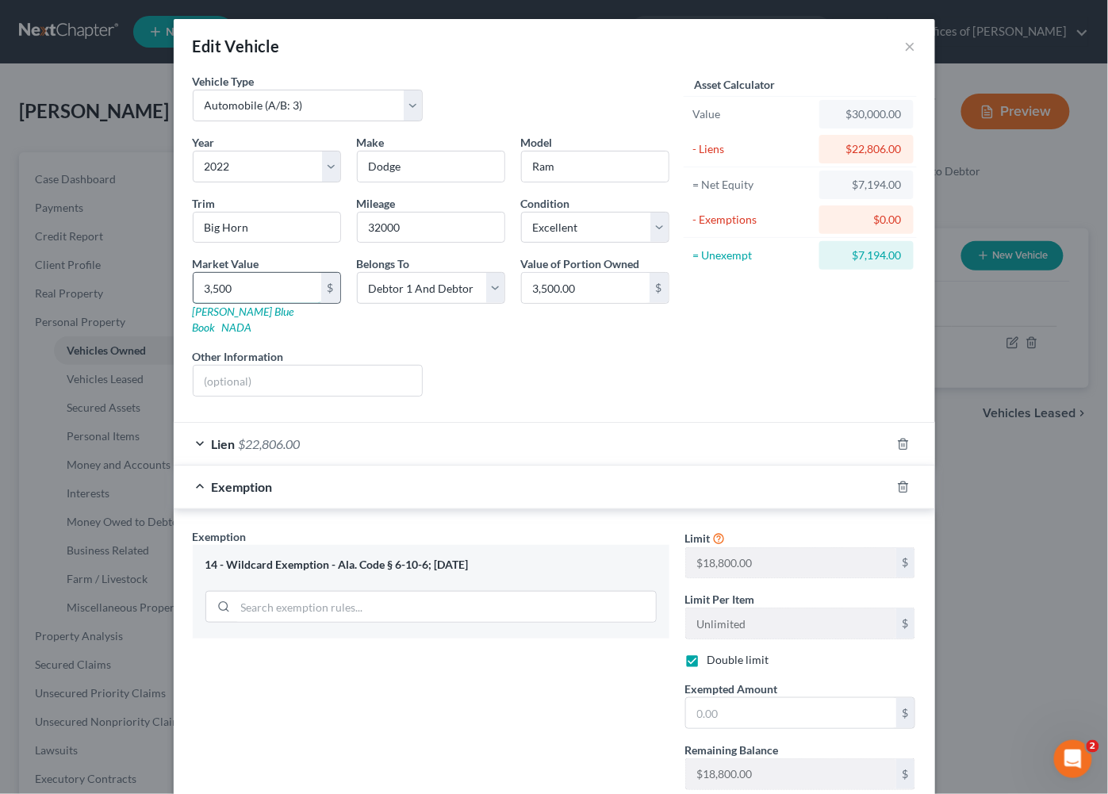
type input "35,000.00"
type input "35,000"
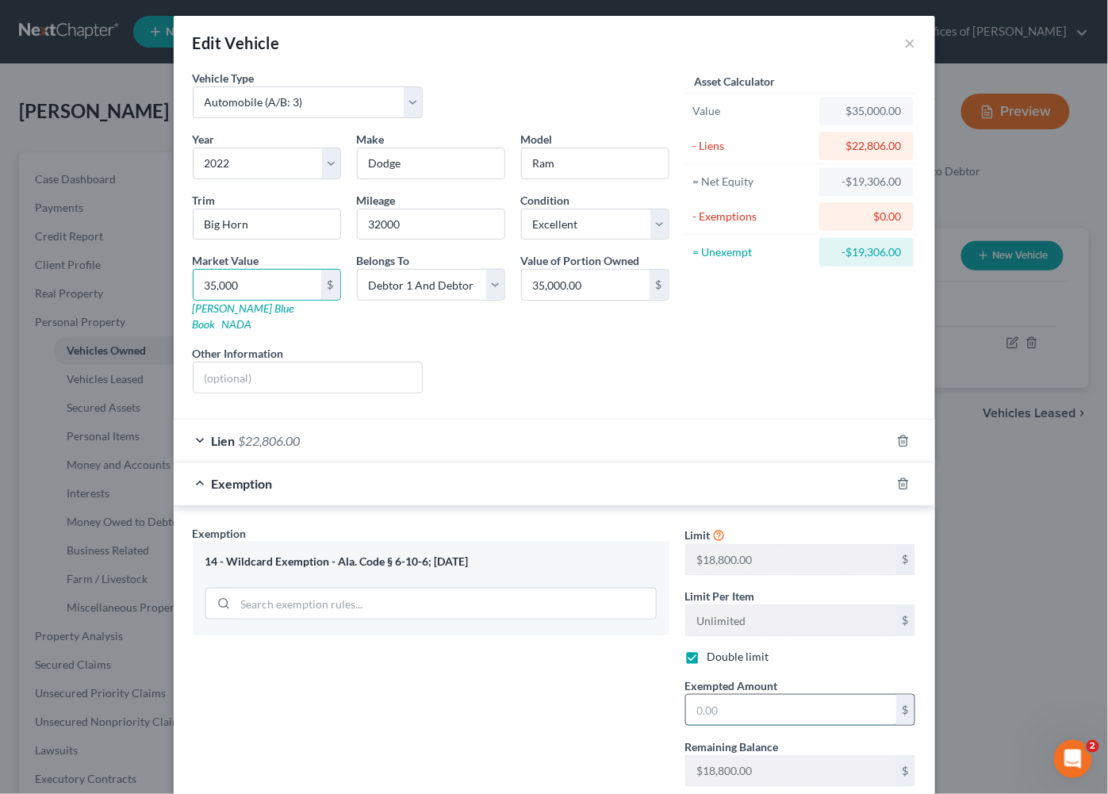
click at [759, 695] on input "text" at bounding box center [791, 710] width 210 height 30
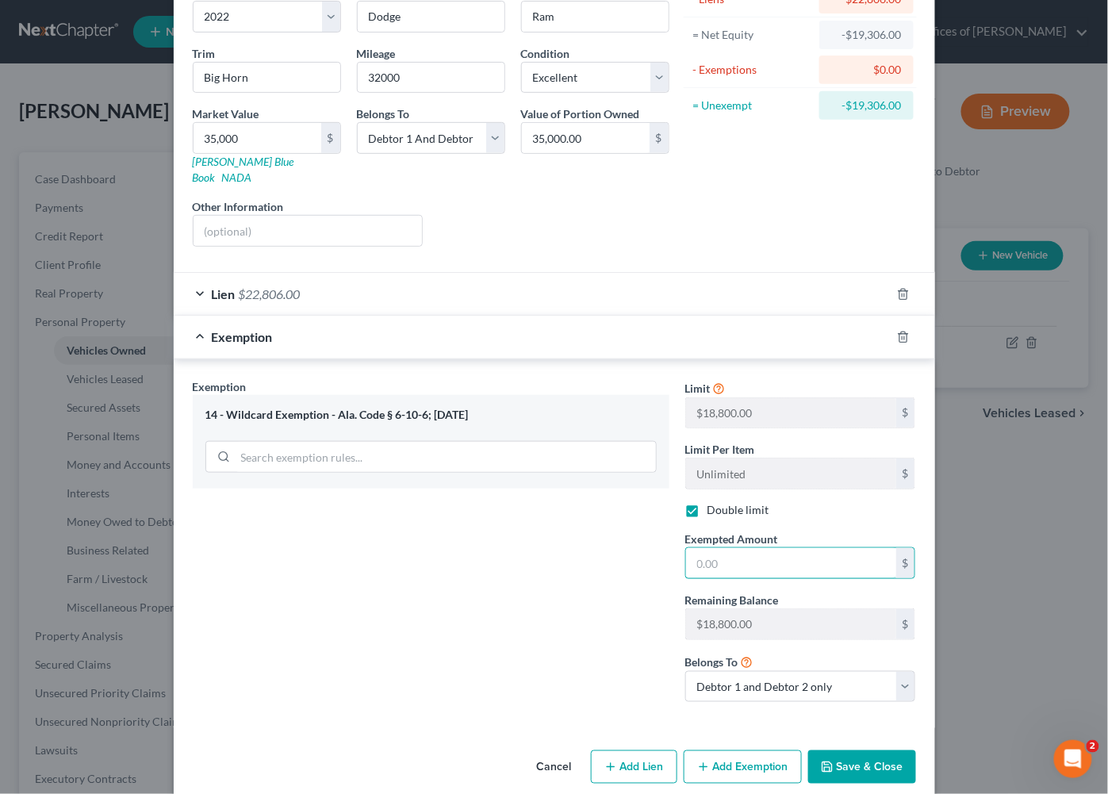
scroll to position [149, 0]
click at [844, 751] on button "Save & Close" at bounding box center [863, 767] width 108 height 33
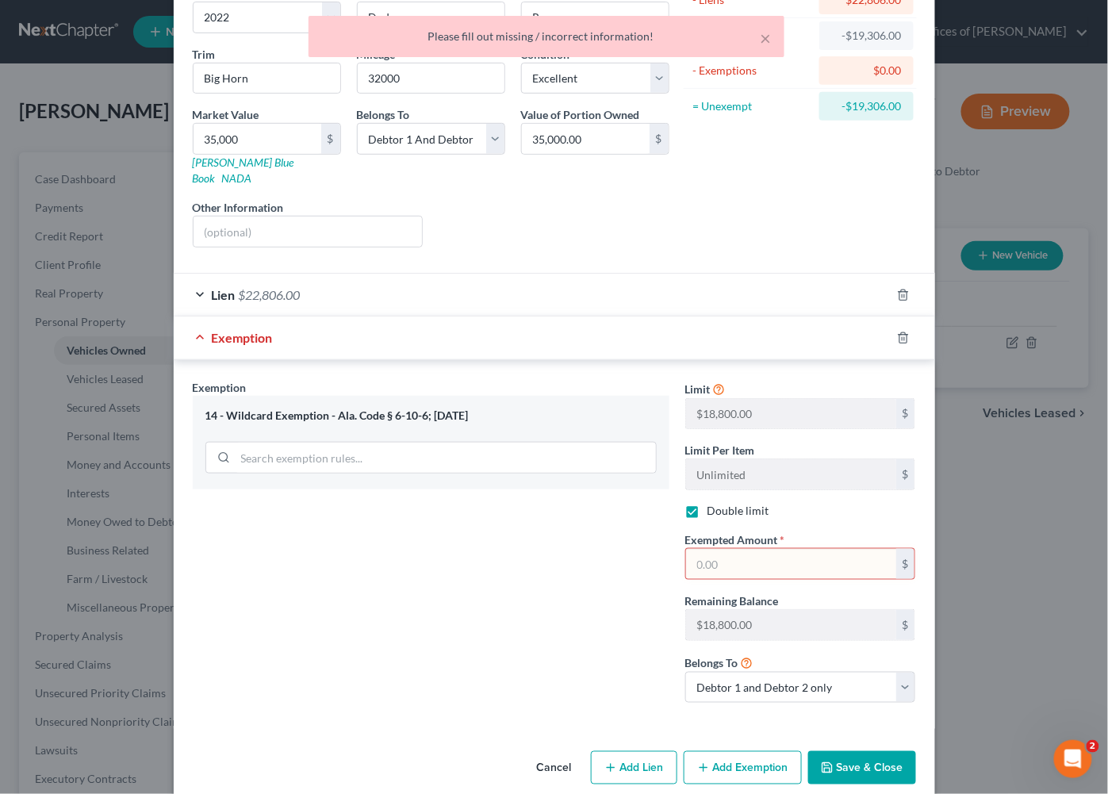
click at [723, 549] on input "text" at bounding box center [791, 564] width 210 height 30
type input "1"
click at [844, 752] on button "Save & Close" at bounding box center [863, 768] width 108 height 33
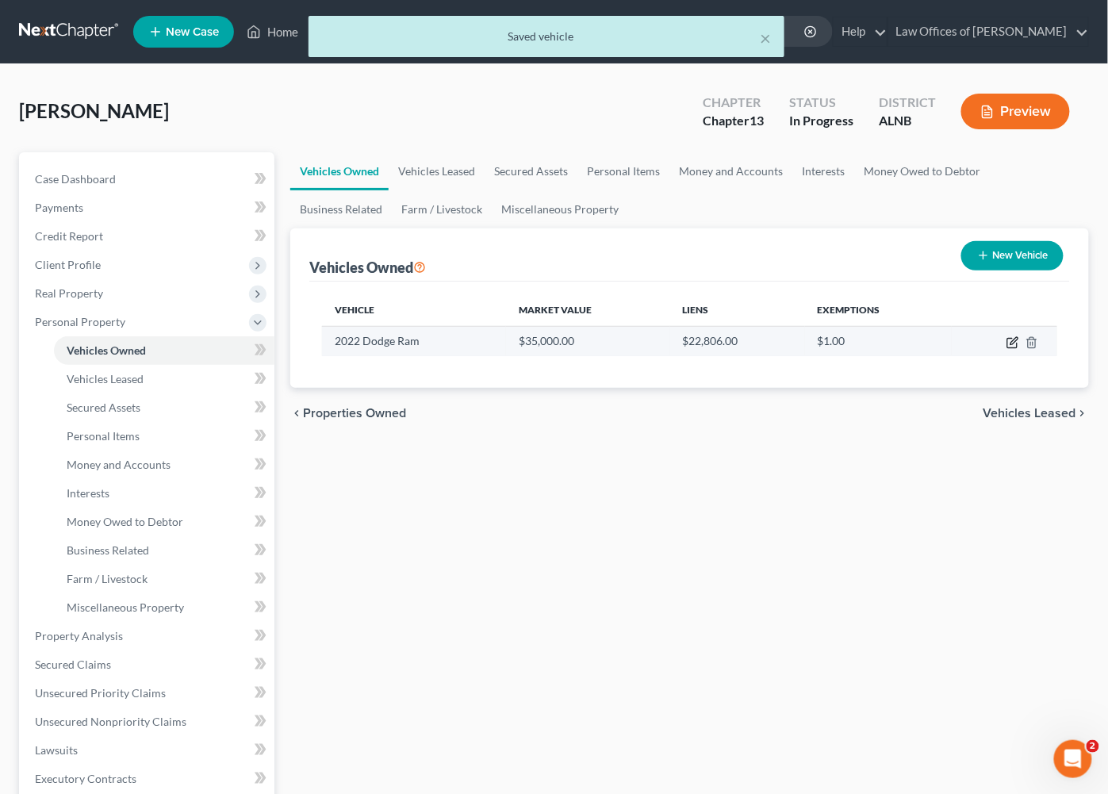
click at [1017, 344] on icon "button" at bounding box center [1013, 342] width 13 height 13
select select "0"
select select "4"
select select "0"
select select "2"
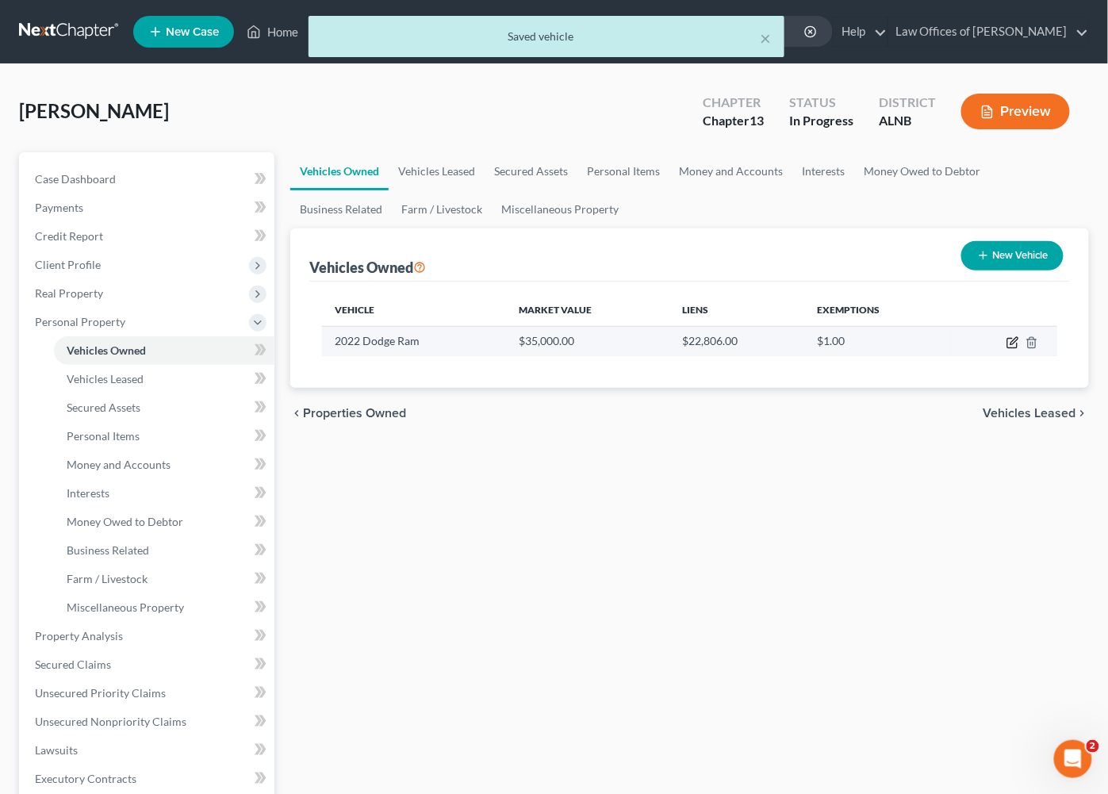
select select "2"
checkbox input "true"
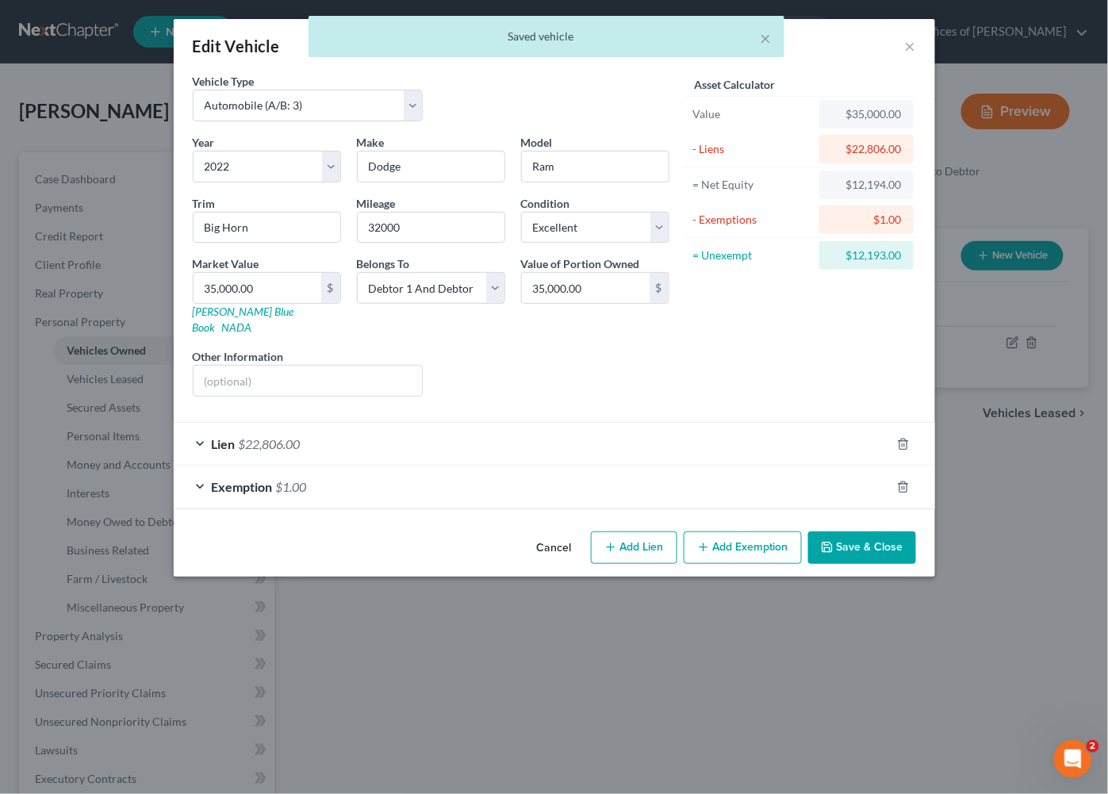
click at [646, 466] on div "Exemption $1.00" at bounding box center [532, 487] width 717 height 42
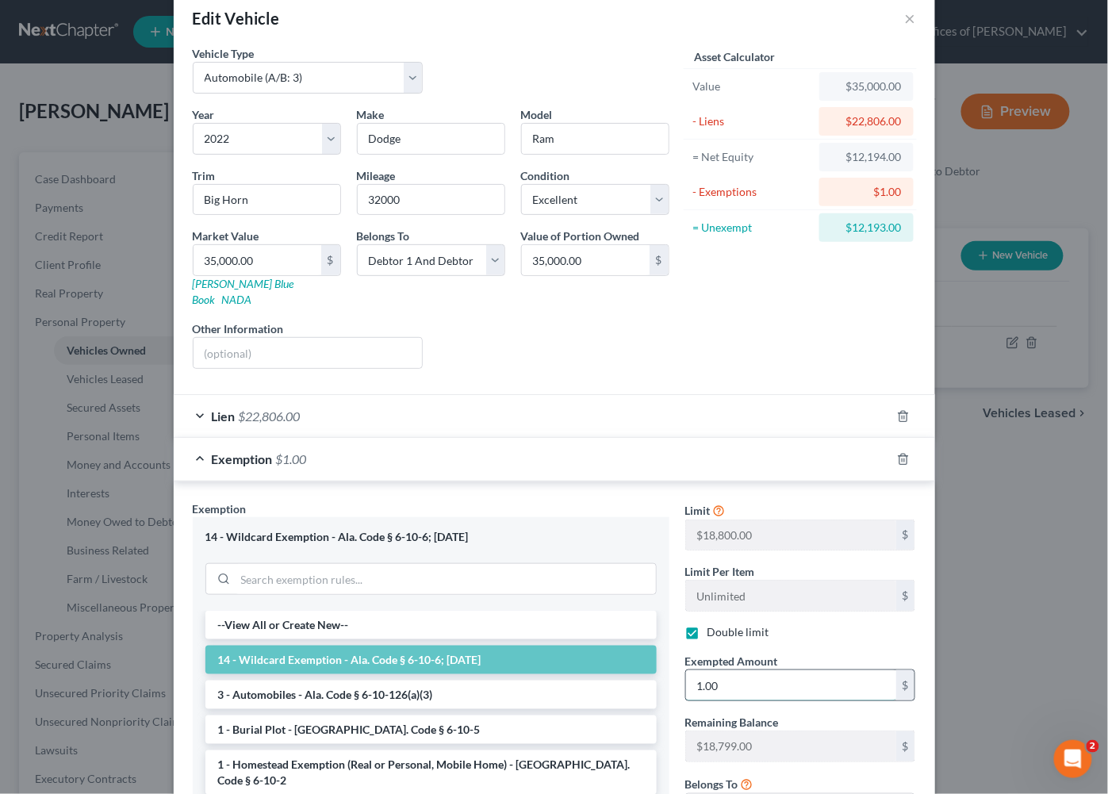
click at [755, 670] on input "1.00" at bounding box center [791, 685] width 210 height 30
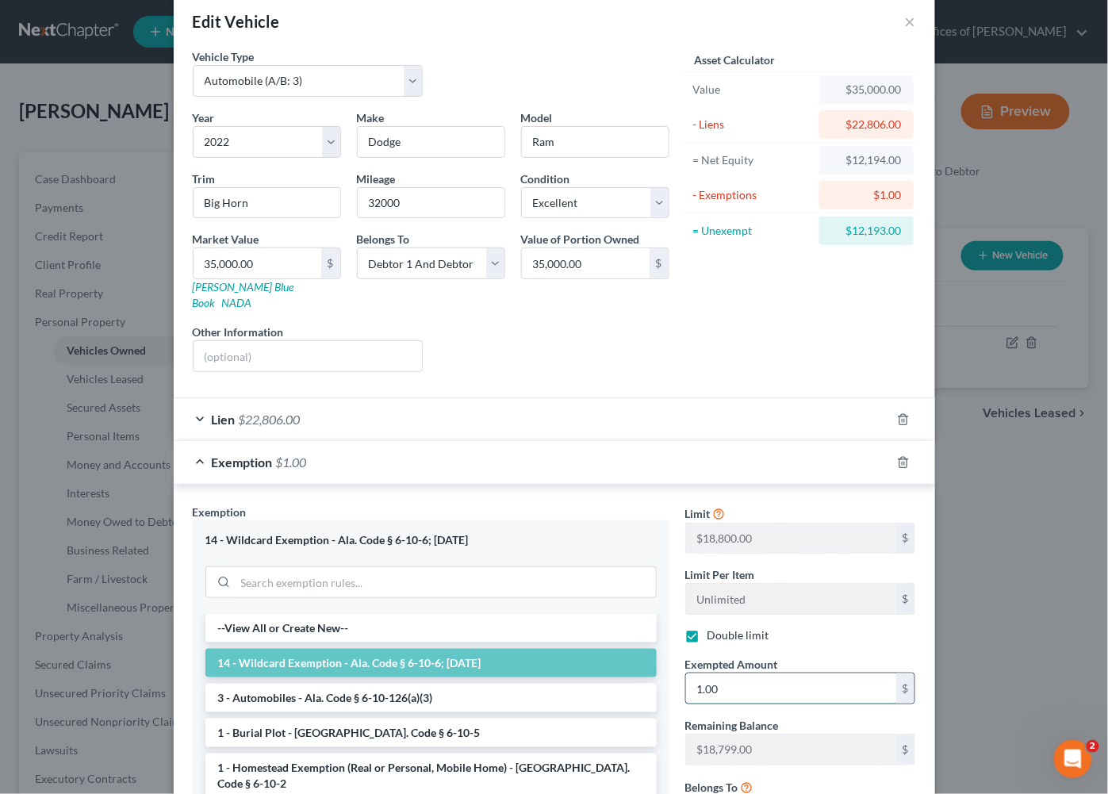
click at [755, 674] on input "1.00" at bounding box center [791, 689] width 210 height 30
type input "12,194"
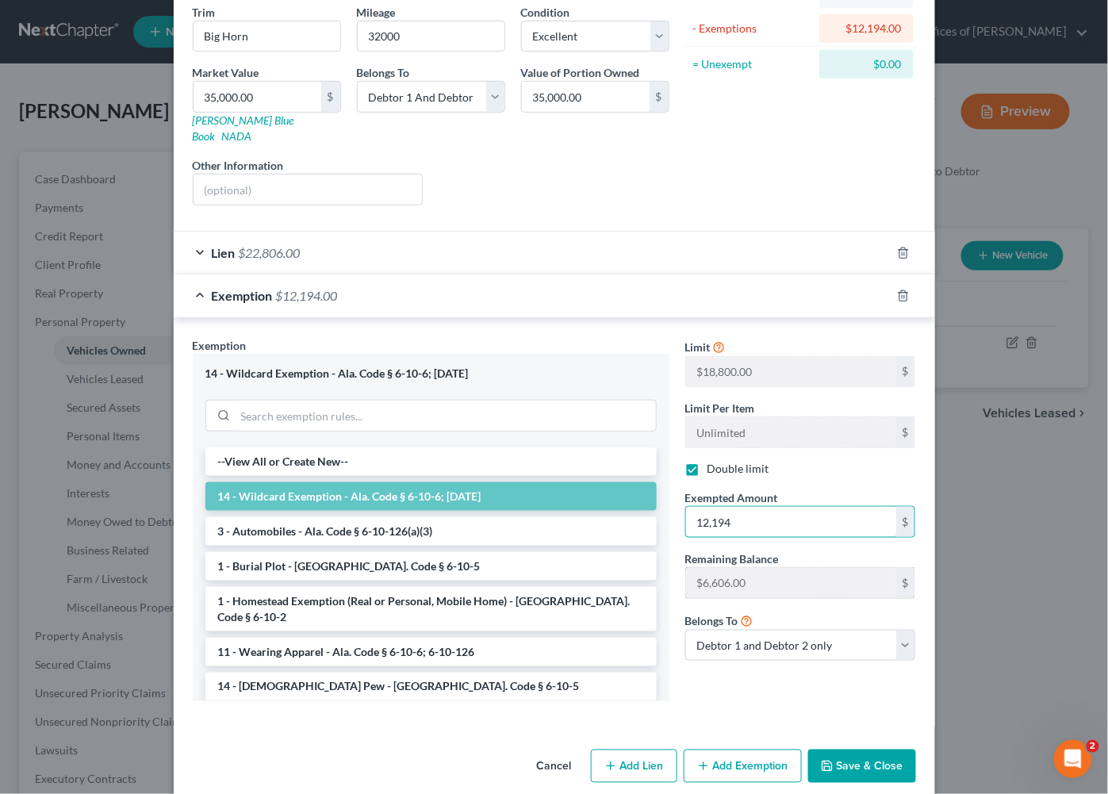
scroll to position [190, 0]
click at [858, 751] on button "Save & Close" at bounding box center [863, 767] width 108 height 33
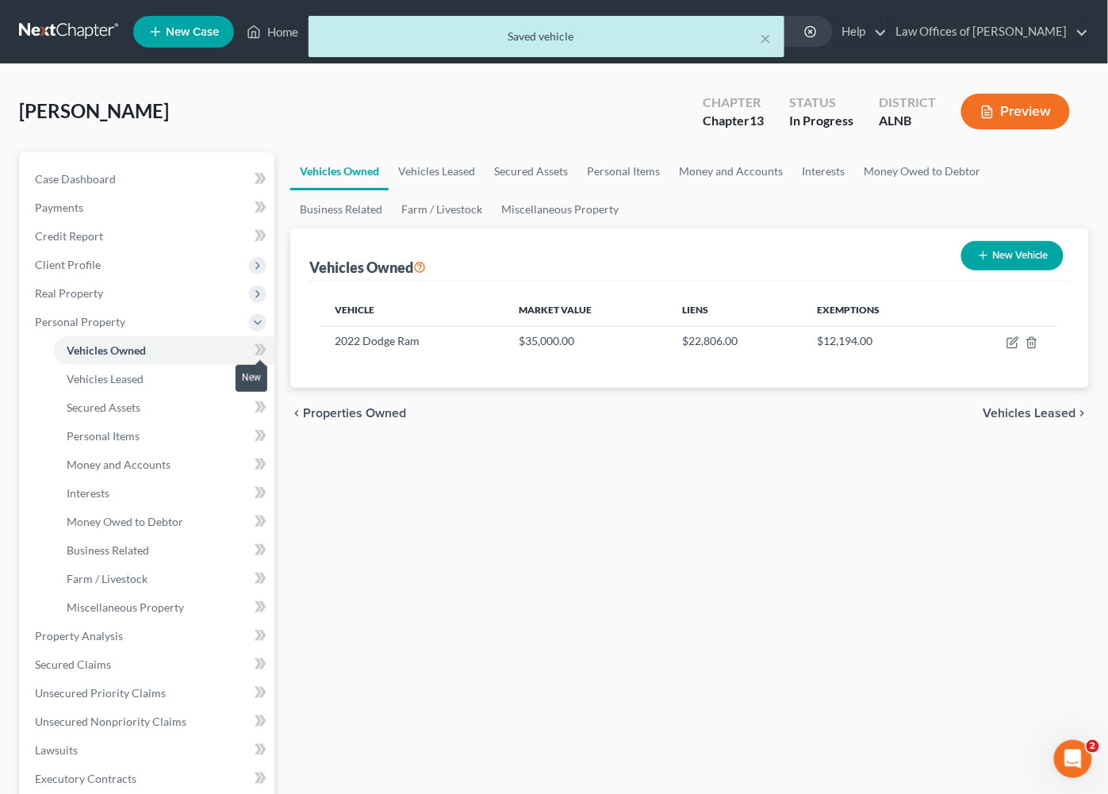
click at [260, 344] on icon at bounding box center [258, 349] width 7 height 11
click at [204, 365] on link "Vehicles Leased" at bounding box center [164, 379] width 221 height 29
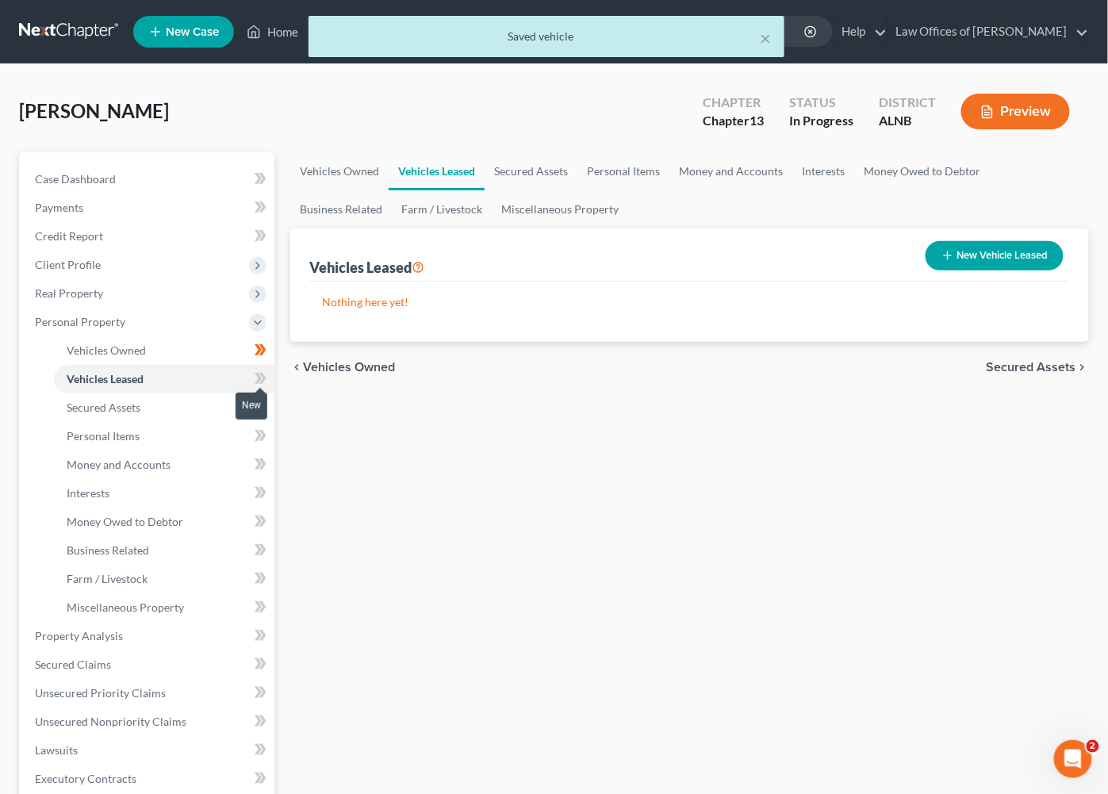
click at [255, 371] on icon at bounding box center [261, 379] width 12 height 20
click at [213, 398] on link "Secured Assets" at bounding box center [164, 408] width 221 height 29
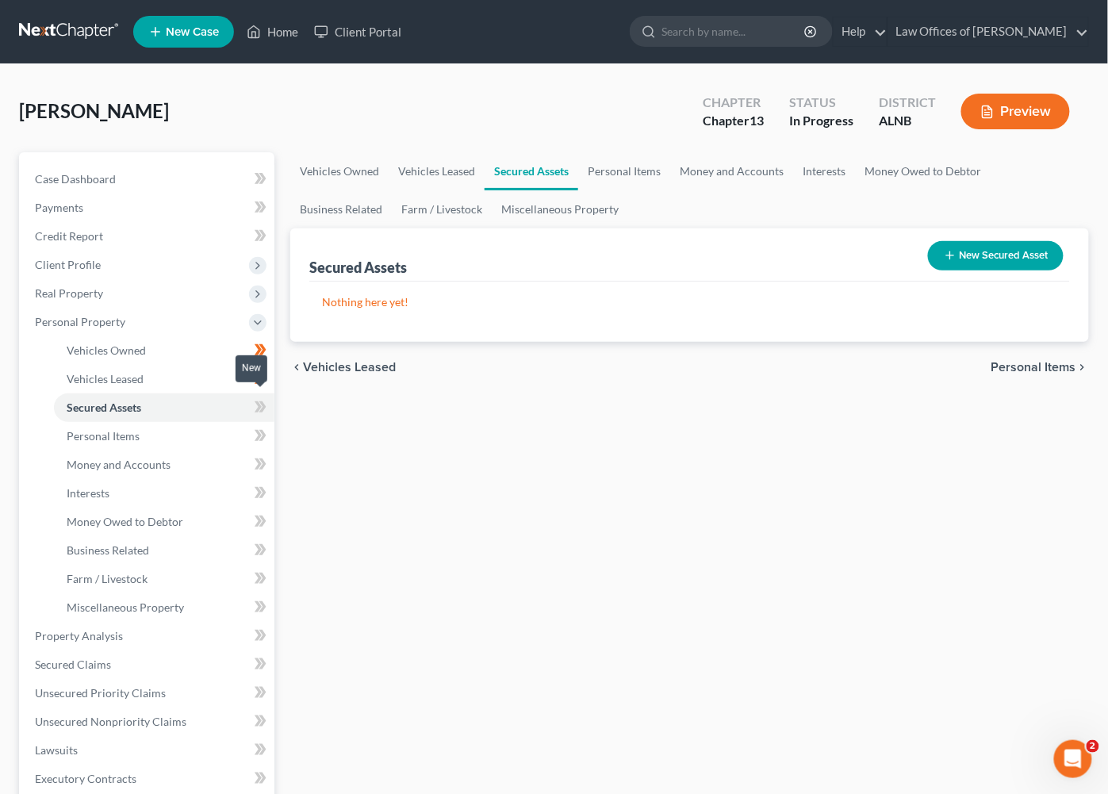
click at [265, 401] on icon at bounding box center [262, 406] width 7 height 11
click at [214, 432] on link "Personal Items" at bounding box center [164, 436] width 221 height 29
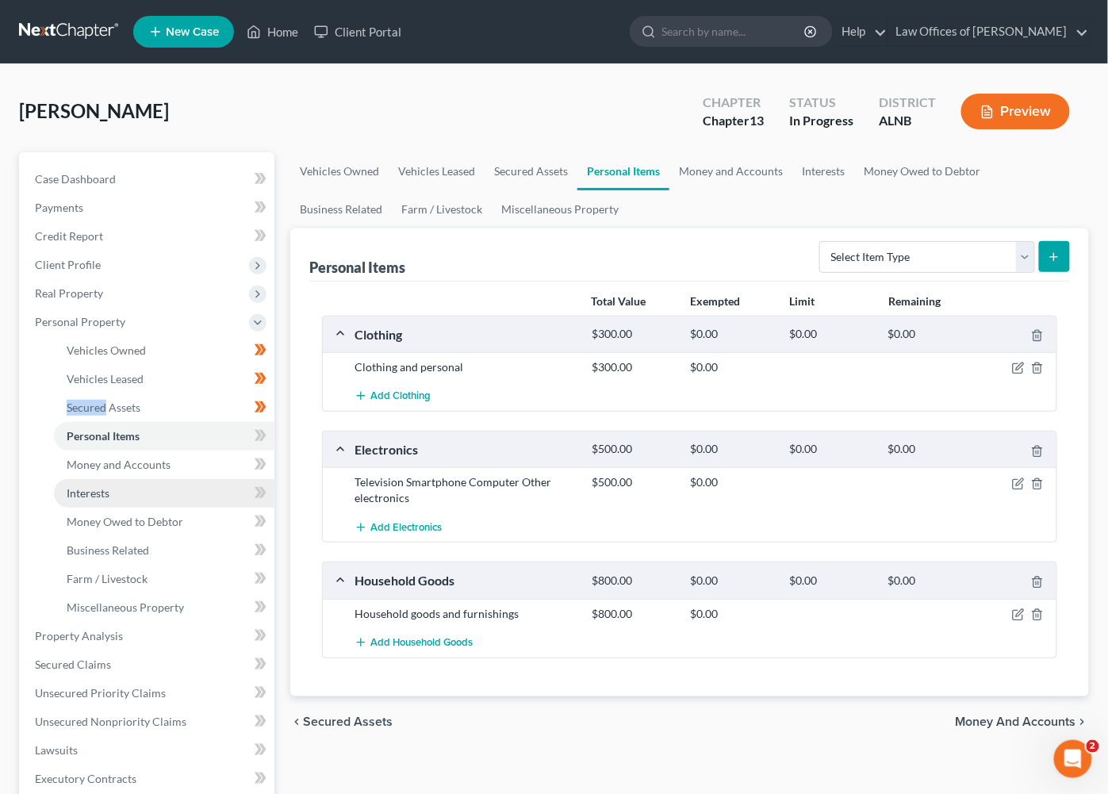
scroll to position [1, 0]
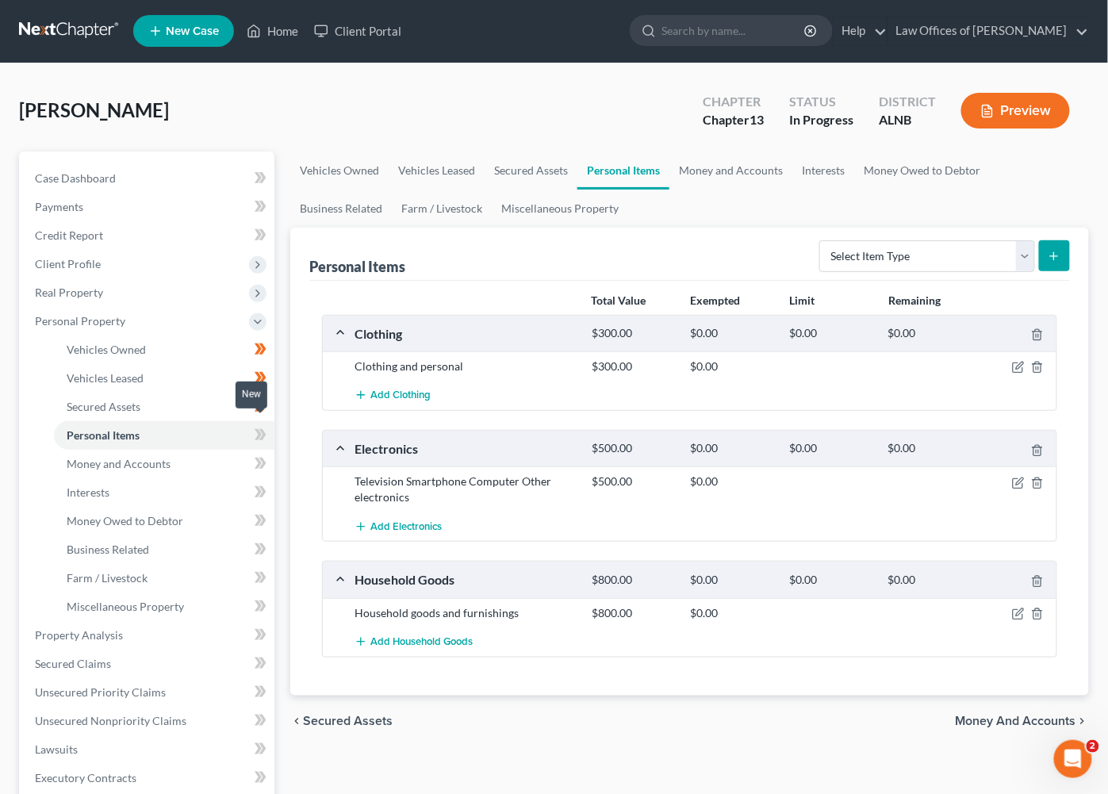
click at [255, 430] on icon at bounding box center [261, 435] width 12 height 20
click at [228, 453] on link "Money and Accounts" at bounding box center [164, 464] width 221 height 29
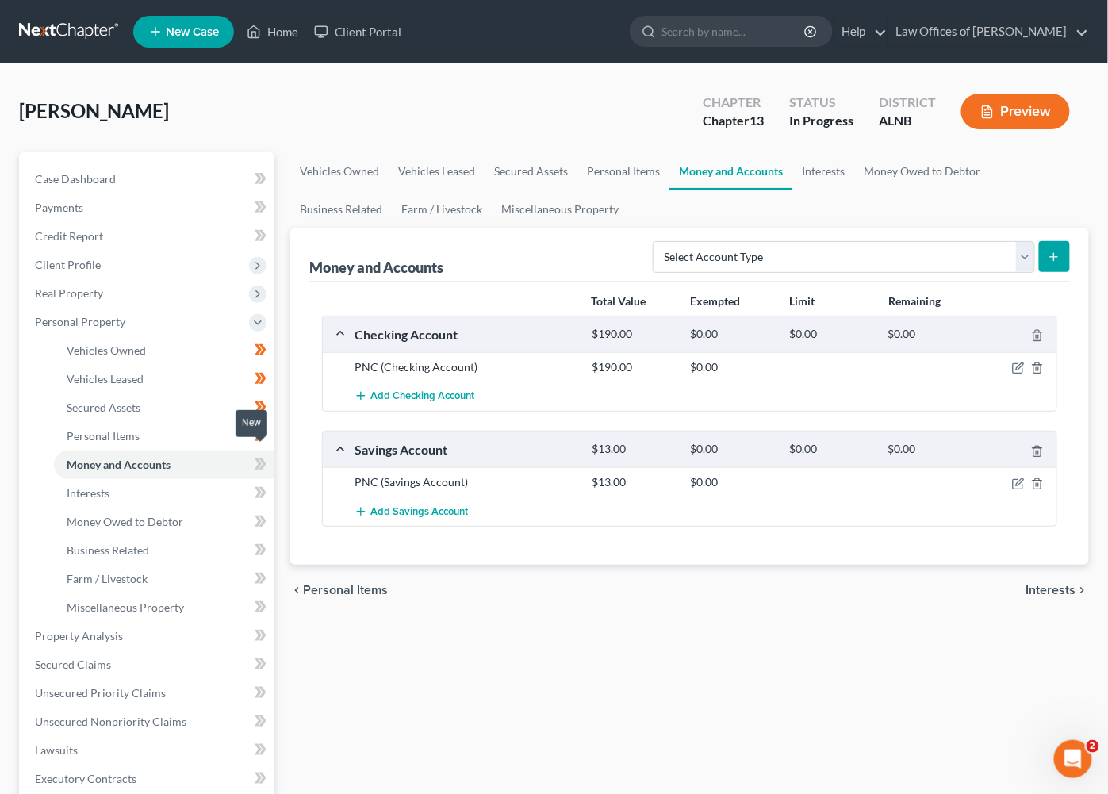
click at [266, 459] on icon at bounding box center [262, 464] width 7 height 11
click at [261, 487] on icon at bounding box center [262, 492] width 7 height 11
click at [260, 483] on icon at bounding box center [261, 493] width 12 height 20
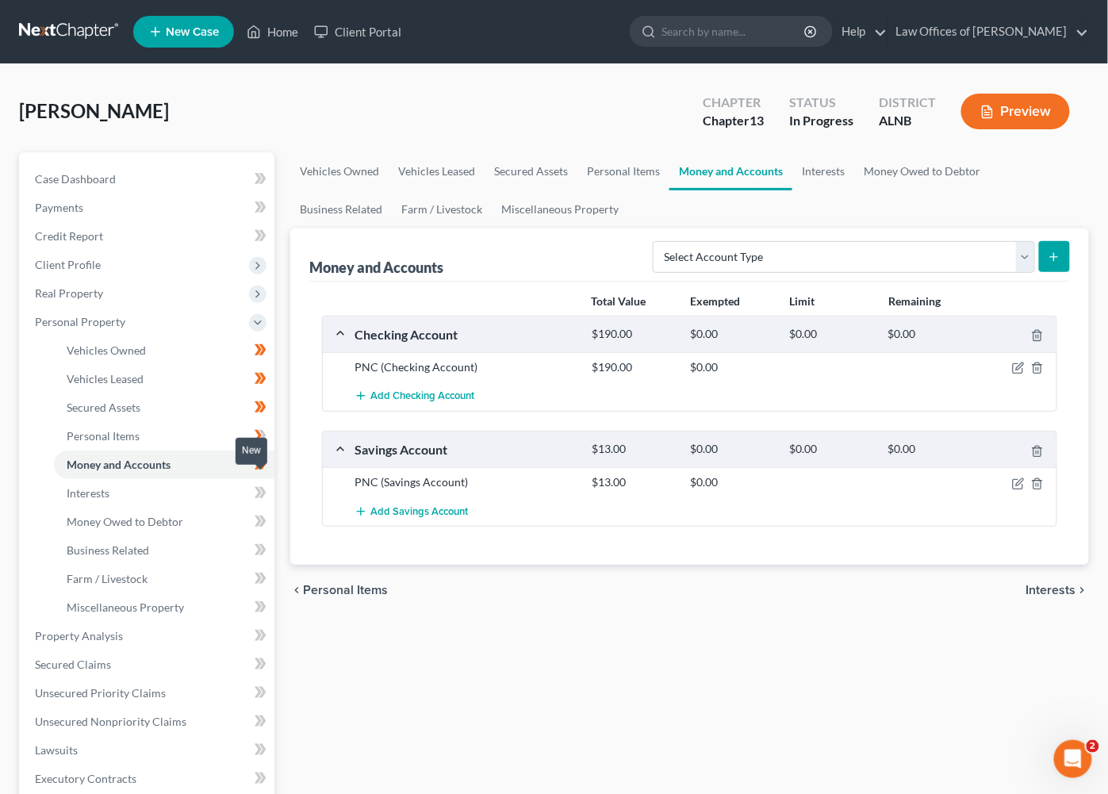
click at [258, 487] on icon at bounding box center [258, 492] width 7 height 11
click at [263, 455] on icon at bounding box center [261, 465] width 12 height 20
click at [1019, 364] on icon "button" at bounding box center [1019, 366] width 7 height 7
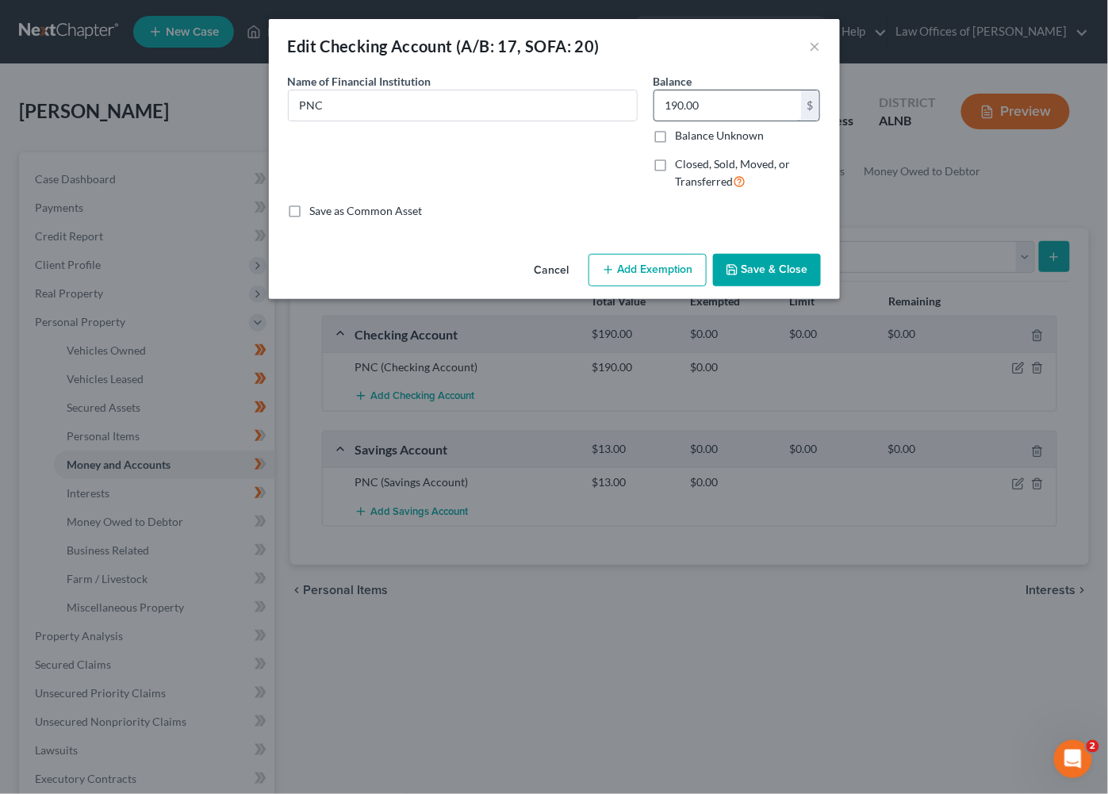
click at [708, 109] on input "190.00" at bounding box center [728, 105] width 147 height 30
type input "700"
click at [755, 278] on button "Save & Close" at bounding box center [767, 270] width 108 height 33
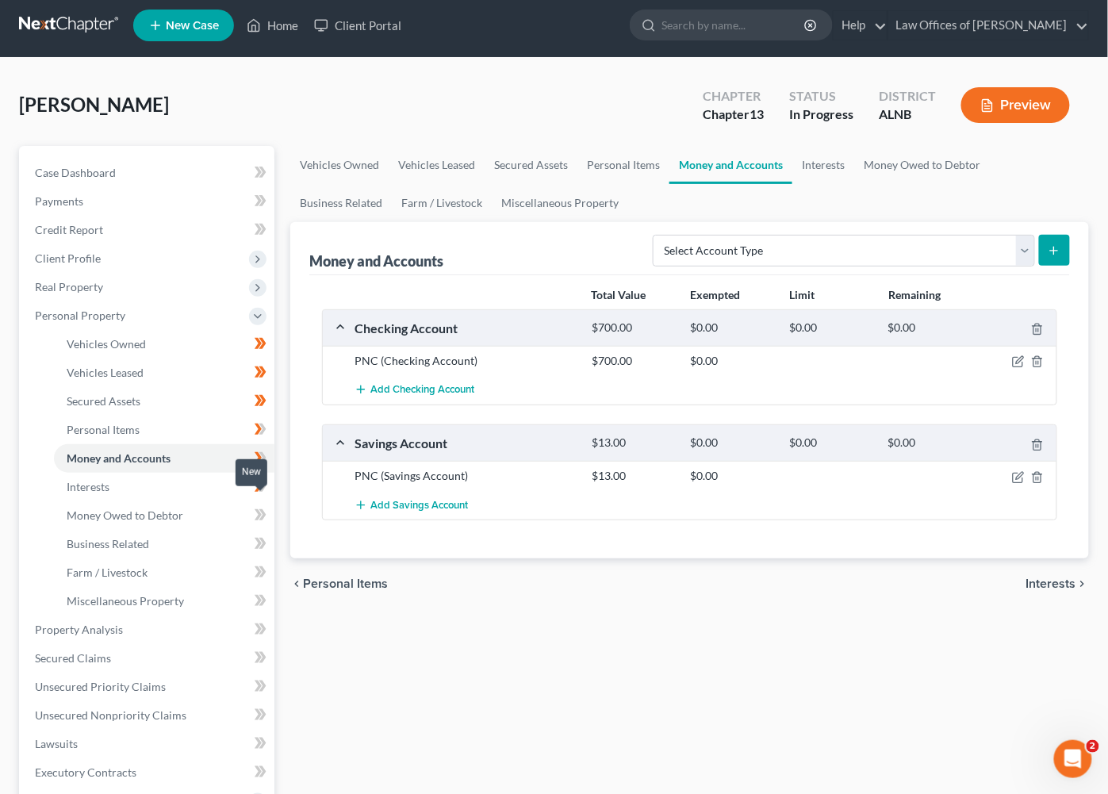
scroll to position [8, 1]
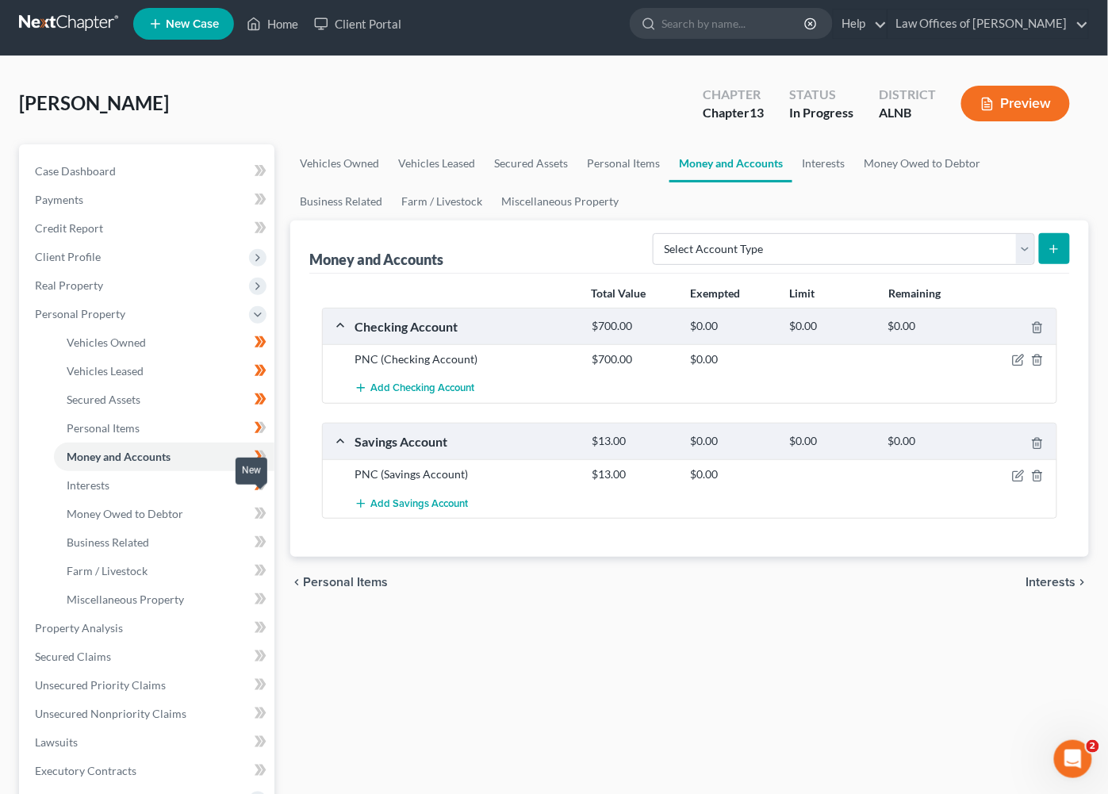
click at [261, 508] on icon at bounding box center [262, 513] width 7 height 11
click at [221, 474] on link "Interests" at bounding box center [164, 486] width 221 height 29
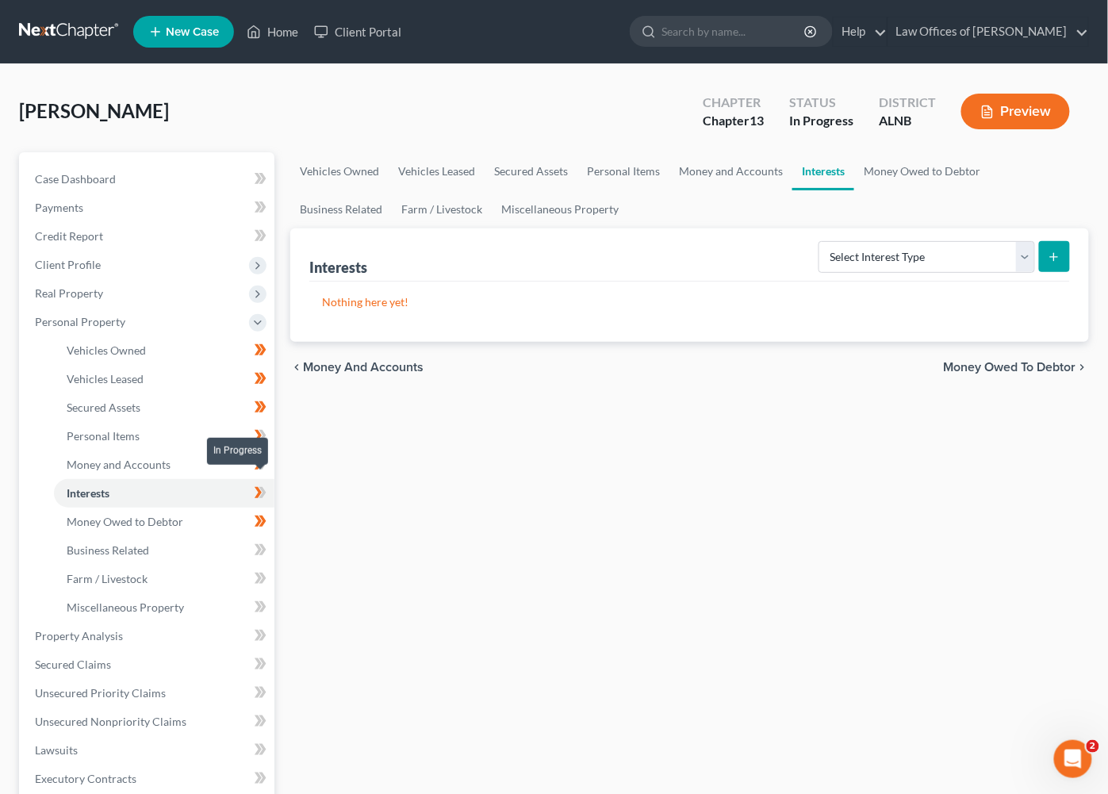
click at [265, 487] on icon at bounding box center [262, 492] width 7 height 11
click at [231, 537] on link "Business Related" at bounding box center [164, 550] width 221 height 29
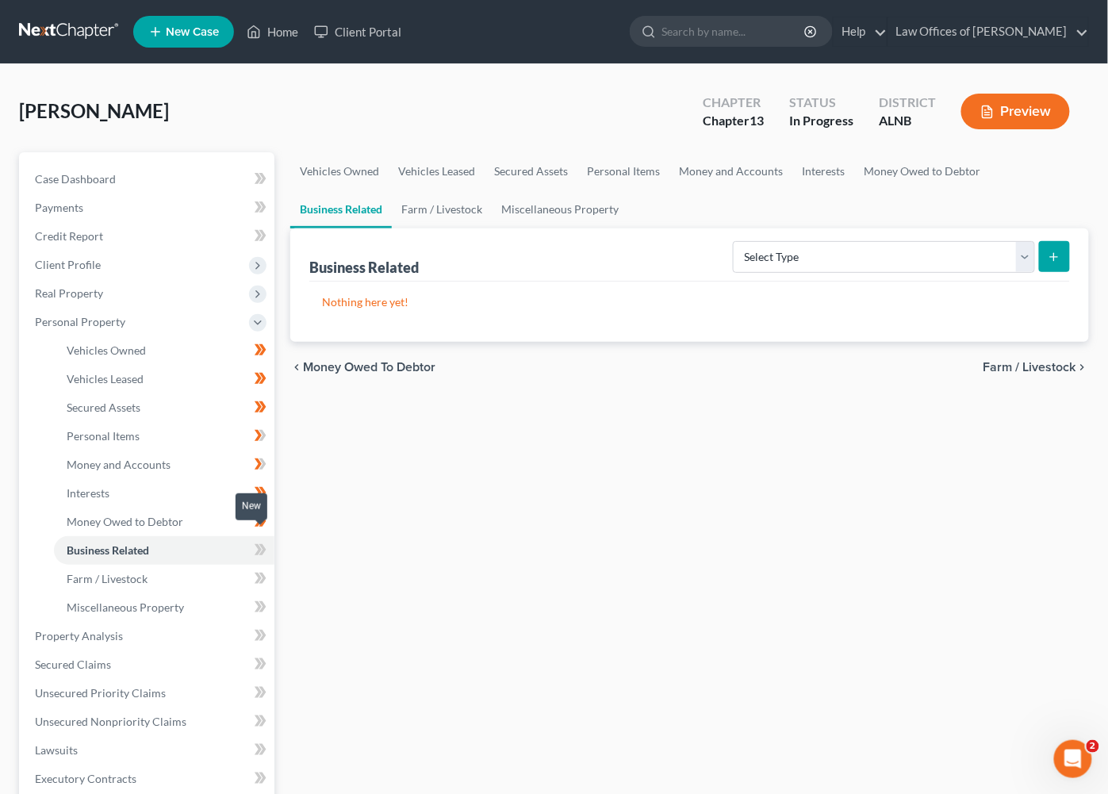
click at [263, 540] on icon at bounding box center [261, 550] width 12 height 20
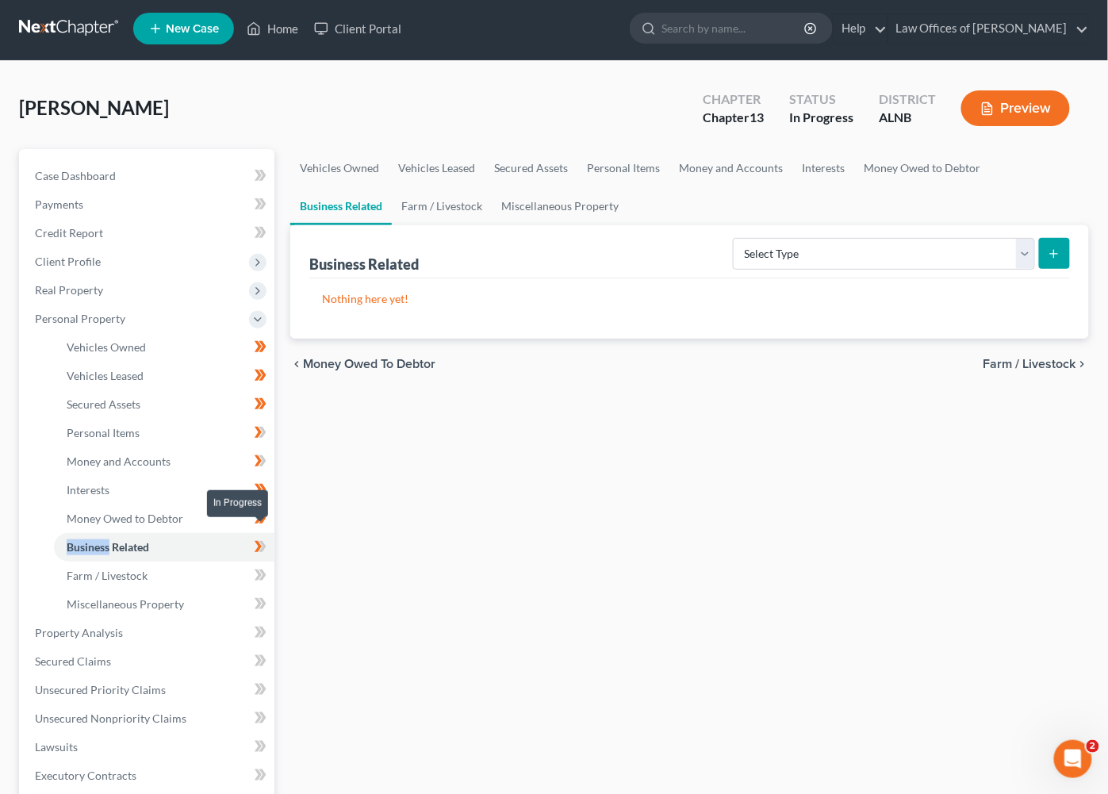
click at [263, 541] on icon at bounding box center [262, 546] width 7 height 11
click at [234, 564] on link "Farm / Livestock" at bounding box center [164, 576] width 221 height 29
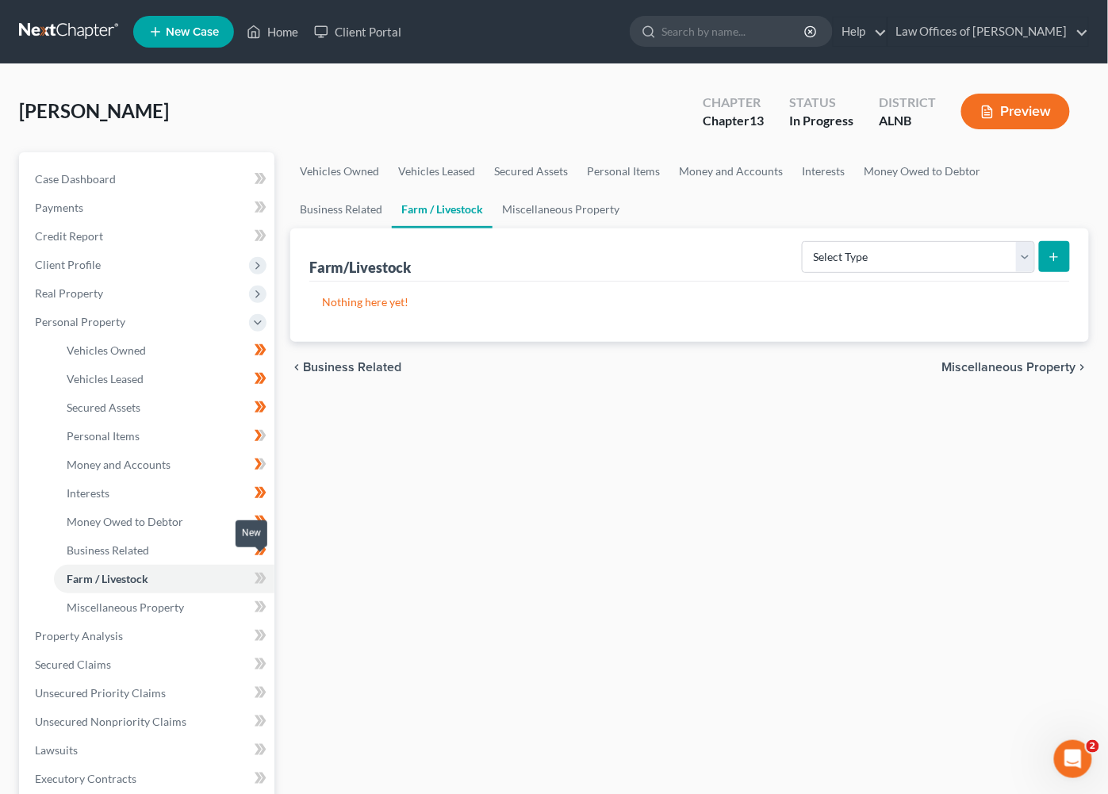
click at [259, 573] on icon at bounding box center [258, 578] width 7 height 11
click at [221, 594] on link "Miscellaneous Property" at bounding box center [164, 608] width 221 height 29
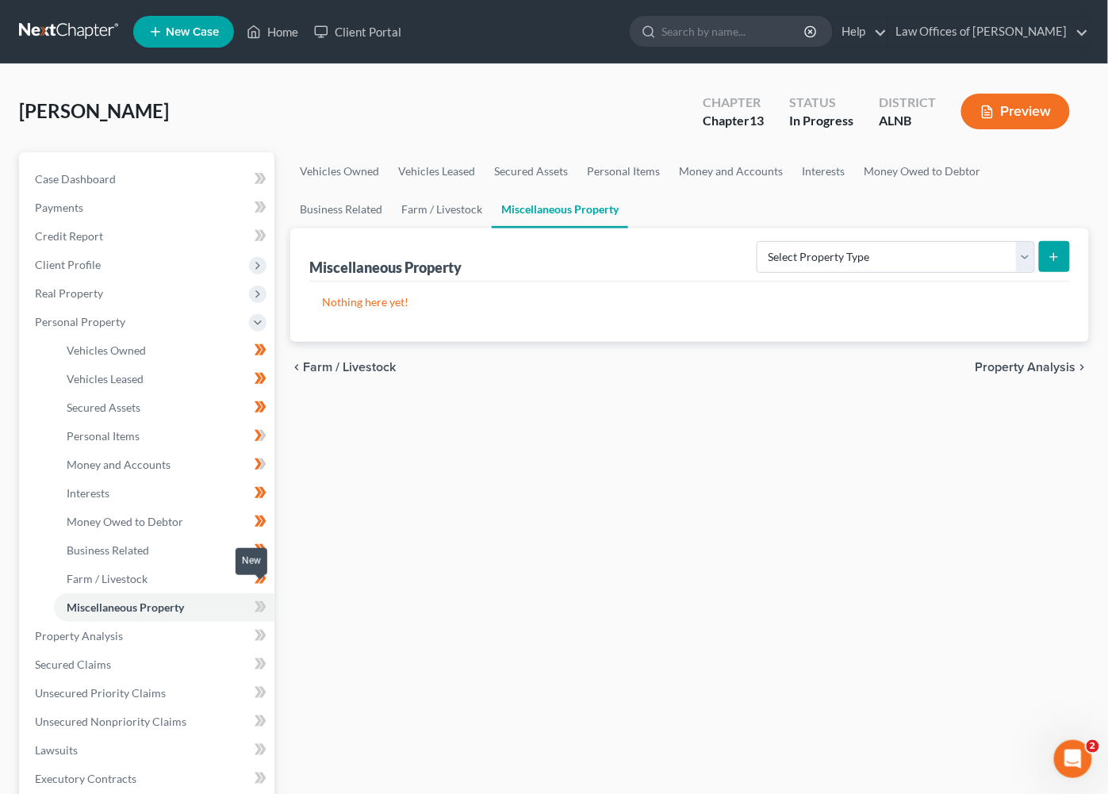
click at [258, 601] on icon at bounding box center [258, 606] width 7 height 11
click at [218, 622] on link "Property Analysis" at bounding box center [148, 636] width 252 height 29
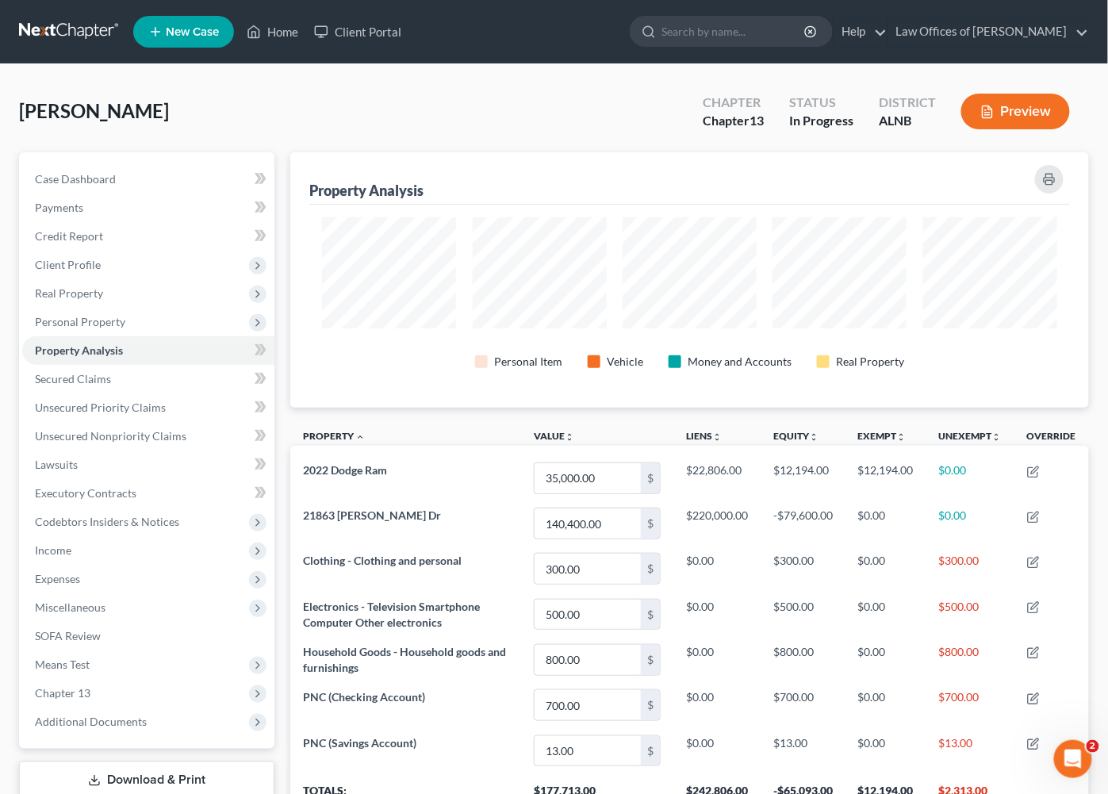
scroll to position [255, 799]
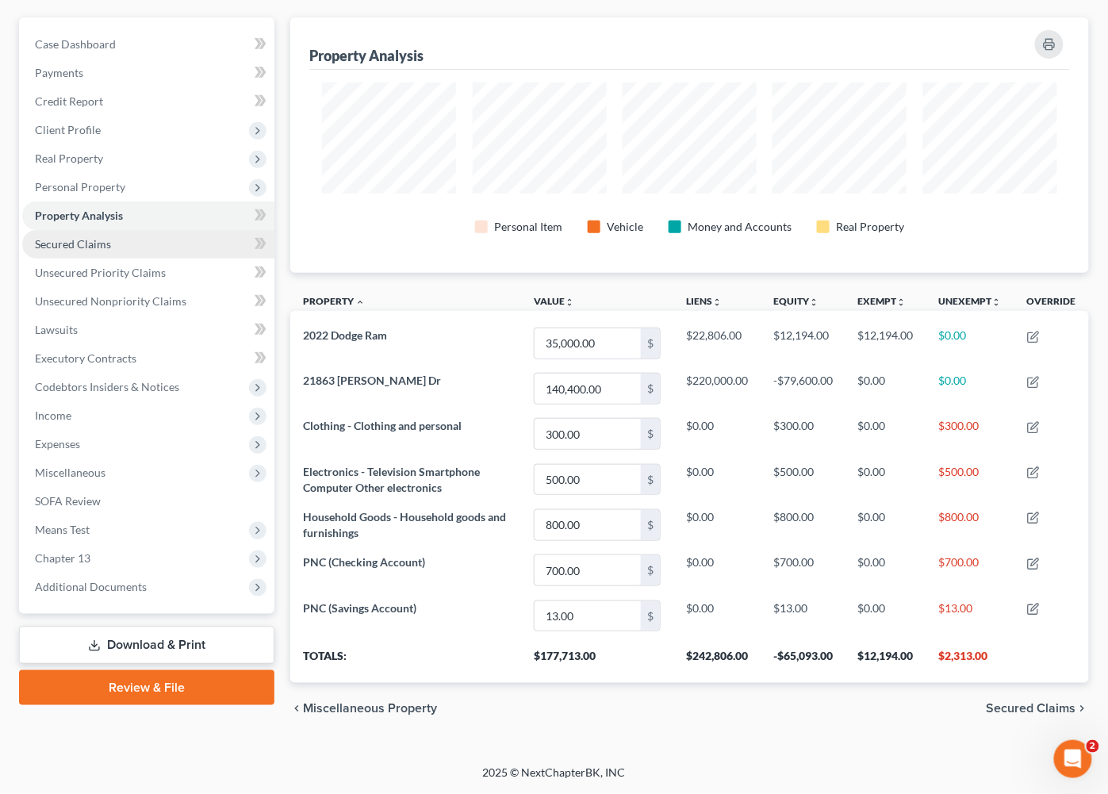
click at [160, 236] on link "Secured Claims" at bounding box center [148, 244] width 252 height 29
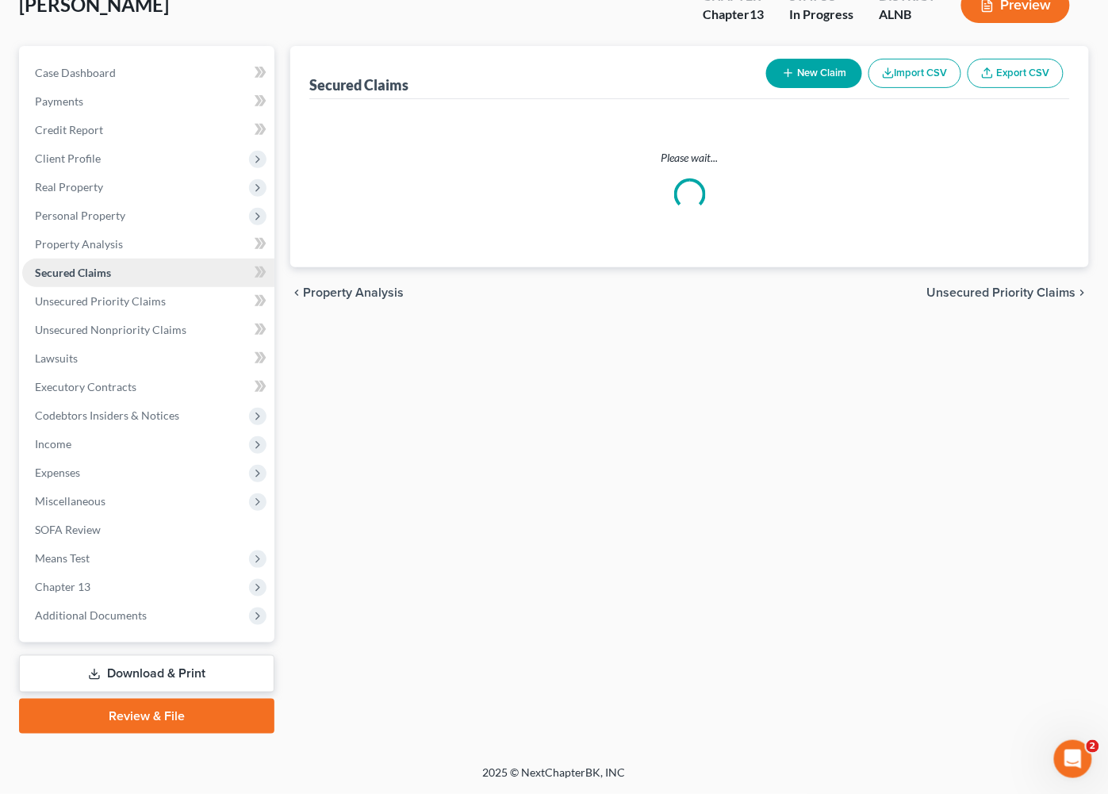
scroll to position [4, 0]
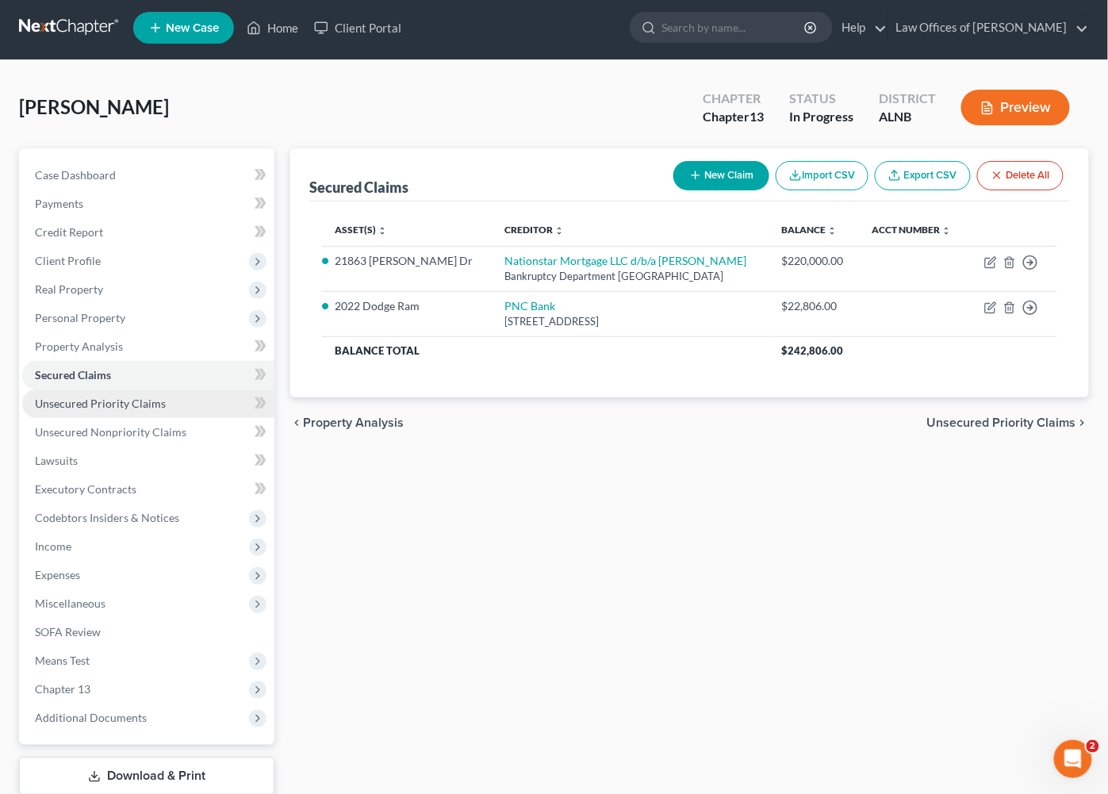
click at [172, 390] on link "Unsecured Priority Claims" at bounding box center [148, 404] width 252 height 29
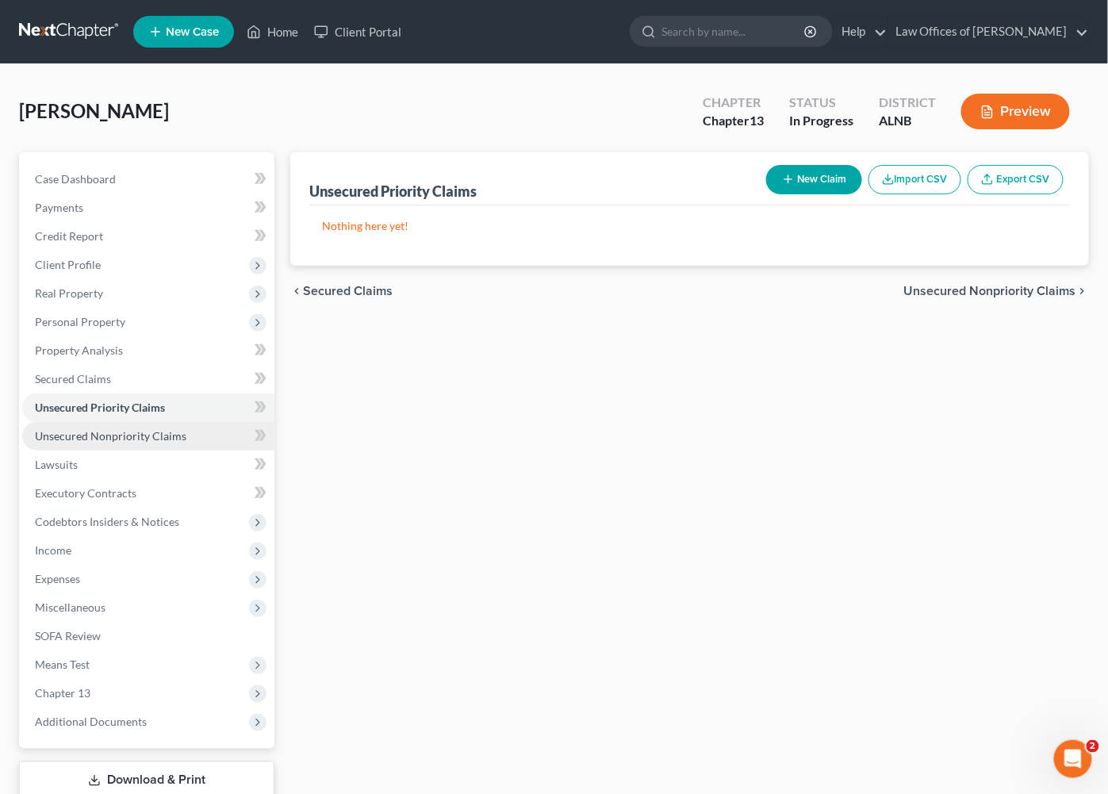
click at [154, 429] on span "Unsecured Nonpriority Claims" at bounding box center [111, 435] width 152 height 13
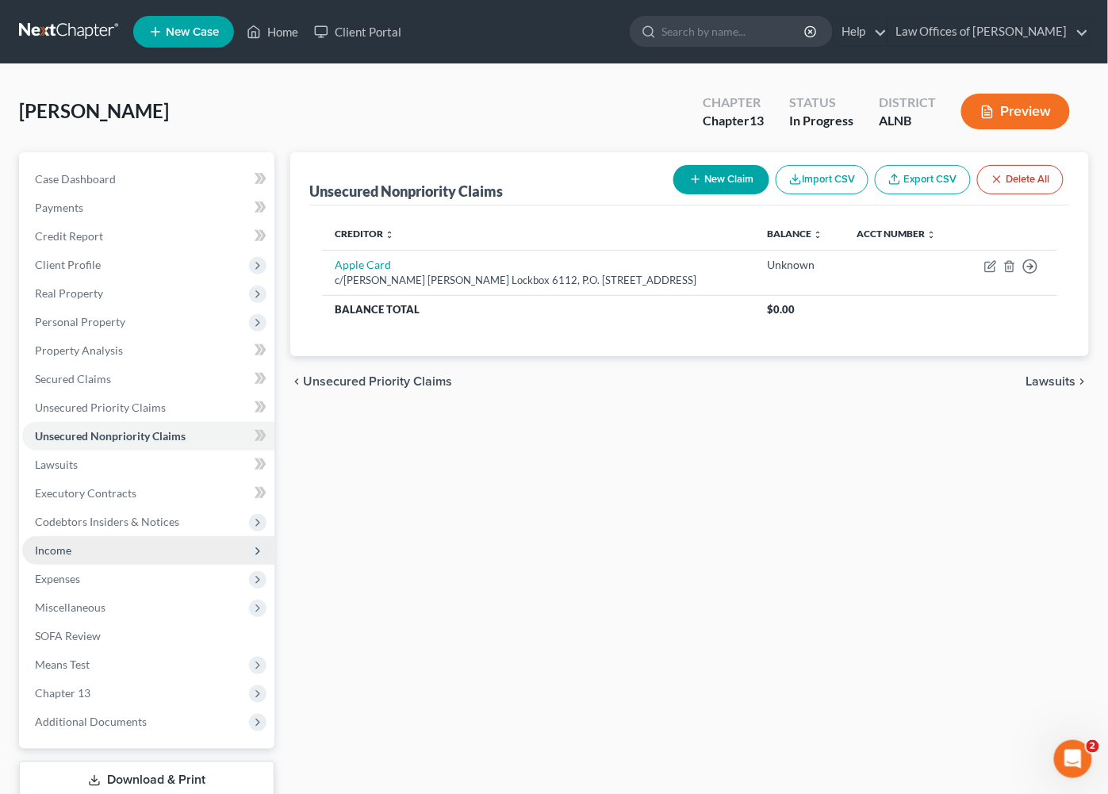
click at [160, 538] on span "Income" at bounding box center [148, 550] width 252 height 29
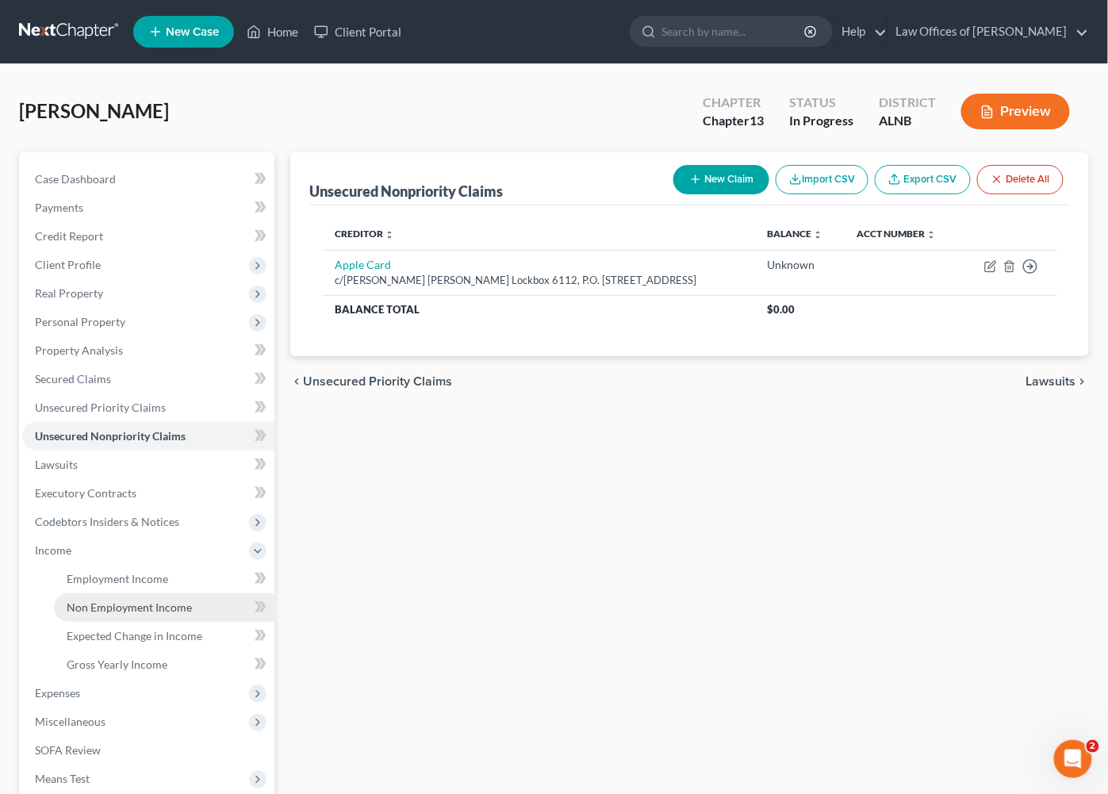
click at [154, 601] on span "Non Employment Income" at bounding box center [129, 607] width 125 height 13
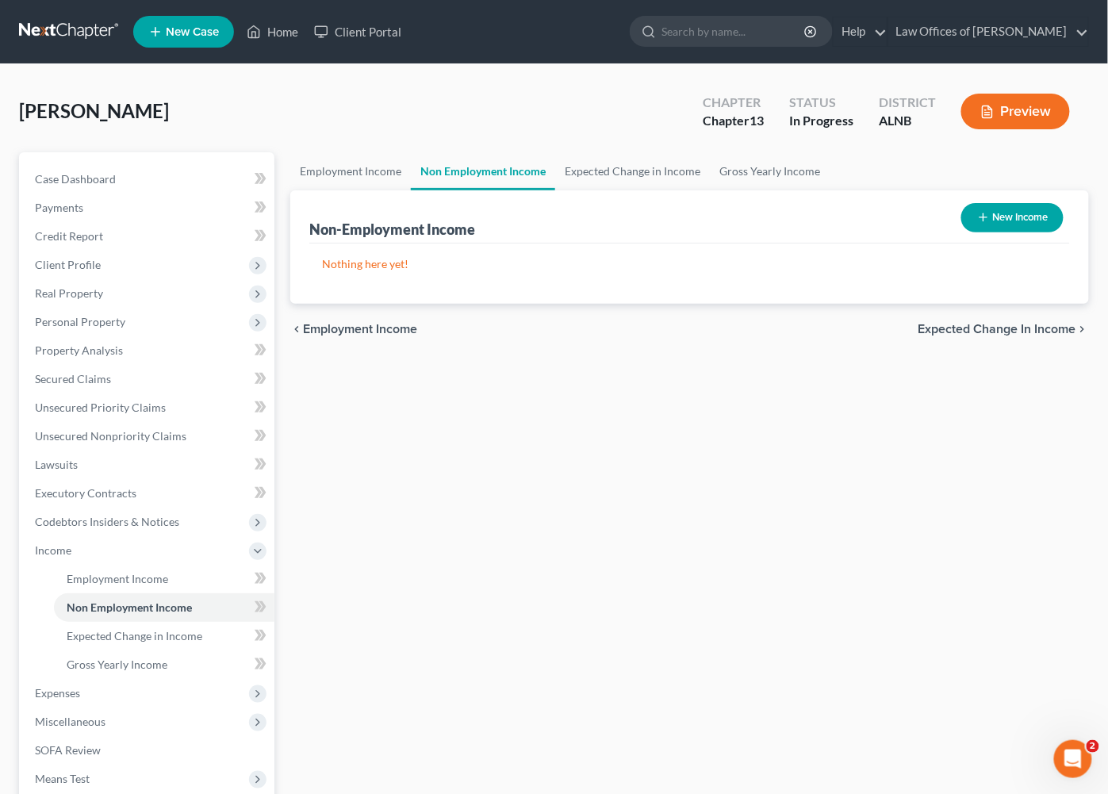
click at [1020, 212] on button "New Income" at bounding box center [1013, 217] width 102 height 29
select select "0"
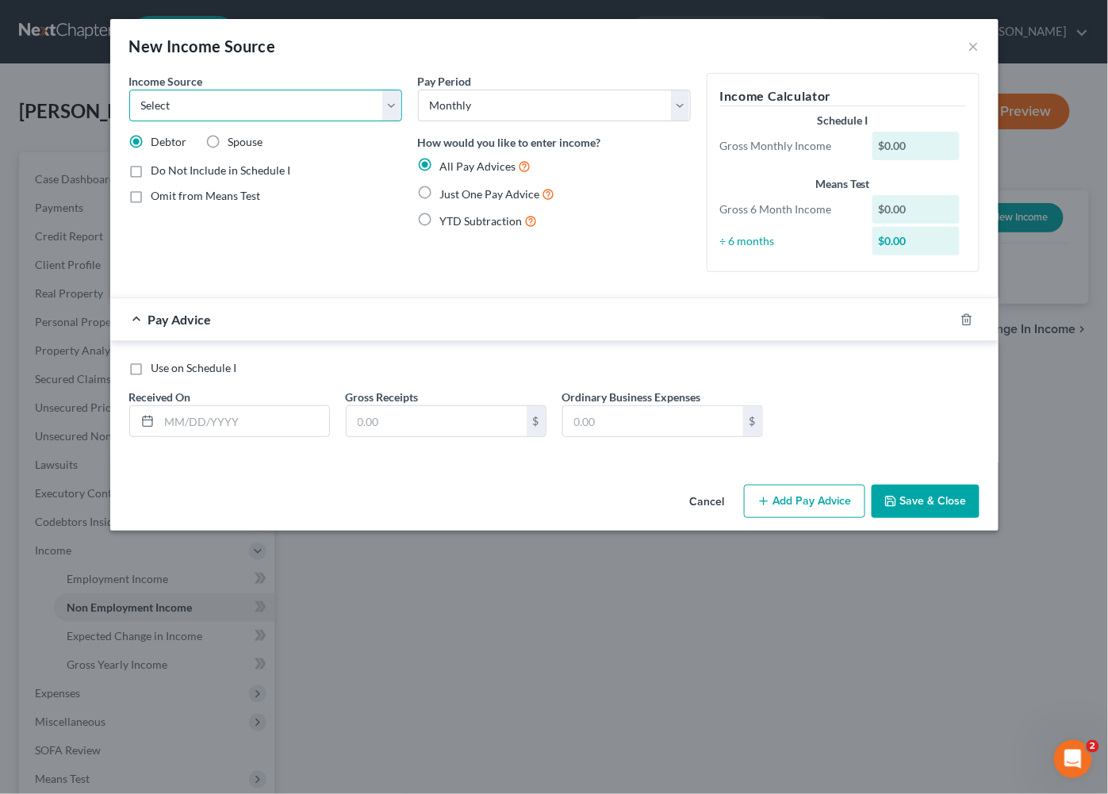
select select "4"
click at [198, 413] on input "text" at bounding box center [244, 421] width 170 height 30
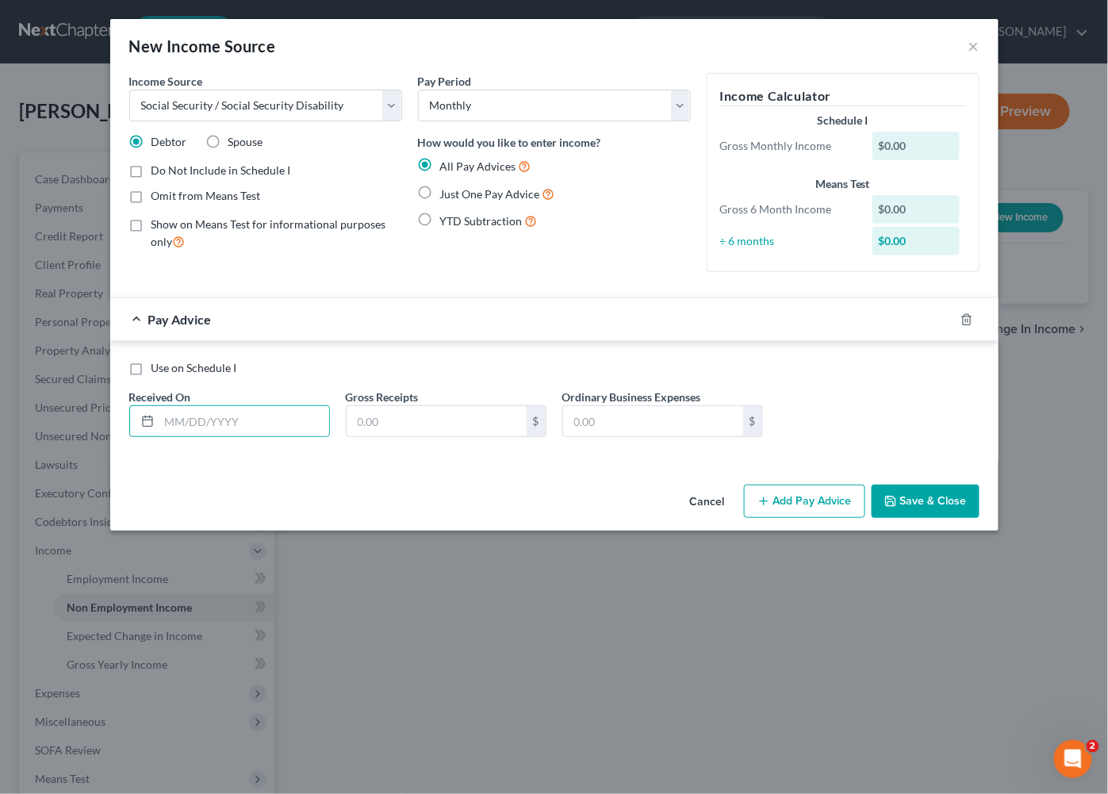
click at [443, 187] on span "Just One Pay Advice" at bounding box center [490, 193] width 100 height 13
click at [447, 186] on input "Just One Pay Advice" at bounding box center [452, 190] width 10 height 10
radio input "true"
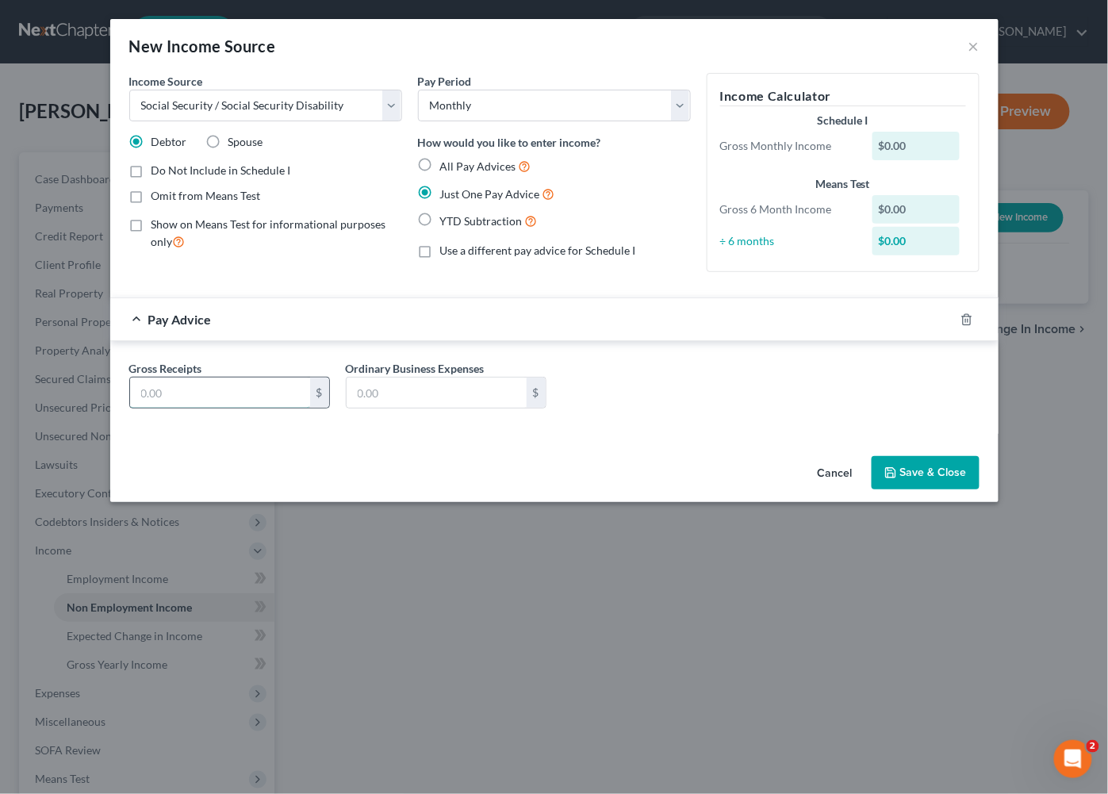
click at [250, 390] on input "text" at bounding box center [220, 393] width 180 height 30
type input "1,932.50"
click at [927, 467] on button "Save & Close" at bounding box center [926, 472] width 108 height 33
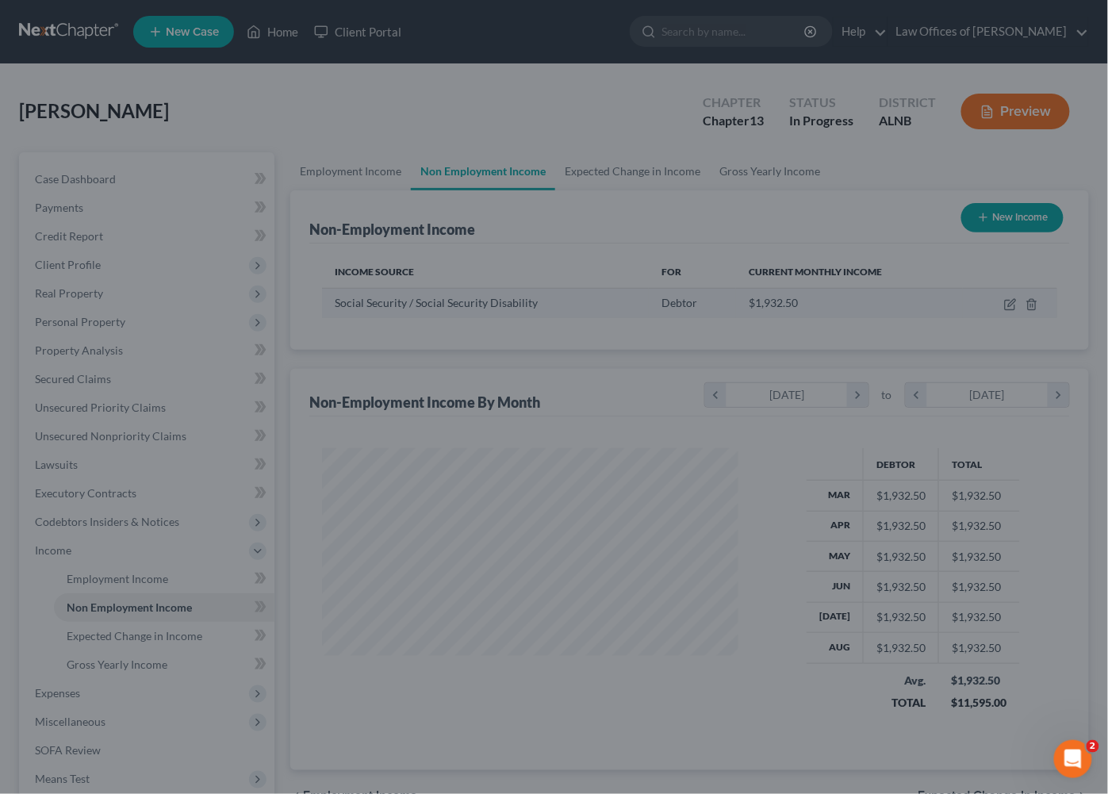
scroll to position [277, 447]
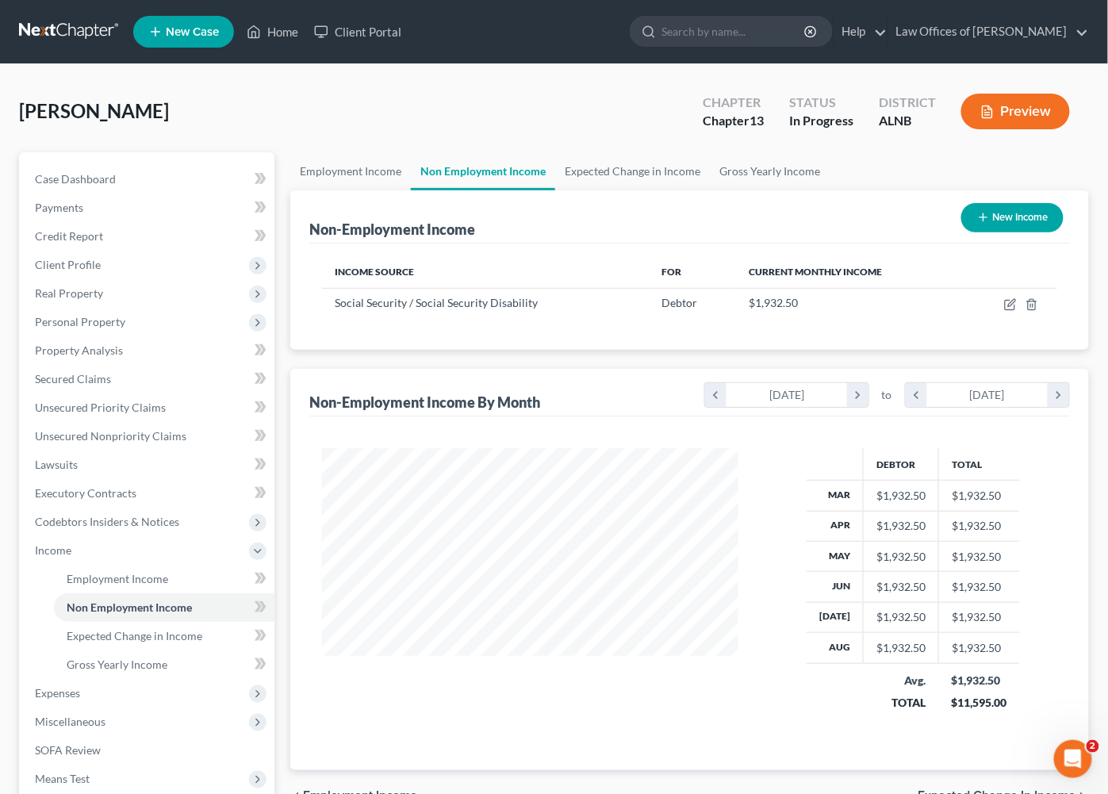
click at [998, 216] on button "New Income" at bounding box center [1013, 217] width 102 height 29
select select "0"
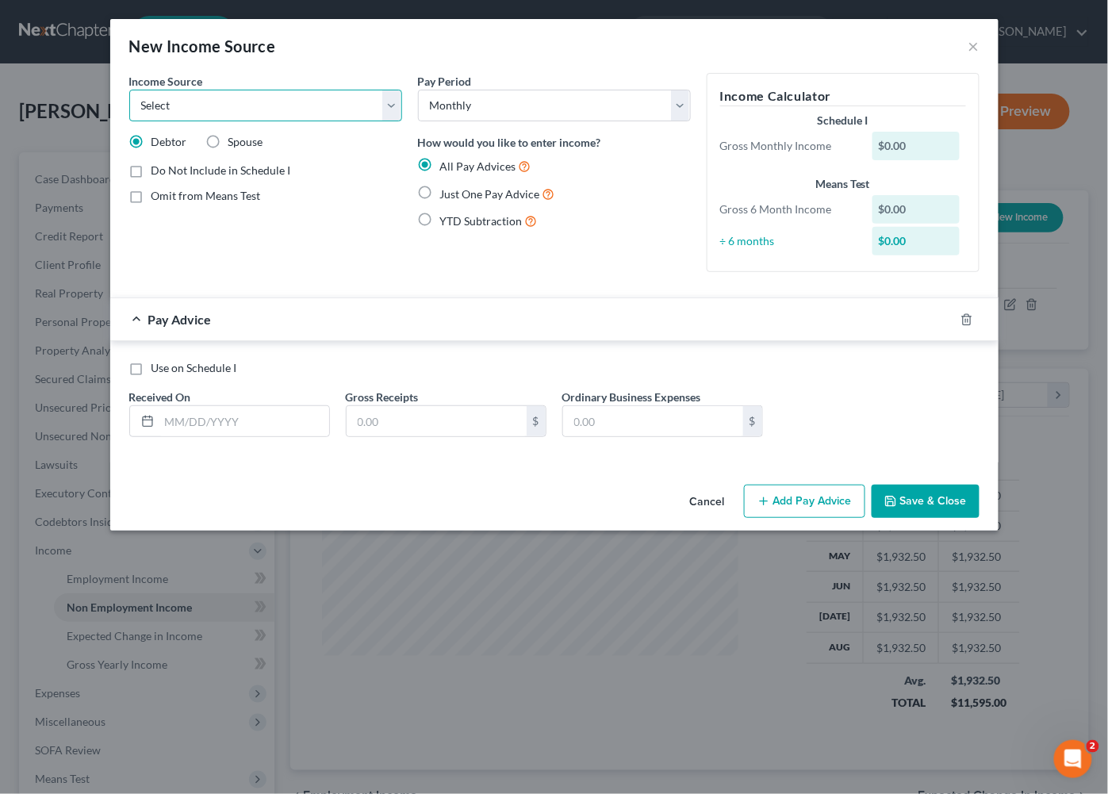
select select "4"
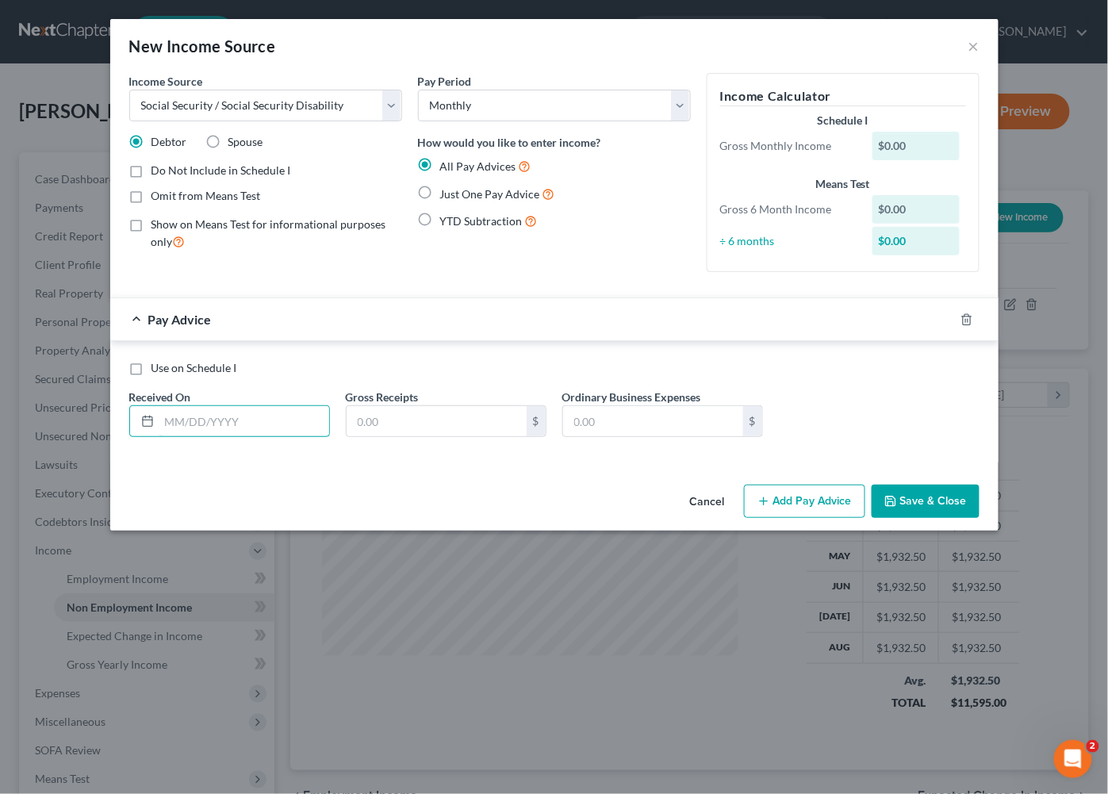
drag, startPoint x: 218, startPoint y: 413, endPoint x: 471, endPoint y: 214, distance: 322.1
click at [218, 413] on input "text" at bounding box center [244, 421] width 170 height 30
click at [480, 191] on span "Just One Pay Advice" at bounding box center [490, 193] width 100 height 13
click at [457, 191] on input "Just One Pay Advice" at bounding box center [452, 190] width 10 height 10
radio input "true"
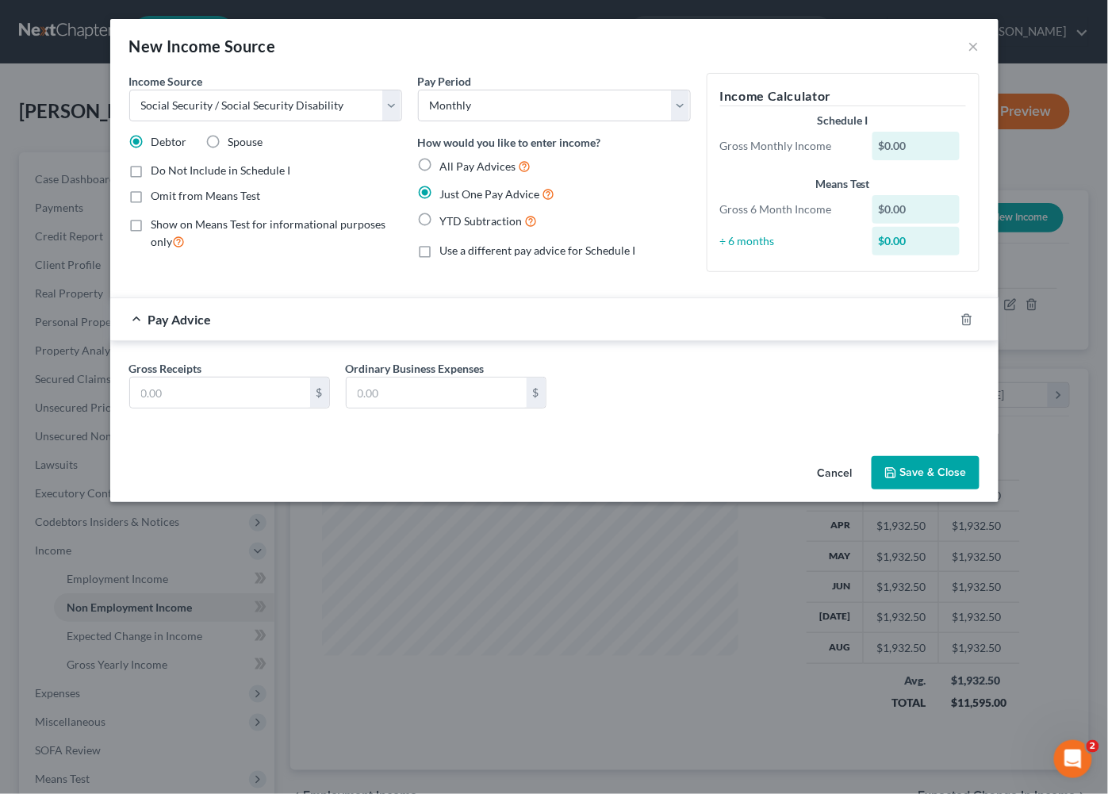
drag, startPoint x: 257, startPoint y: 140, endPoint x: 249, endPoint y: 206, distance: 66.3
click at [257, 140] on span "Spouse" at bounding box center [246, 141] width 35 height 13
click at [245, 140] on input "Spouse" at bounding box center [240, 139] width 10 height 10
radio input "true"
click at [171, 388] on input "text" at bounding box center [220, 393] width 180 height 30
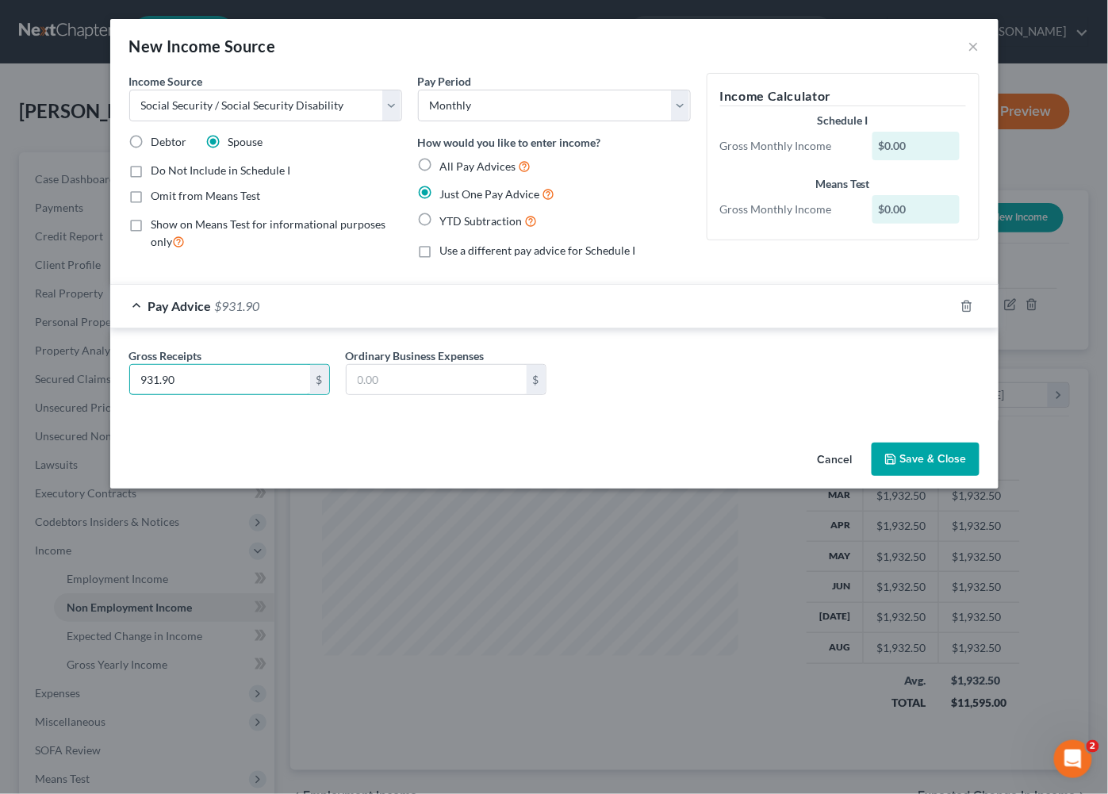
type input "931.90"
click at [935, 452] on button "Save & Close" at bounding box center [926, 459] width 108 height 33
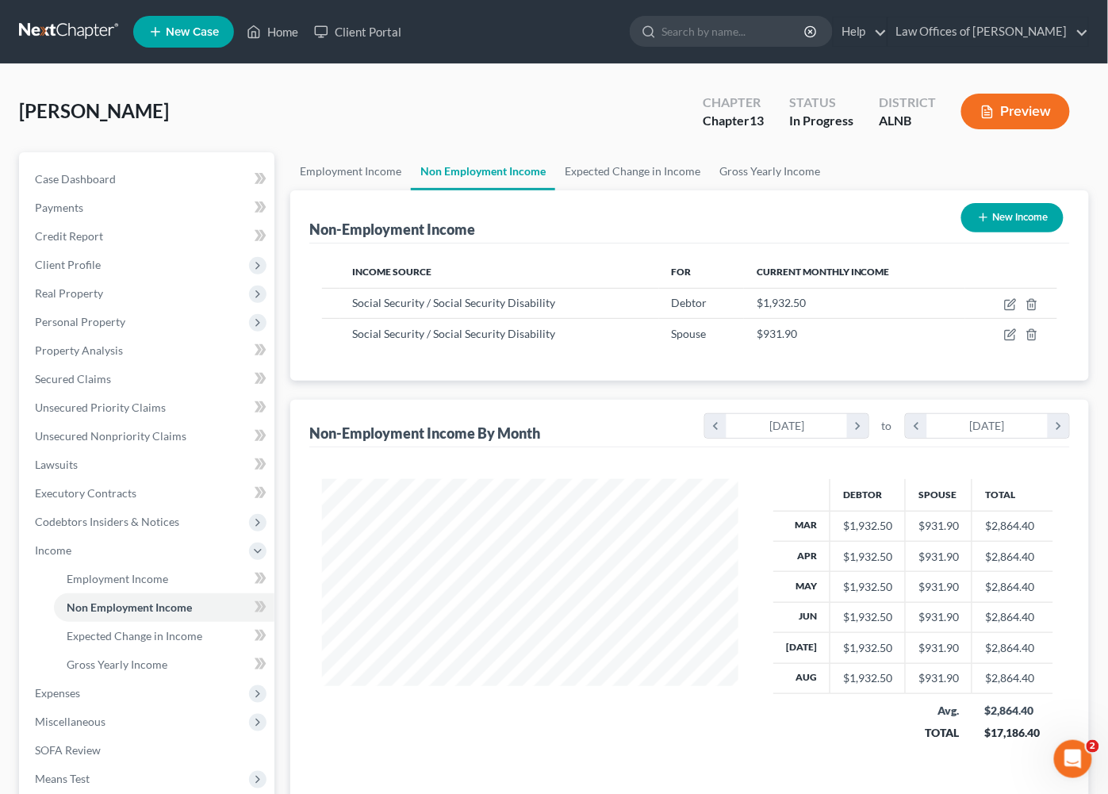
scroll to position [0, 0]
click at [1001, 217] on button "New Income" at bounding box center [1013, 217] width 102 height 29
select select "0"
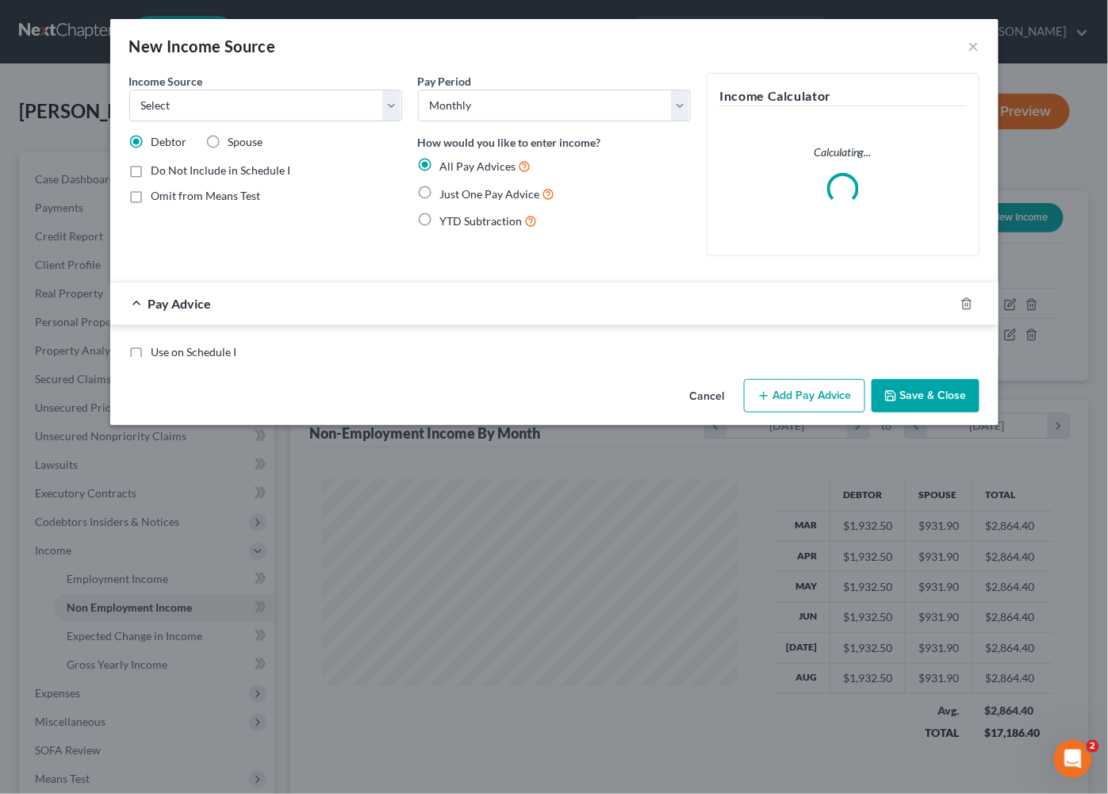
scroll to position [0, 1]
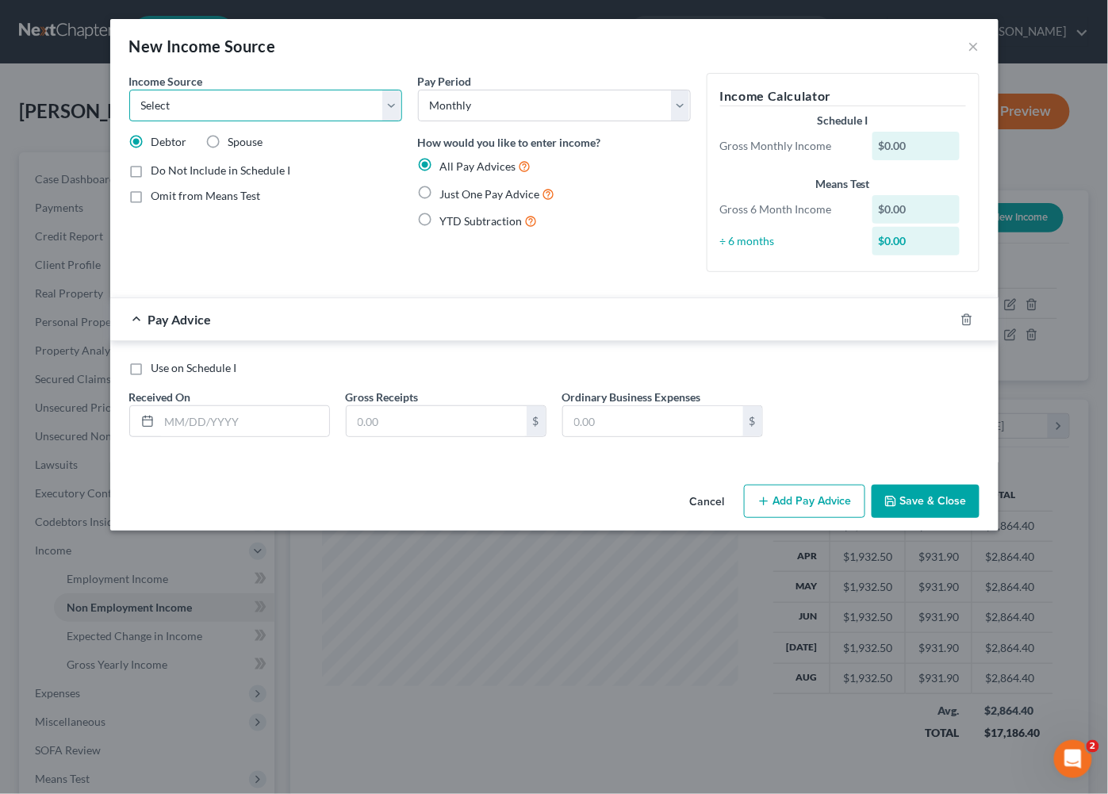
select select "3"
click at [477, 183] on div "All Pay Advices Just One Pay Advice YTD Subtraction" at bounding box center [554, 194] width 273 height 74
click at [477, 187] on span "Just One Pay Advice" at bounding box center [490, 193] width 100 height 13
click at [457, 185] on input "Just One Pay Advice" at bounding box center [452, 190] width 10 height 10
radio input "true"
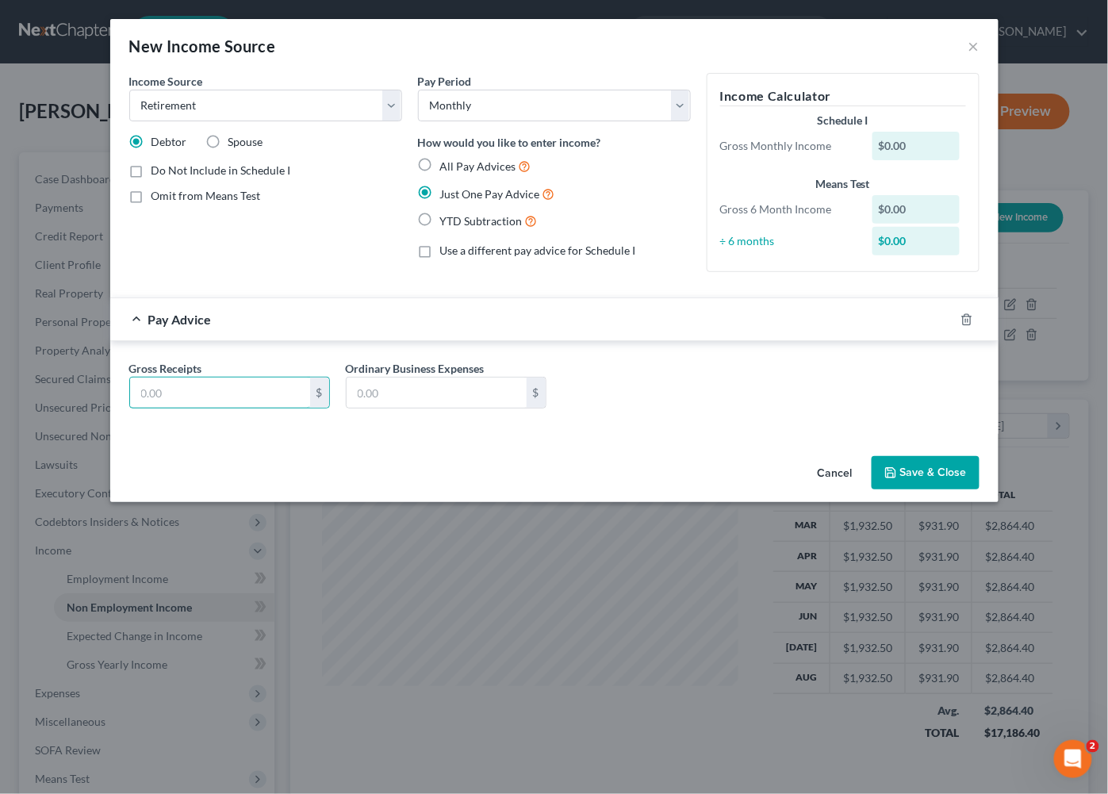
drag, startPoint x: 232, startPoint y: 378, endPoint x: 80, endPoint y: 293, distance: 173.7
click at [232, 378] on input "text" at bounding box center [220, 393] width 180 height 30
type input "3"
type input "2,003.42"
click at [914, 440] on div "Income Source * Select Unemployment Disability (from employer) Pension Retireme…" at bounding box center [554, 261] width 889 height 377
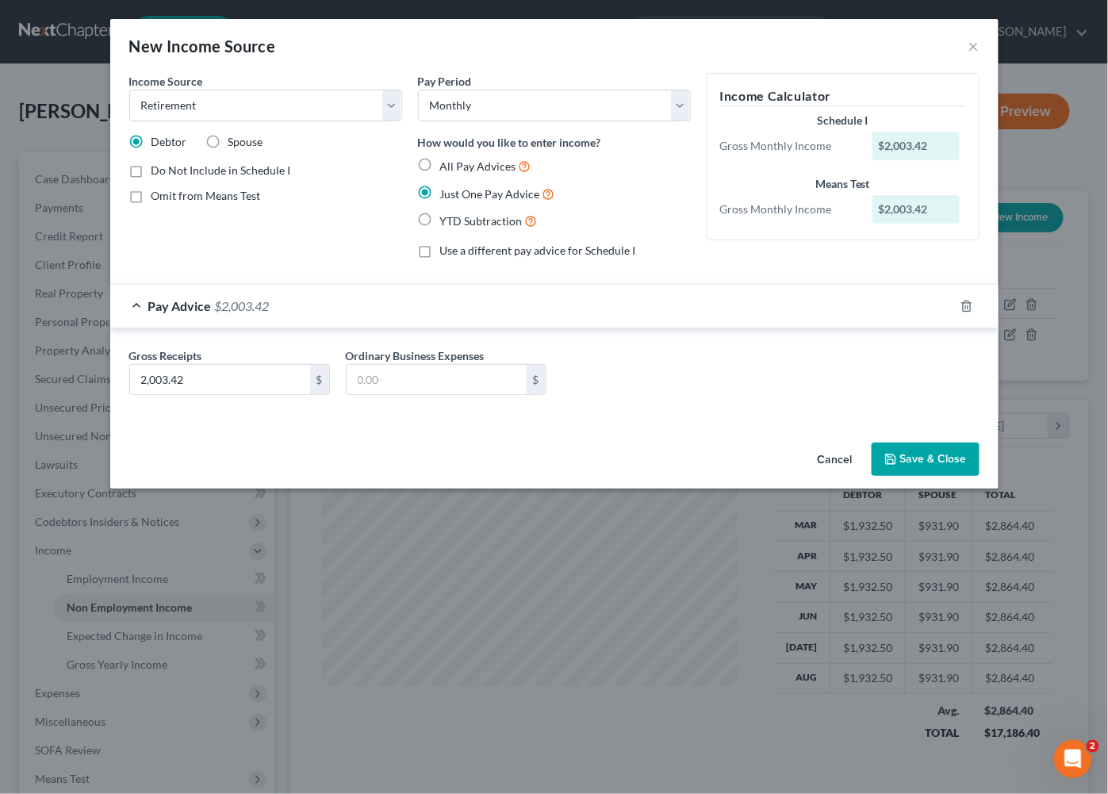
click at [916, 452] on button "Save & Close" at bounding box center [926, 459] width 108 height 33
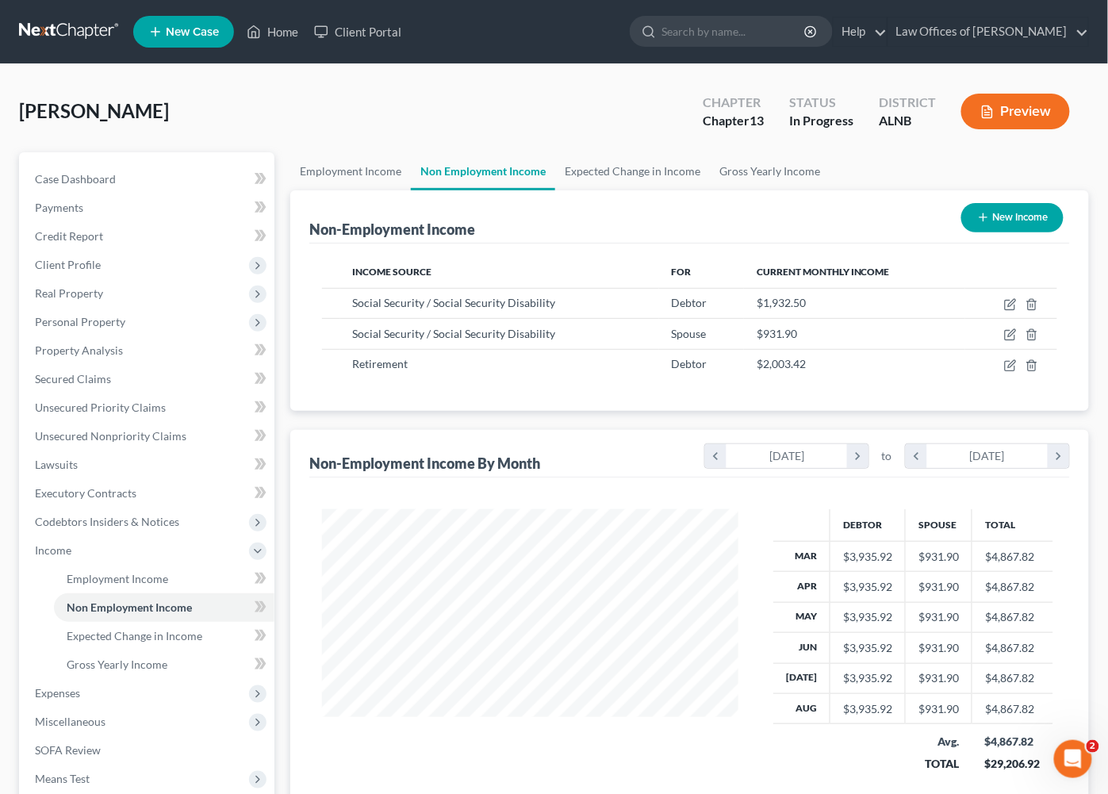
click at [980, 217] on line "button" at bounding box center [983, 217] width 7 height 0
select select "0"
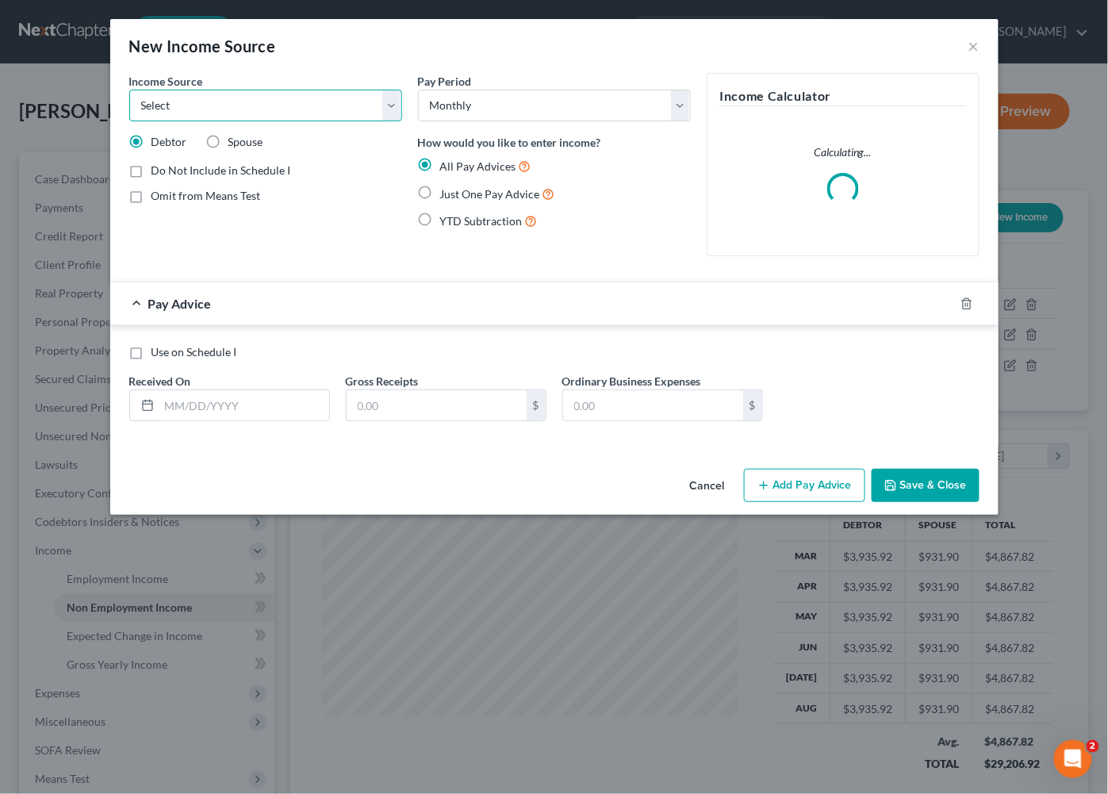
select select "2"
click at [467, 177] on div "All Pay Advices Just One Pay Advice YTD Subtraction" at bounding box center [554, 194] width 273 height 74
click at [466, 180] on div "All Pay Advices Just One Pay Advice YTD Subtraction" at bounding box center [554, 194] width 273 height 74
click at [463, 185] on label "Just One Pay Advice" at bounding box center [497, 194] width 115 height 18
click at [457, 185] on input "Just One Pay Advice" at bounding box center [452, 190] width 10 height 10
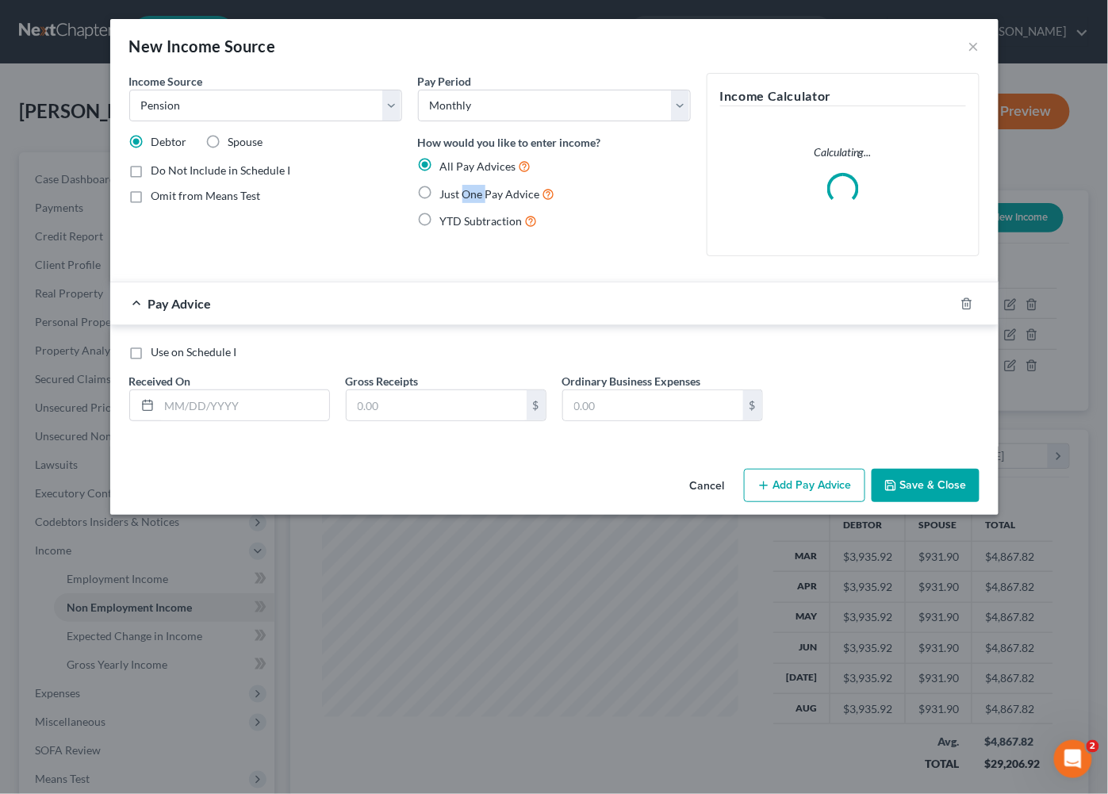
radio input "true"
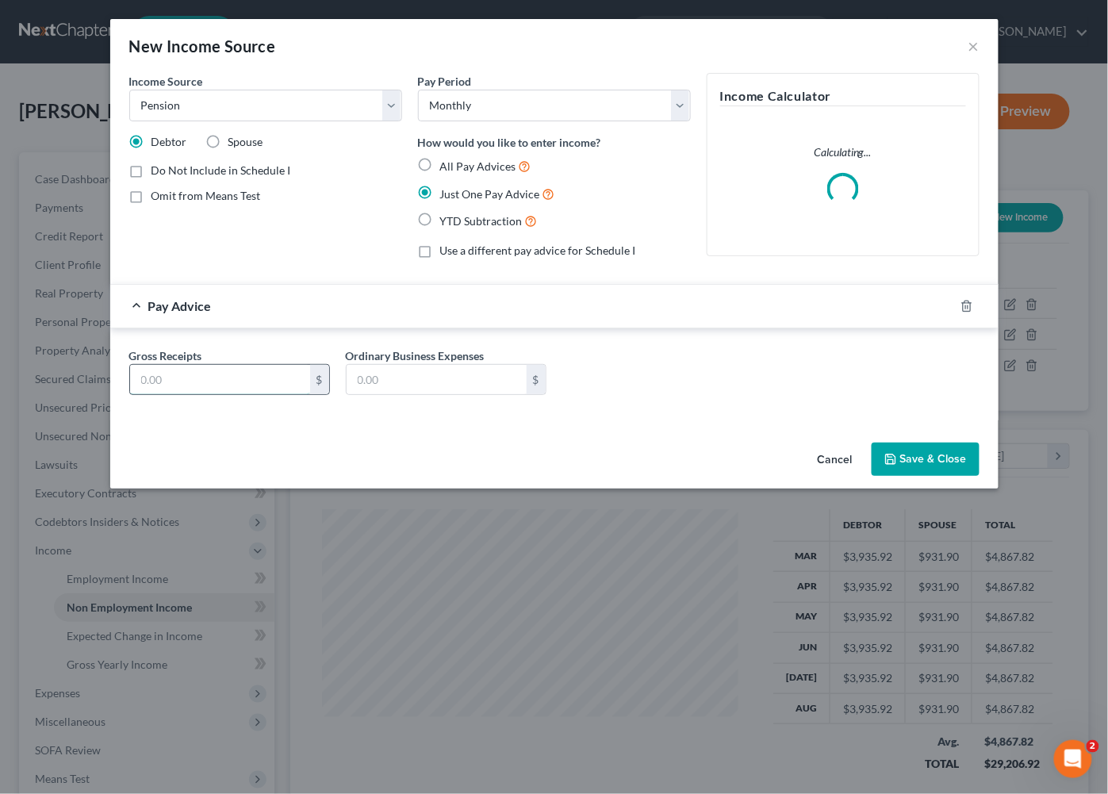
click at [182, 379] on input "text" at bounding box center [220, 380] width 180 height 30
type input "399.02"
click at [909, 452] on button "Save & Close" at bounding box center [926, 459] width 108 height 33
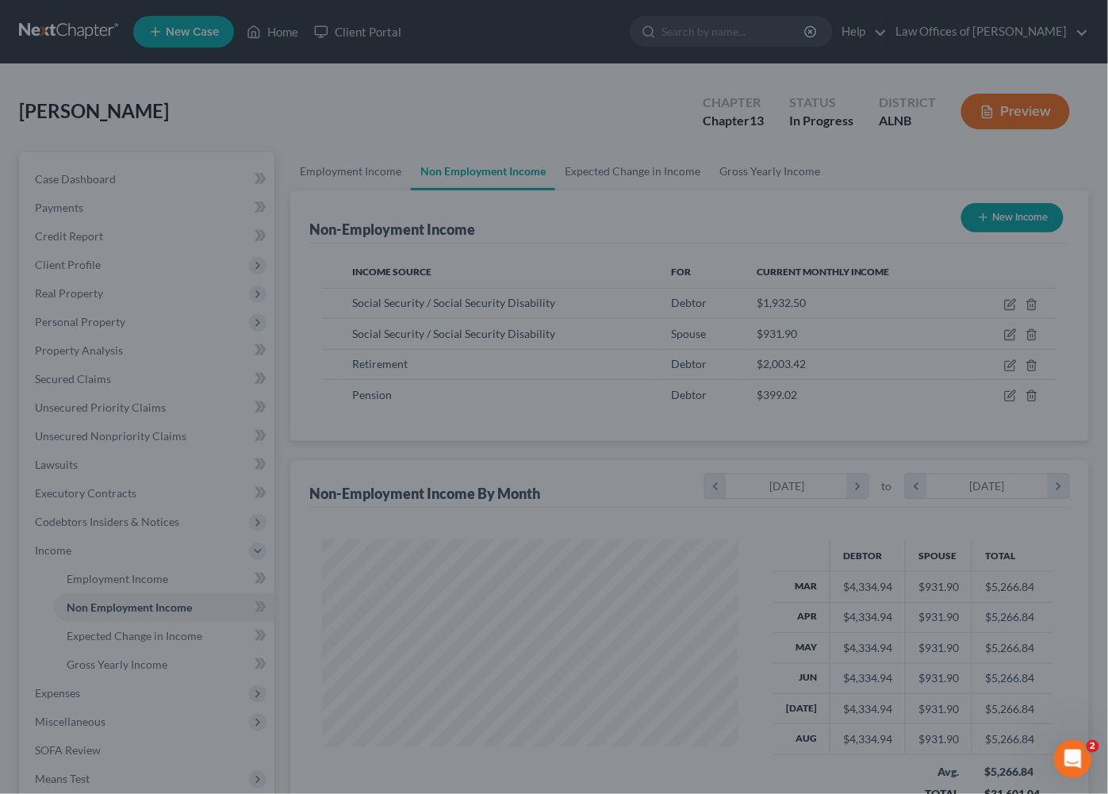
scroll to position [0, 0]
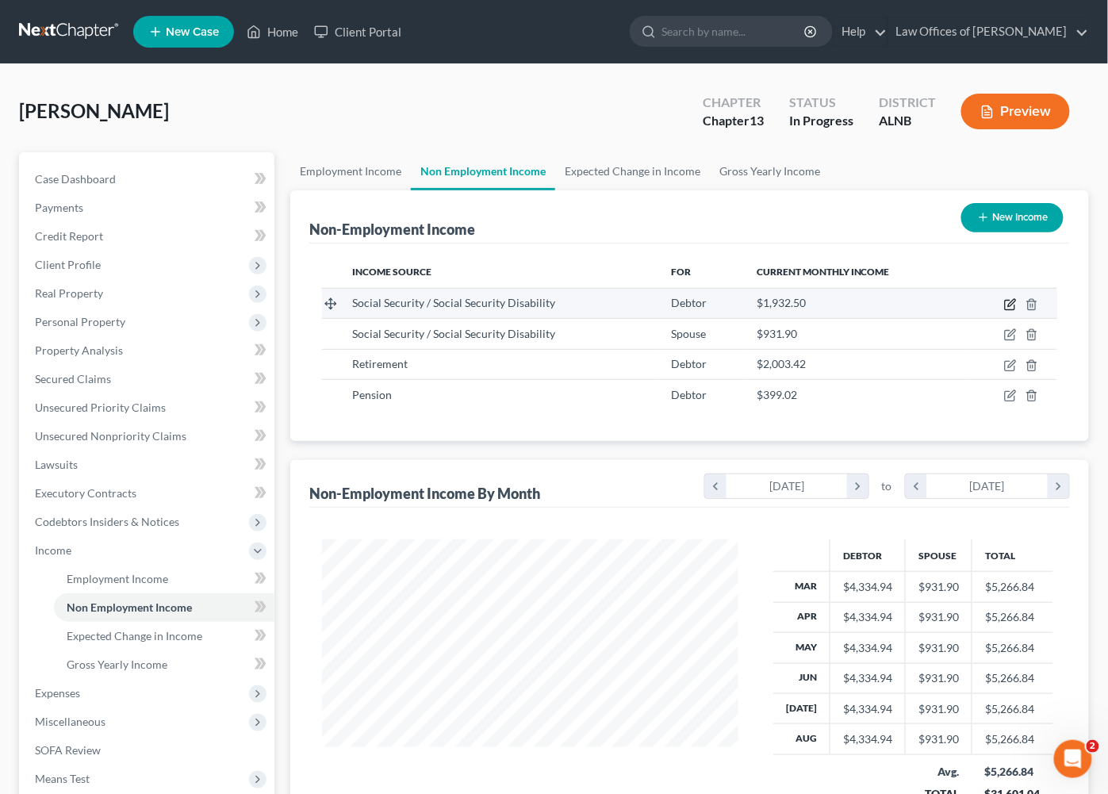
click at [1016, 300] on icon "button" at bounding box center [1011, 304] width 13 height 13
select select "4"
select select "0"
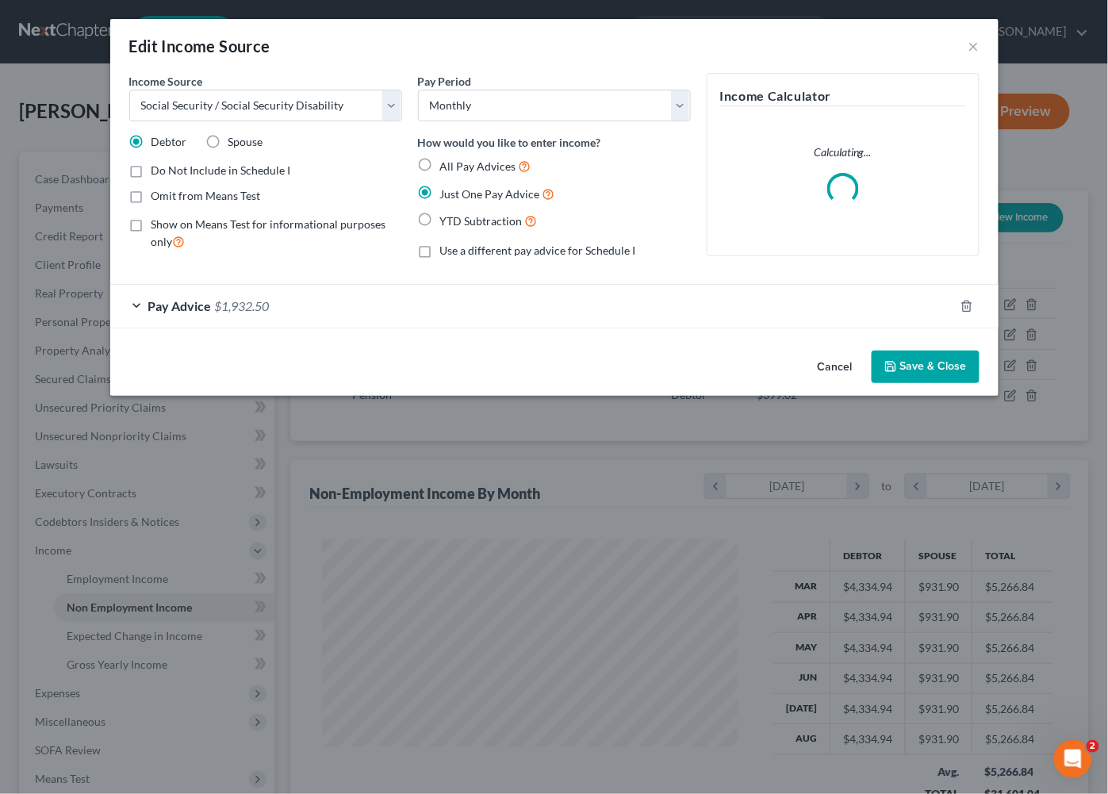
click at [292, 218] on span "Show on Means Test for informational purposes only" at bounding box center [269, 232] width 235 height 31
click at [168, 218] on input "Show on Means Test for informational purposes only" at bounding box center [163, 222] width 10 height 10
checkbox input "true"
click at [897, 360] on icon "button" at bounding box center [891, 366] width 13 height 13
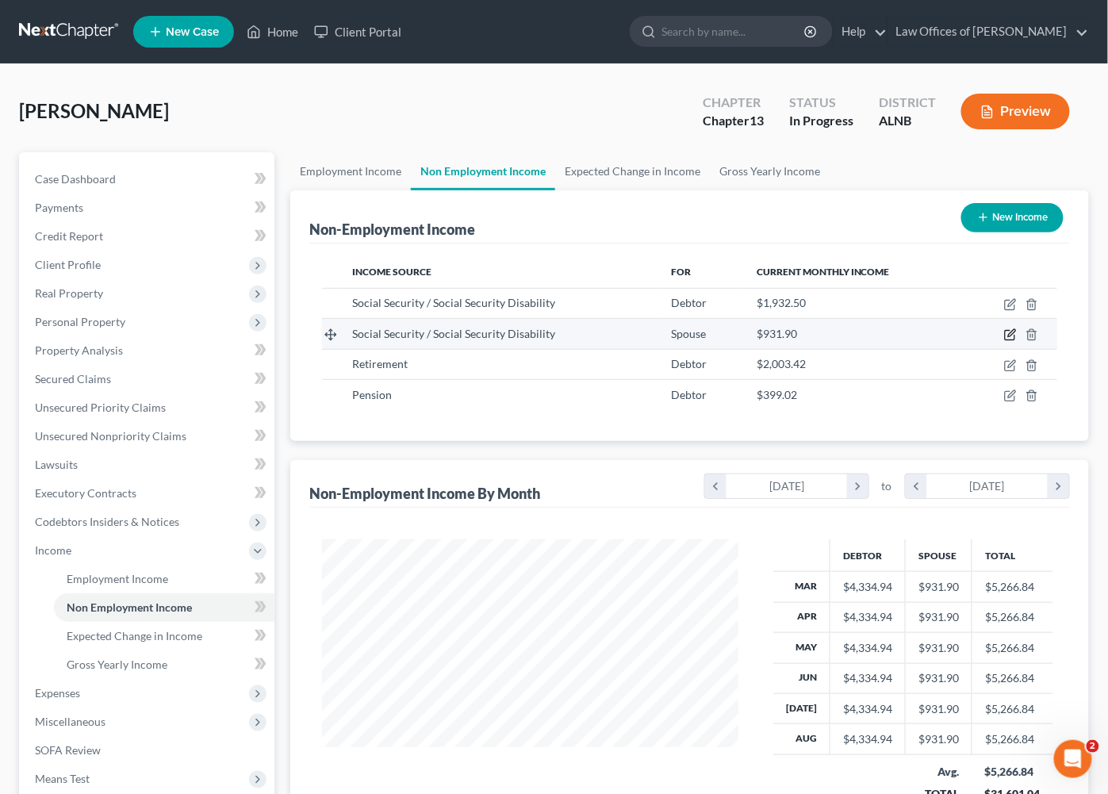
click at [1017, 334] on icon "button" at bounding box center [1011, 334] width 13 height 13
select select "4"
select select "0"
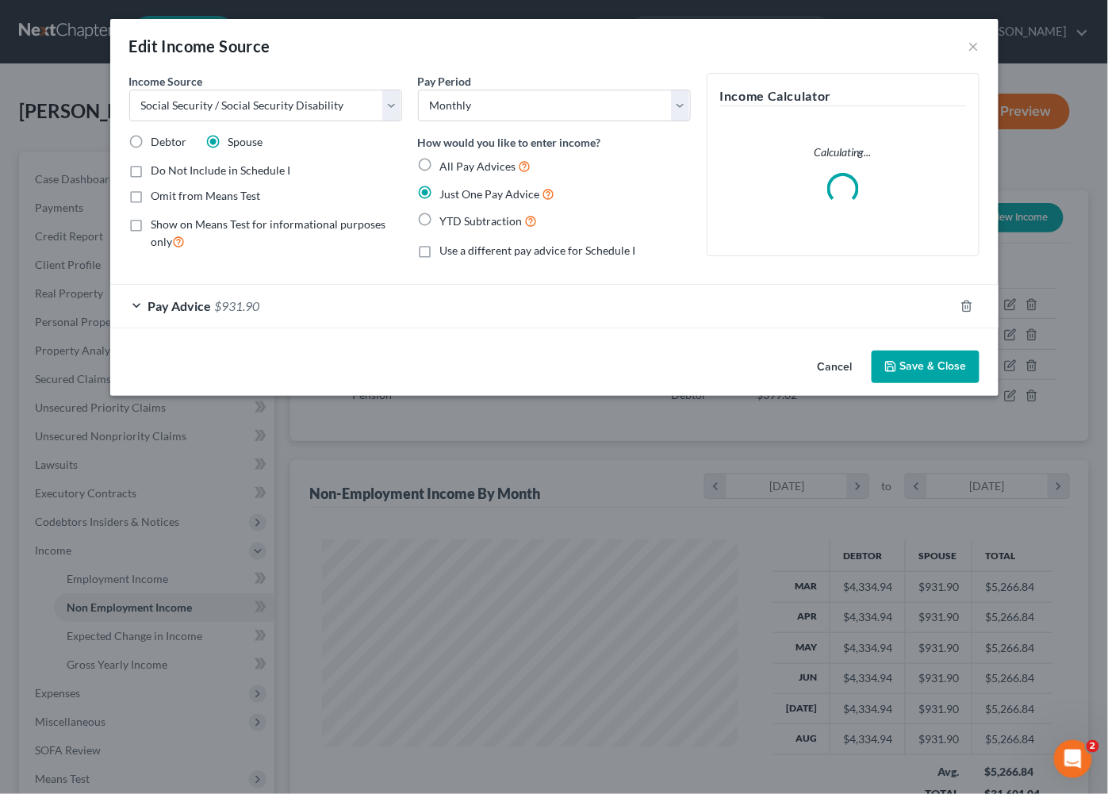
click at [290, 225] on span "Show on Means Test for informational purposes only" at bounding box center [269, 232] width 235 height 31
click at [168, 225] on input "Show on Means Test for informational purposes only" at bounding box center [163, 222] width 10 height 10
checkbox input "true"
click at [913, 366] on button "Save & Close" at bounding box center [926, 367] width 108 height 33
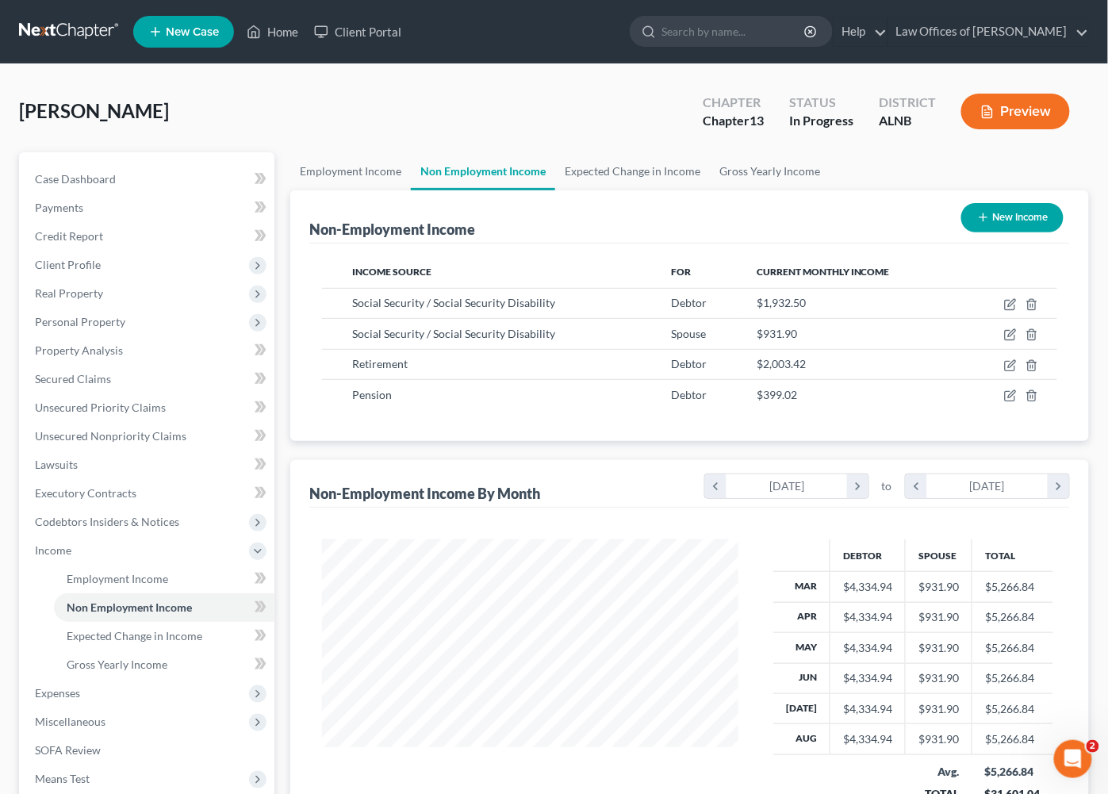
scroll to position [3, 0]
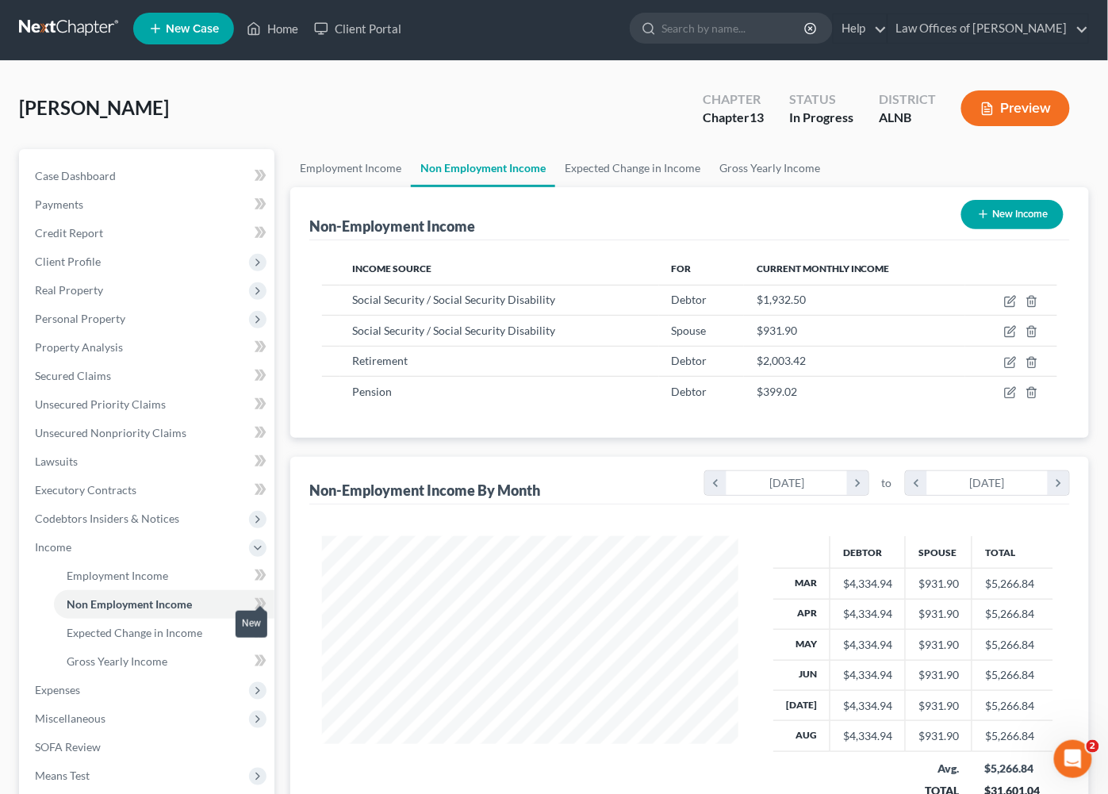
click at [272, 594] on span at bounding box center [261, 606] width 28 height 24
click at [256, 566] on icon at bounding box center [261, 576] width 12 height 20
click at [175, 676] on span "Expenses" at bounding box center [148, 690] width 252 height 29
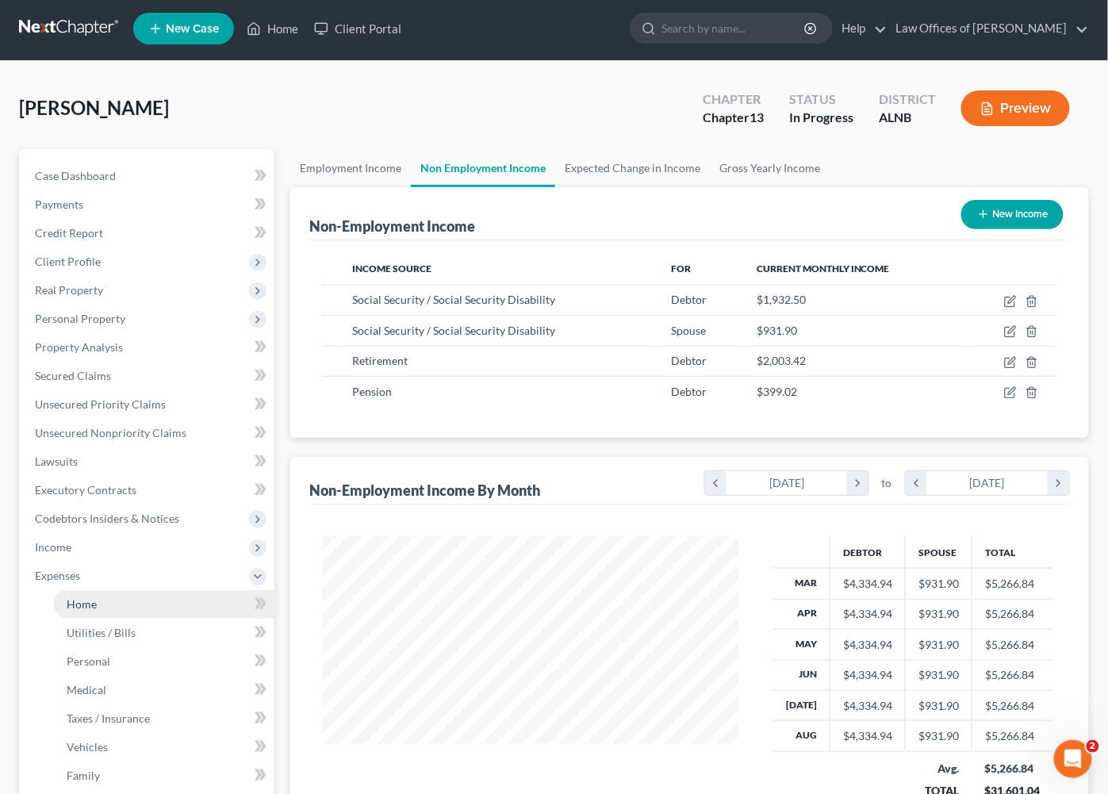
click at [198, 590] on link "Home" at bounding box center [164, 604] width 221 height 29
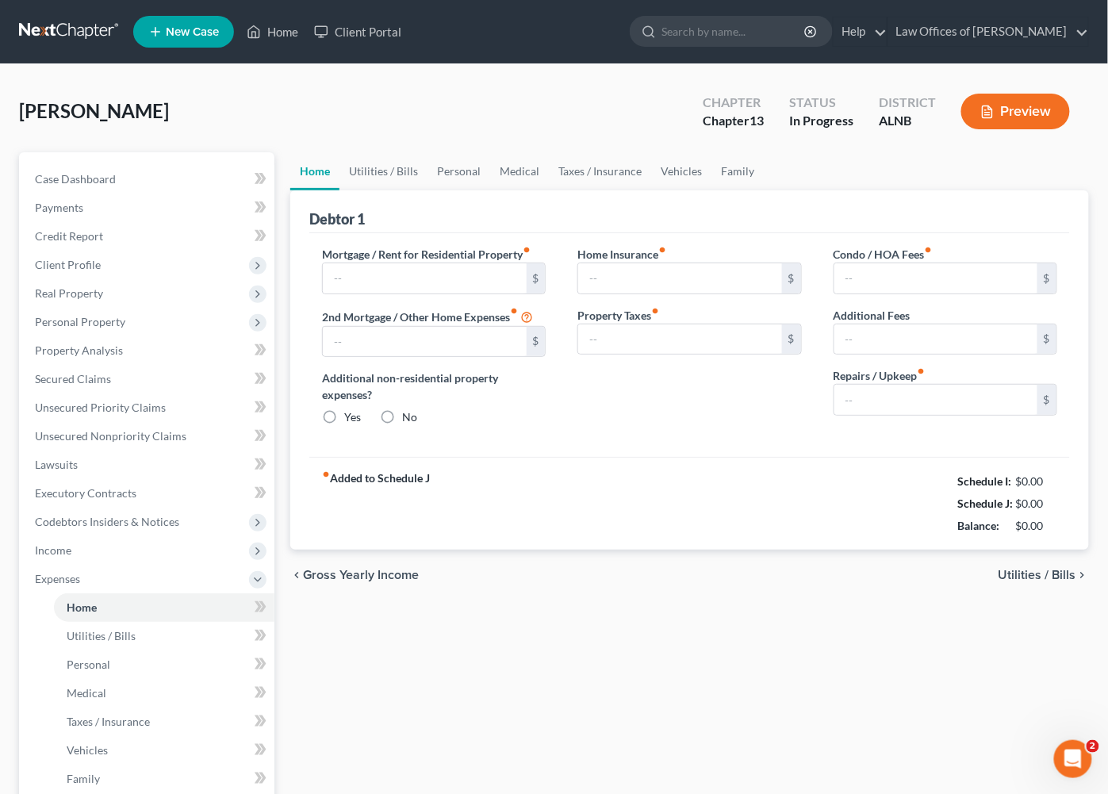
type input "1,418.00"
type input "0.00"
radio input "true"
type input "0.00"
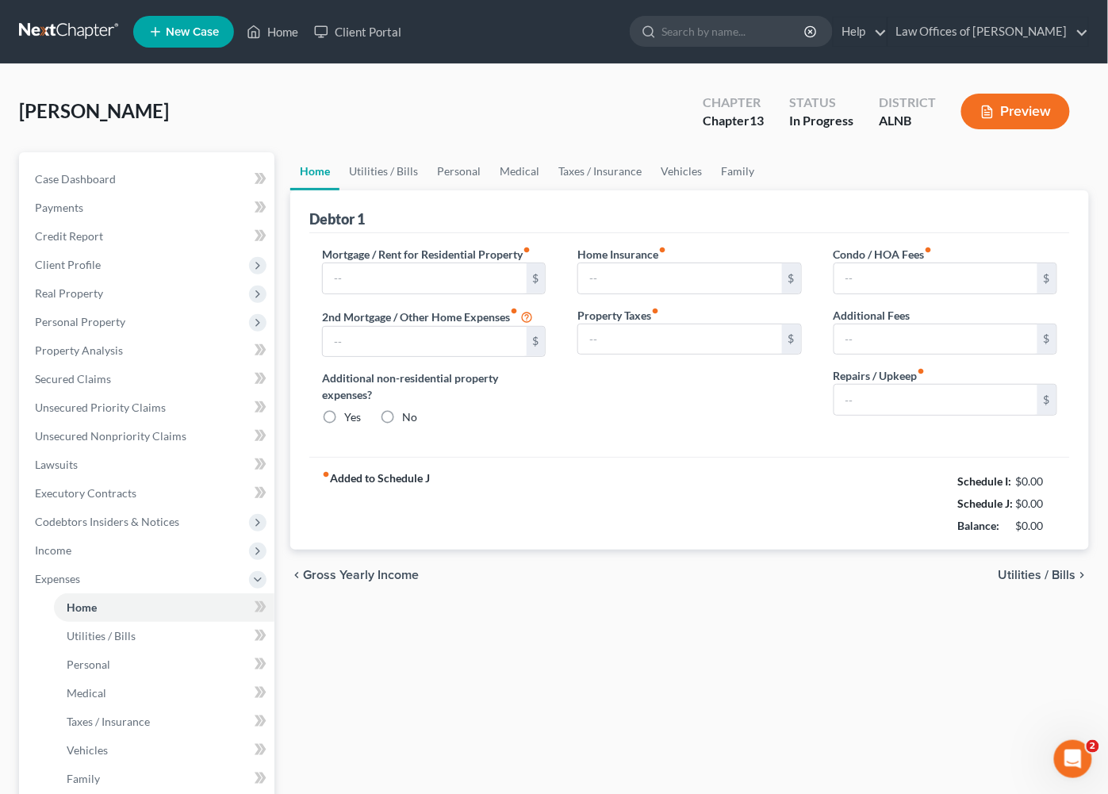
type input "0.00"
type input "100.00"
click at [267, 597] on span at bounding box center [261, 609] width 28 height 24
click at [267, 630] on span at bounding box center [261, 638] width 28 height 24
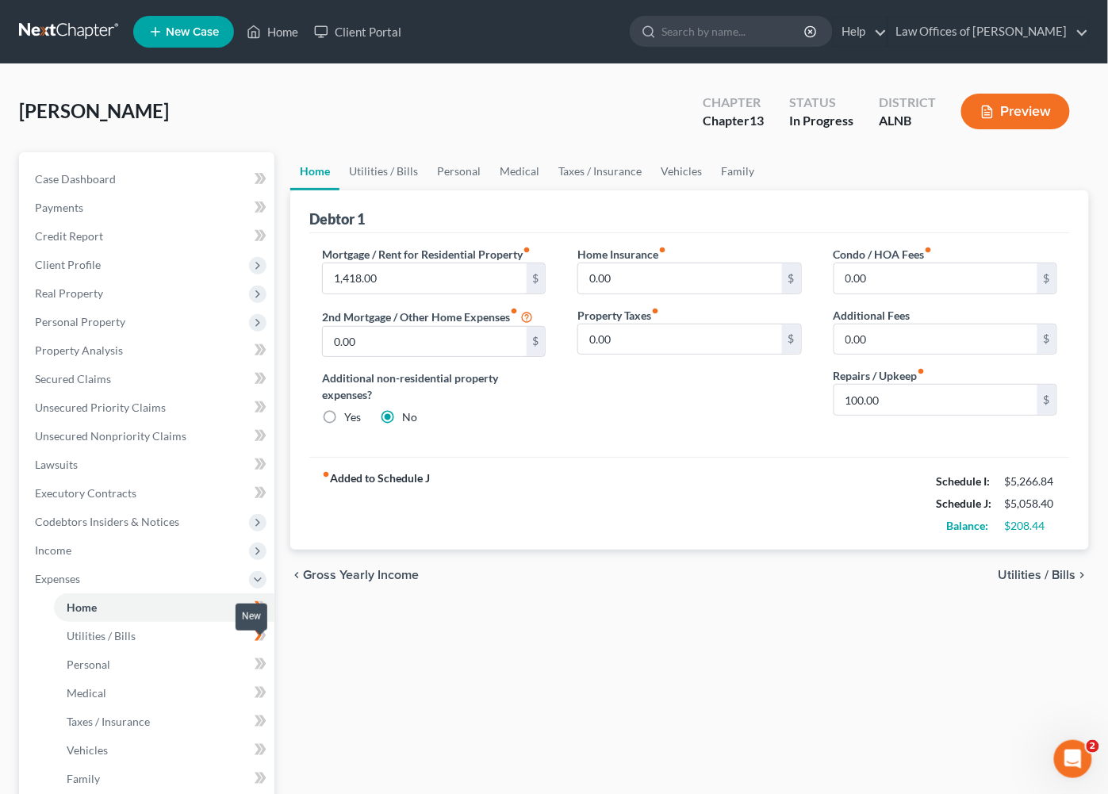
click at [259, 659] on icon at bounding box center [258, 664] width 7 height 11
click at [263, 687] on icon at bounding box center [262, 692] width 7 height 11
click at [260, 716] on icon at bounding box center [258, 721] width 7 height 11
drag, startPoint x: 258, startPoint y: 726, endPoint x: 267, endPoint y: 738, distance: 15.2
click at [258, 744] on icon at bounding box center [258, 749] width 7 height 11
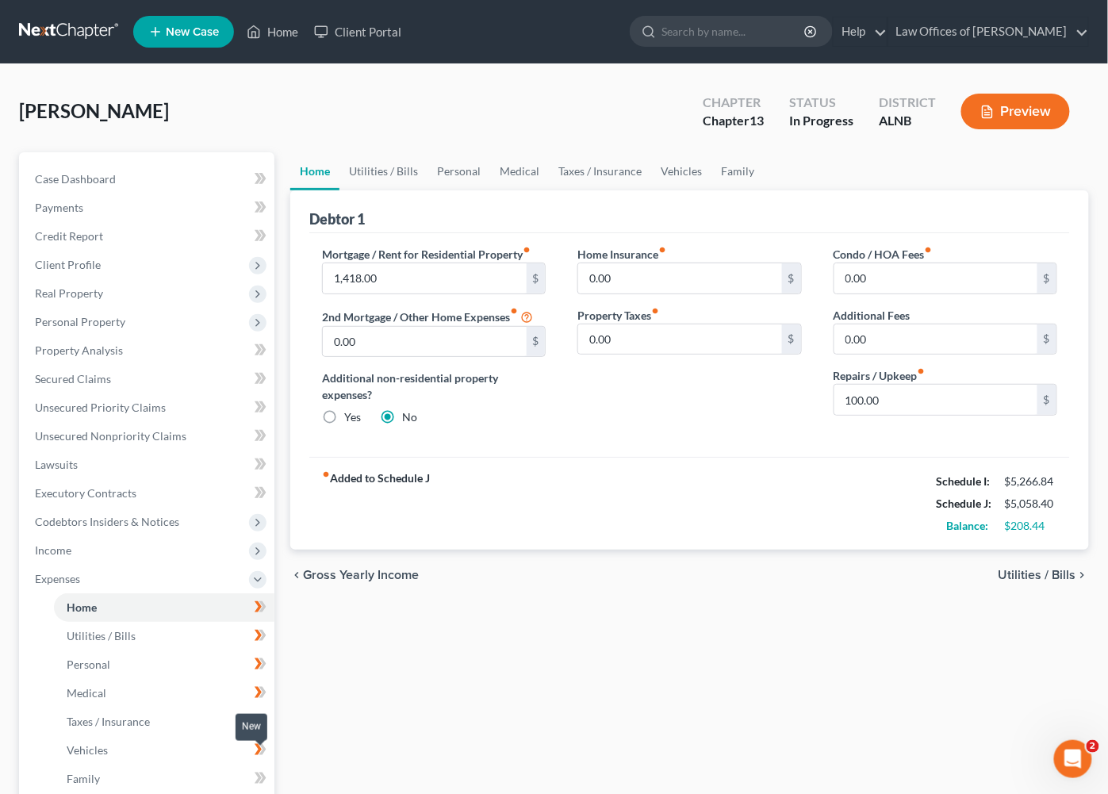
click at [267, 769] on span at bounding box center [261, 781] width 28 height 24
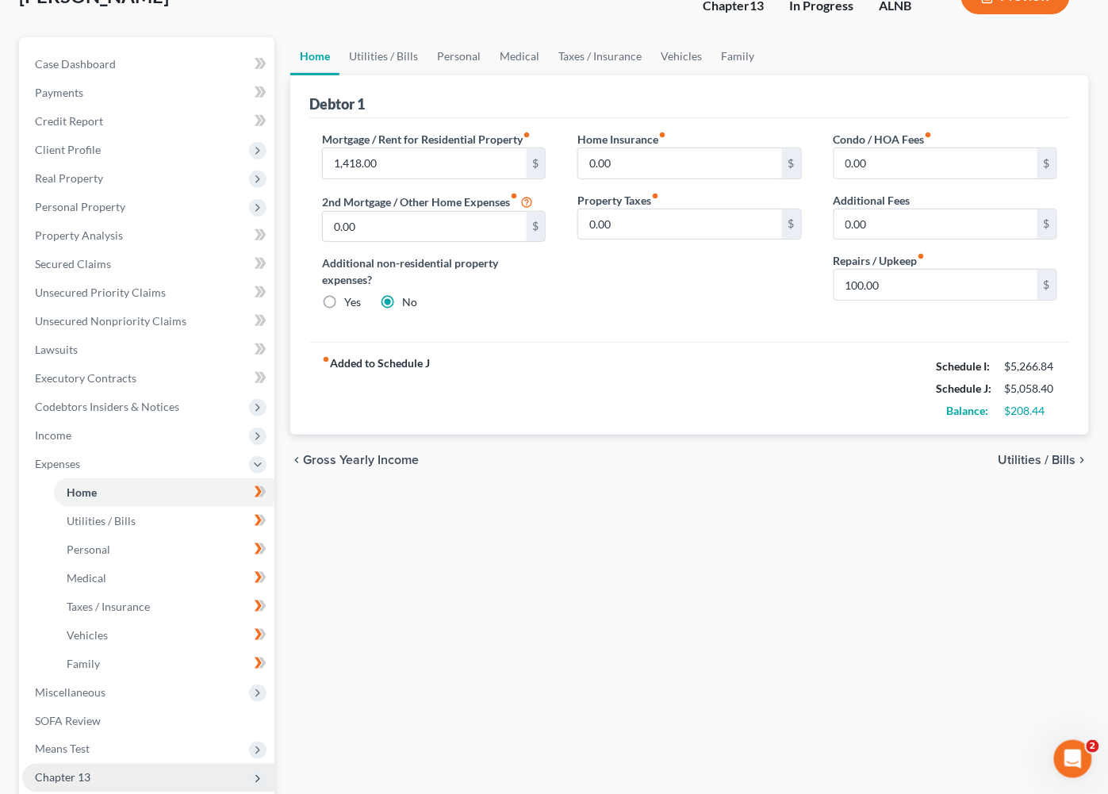
scroll to position [117, 0]
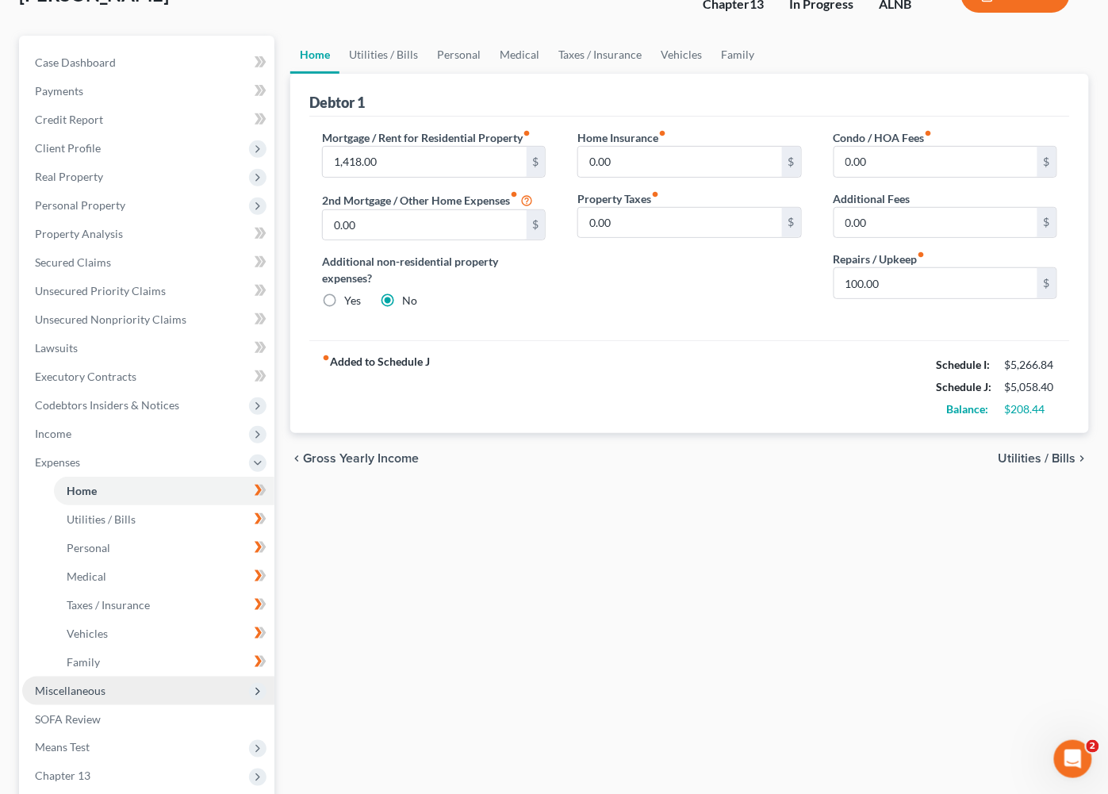
click at [257, 689] on polyline at bounding box center [257, 692] width 3 height 6
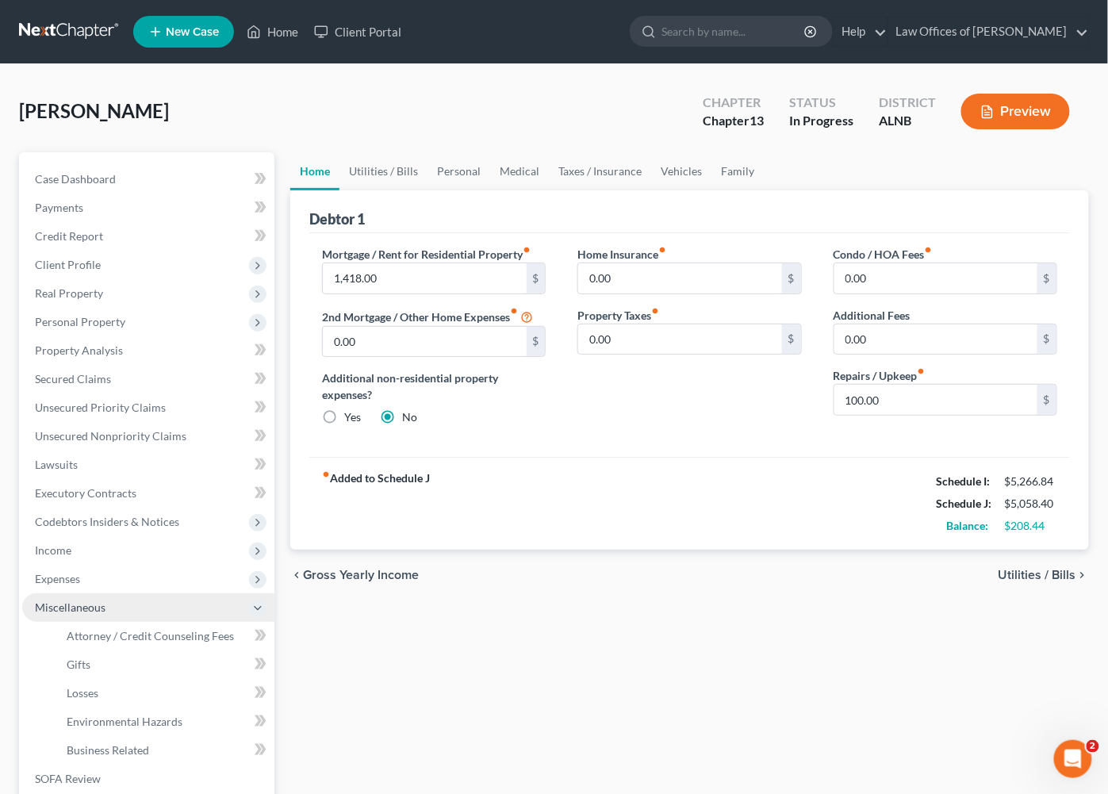
scroll to position [0, 0]
click at [76, 236] on span "Credit Report" at bounding box center [69, 235] width 68 height 13
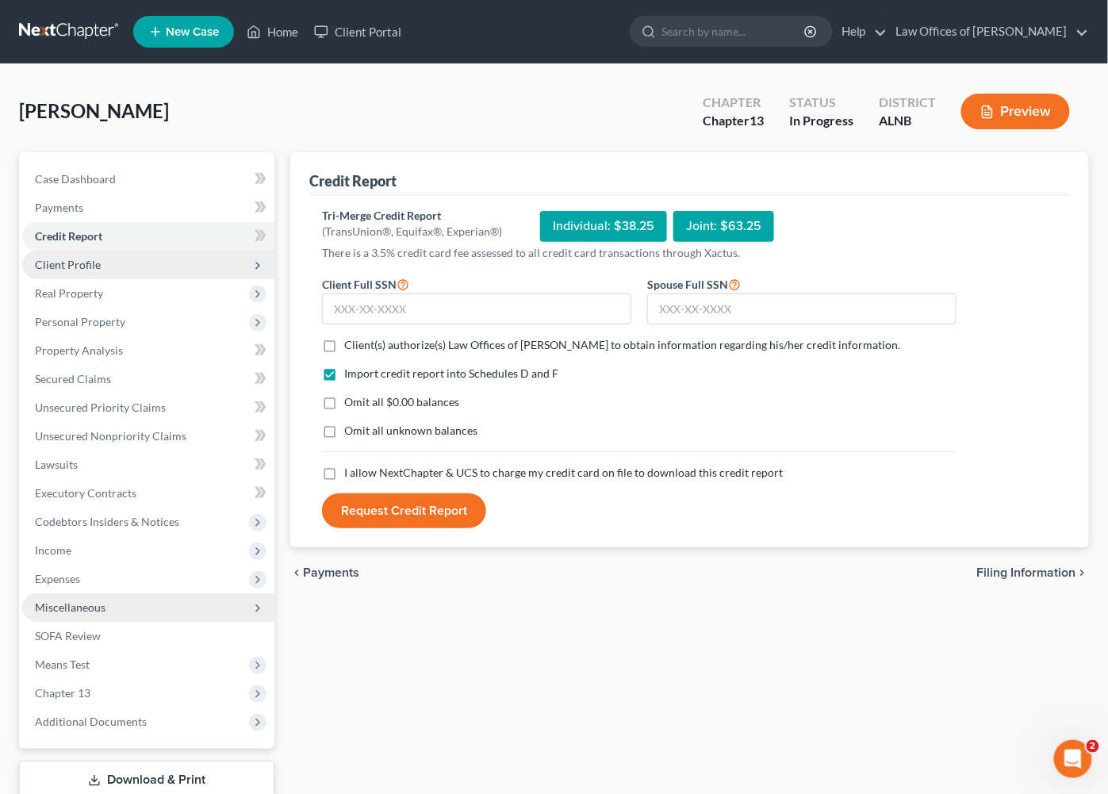
click at [86, 263] on span "Client Profile" at bounding box center [68, 264] width 66 height 13
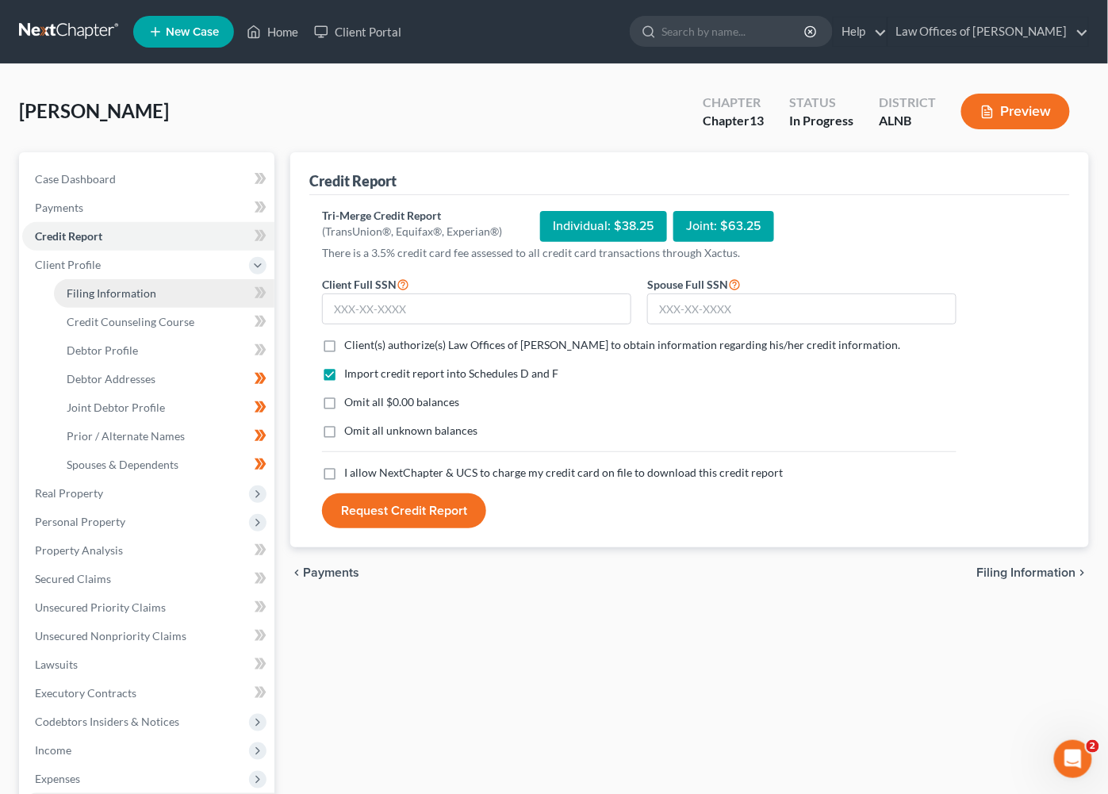
click at [106, 279] on link "Filing Information" at bounding box center [164, 293] width 221 height 29
select select "1"
select select "3"
select select "1"
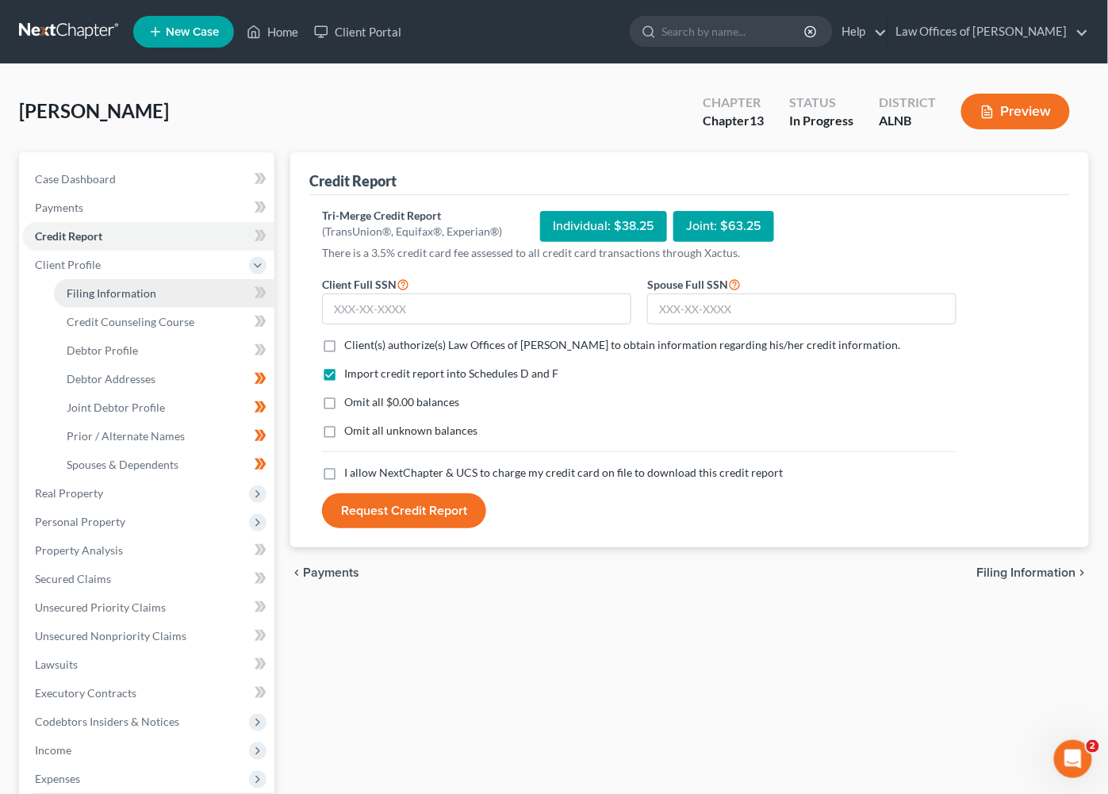
select select "0"
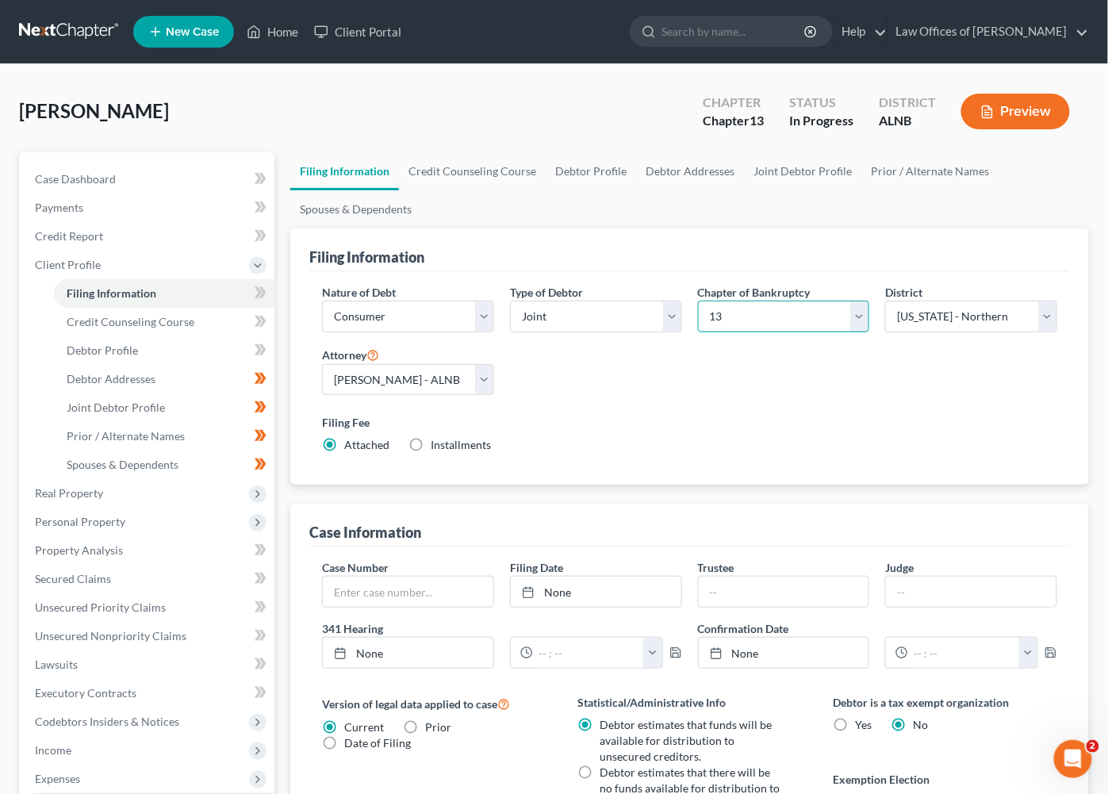
select select "0"
click at [343, 117] on div "Loney, Ron Upgraded Chapter Chapter 7 Status In Progress District ALNB Preview" at bounding box center [554, 117] width 1070 height 69
click at [73, 27] on link at bounding box center [70, 31] width 102 height 29
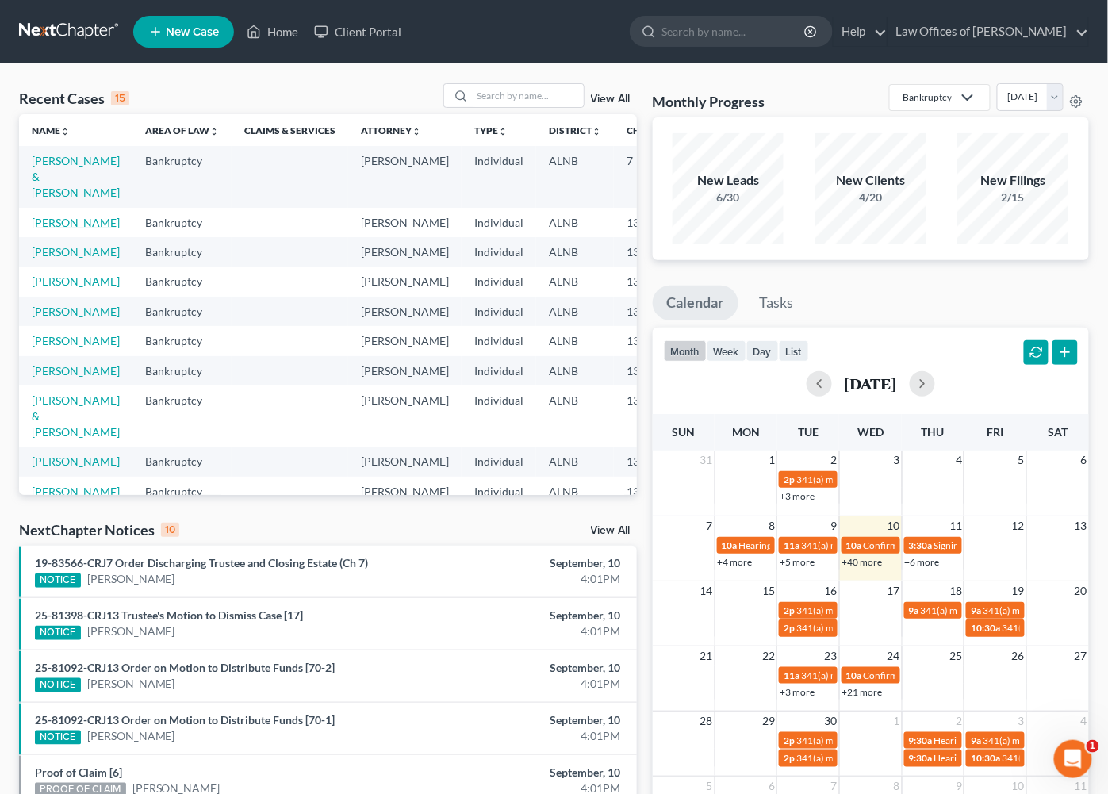
click at [46, 221] on link "[PERSON_NAME]" at bounding box center [76, 222] width 88 height 13
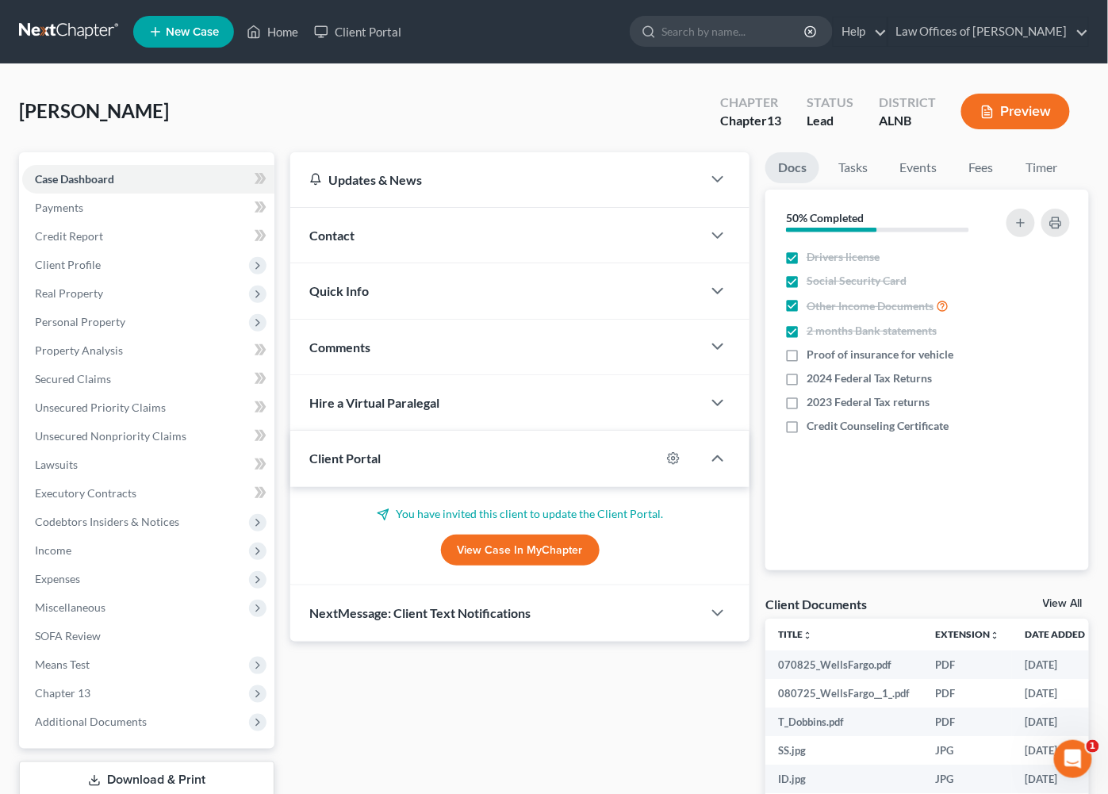
click at [515, 545] on link "View Case in MyChapter" at bounding box center [520, 551] width 159 height 32
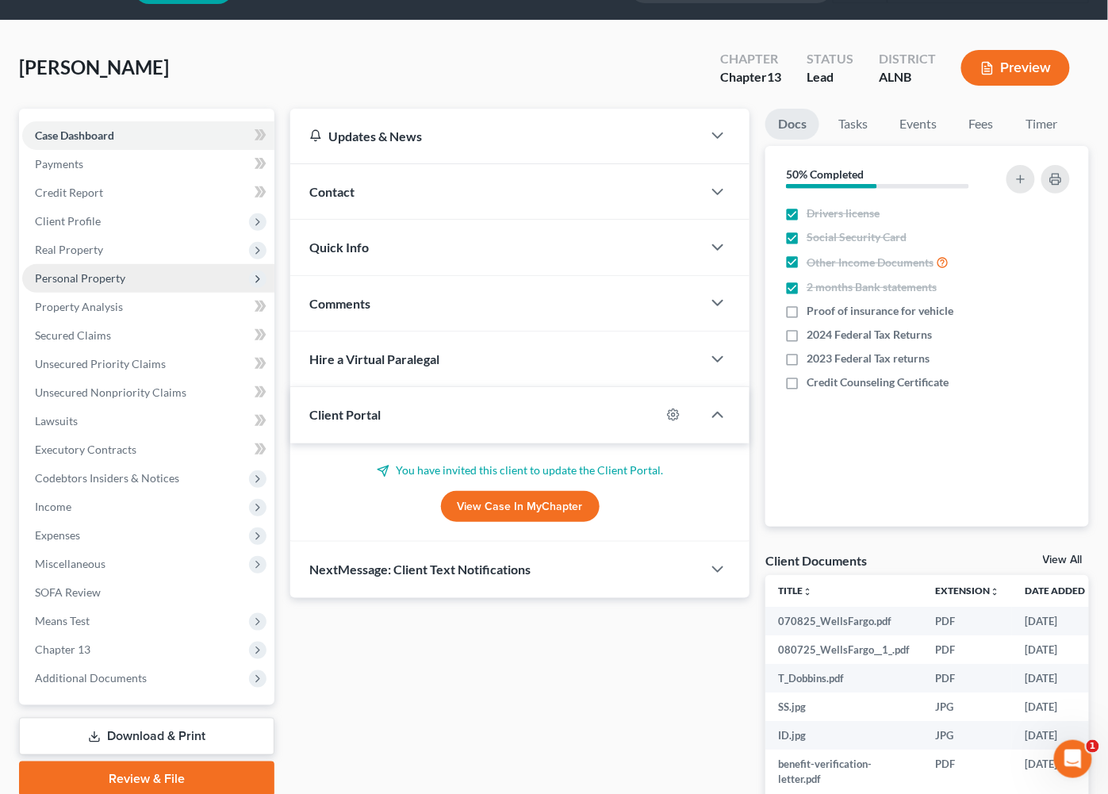
scroll to position [44, 0]
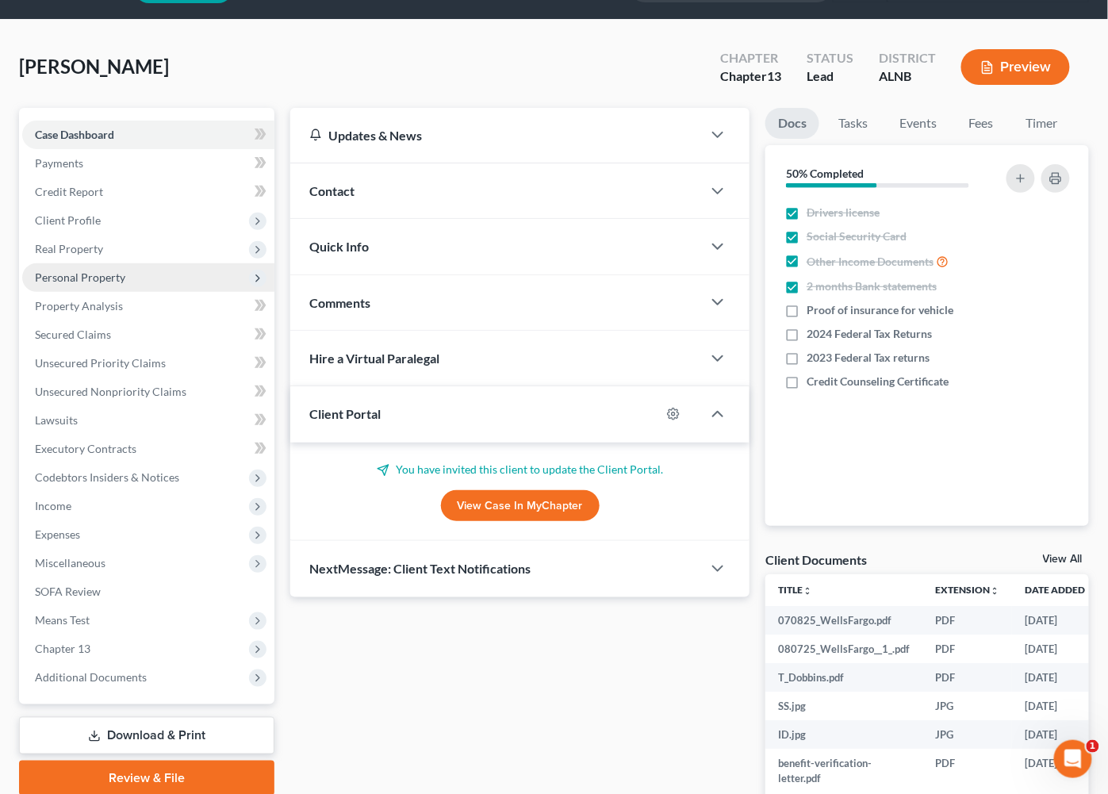
click at [80, 271] on span "Personal Property" at bounding box center [80, 277] width 90 height 13
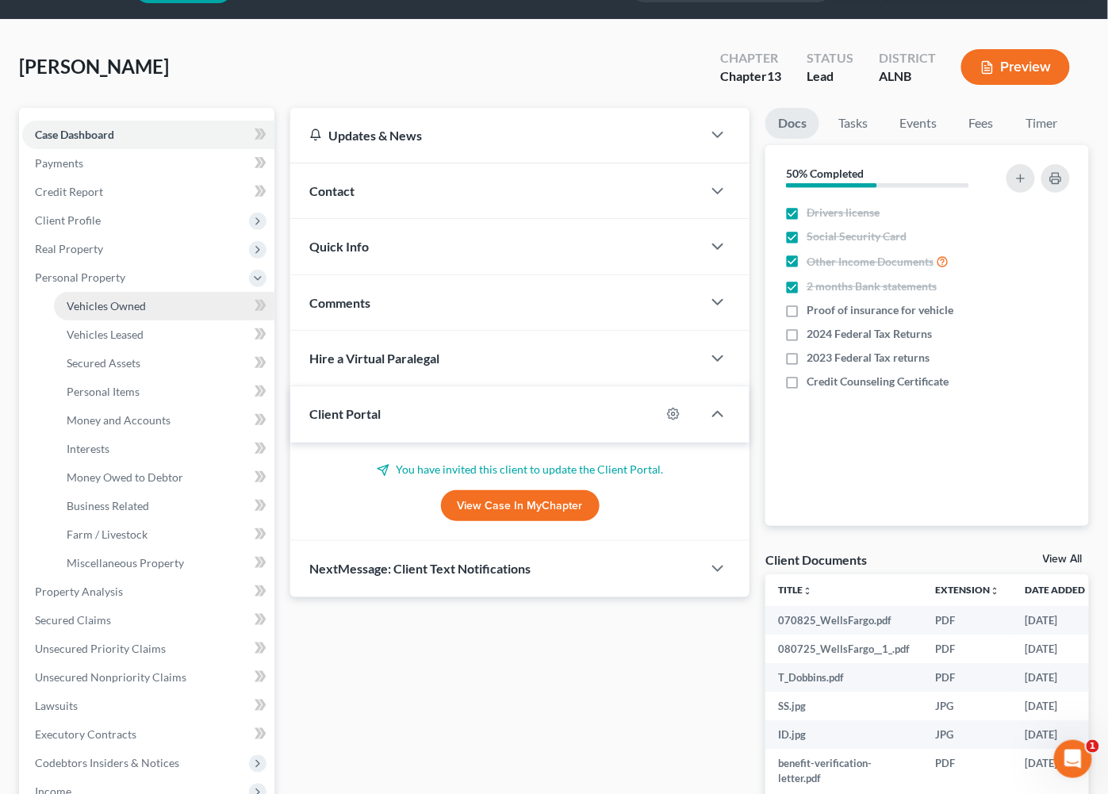
click at [85, 299] on span "Vehicles Owned" at bounding box center [106, 305] width 79 height 13
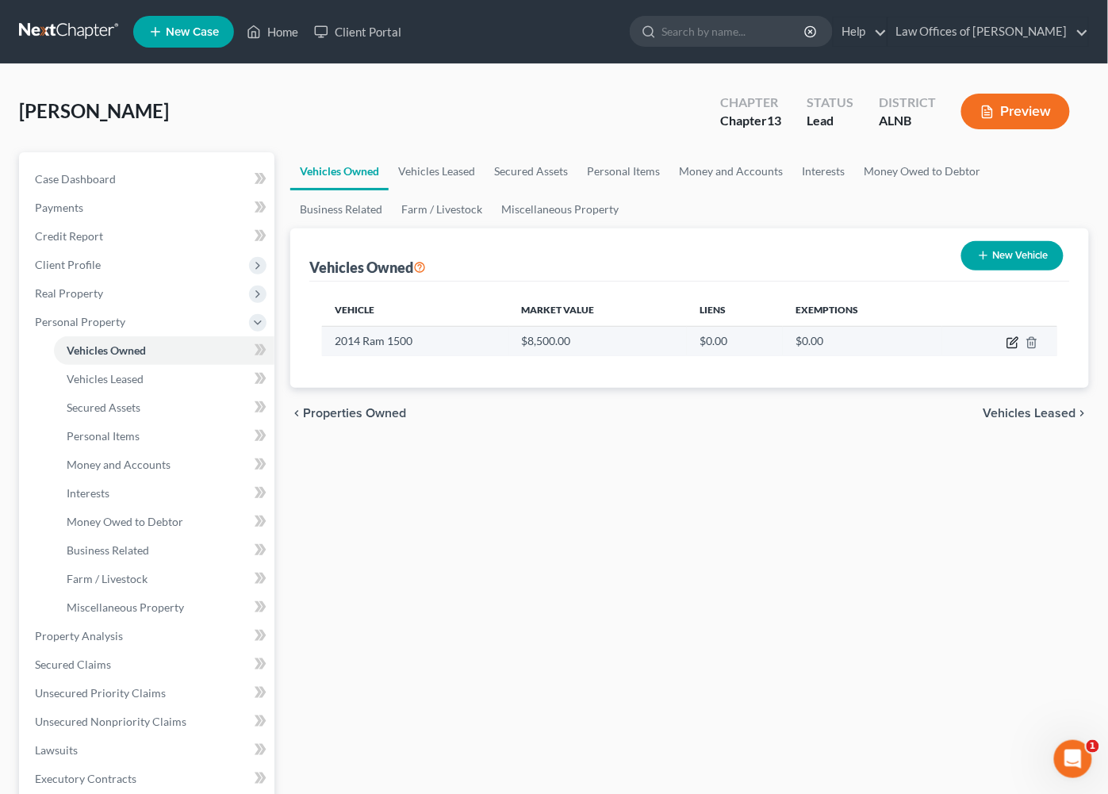
click at [1009, 340] on icon "button" at bounding box center [1013, 342] width 13 height 13
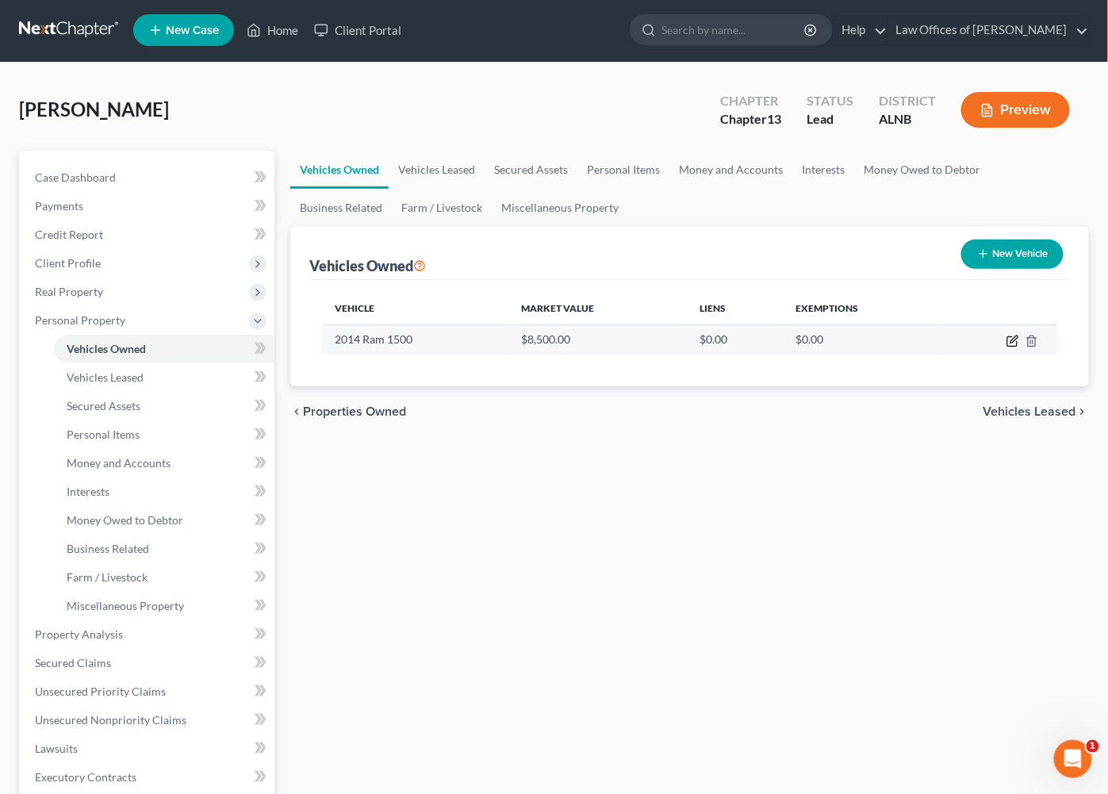
select select "0"
select select "12"
select select "4"
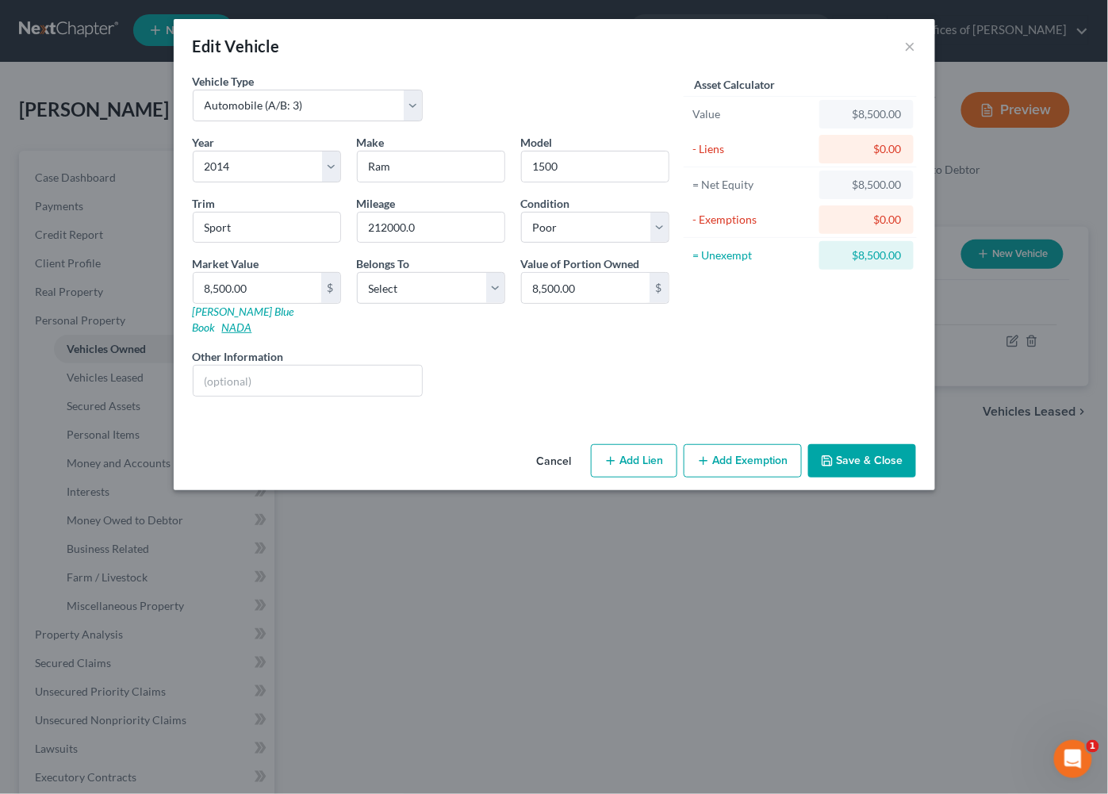
click at [252, 321] on link "NADA" at bounding box center [237, 327] width 30 height 13
